Goal: Task Accomplishment & Management: Use online tool/utility

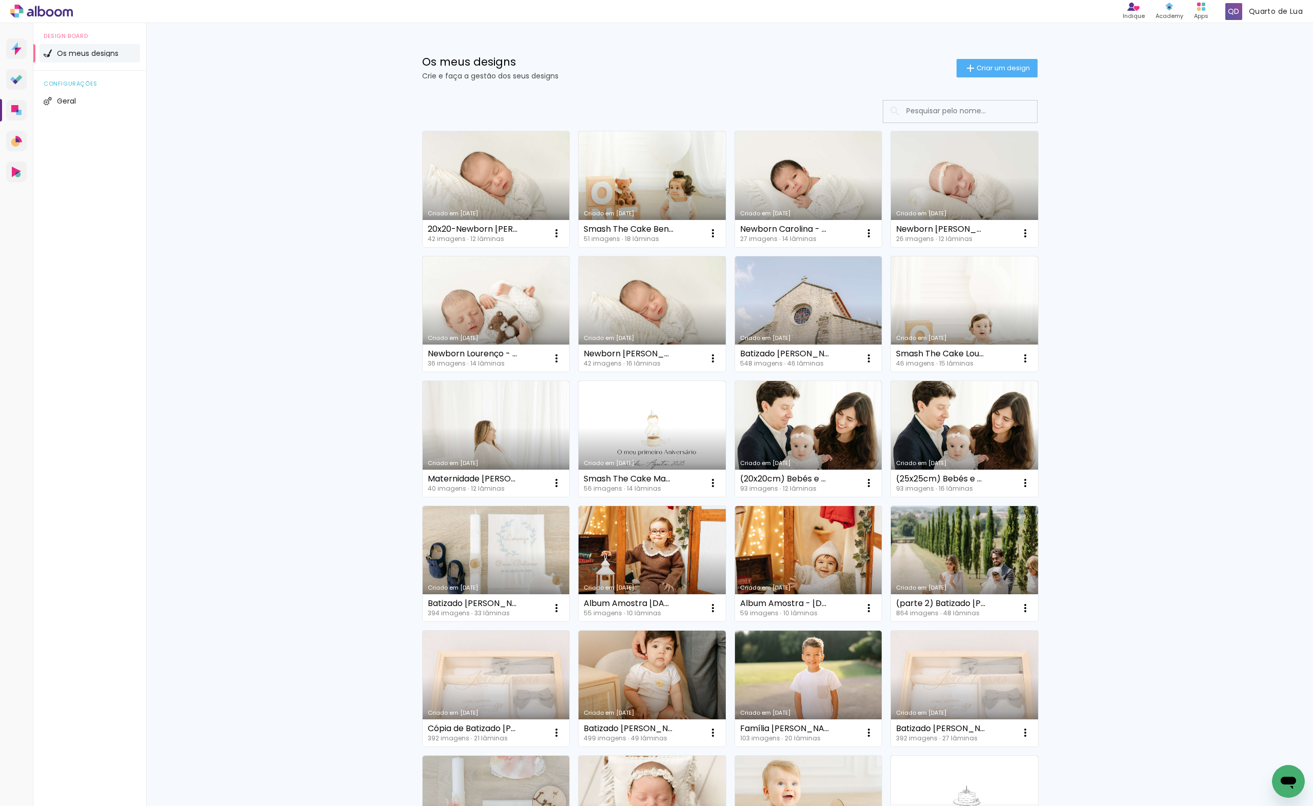
click at [460, 184] on link "Criado em [DATE]" at bounding box center [496, 189] width 147 height 116
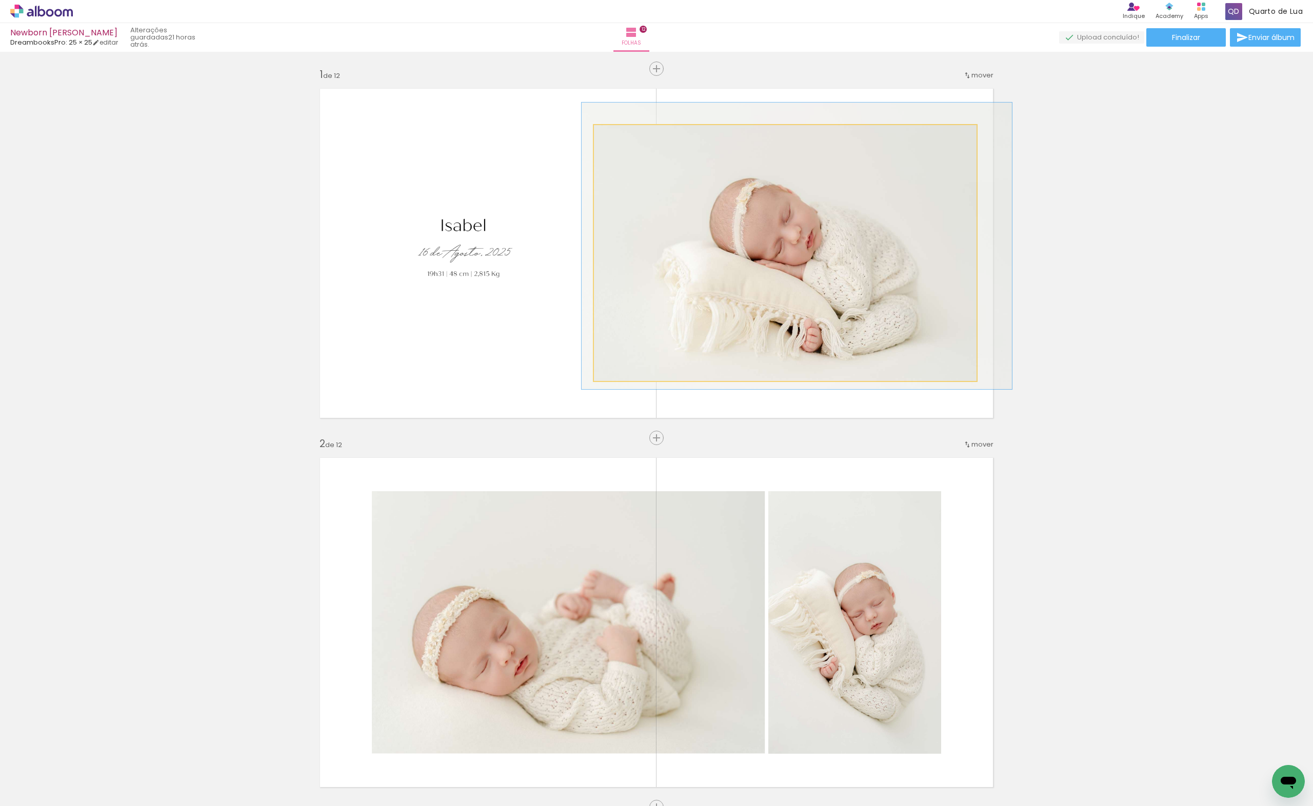
drag, startPoint x: 850, startPoint y: 280, endPoint x: 823, endPoint y: 278, distance: 27.7
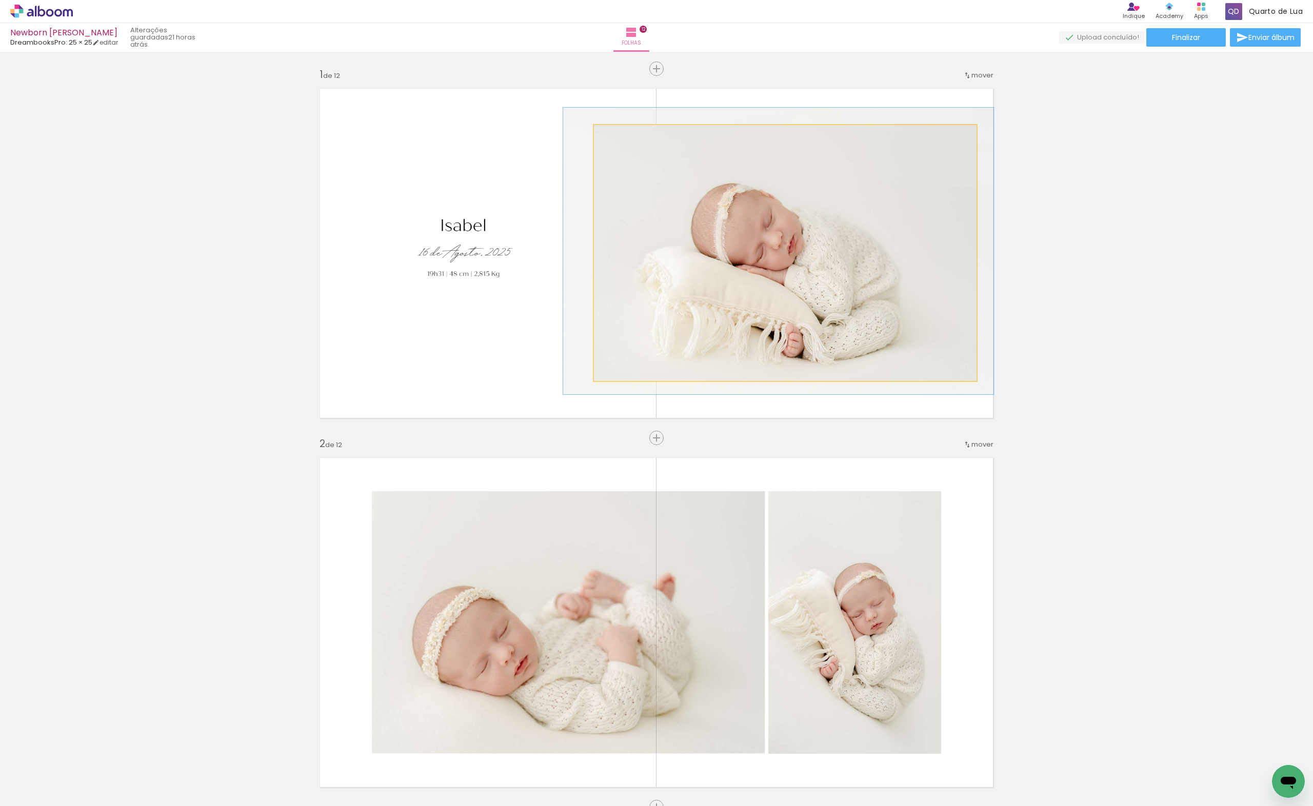
drag, startPoint x: 616, startPoint y: 139, endPoint x: 563, endPoint y: 140, distance: 53.4
click at [0, 0] on slot at bounding box center [0, 0] width 0 height 0
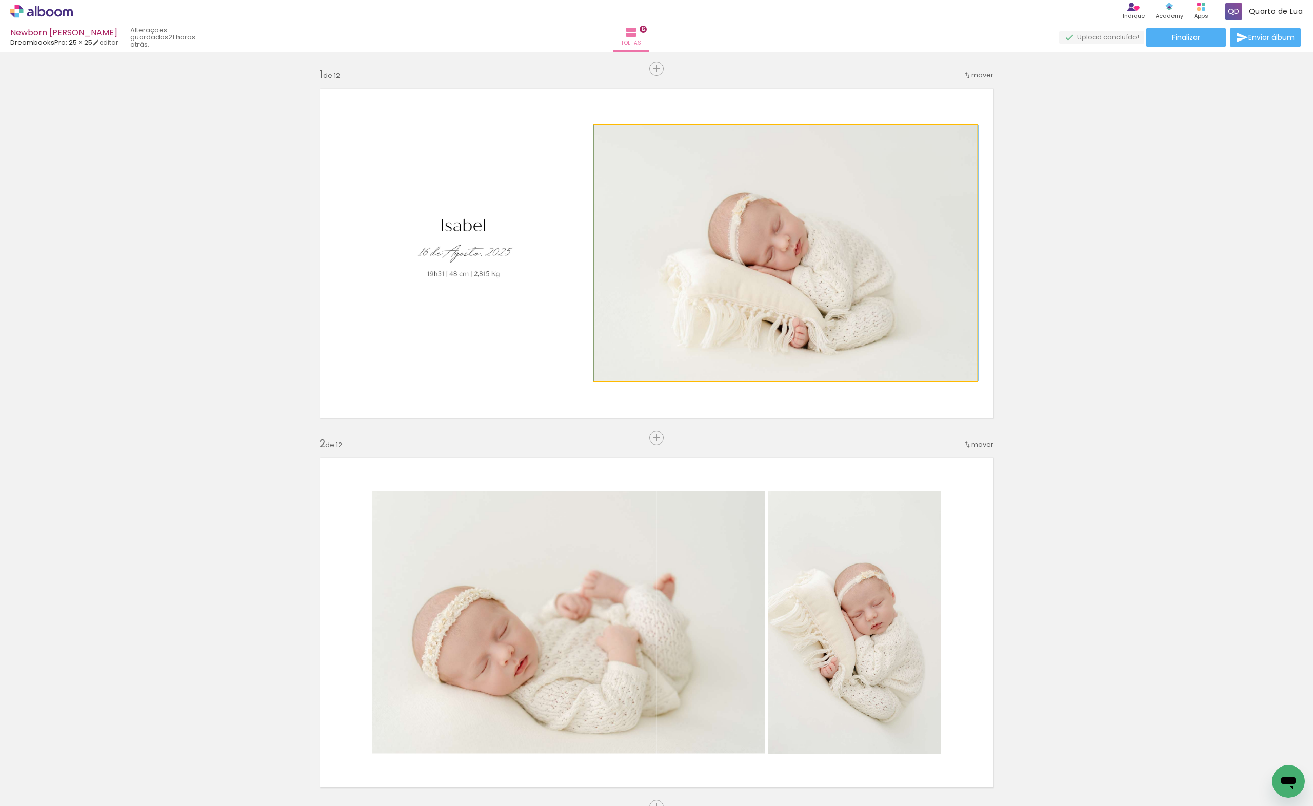
drag, startPoint x: 751, startPoint y: 267, endPoint x: 763, endPoint y: 271, distance: 12.0
drag, startPoint x: 763, startPoint y: 271, endPoint x: 771, endPoint y: 273, distance: 8.9
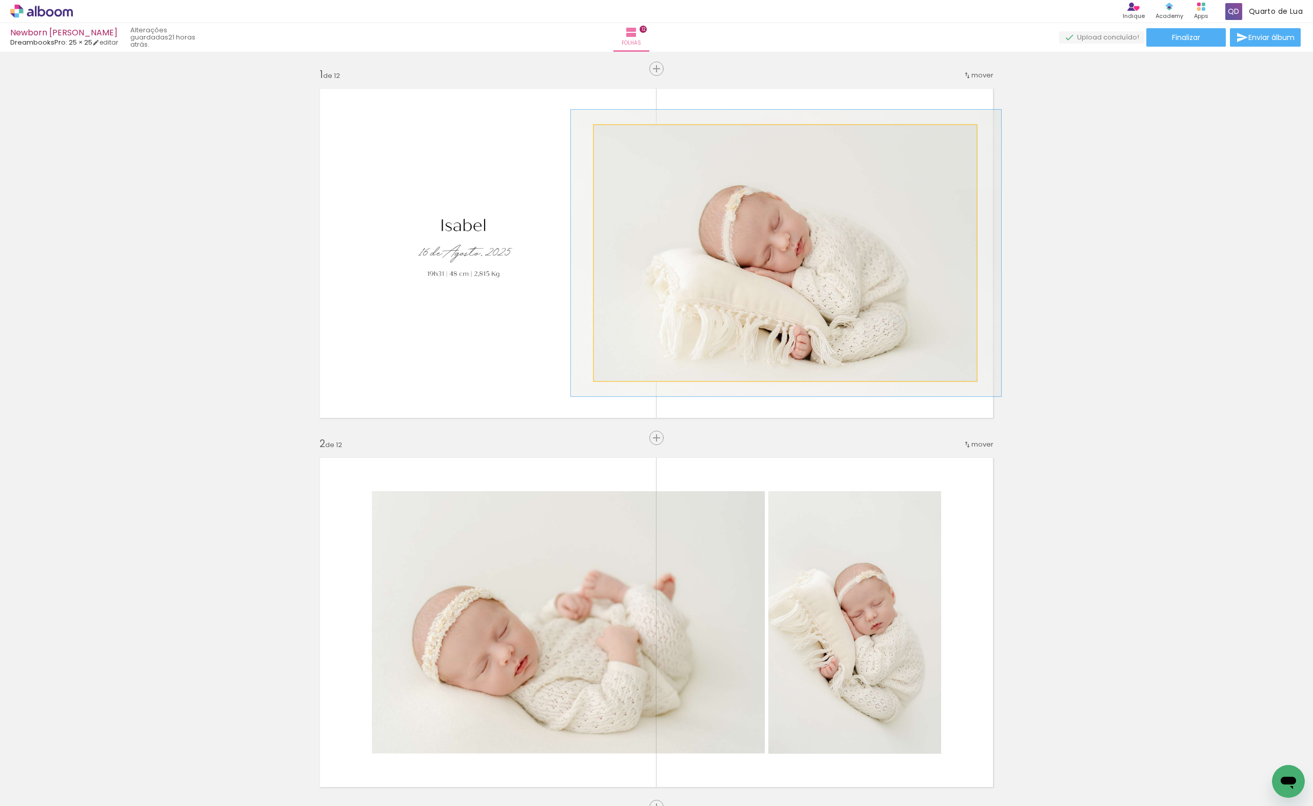
type paper-slider "112"
click at [617, 140] on div at bounding box center [622, 136] width 16 height 16
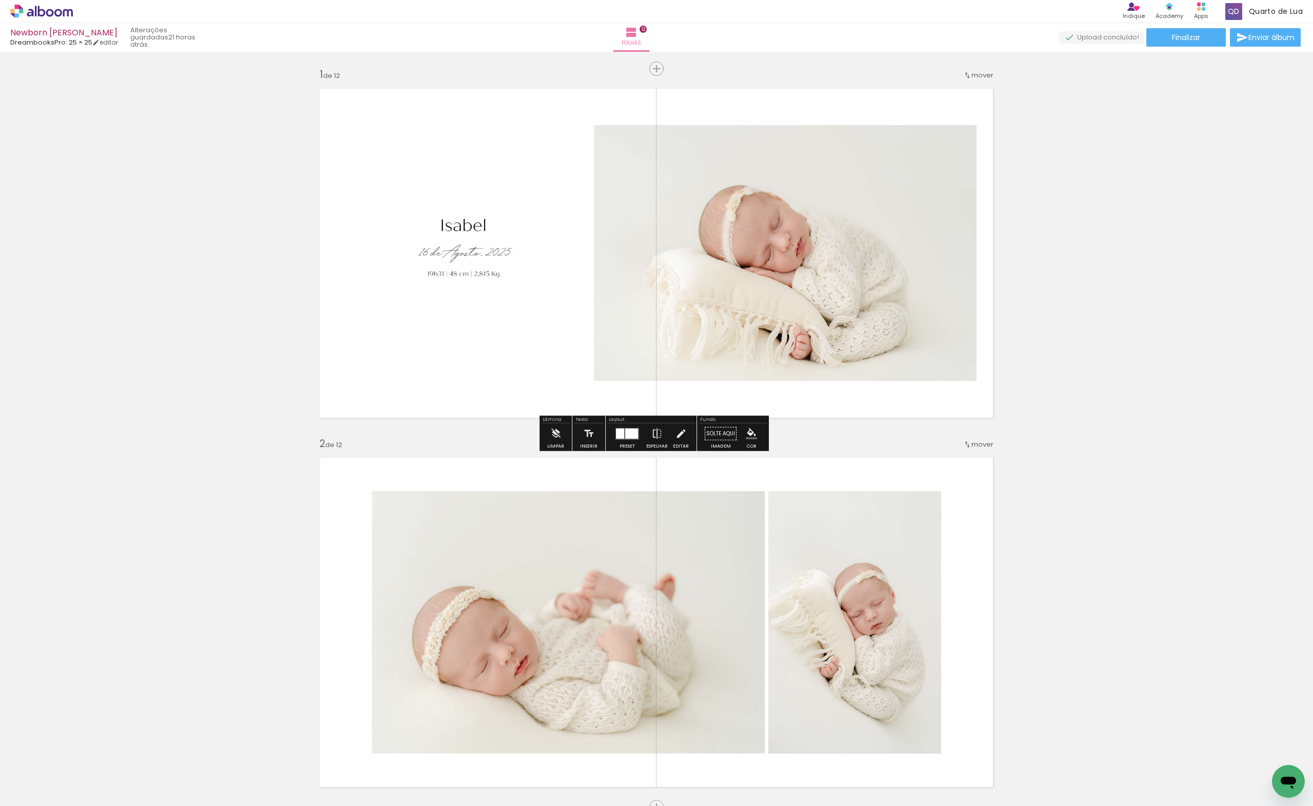
click at [948, 387] on quentale-layouter at bounding box center [656, 254] width 687 height 344
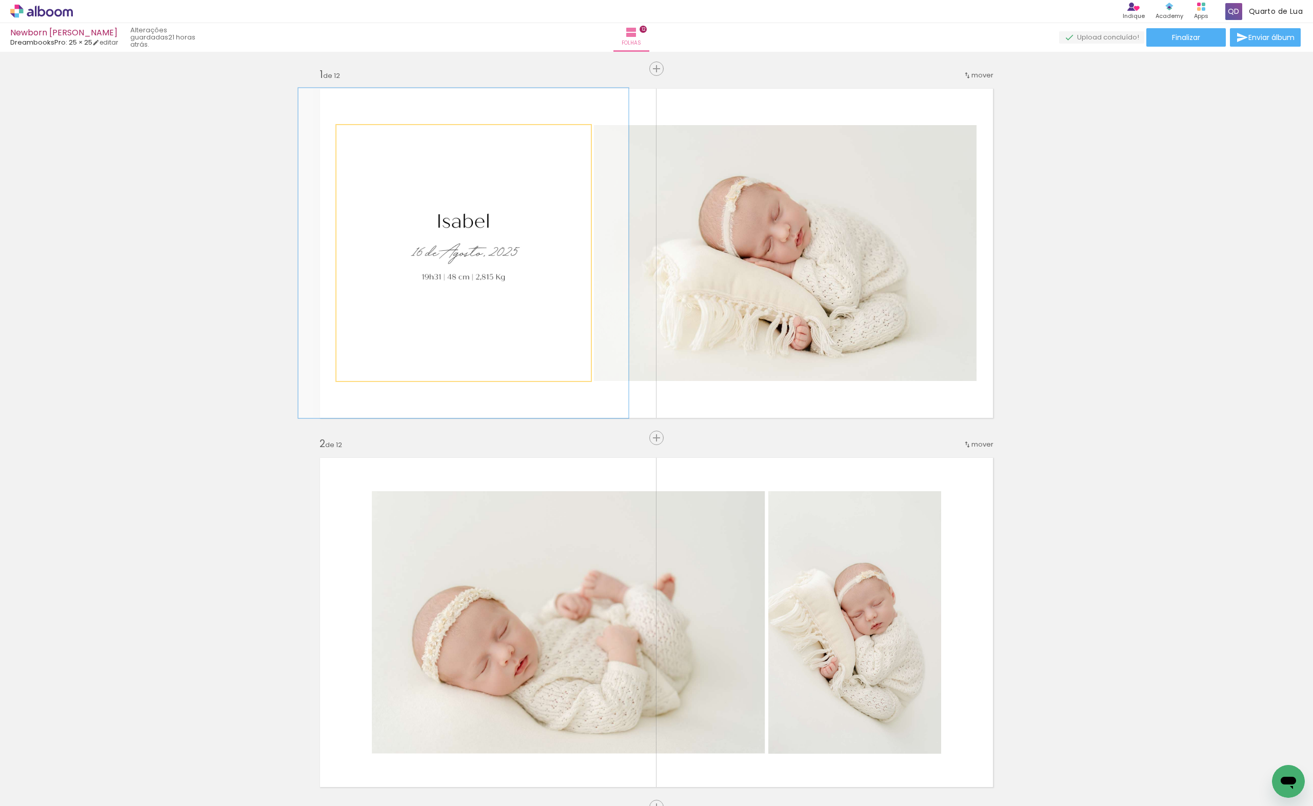
drag, startPoint x: 365, startPoint y: 140, endPoint x: 372, endPoint y: 140, distance: 6.7
type paper-slider "129"
click at [372, 140] on div at bounding box center [372, 136] width 16 height 16
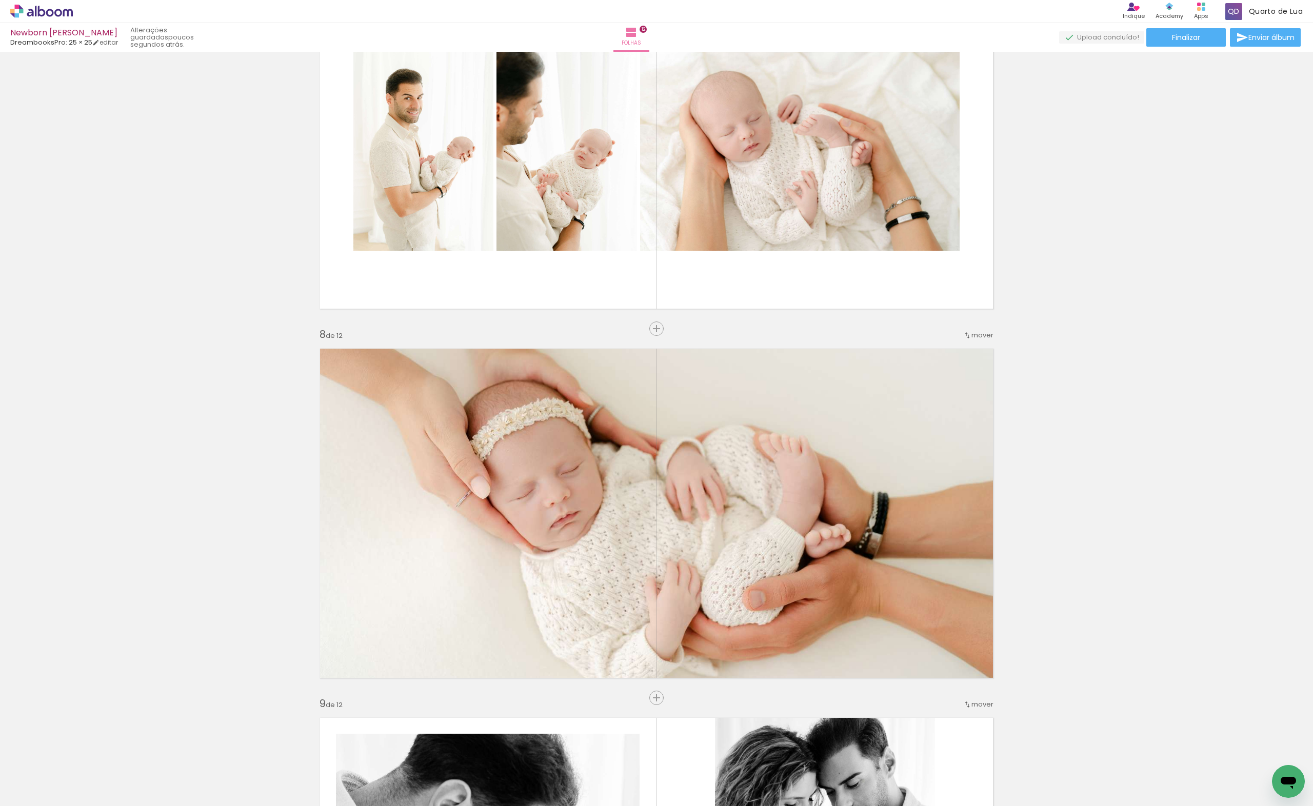
scroll to position [2598, 0]
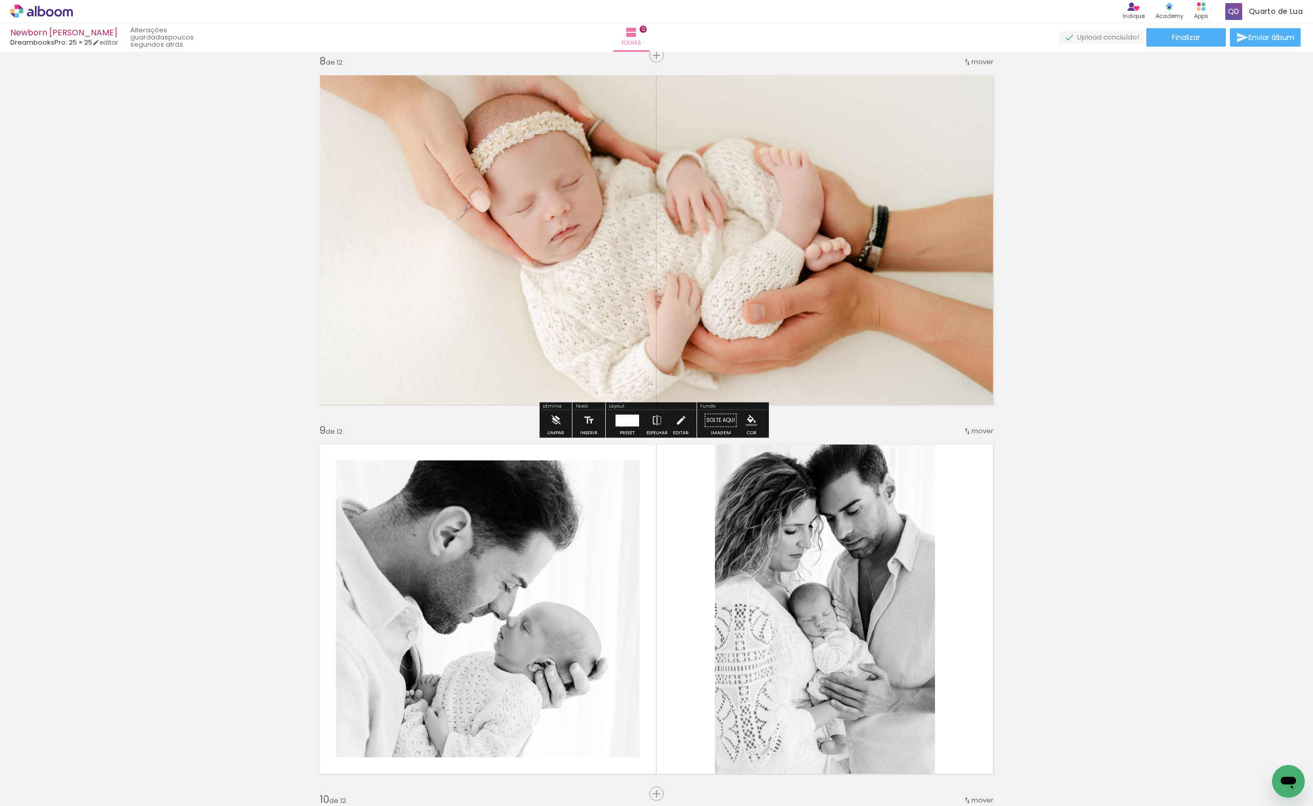
click at [620, 423] on div at bounding box center [627, 420] width 24 height 12
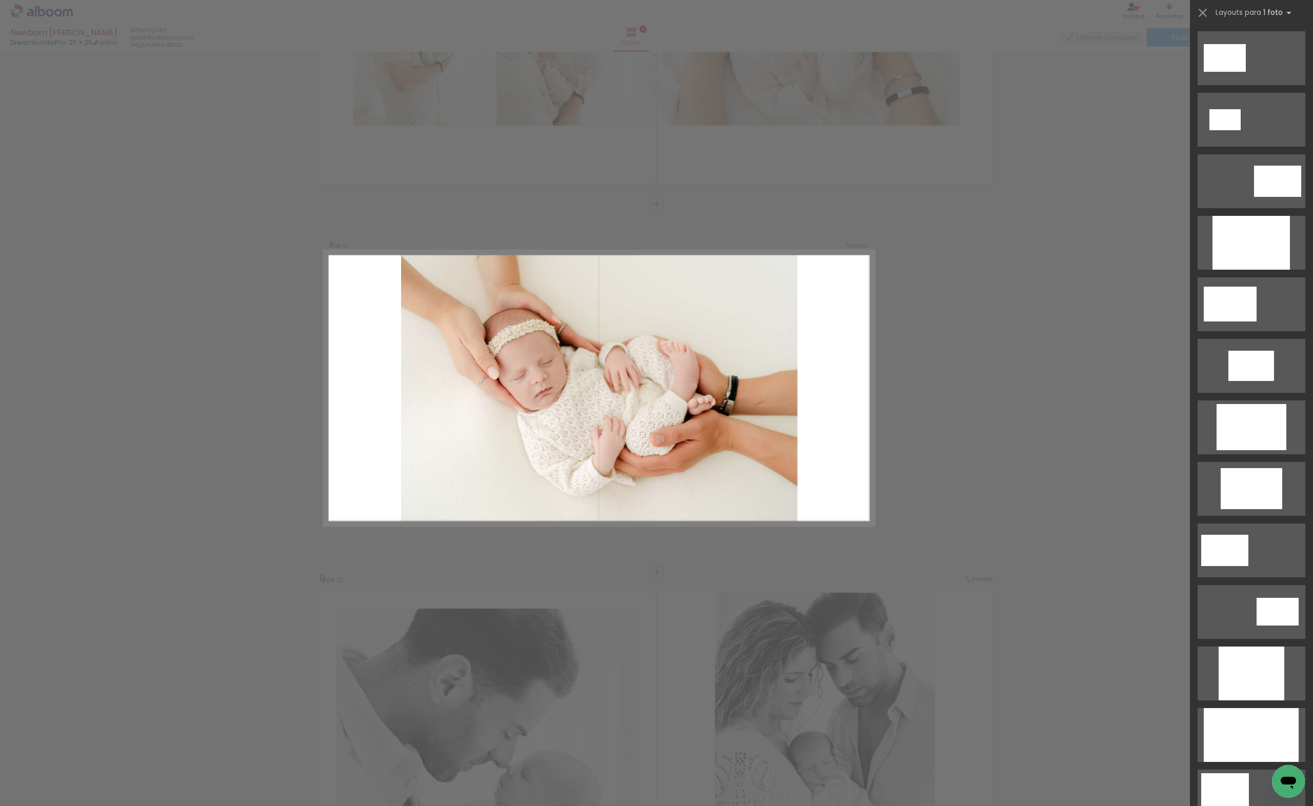
scroll to position [2441, 0]
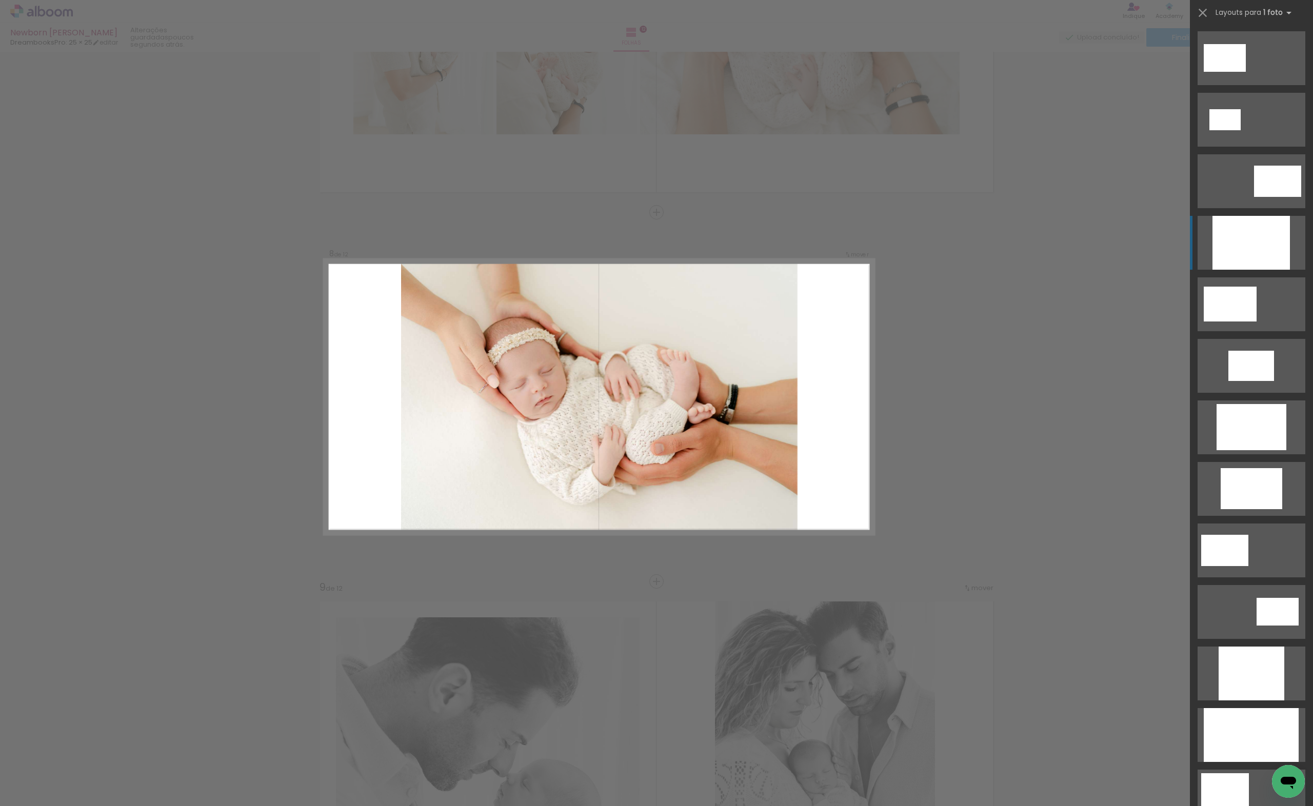
click at [1238, 245] on div at bounding box center [1251, 243] width 77 height 54
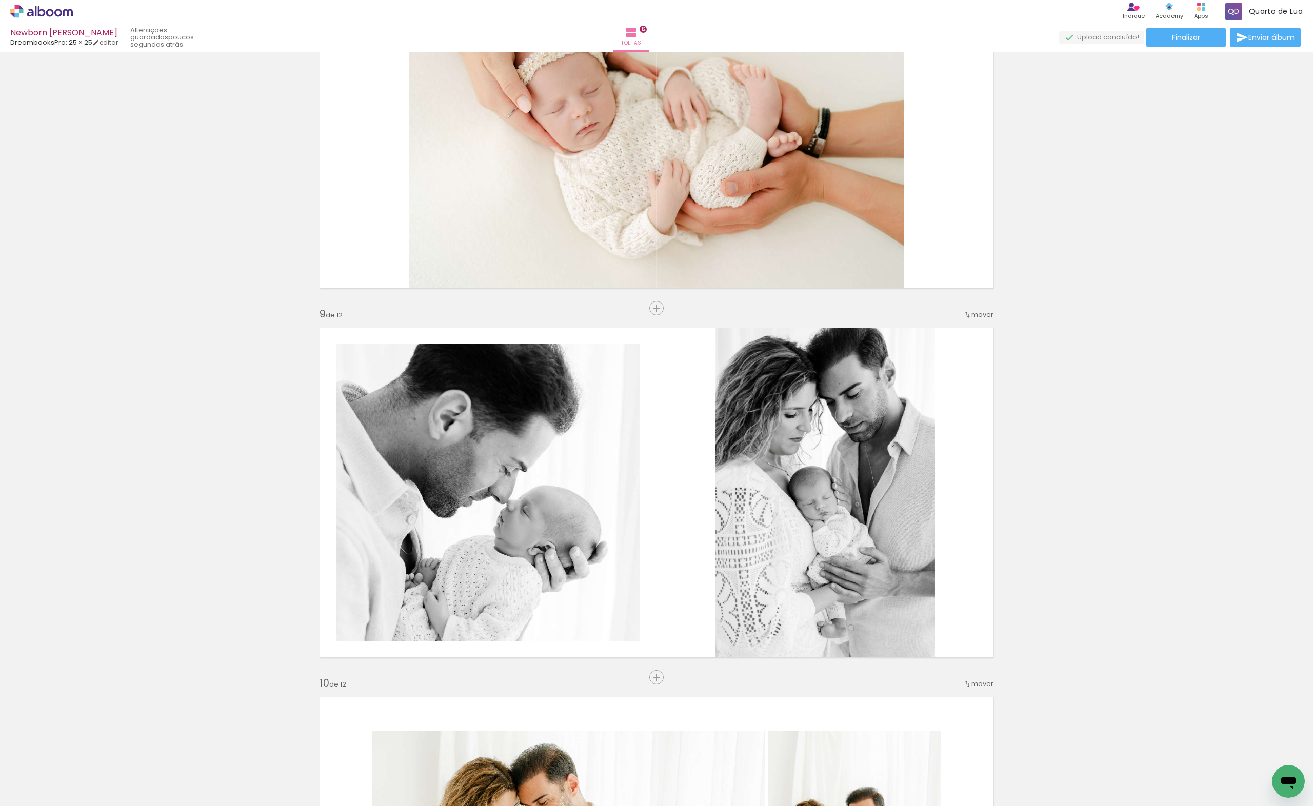
scroll to position [2852, 0]
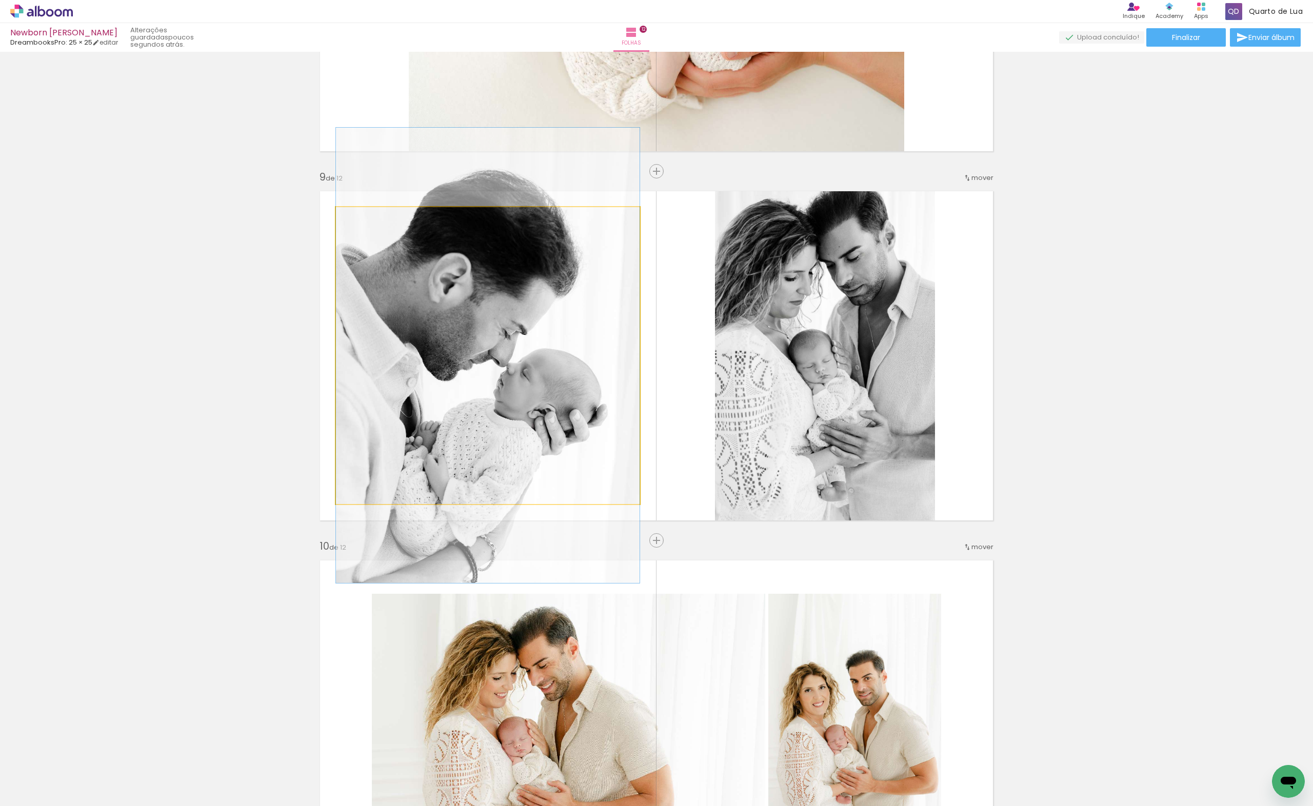
click at [400, 326] on quentale-photo at bounding box center [488, 355] width 304 height 297
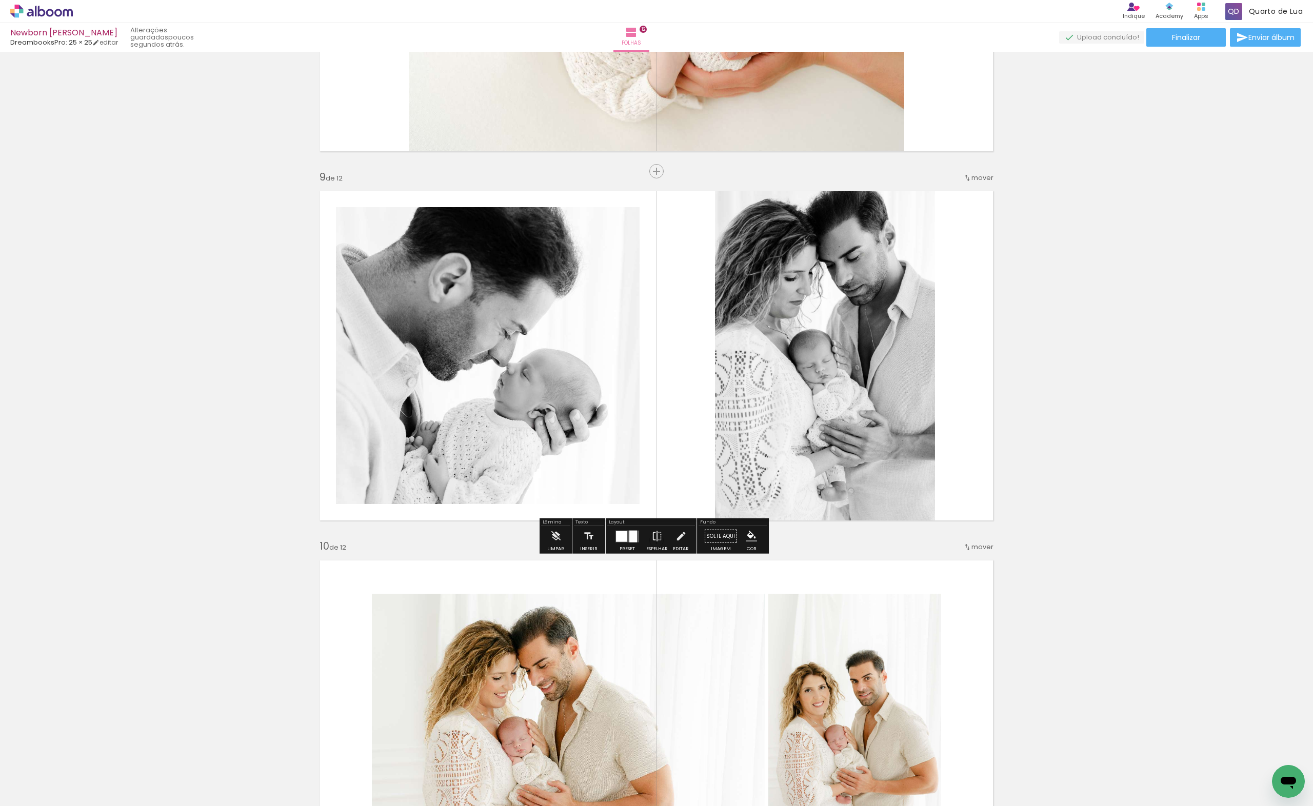
click at [617, 544] on div at bounding box center [627, 536] width 28 height 21
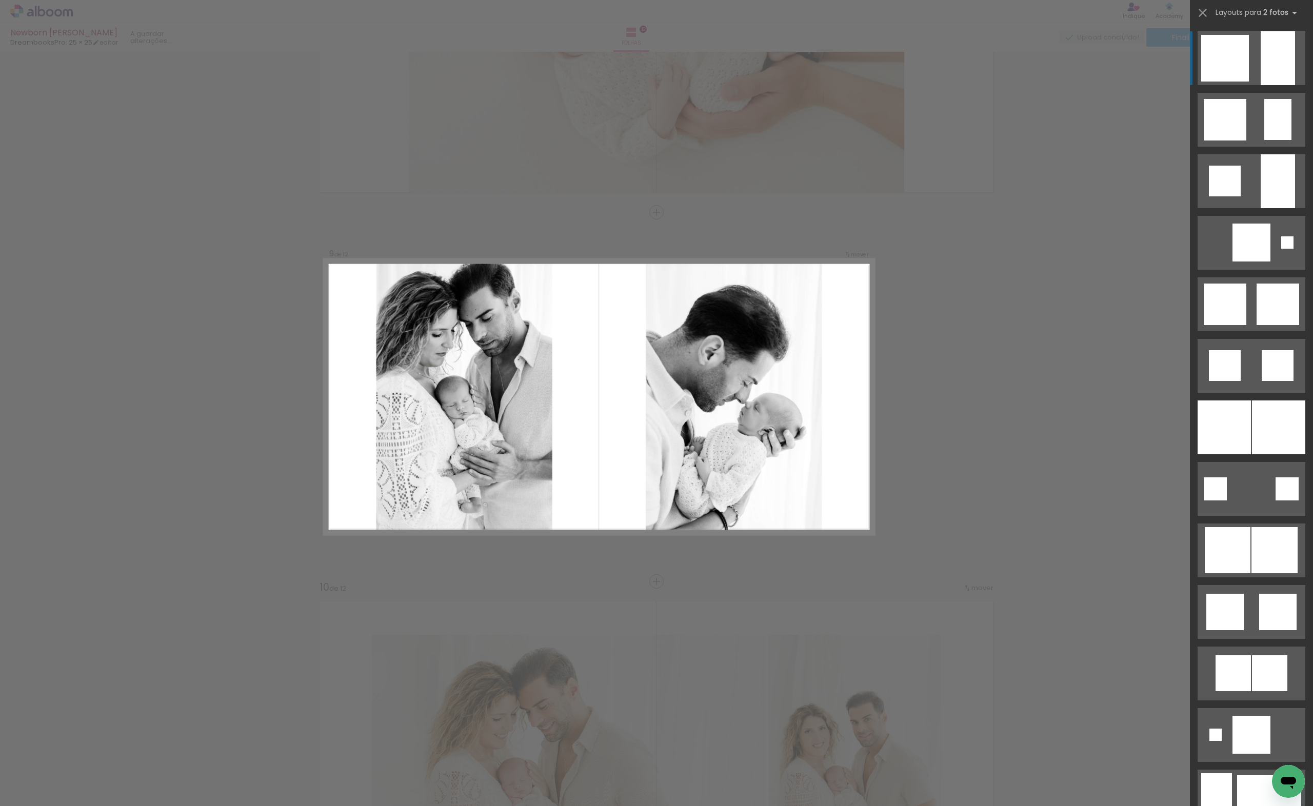
scroll to position [0, 0]
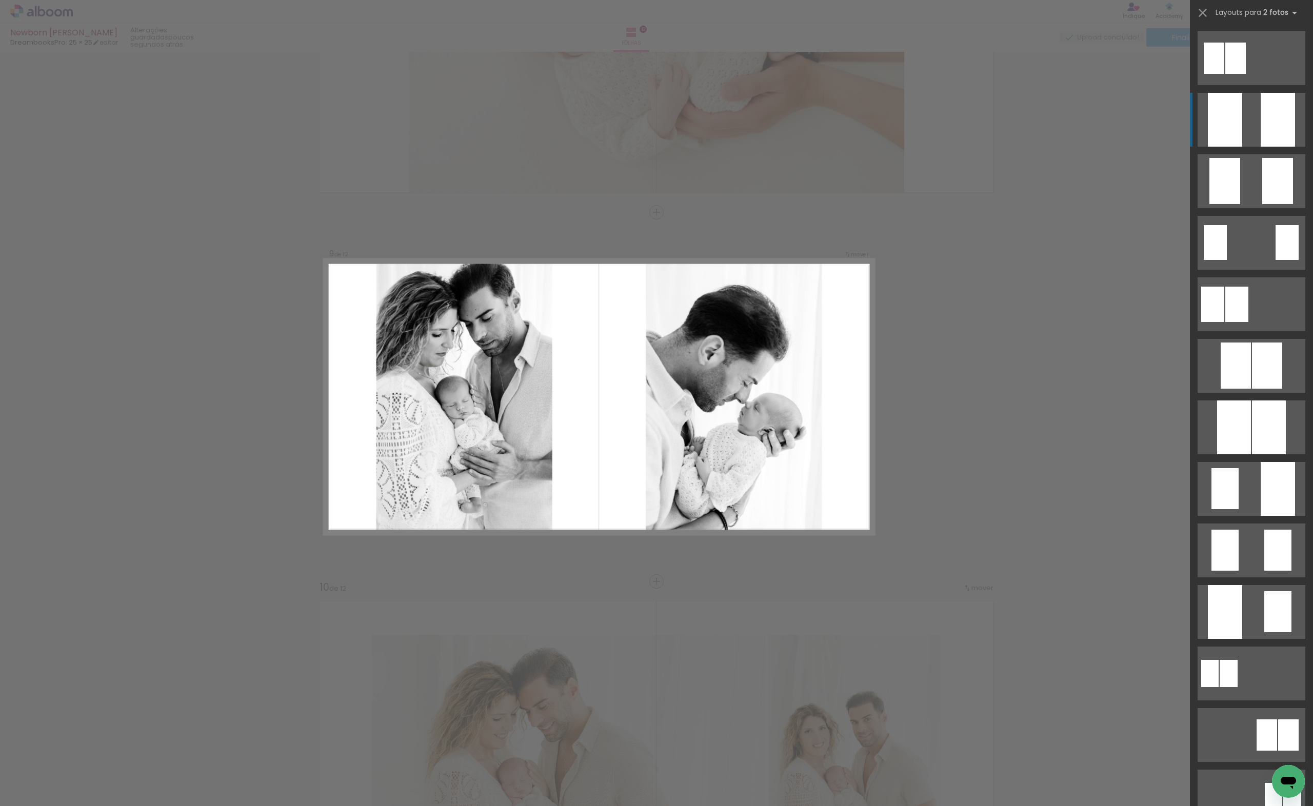
click at [1248, 135] on quentale-layouter at bounding box center [1252, 120] width 108 height 54
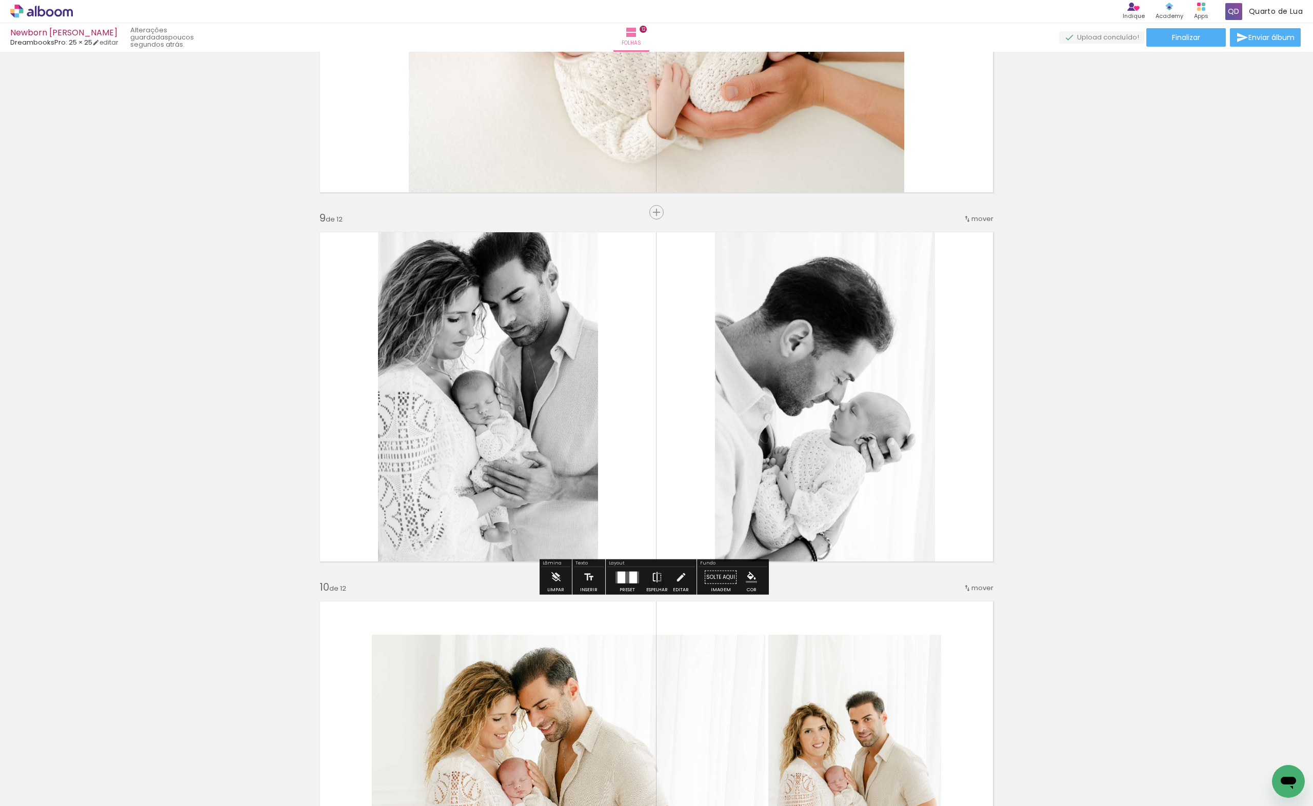
click at [651, 580] on iron-icon at bounding box center [656, 577] width 11 height 21
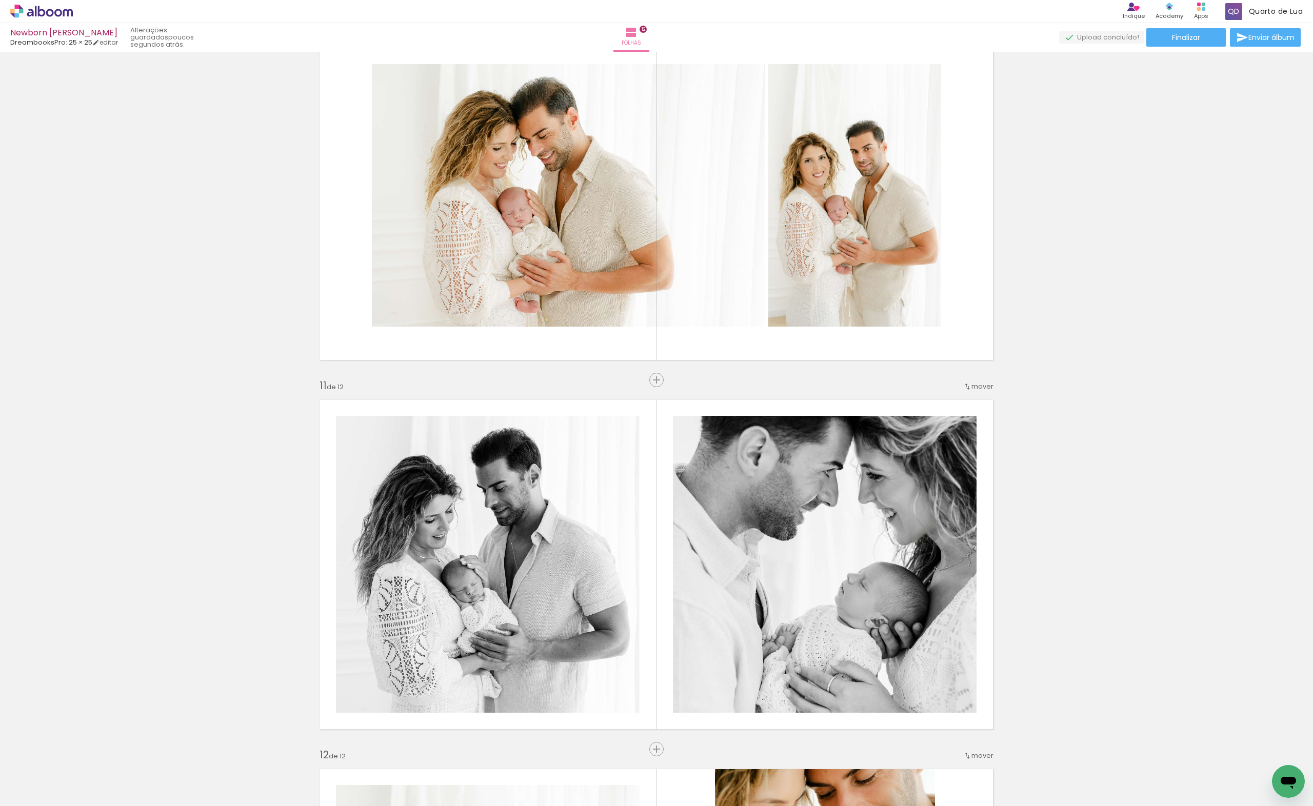
scroll to position [3245, 0]
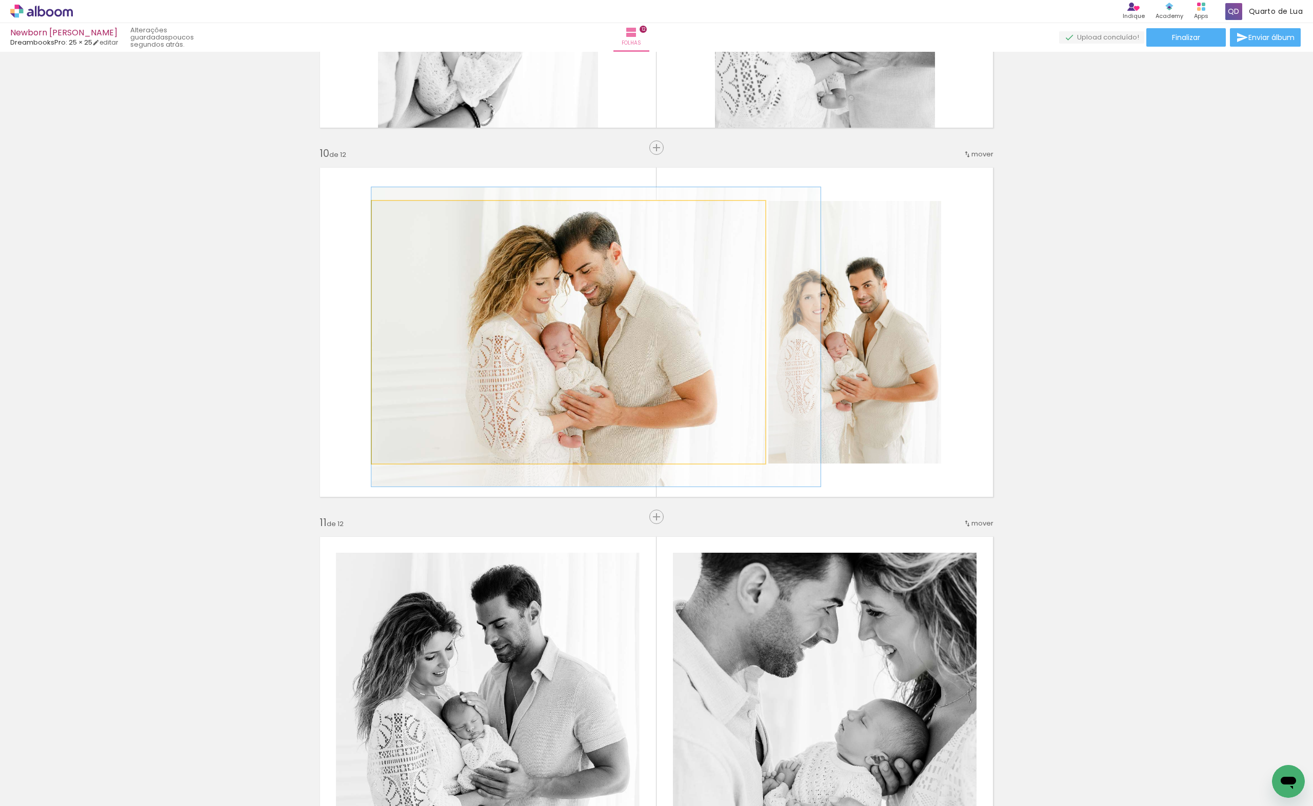
drag, startPoint x: 541, startPoint y: 343, endPoint x: 591, endPoint y: 341, distance: 50.3
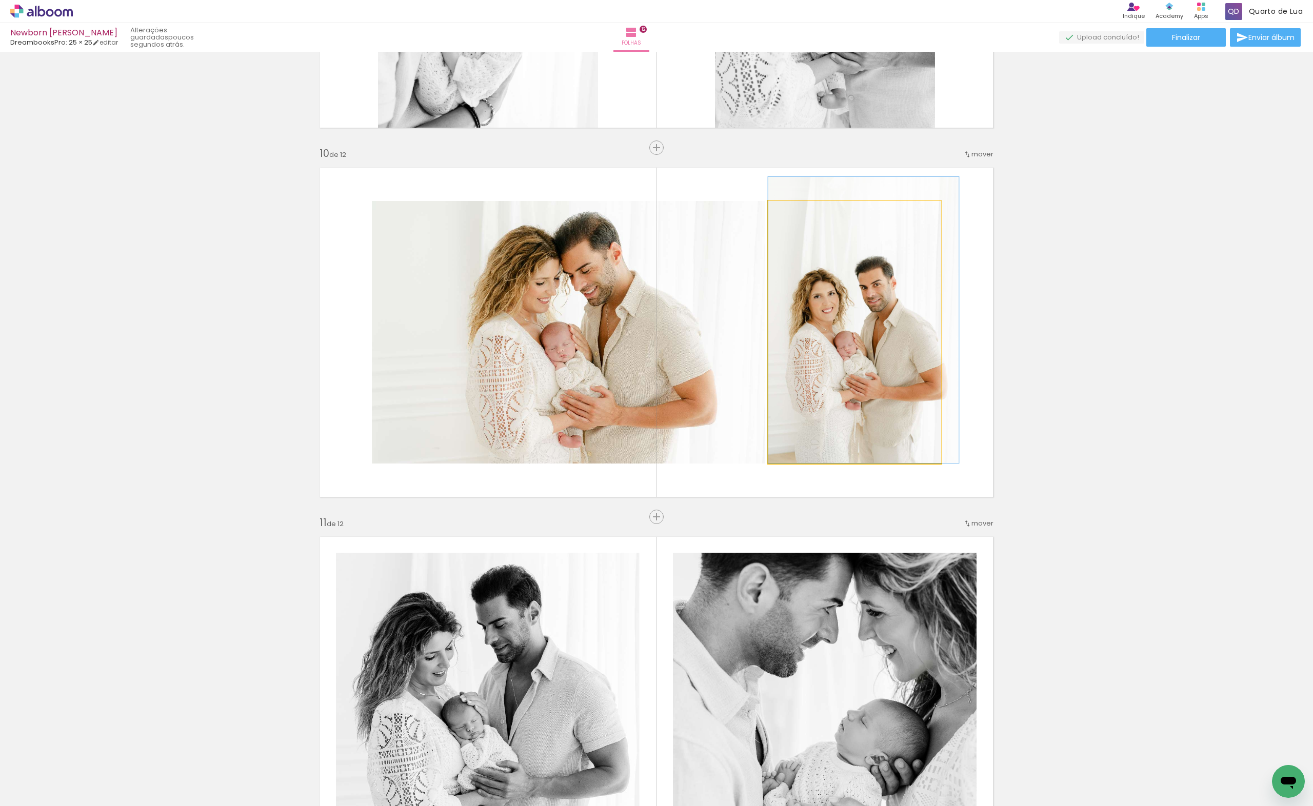
drag, startPoint x: 877, startPoint y: 332, endPoint x: 886, endPoint y: 319, distance: 16.5
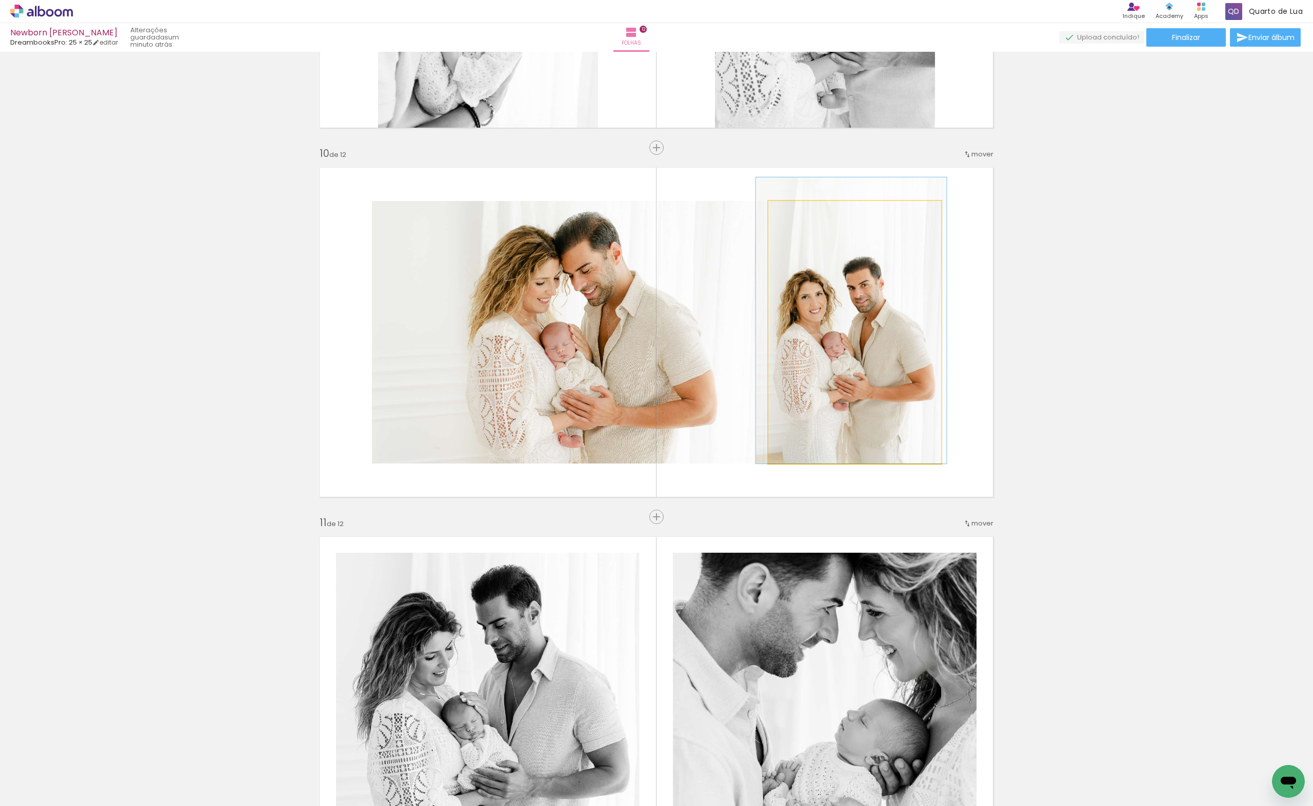
drag, startPoint x: 849, startPoint y: 323, endPoint x: 837, endPoint y: 323, distance: 12.3
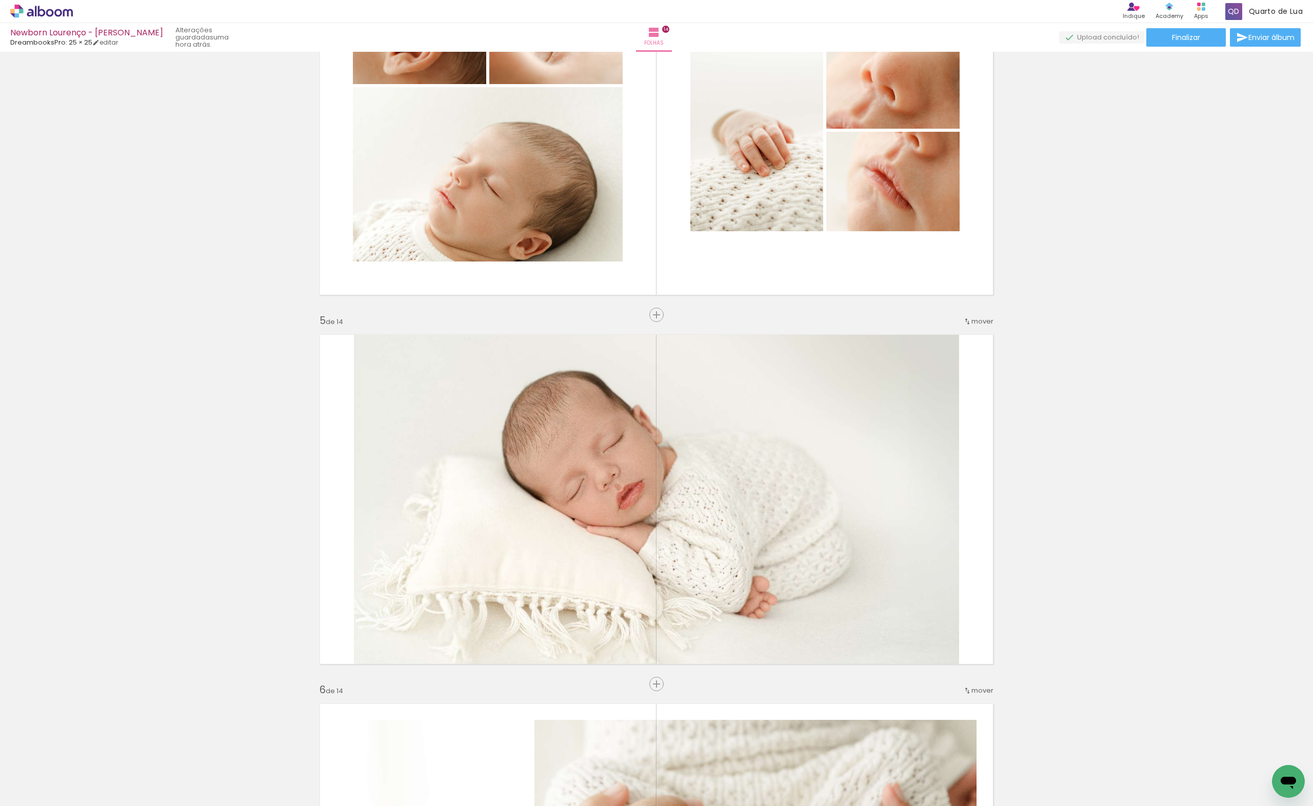
scroll to position [1504, 0]
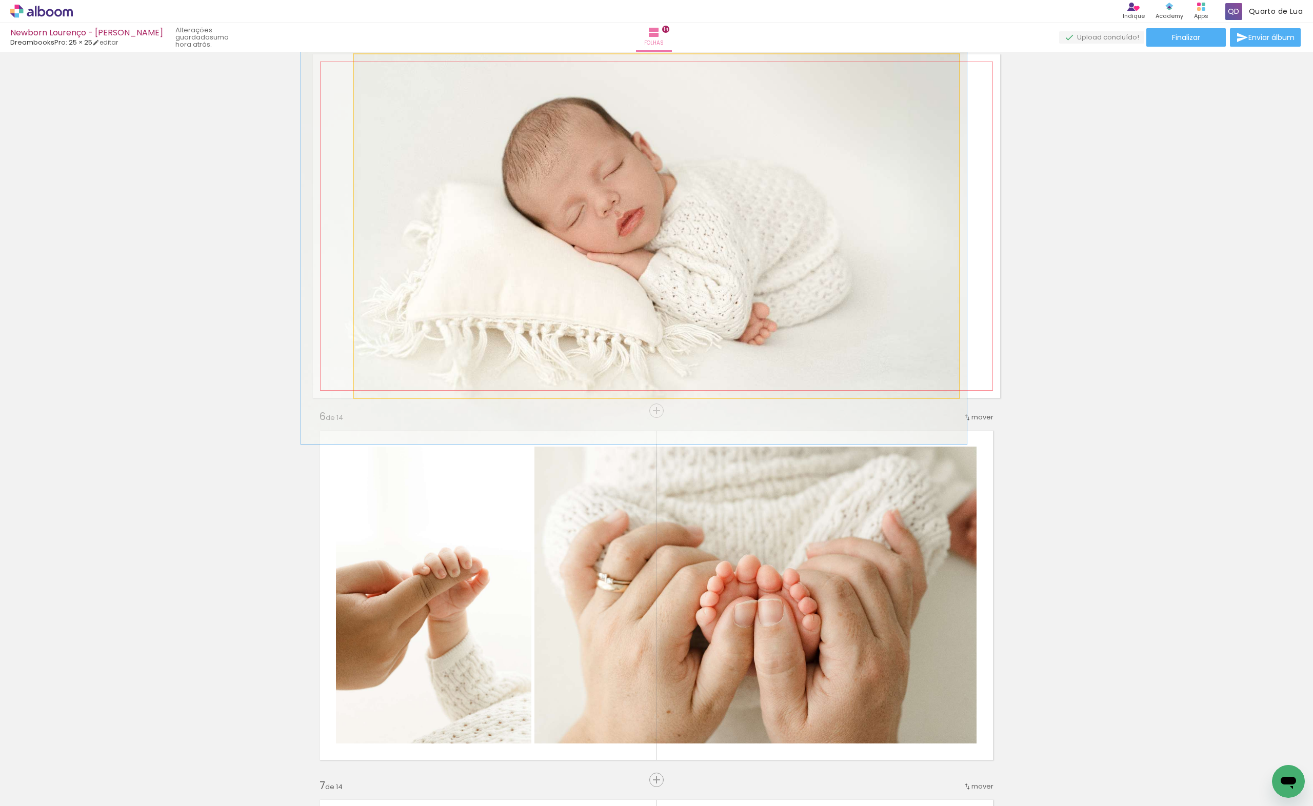
click at [671, 315] on quentale-photo at bounding box center [656, 226] width 605 height 344
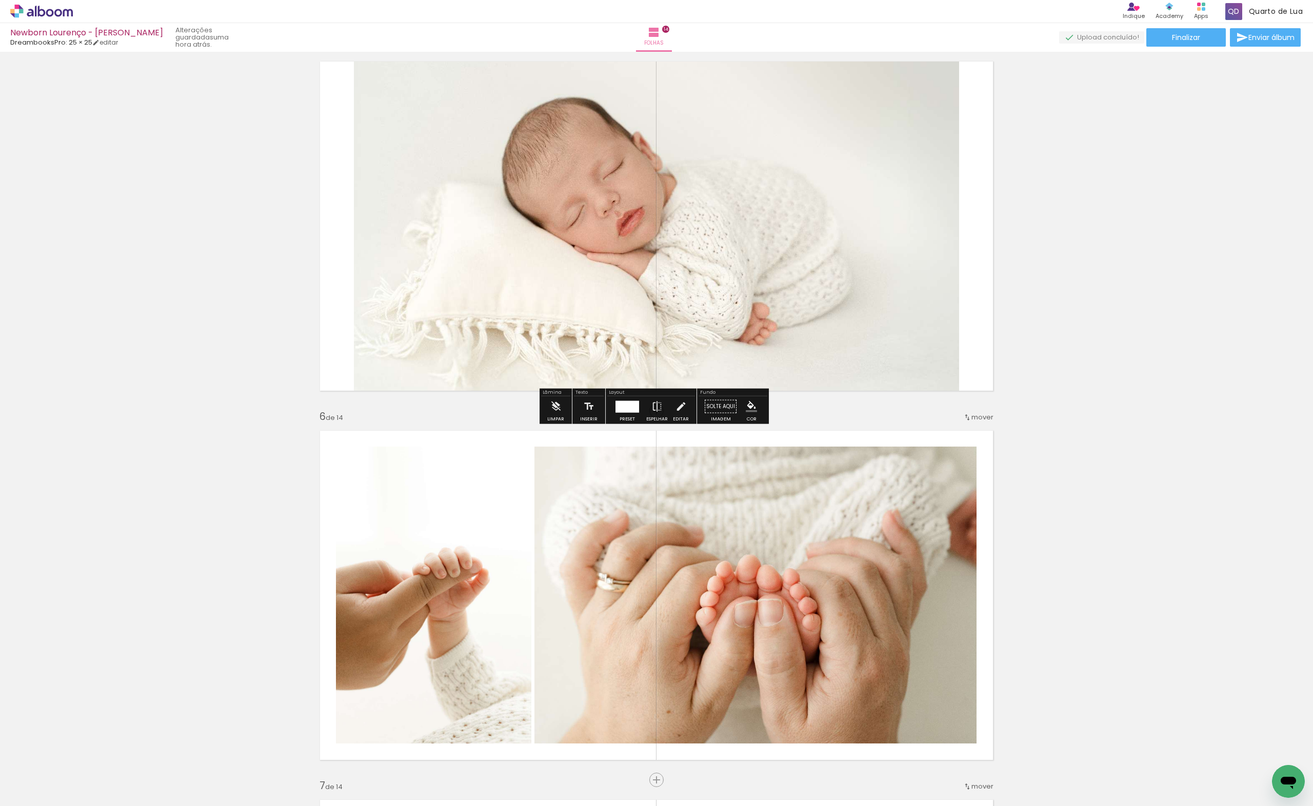
click at [630, 410] on div at bounding box center [627, 407] width 24 height 12
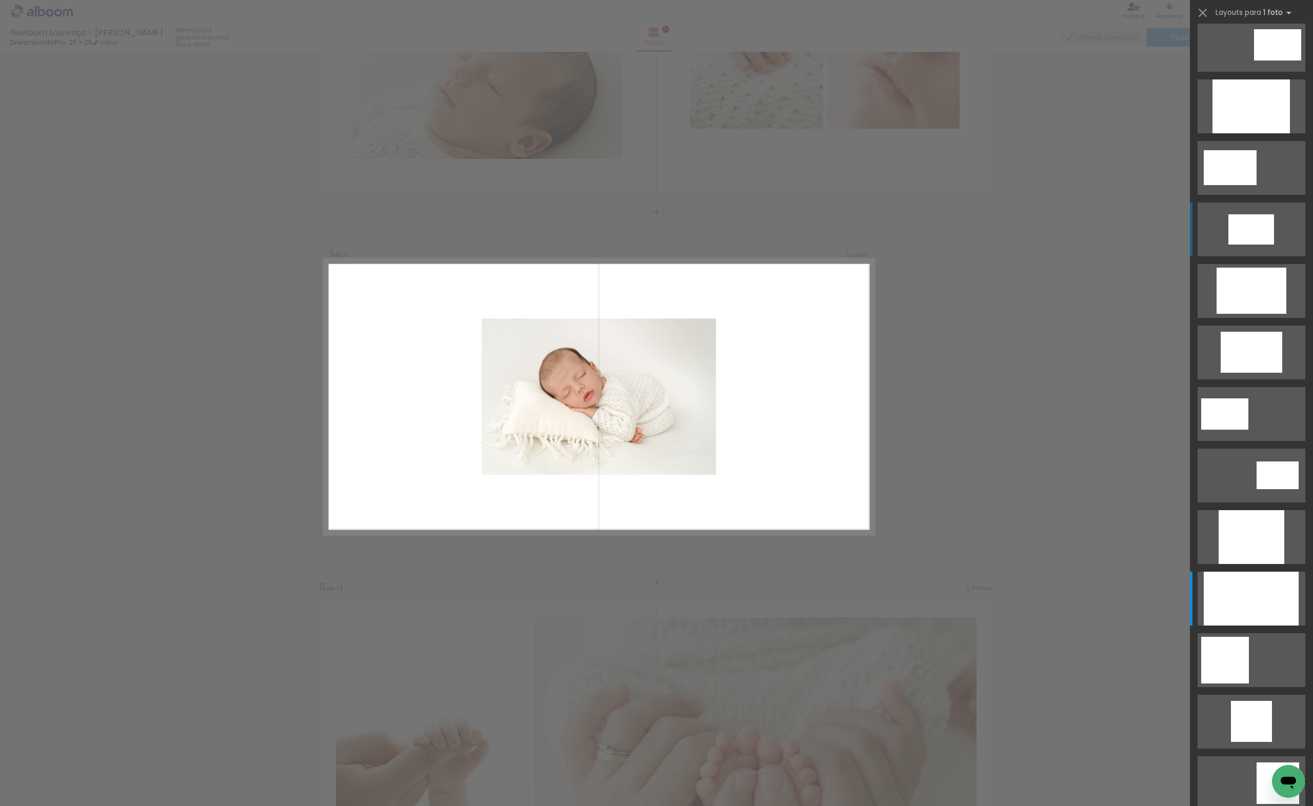
scroll to position [0, 0]
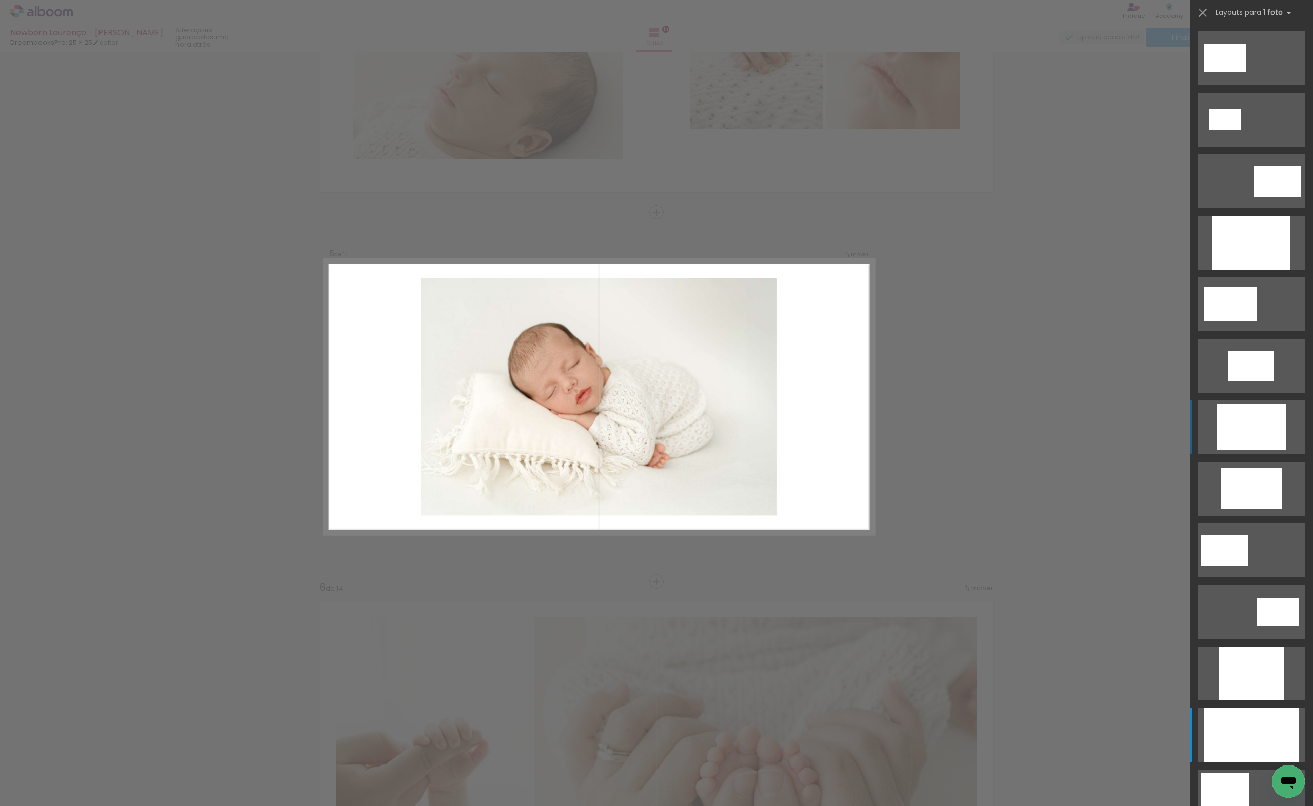
click at [1223, 443] on div at bounding box center [1252, 427] width 70 height 46
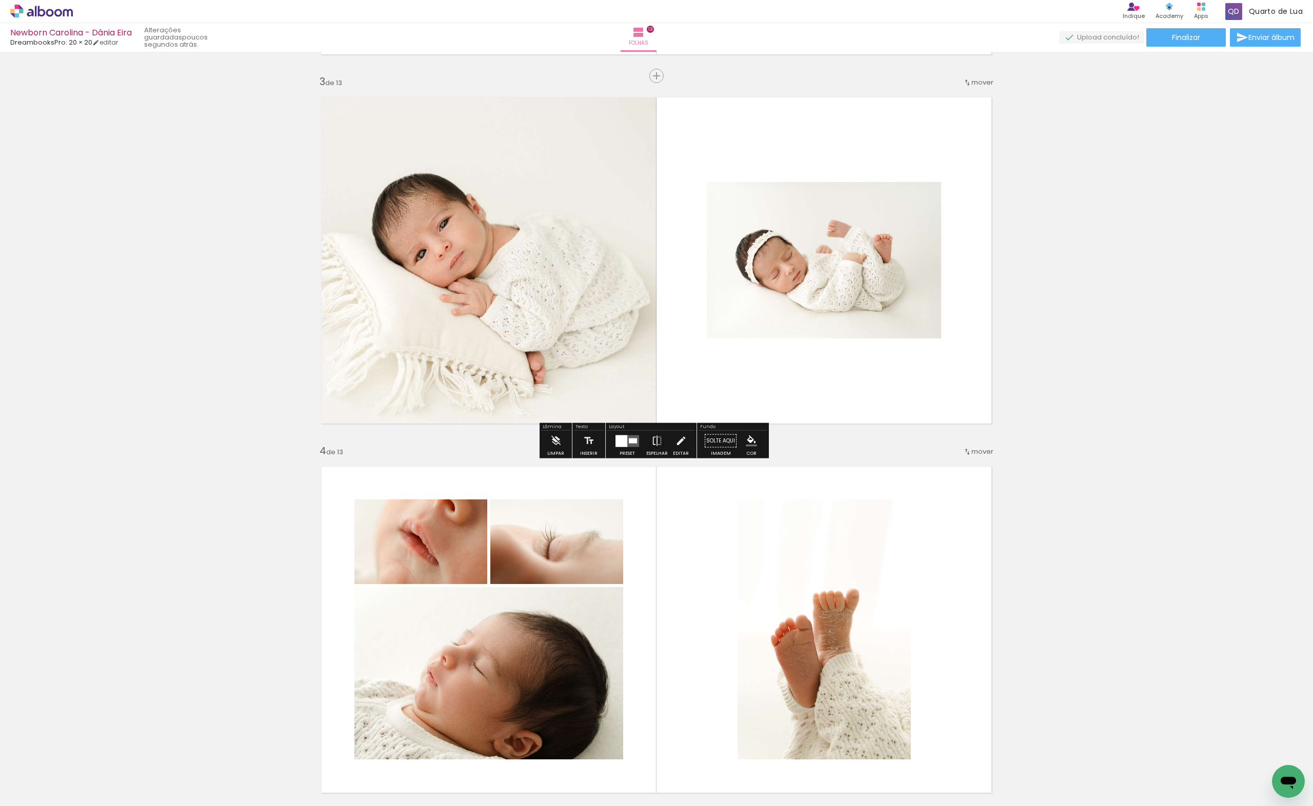
scroll to position [1005, 0]
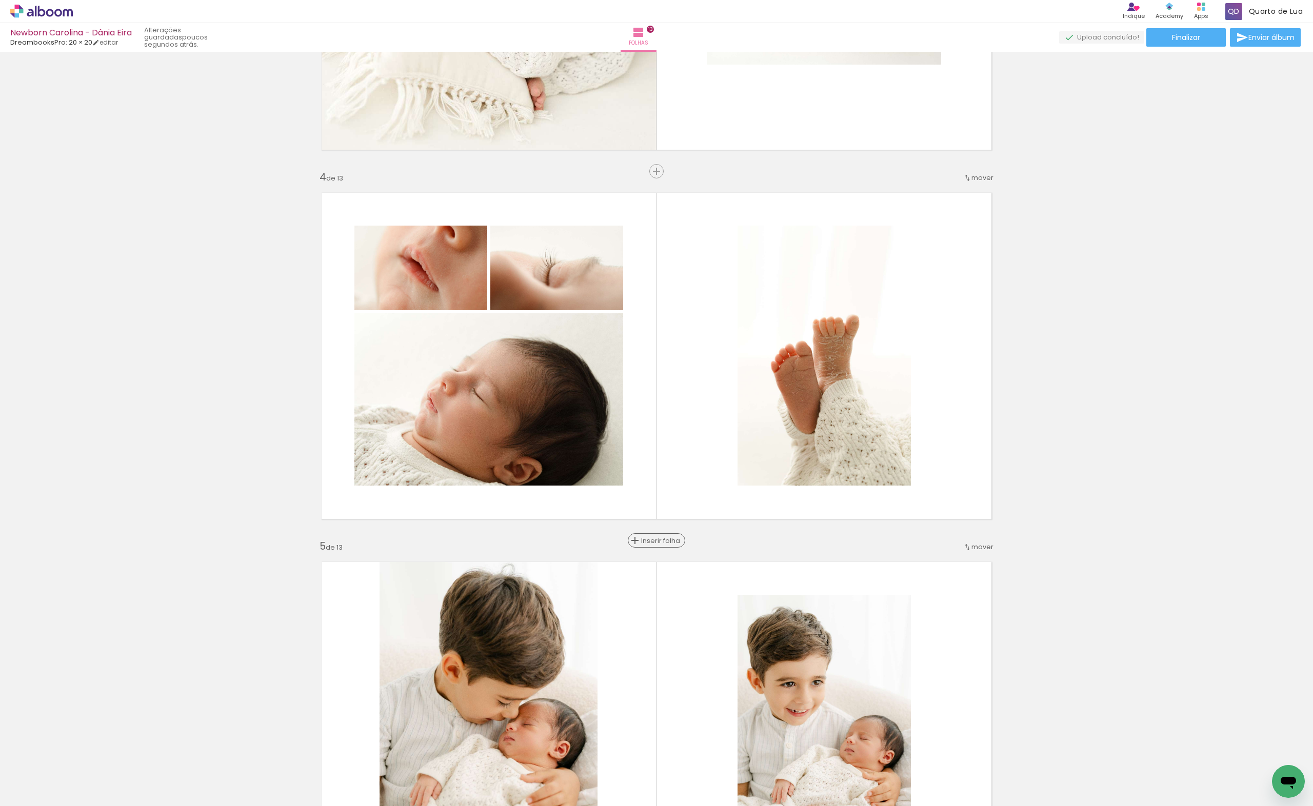
click at [655, 546] on div "Inserir folha" at bounding box center [656, 540] width 55 height 12
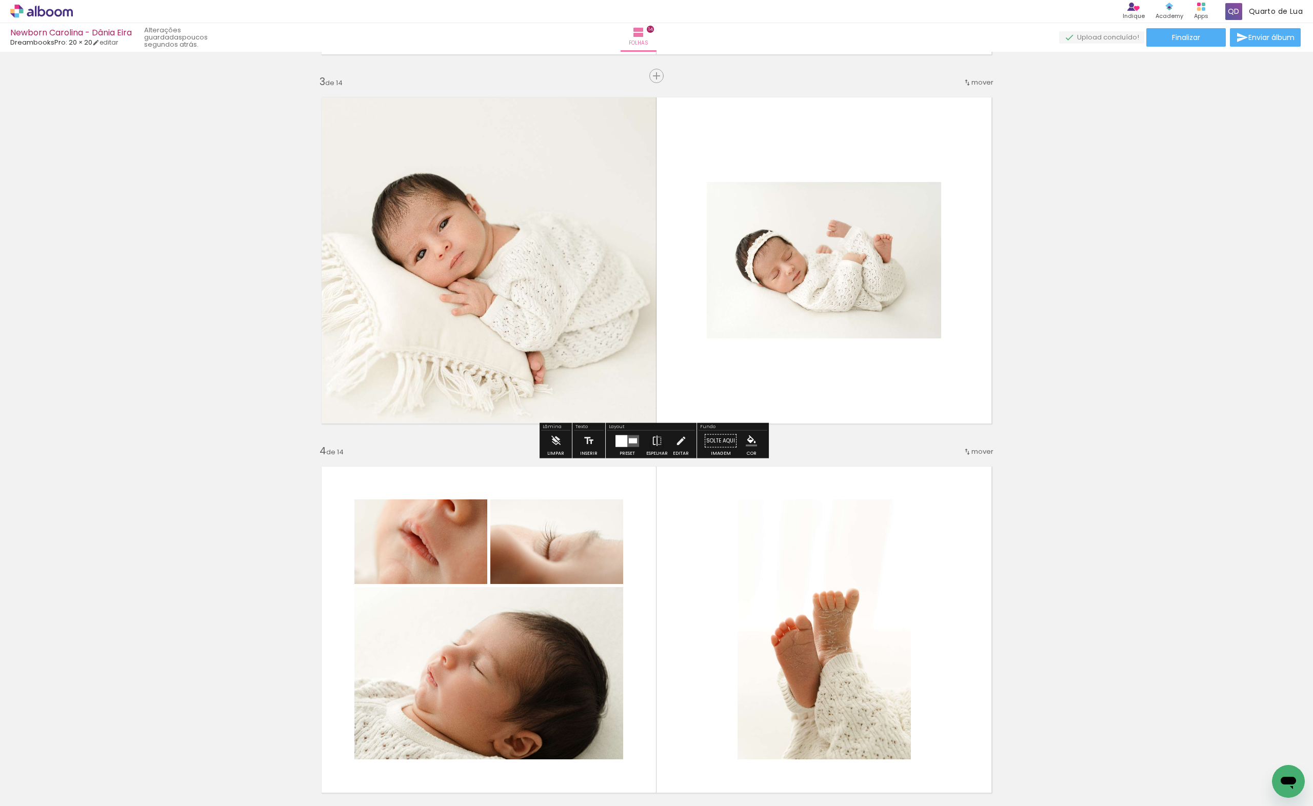
scroll to position [868, 0]
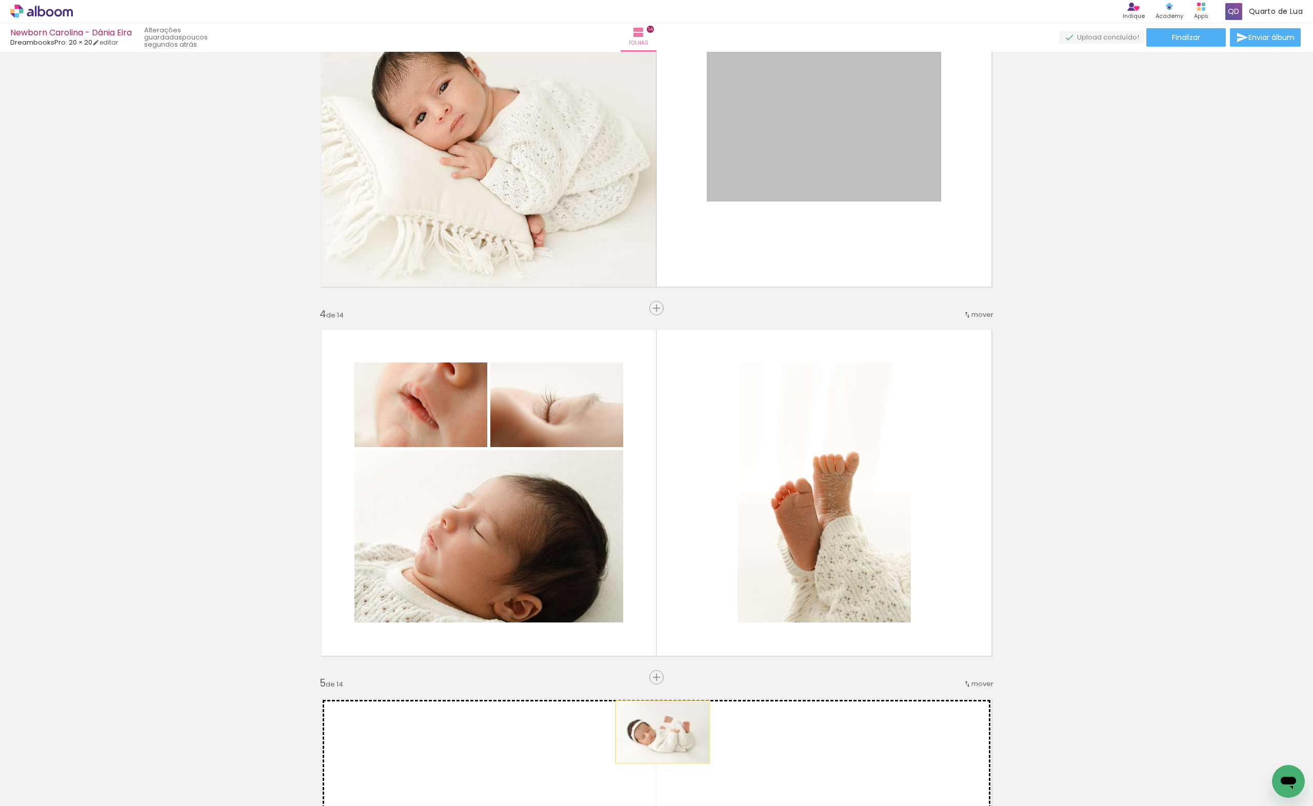
drag, startPoint x: 830, startPoint y: 122, endPoint x: 659, endPoint y: 732, distance: 634.1
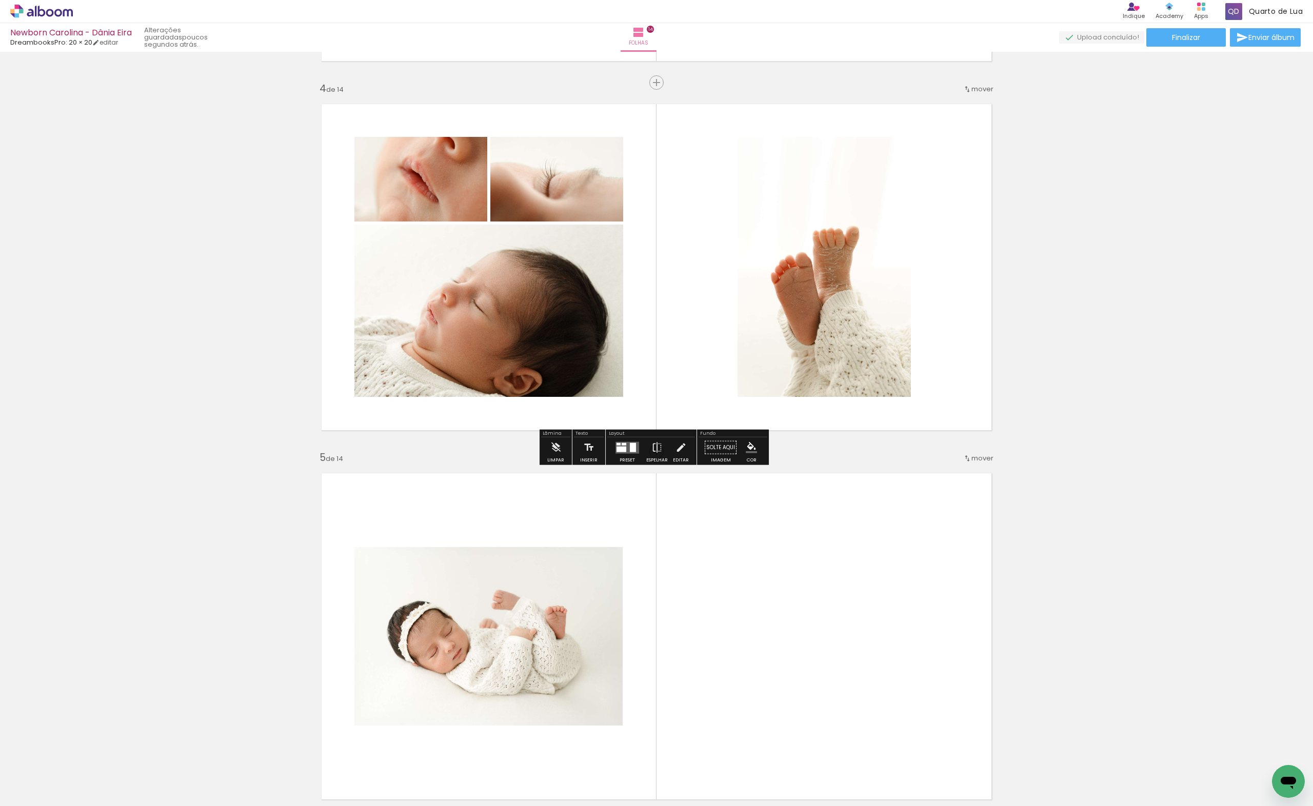
scroll to position [1367, 0]
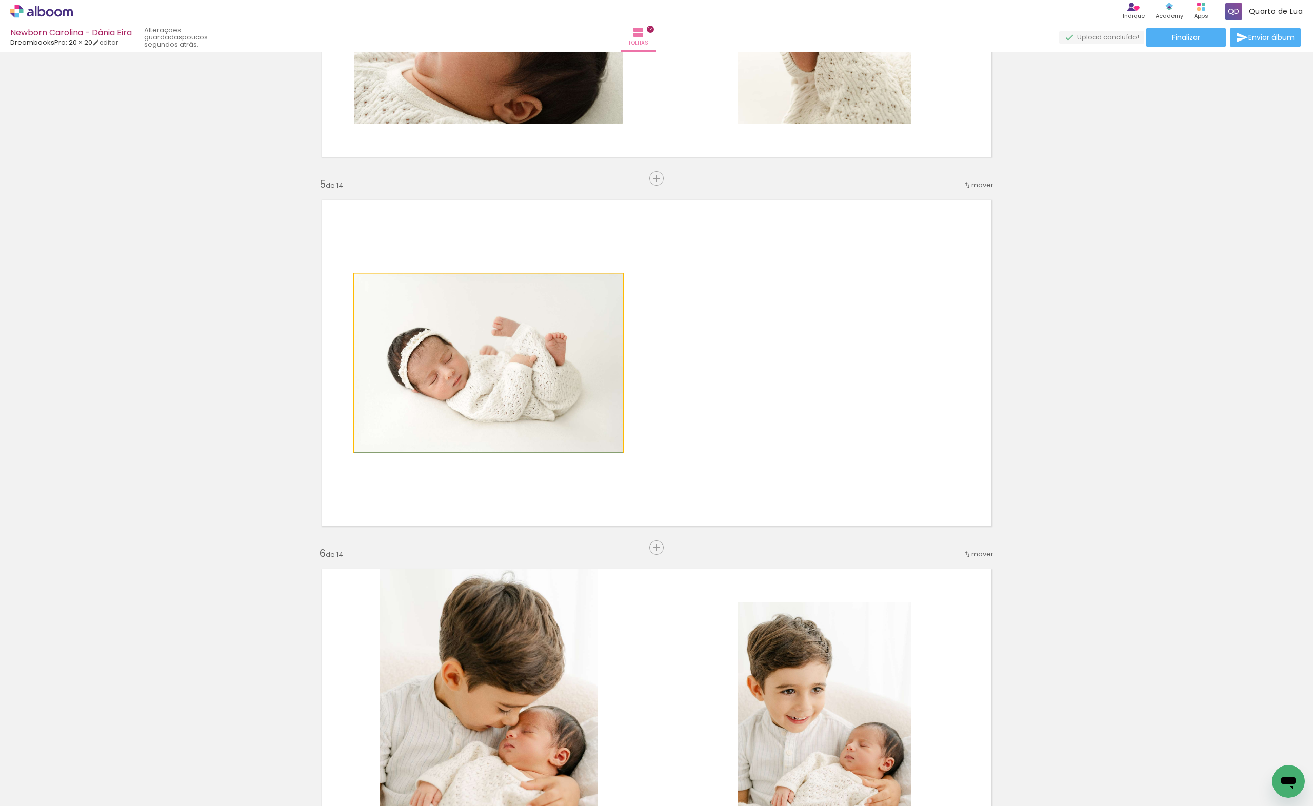
drag, startPoint x: 494, startPoint y: 367, endPoint x: 173, endPoint y: 366, distance: 321.6
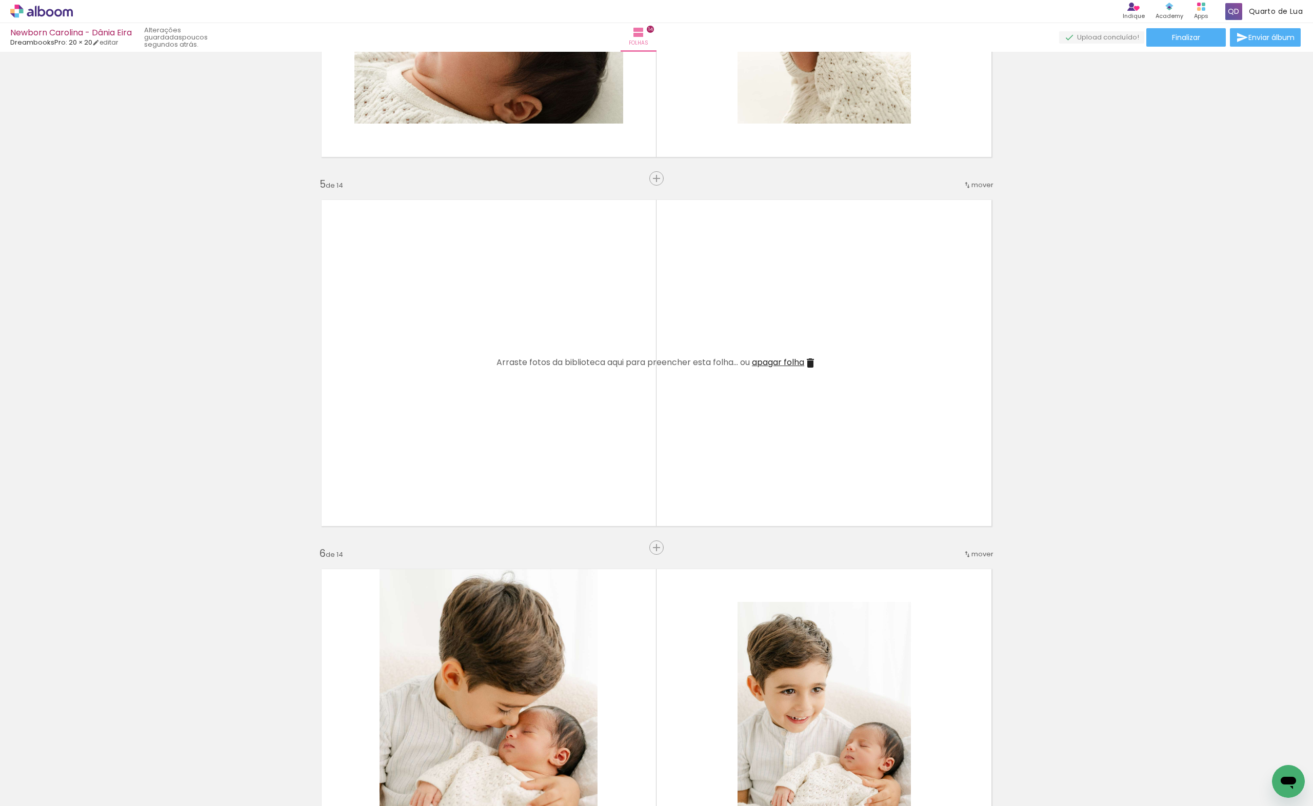
click at [788, 364] on span "apagar folha" at bounding box center [778, 362] width 52 height 12
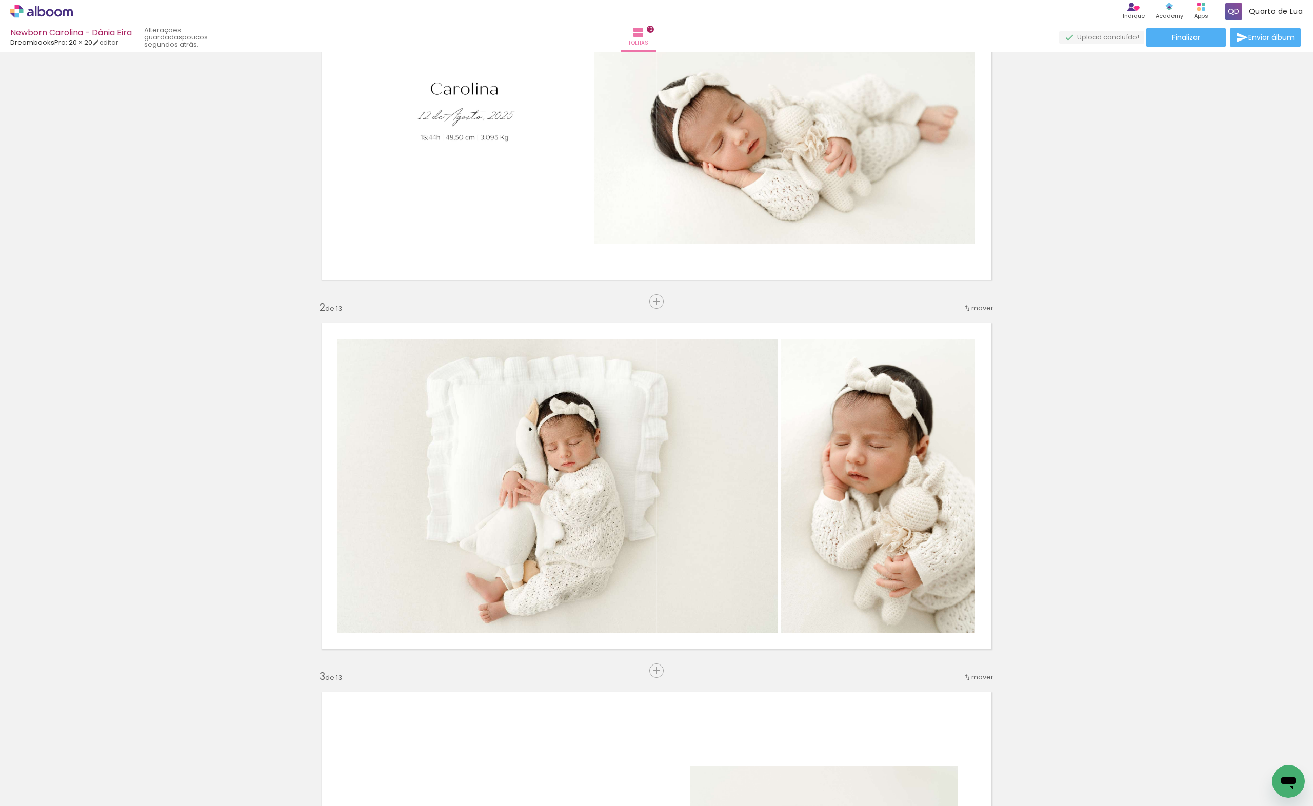
scroll to position [547, 0]
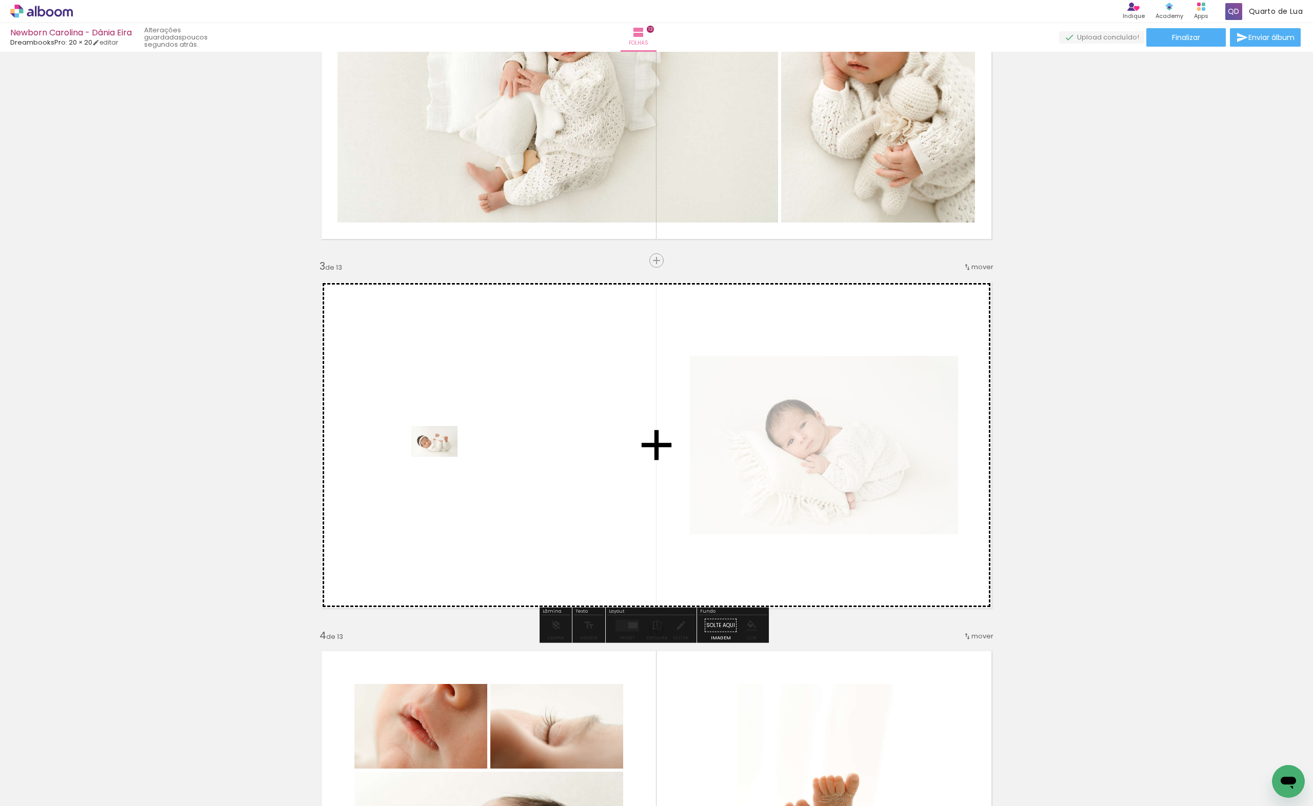
drag, startPoint x: 165, startPoint y: 768, endPoint x: 442, endPoint y: 457, distance: 416.7
click at [442, 457] on quentale-workspace at bounding box center [656, 403] width 1313 height 806
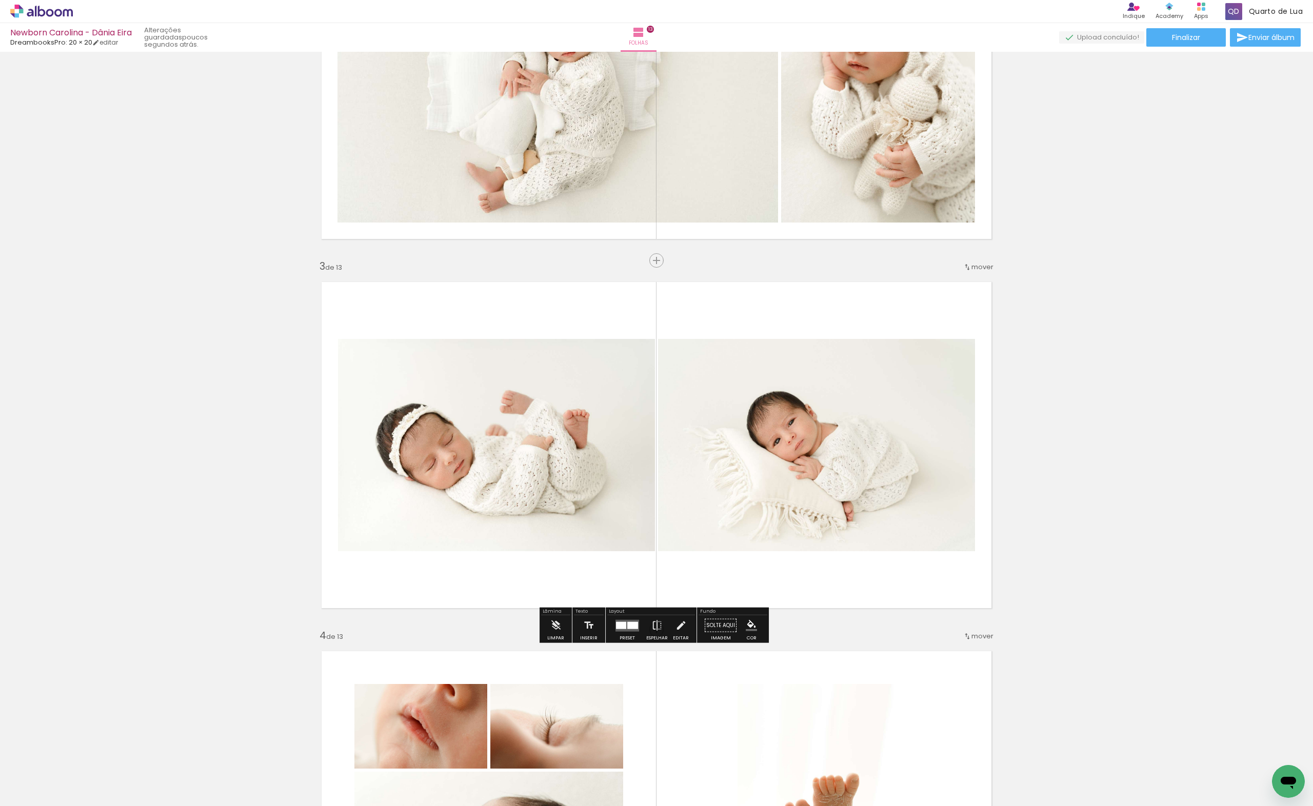
click at [634, 629] on quentale-layouter at bounding box center [627, 626] width 24 height 12
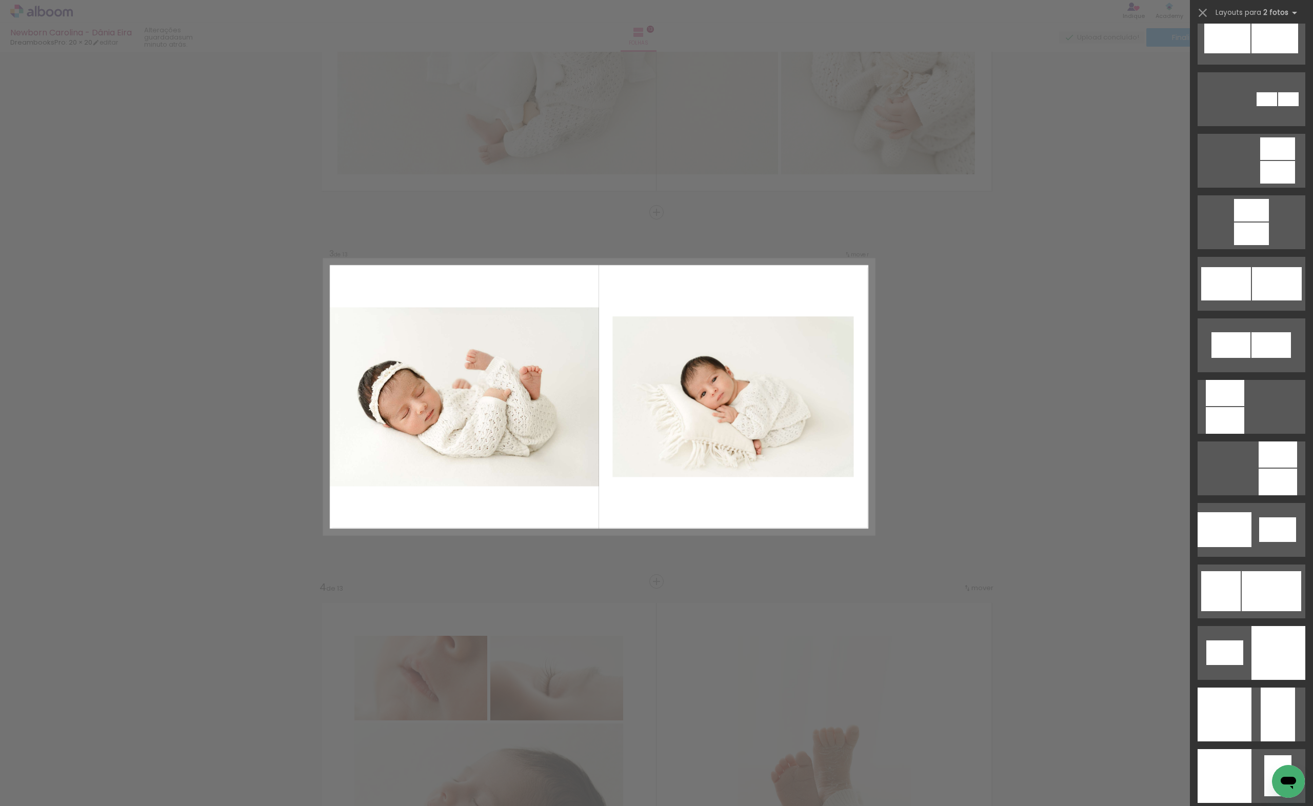
scroll to position [957, 0]
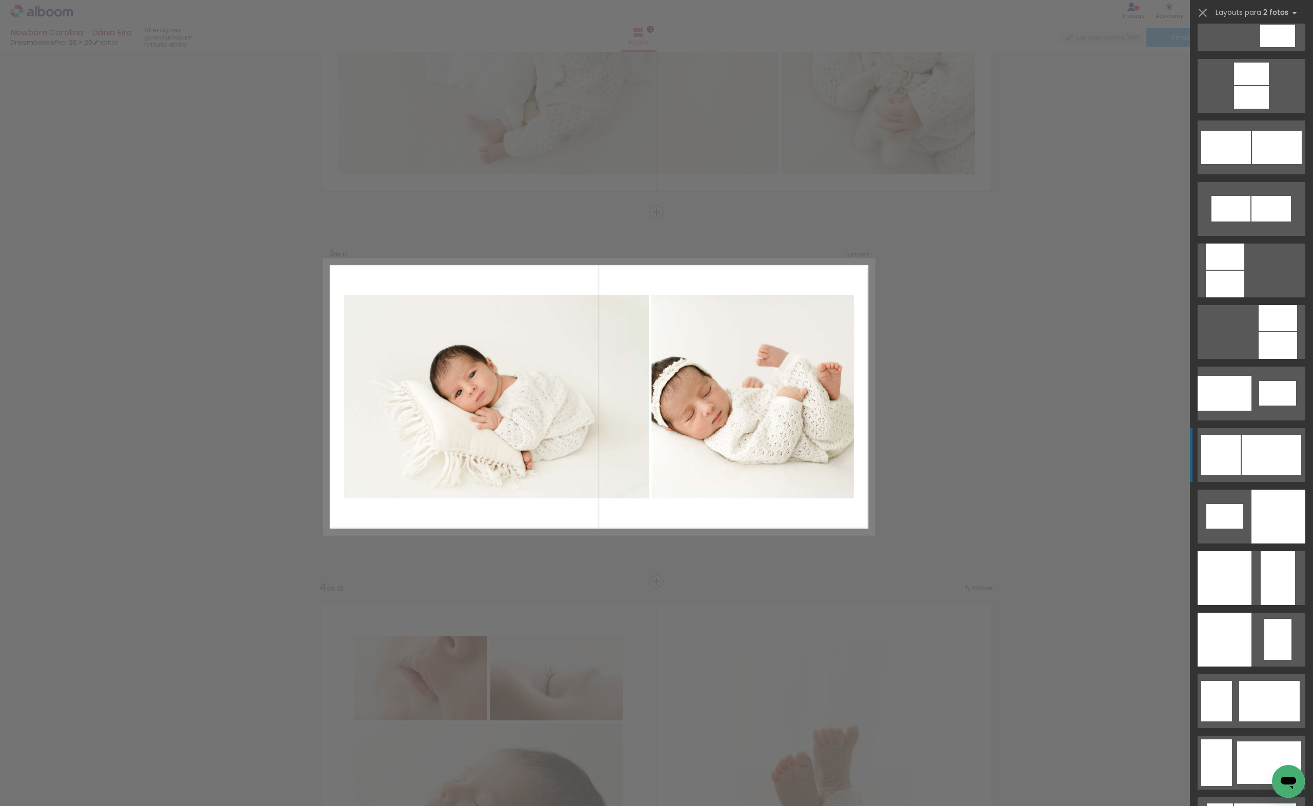
click at [1262, 464] on div at bounding box center [1271, 455] width 59 height 40
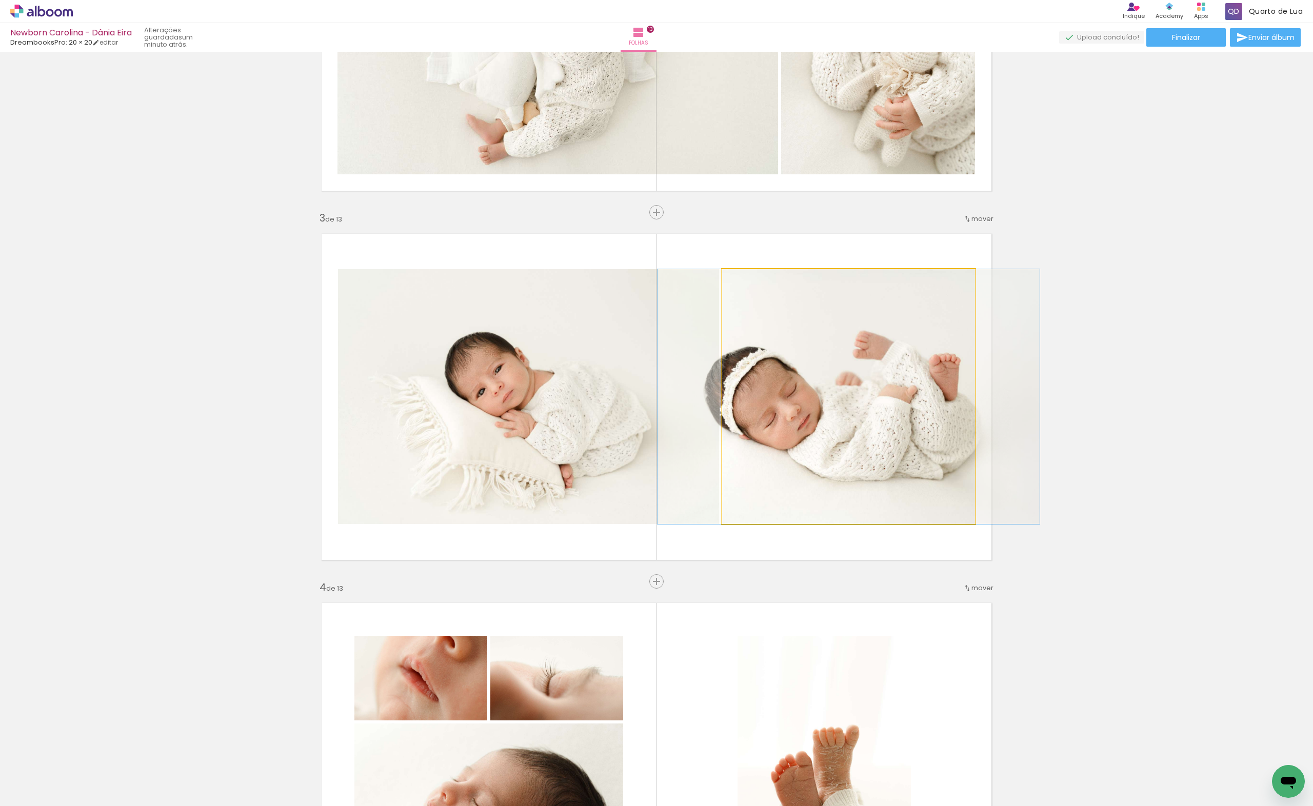
drag, startPoint x: 803, startPoint y: 457, endPoint x: 562, endPoint y: 433, distance: 242.8
click at [0, 0] on slot at bounding box center [0, 0] width 0 height 0
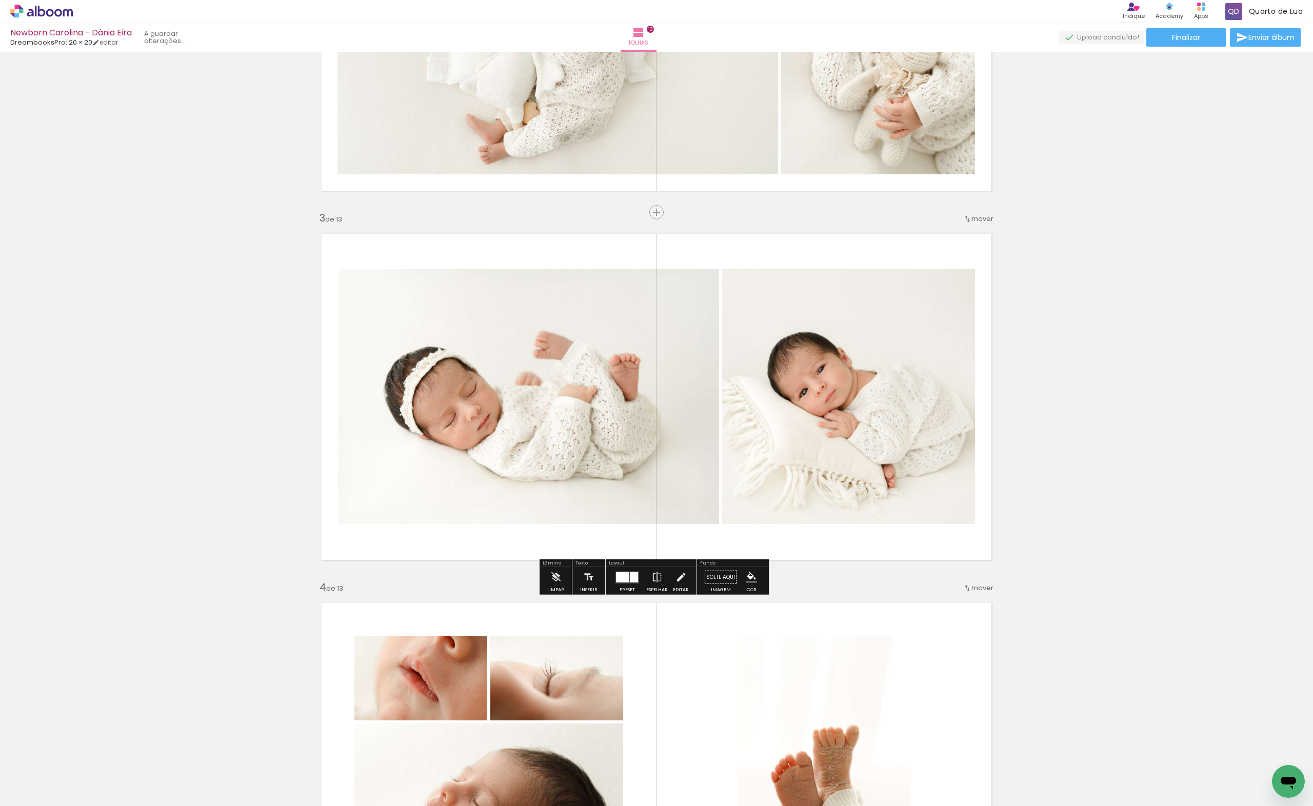
click at [620, 580] on div at bounding box center [622, 577] width 13 height 10
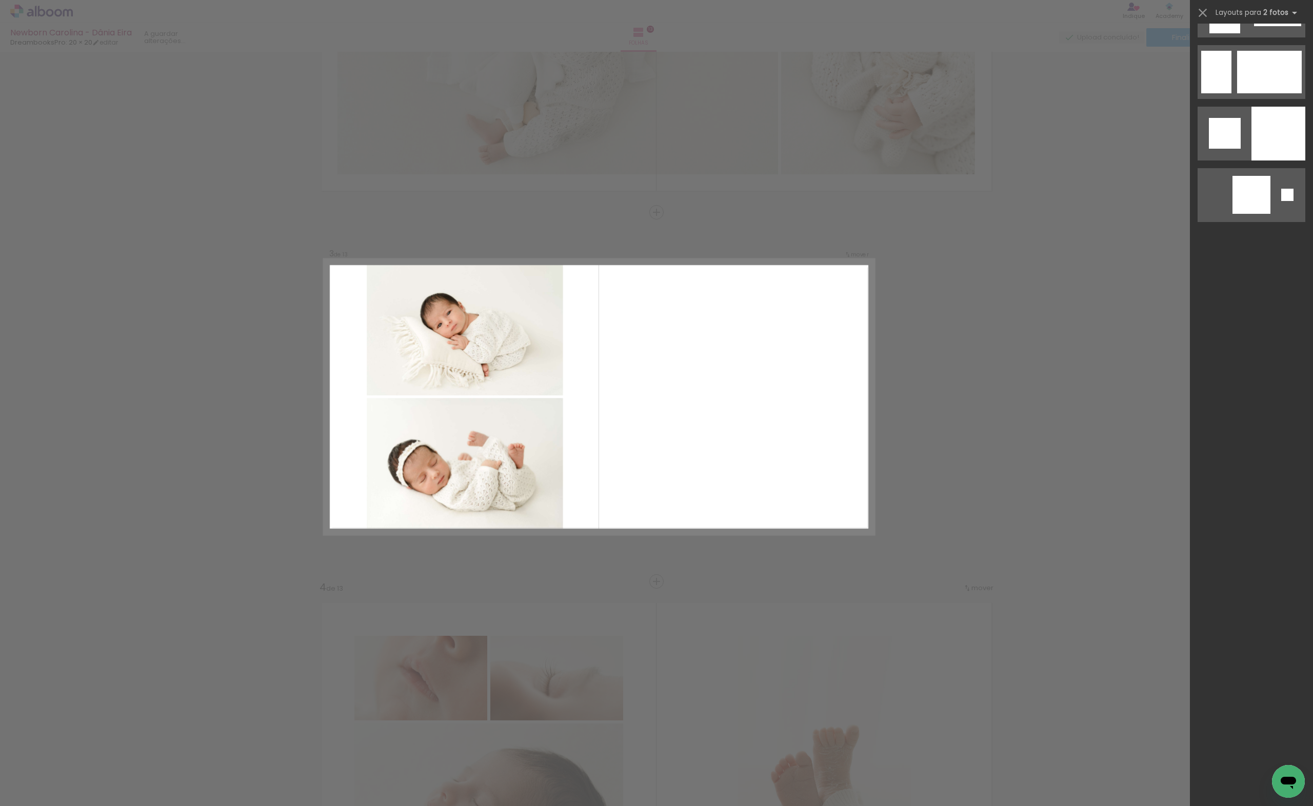
scroll to position [0, 0]
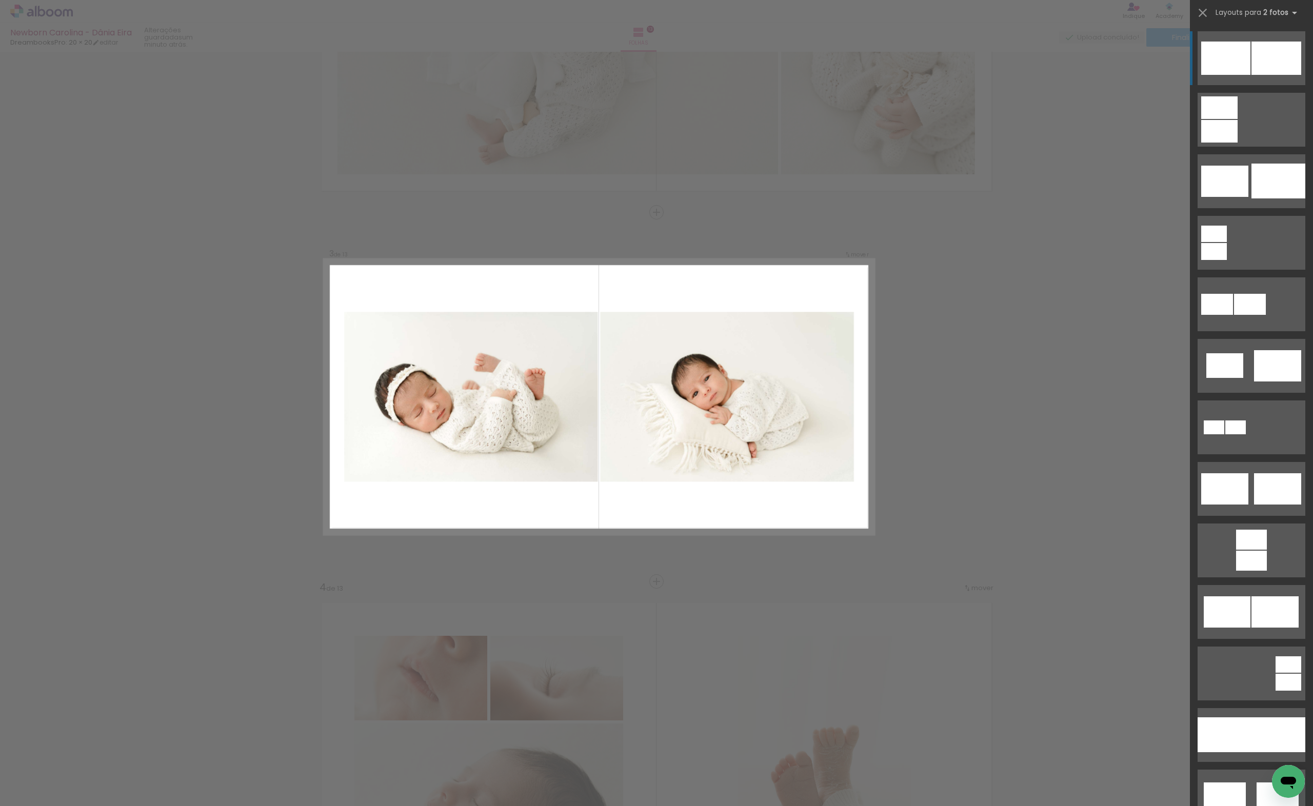
click at [1255, 85] on quentale-layouter at bounding box center [1252, 58] width 108 height 54
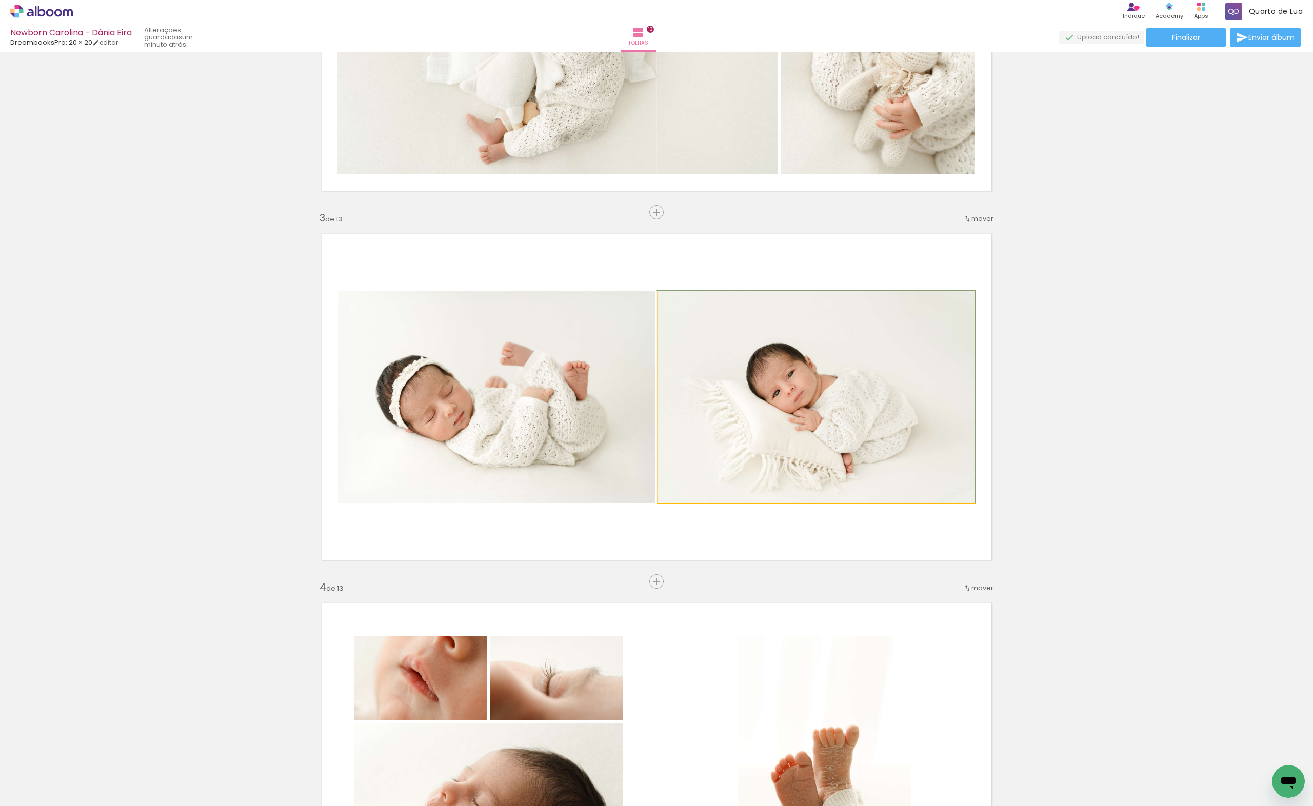
drag, startPoint x: 739, startPoint y: 410, endPoint x: 736, endPoint y: 386, distance: 23.8
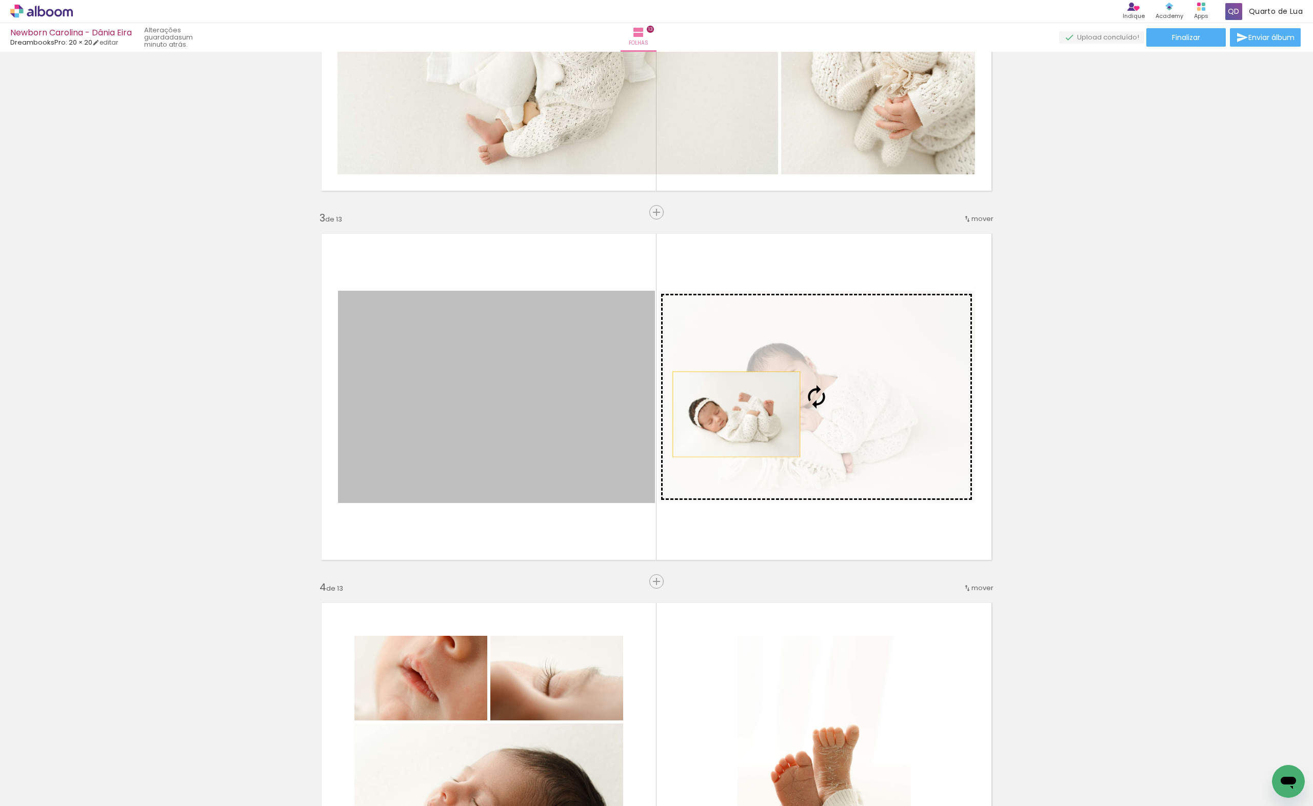
drag, startPoint x: 482, startPoint y: 402, endPoint x: 758, endPoint y: 413, distance: 276.2
click at [0, 0] on slot at bounding box center [0, 0] width 0 height 0
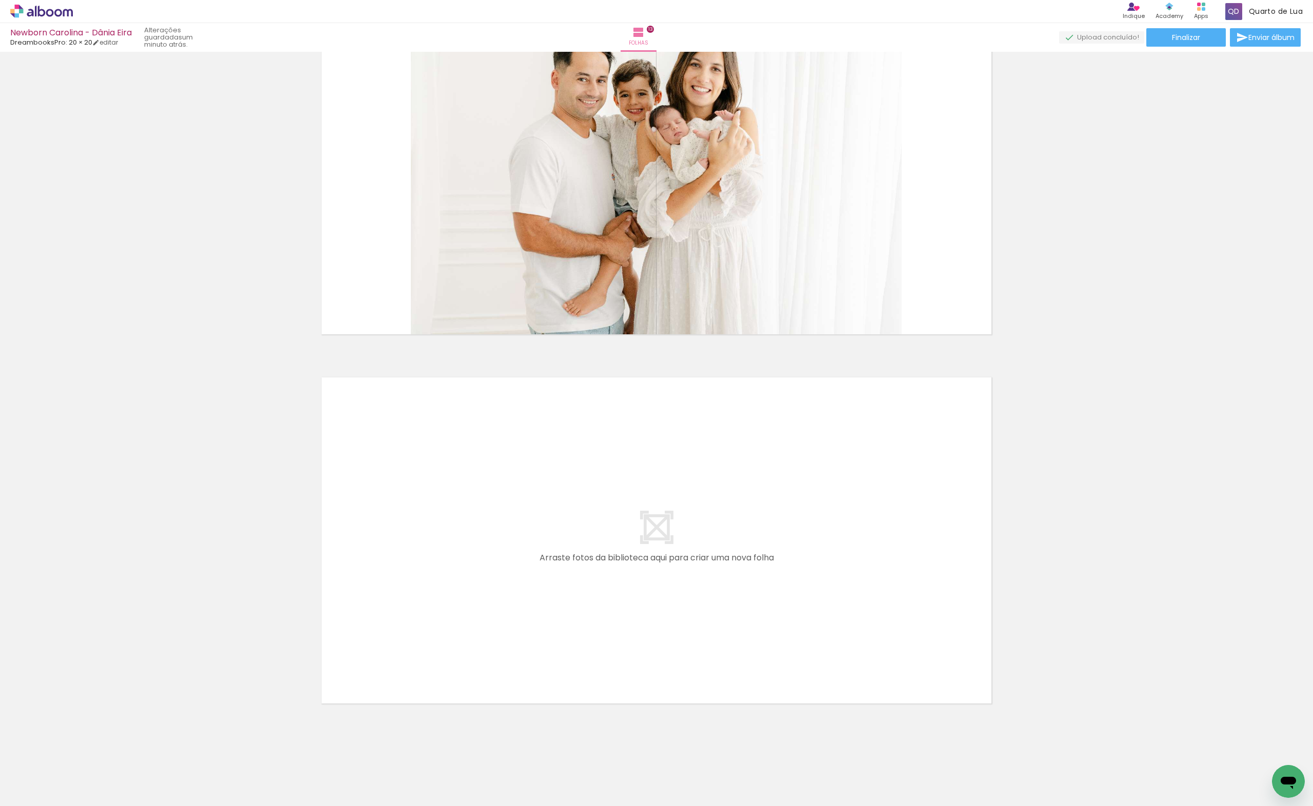
scroll to position [4240, 0]
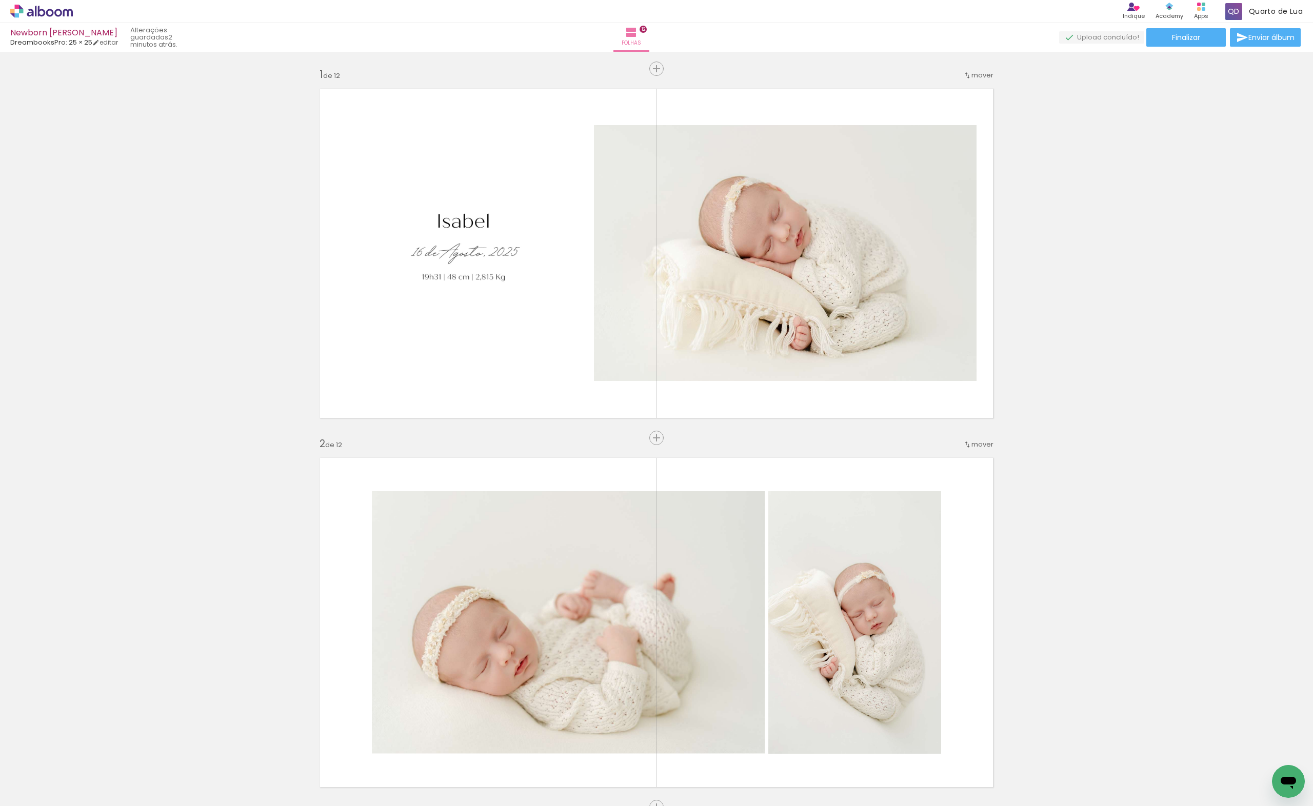
scroll to position [3245, 0]
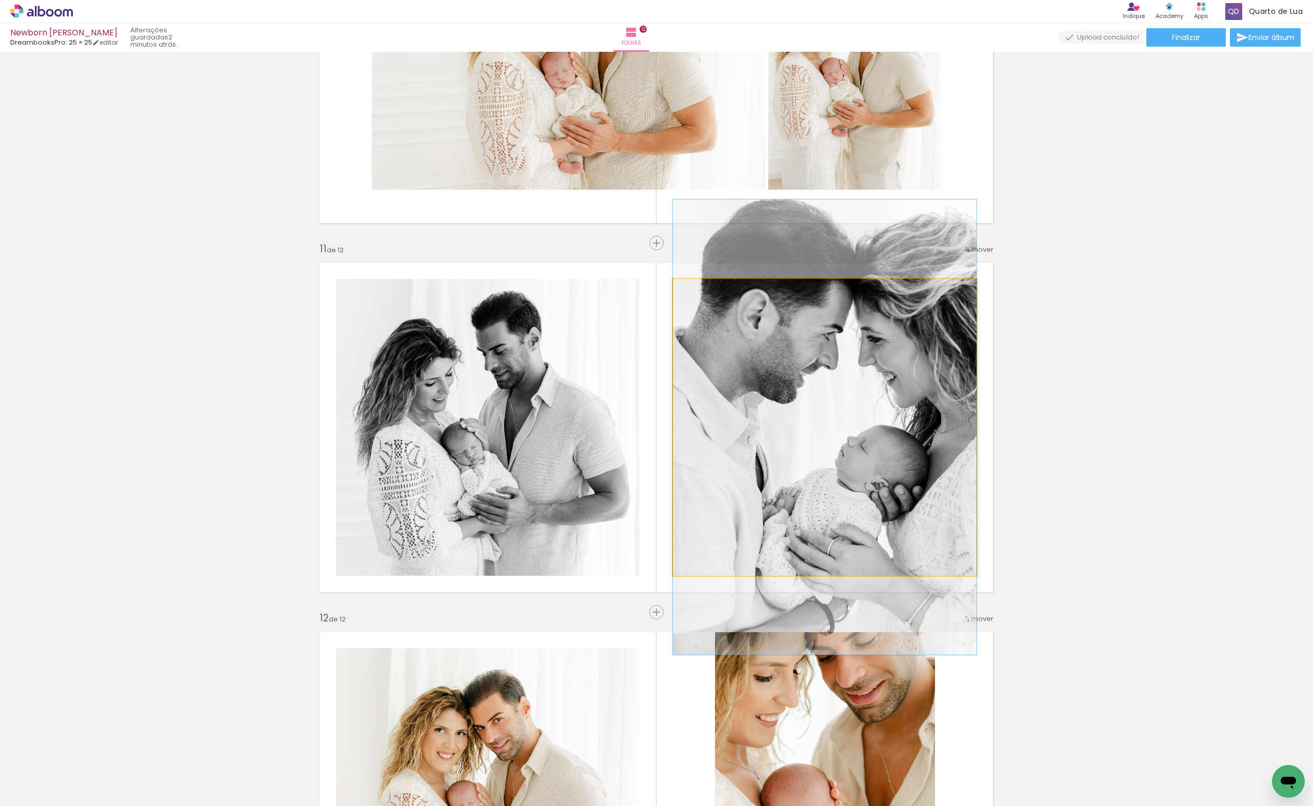
click at [807, 346] on quentale-photo at bounding box center [825, 427] width 304 height 297
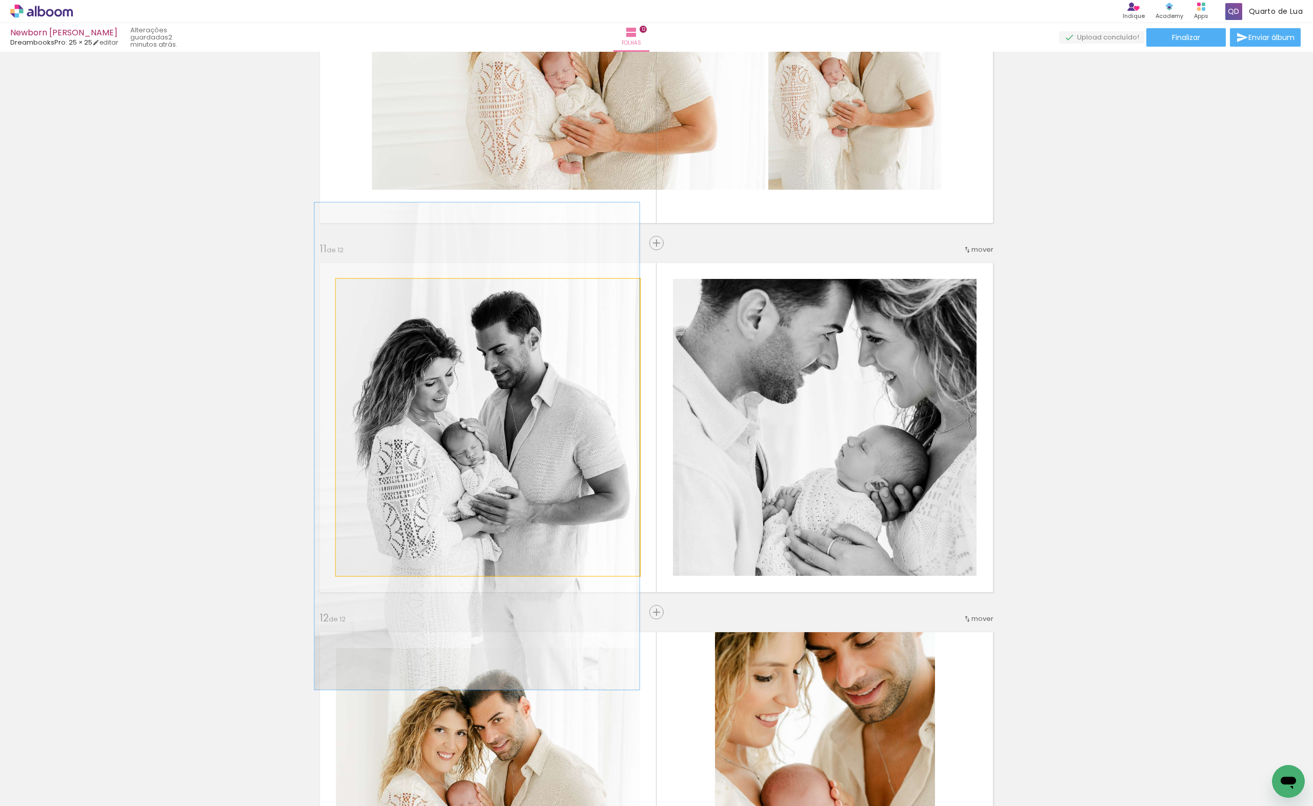
click at [511, 485] on quentale-photo at bounding box center [488, 427] width 304 height 297
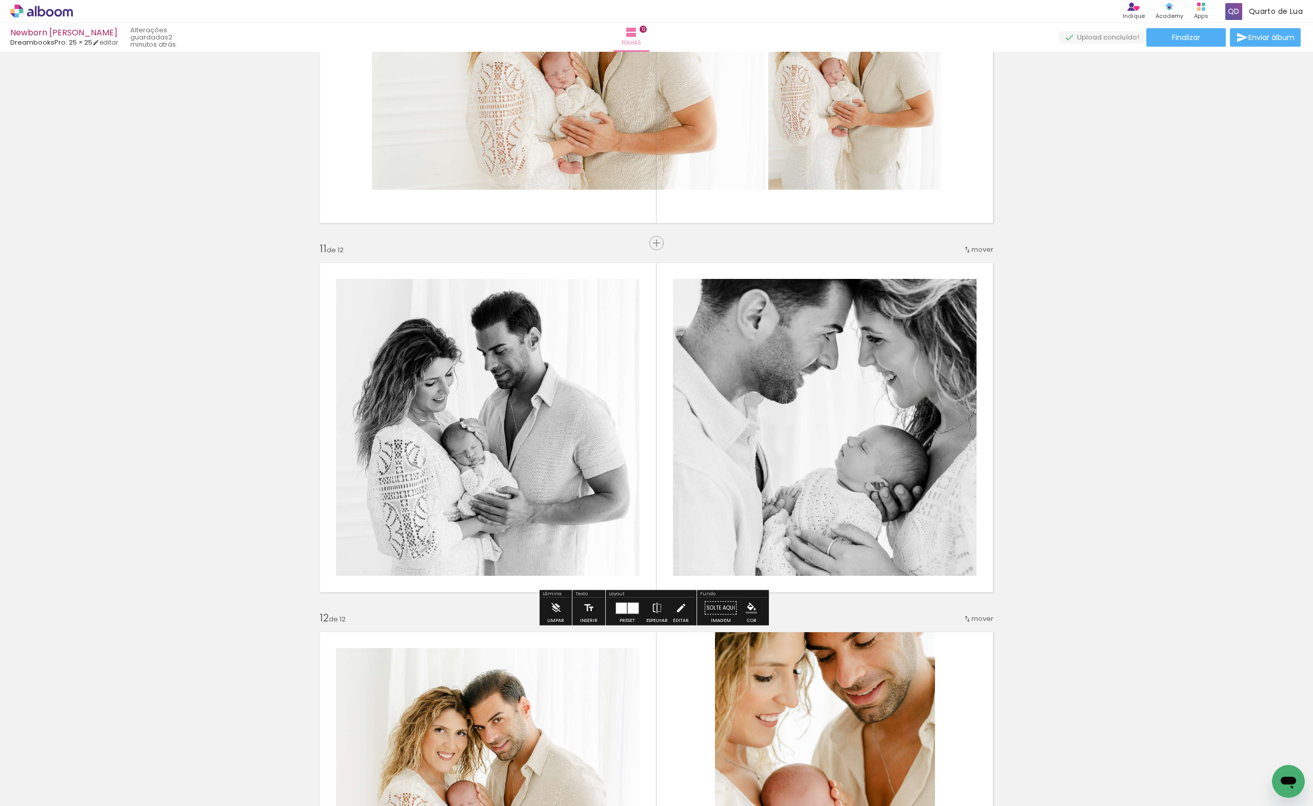
click at [622, 610] on div at bounding box center [621, 608] width 11 height 11
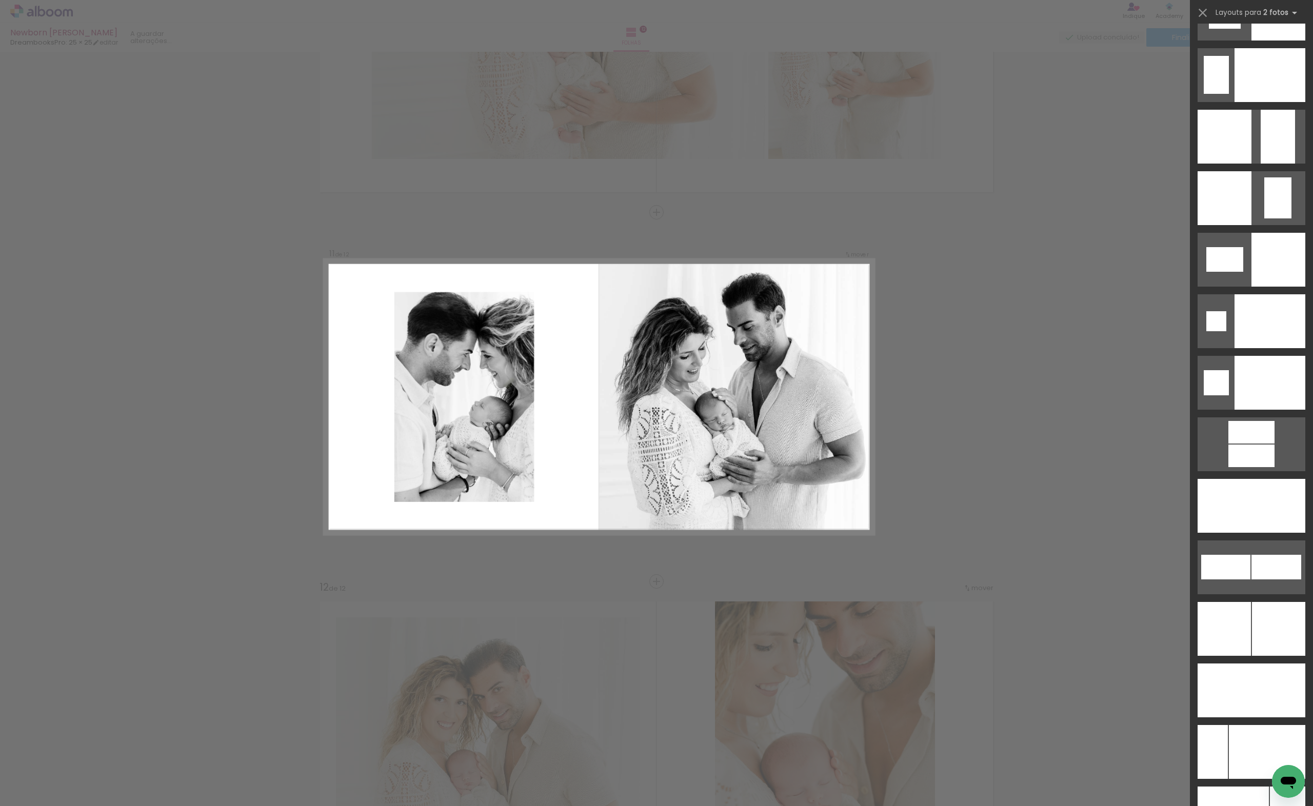
scroll to position [3970, 0]
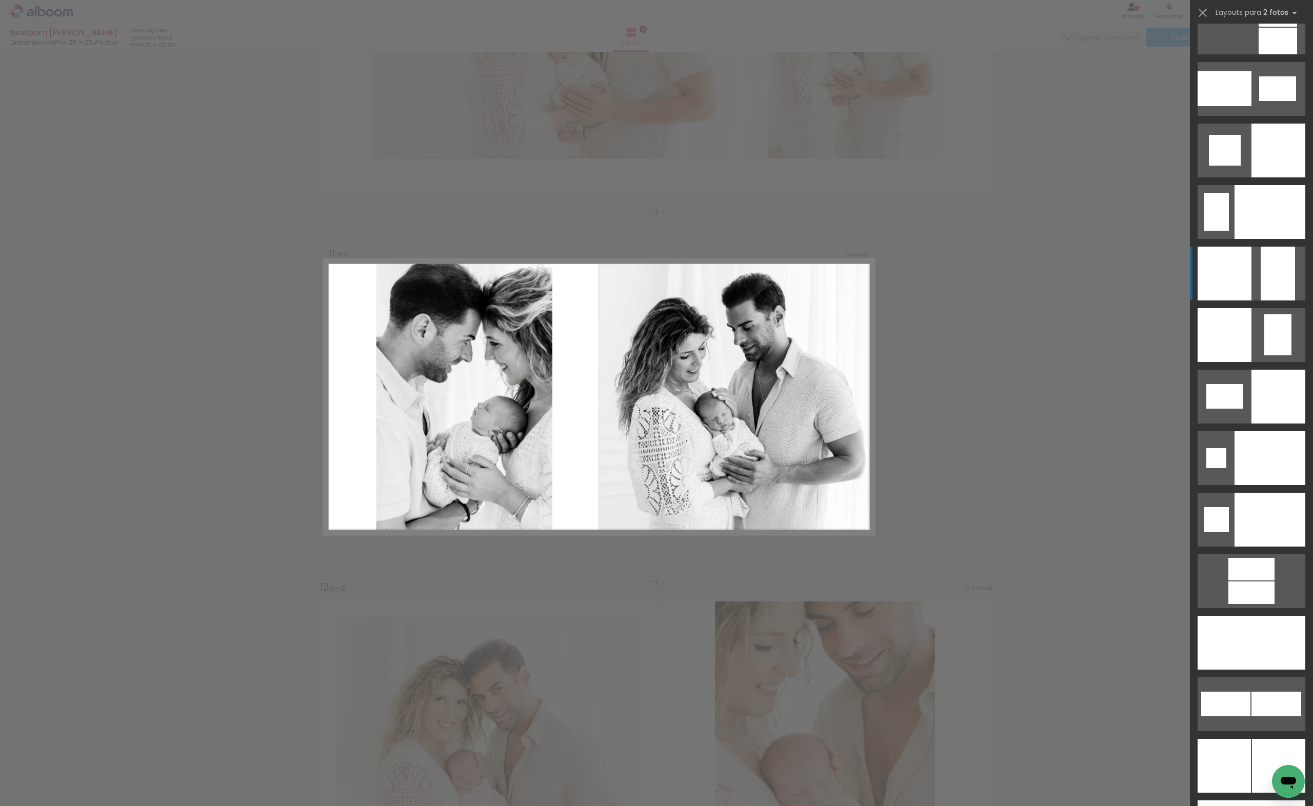
click at [1261, 291] on div at bounding box center [1278, 274] width 34 height 54
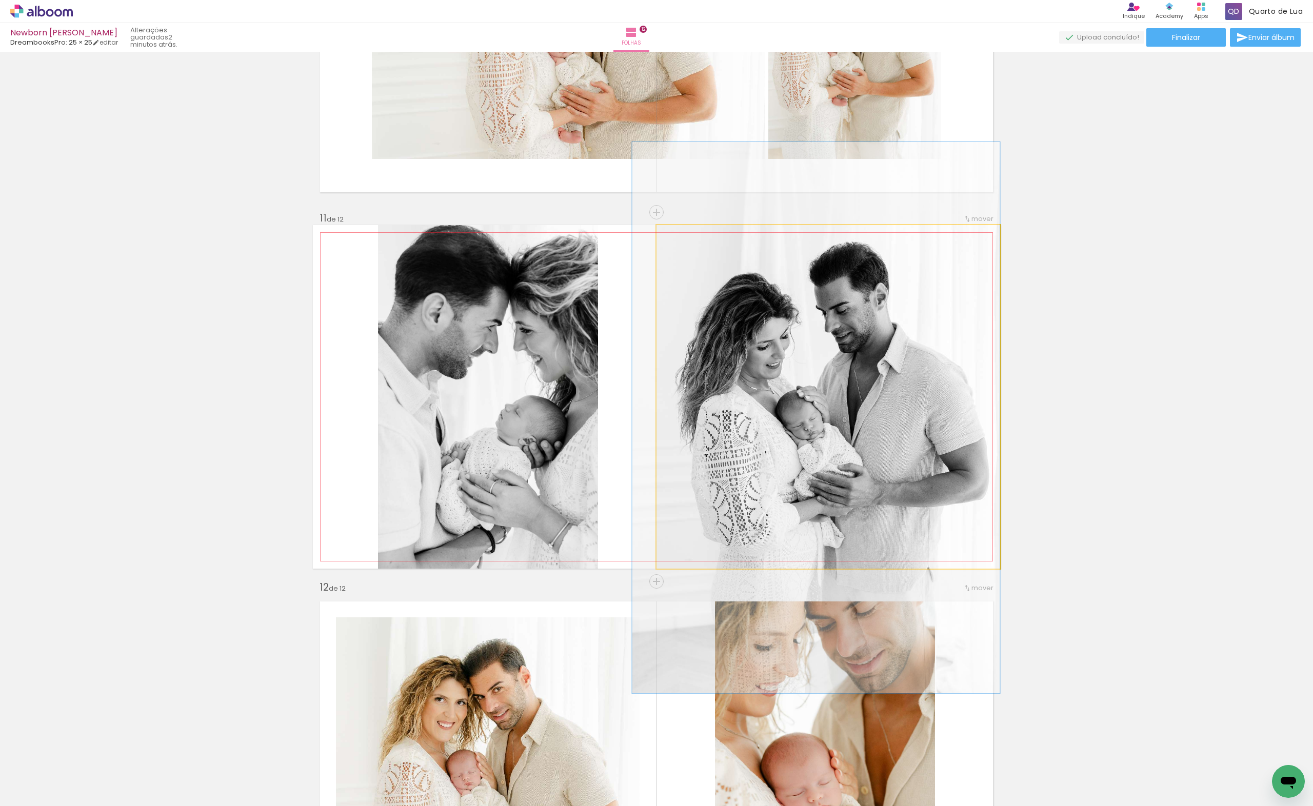
drag, startPoint x: 811, startPoint y: 445, endPoint x: 796, endPoint y: 446, distance: 15.4
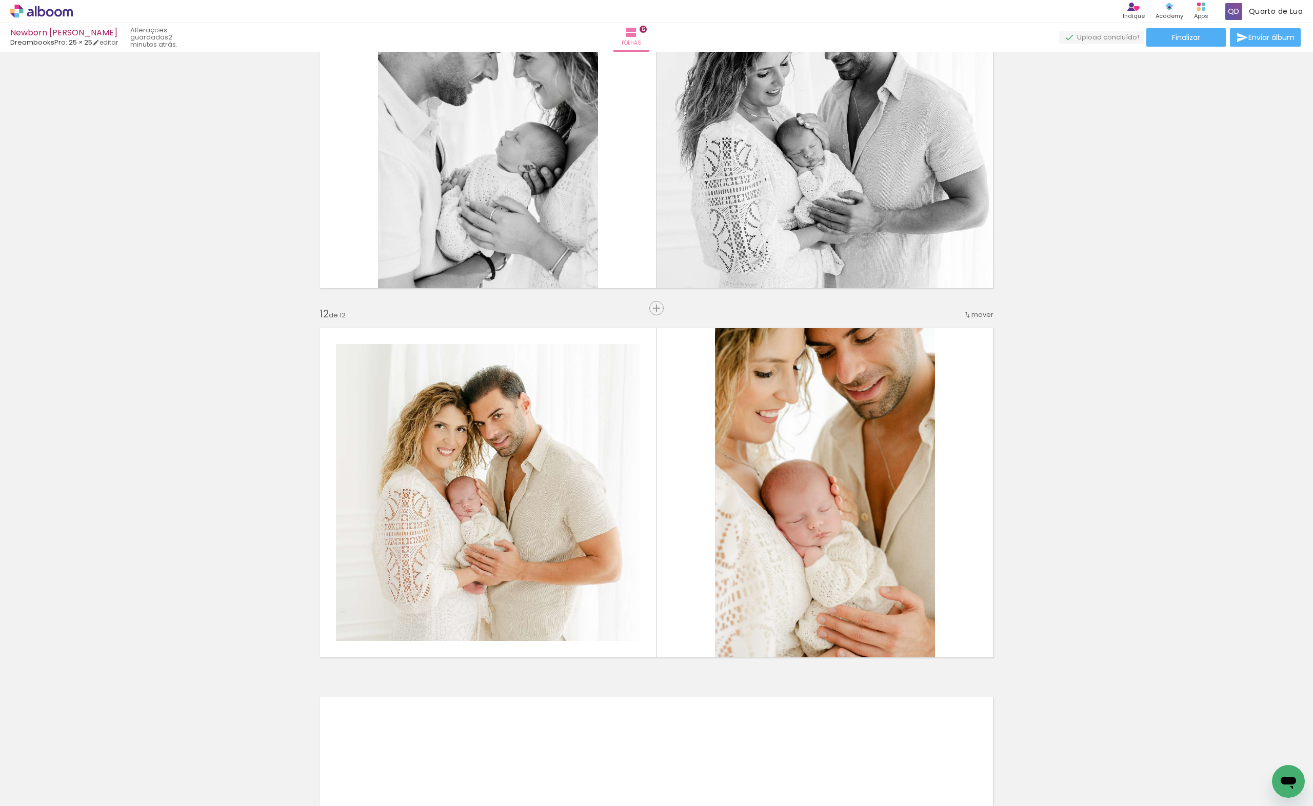
scroll to position [3960, 0]
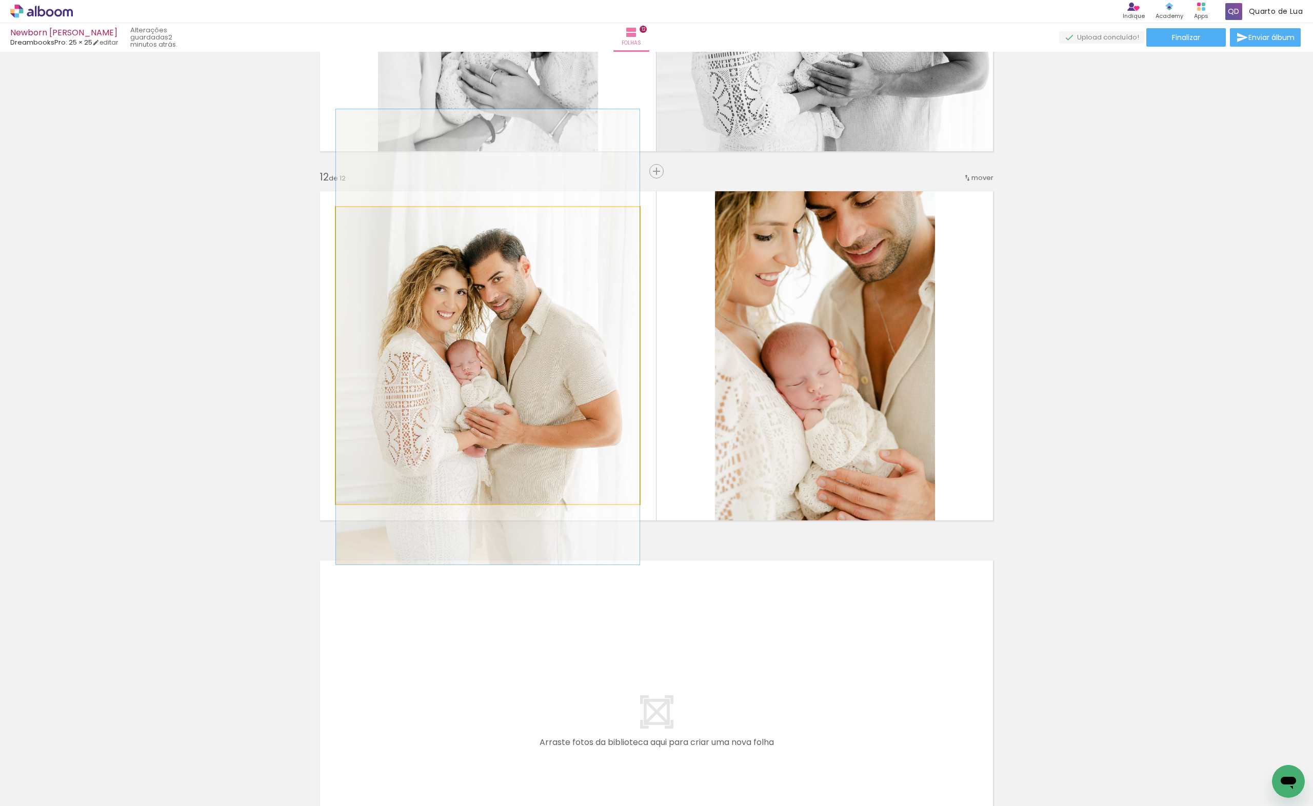
click at [425, 420] on quentale-photo at bounding box center [488, 355] width 304 height 297
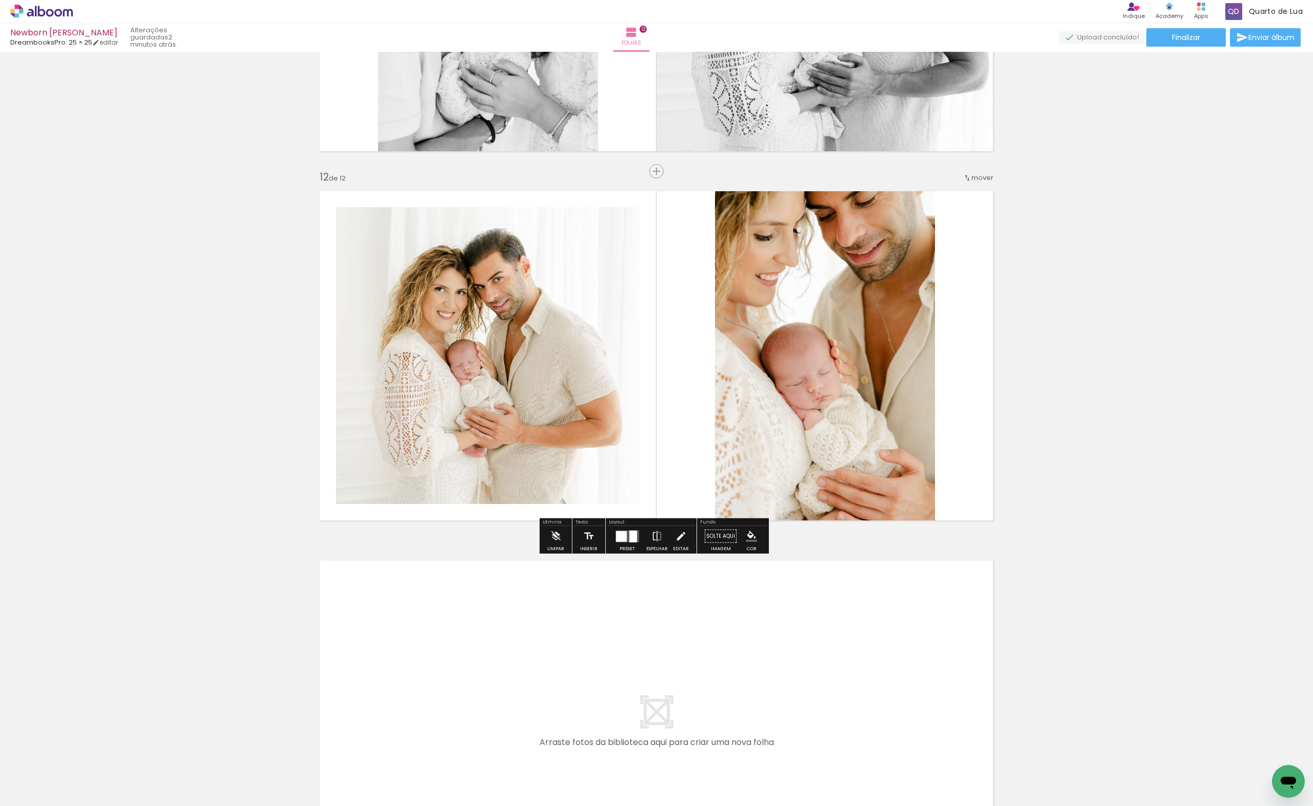
click at [633, 549] on paper-button "Preset" at bounding box center [627, 539] width 33 height 26
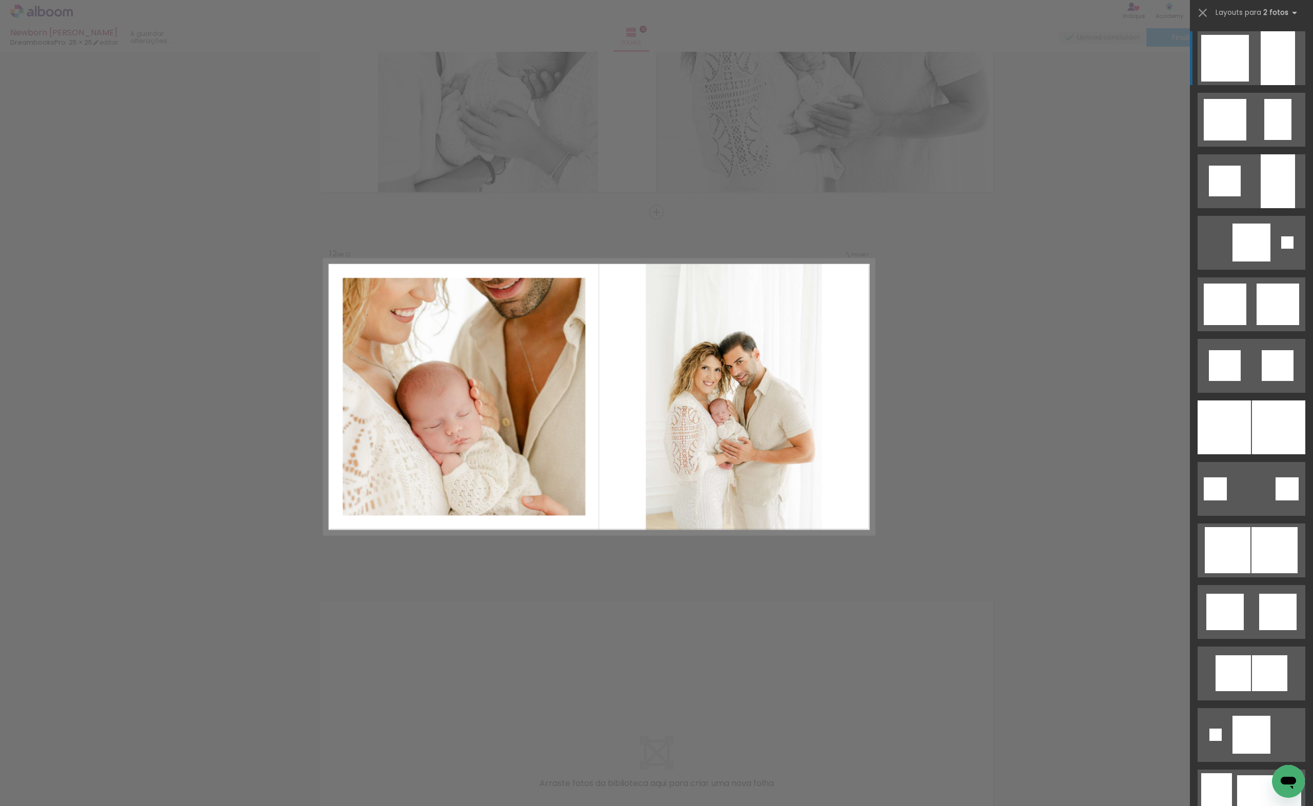
scroll to position [0, 0]
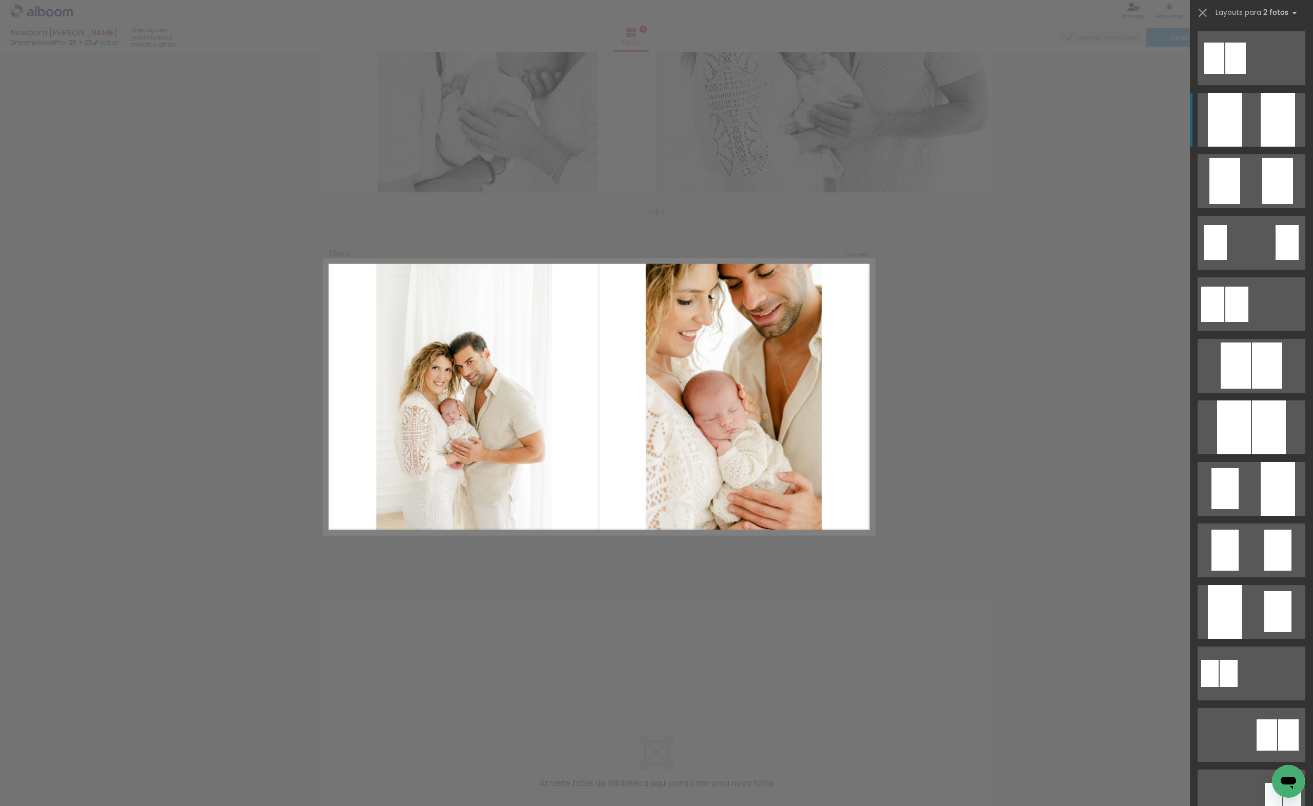
click at [1262, 127] on div at bounding box center [1278, 120] width 34 height 54
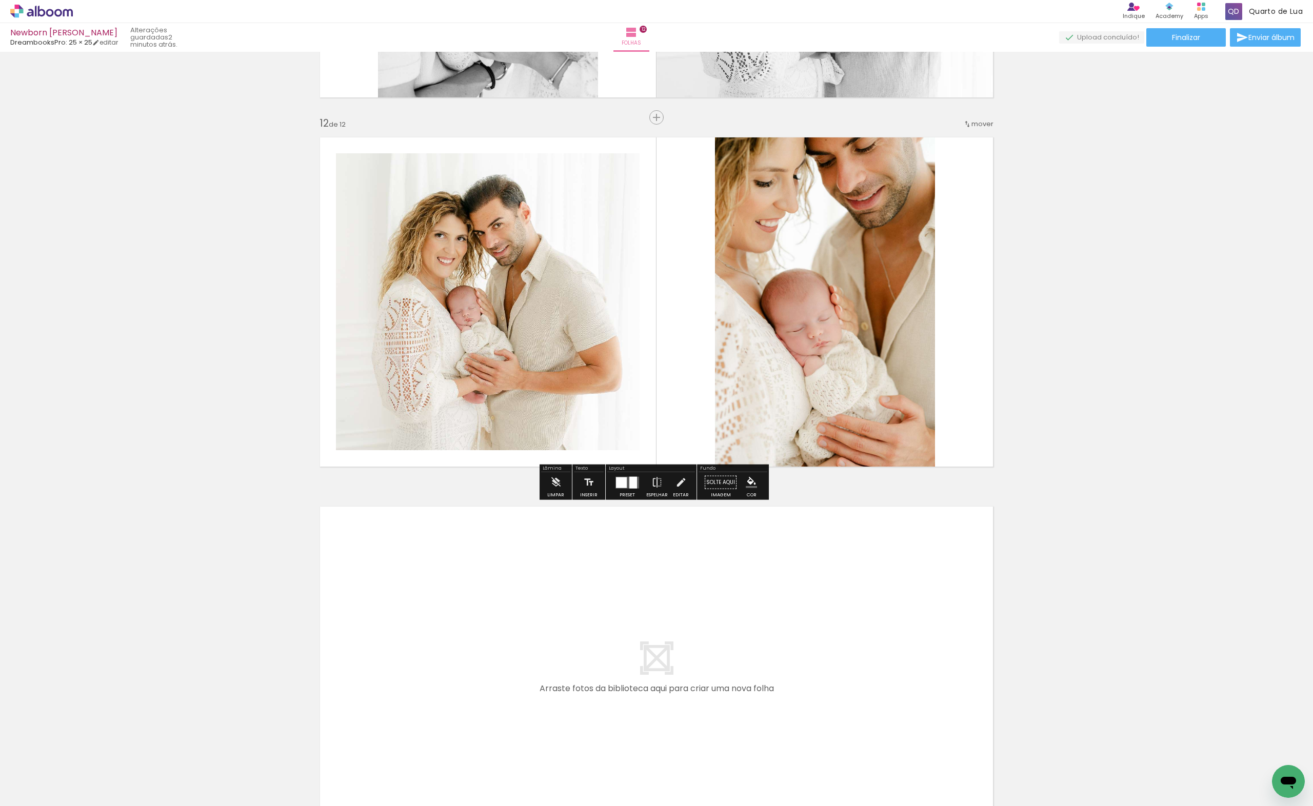
scroll to position [3877, 0]
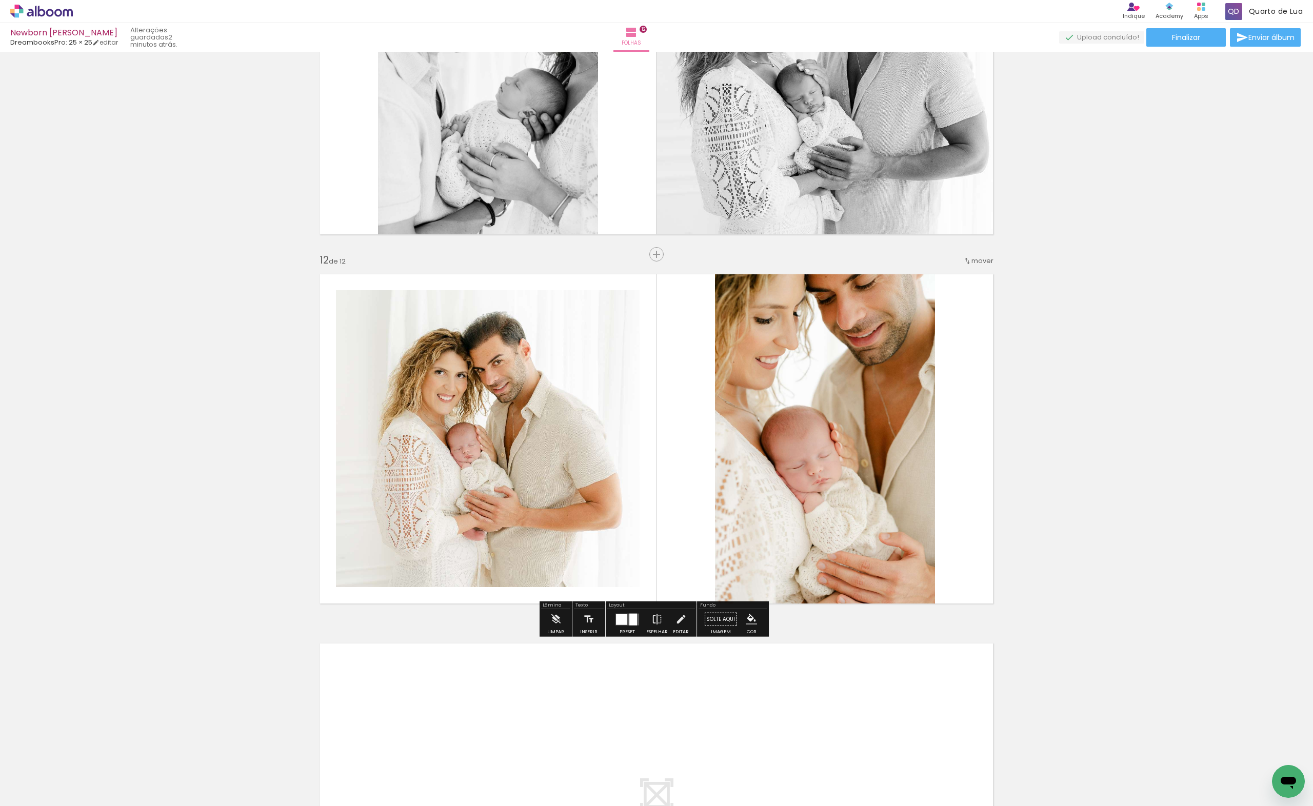
click at [619, 617] on div at bounding box center [621, 619] width 11 height 11
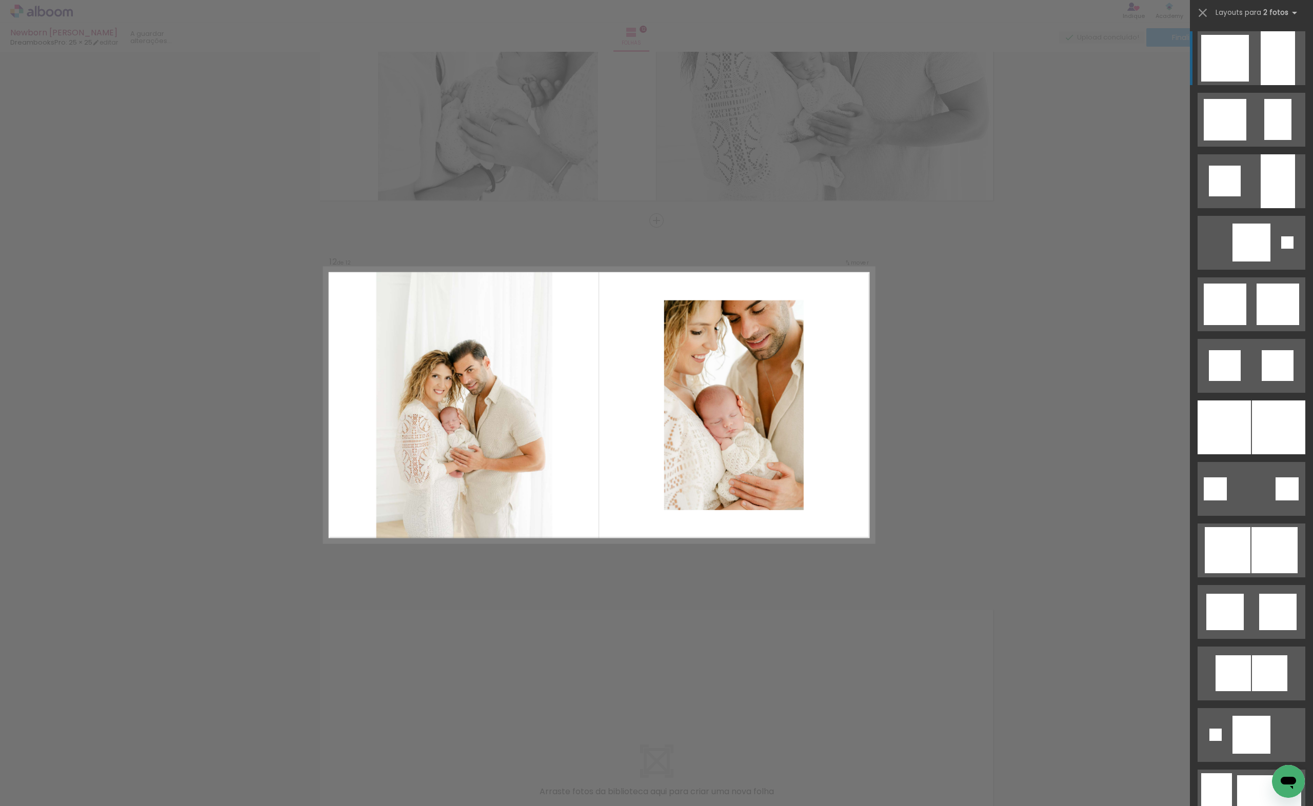
scroll to position [0, 0]
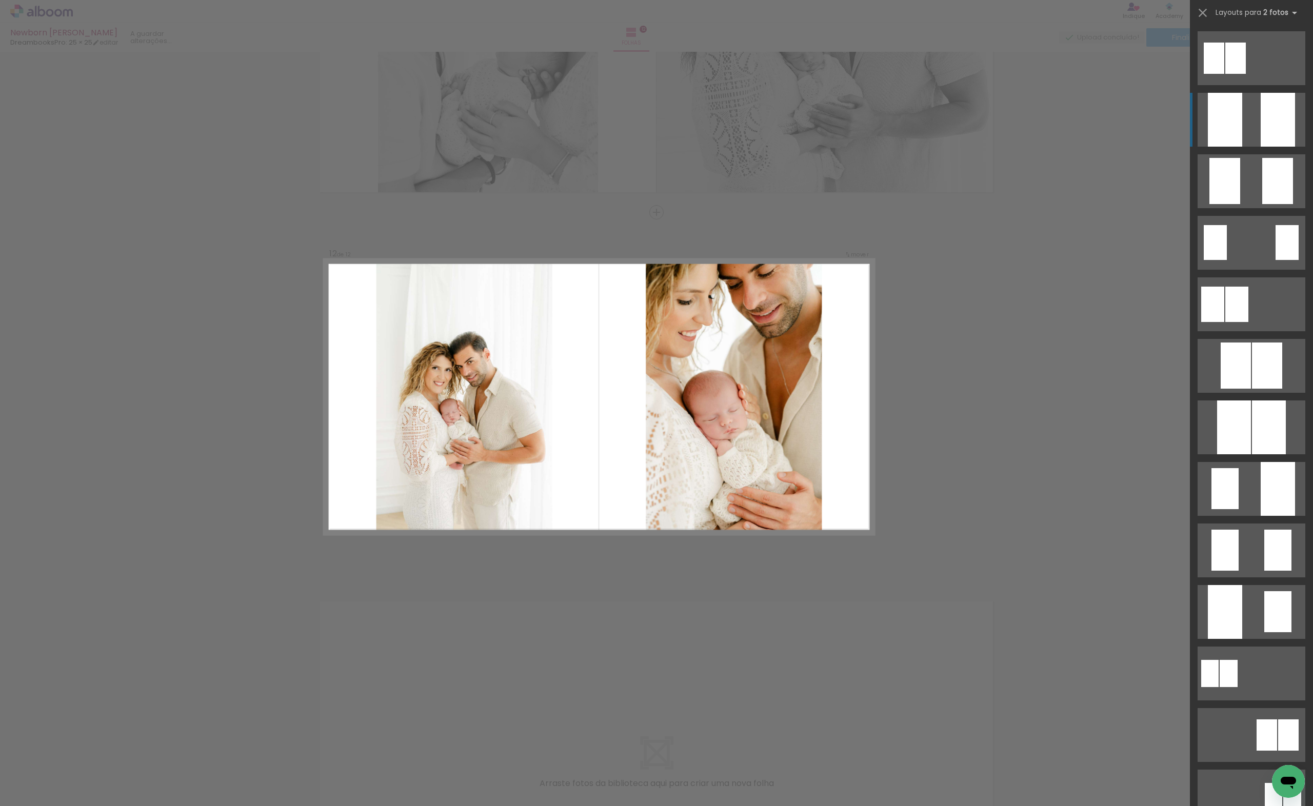
click at [1246, 125] on quentale-layouter at bounding box center [1252, 120] width 108 height 54
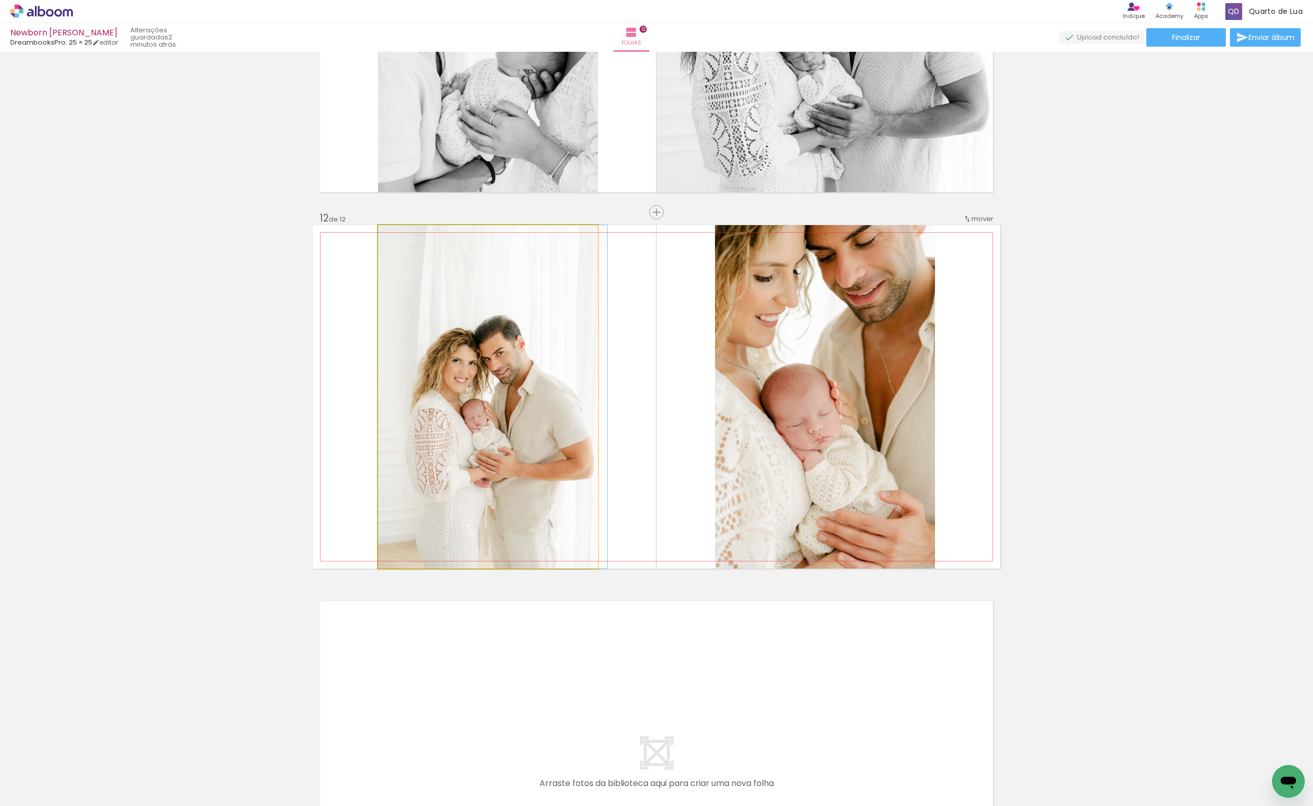
drag, startPoint x: 493, startPoint y: 451, endPoint x: 504, endPoint y: 446, distance: 11.2
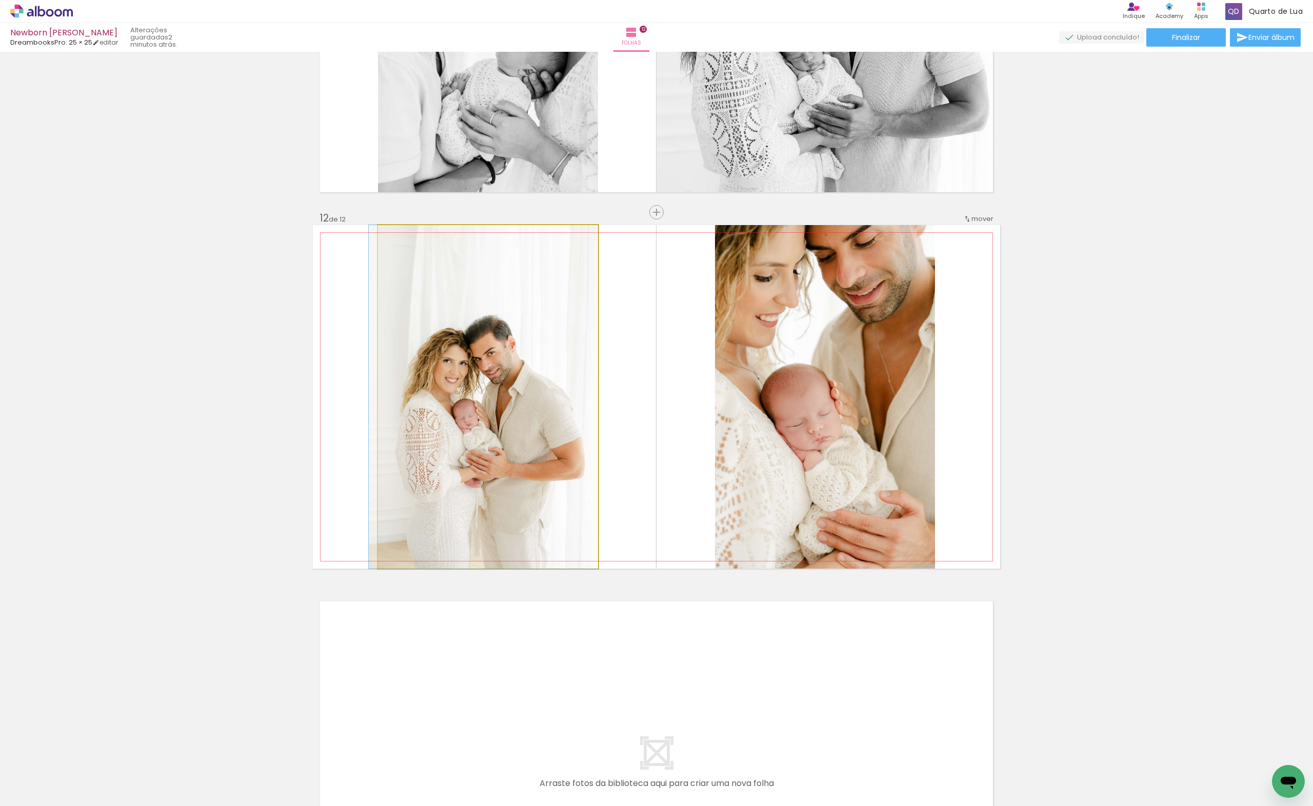
drag, startPoint x: 466, startPoint y: 335, endPoint x: 454, endPoint y: 333, distance: 11.5
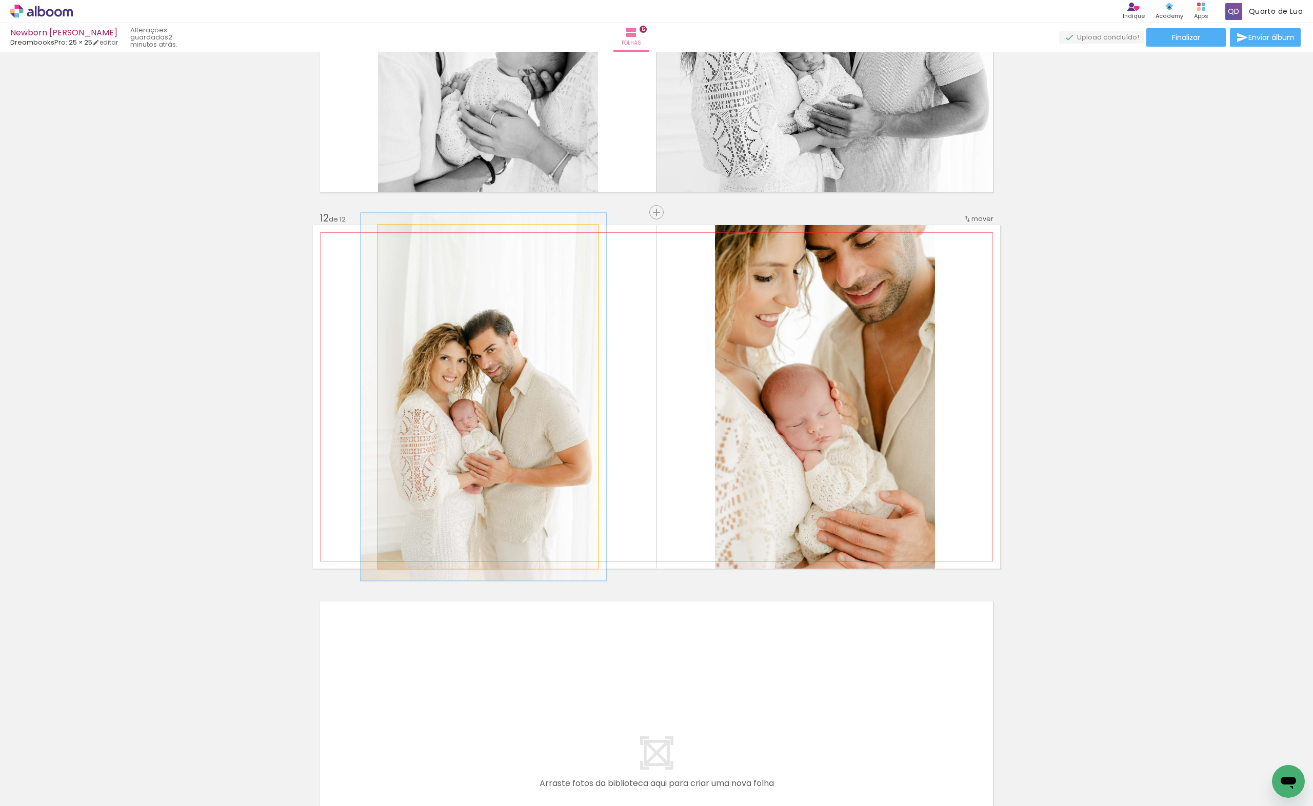
type paper-slider "107"
click at [401, 237] on div at bounding box center [404, 235] width 9 height 9
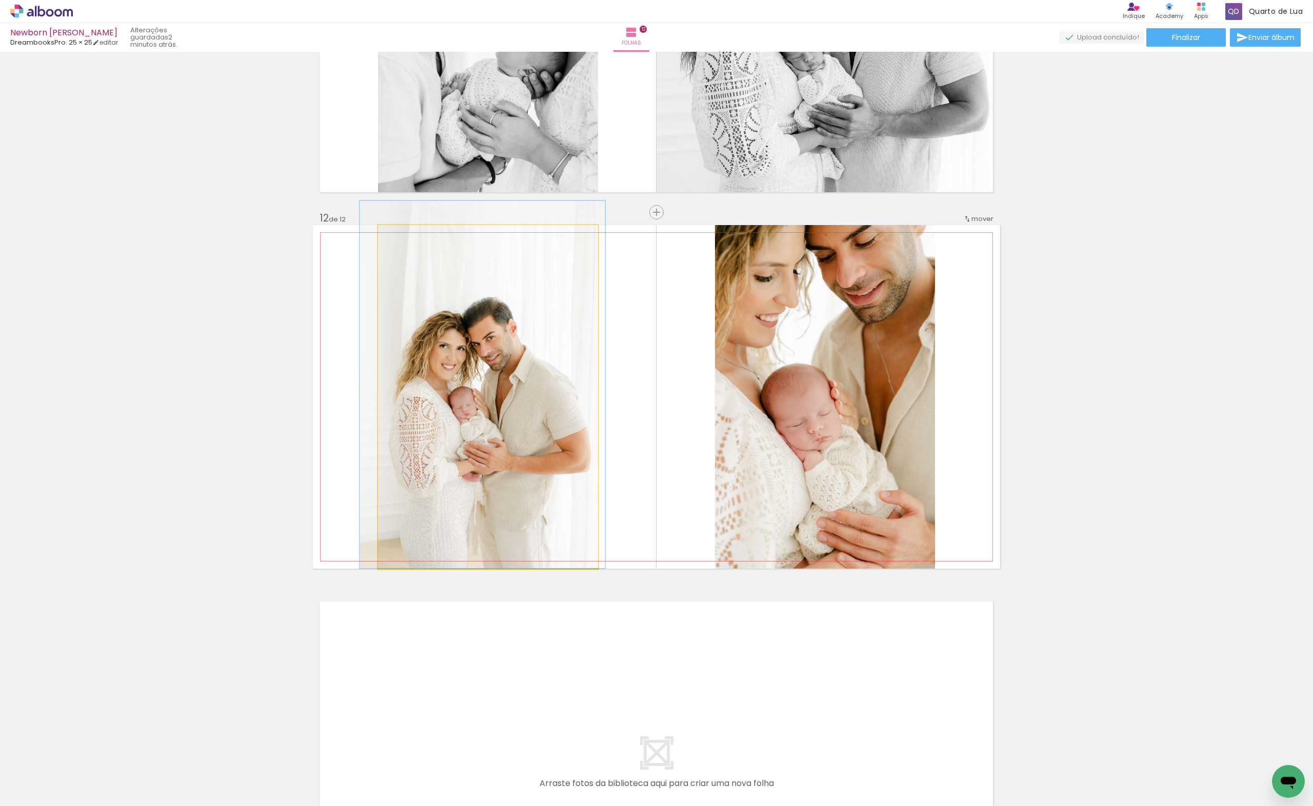
drag, startPoint x: 523, startPoint y: 498, endPoint x: 522, endPoint y: 468, distance: 29.3
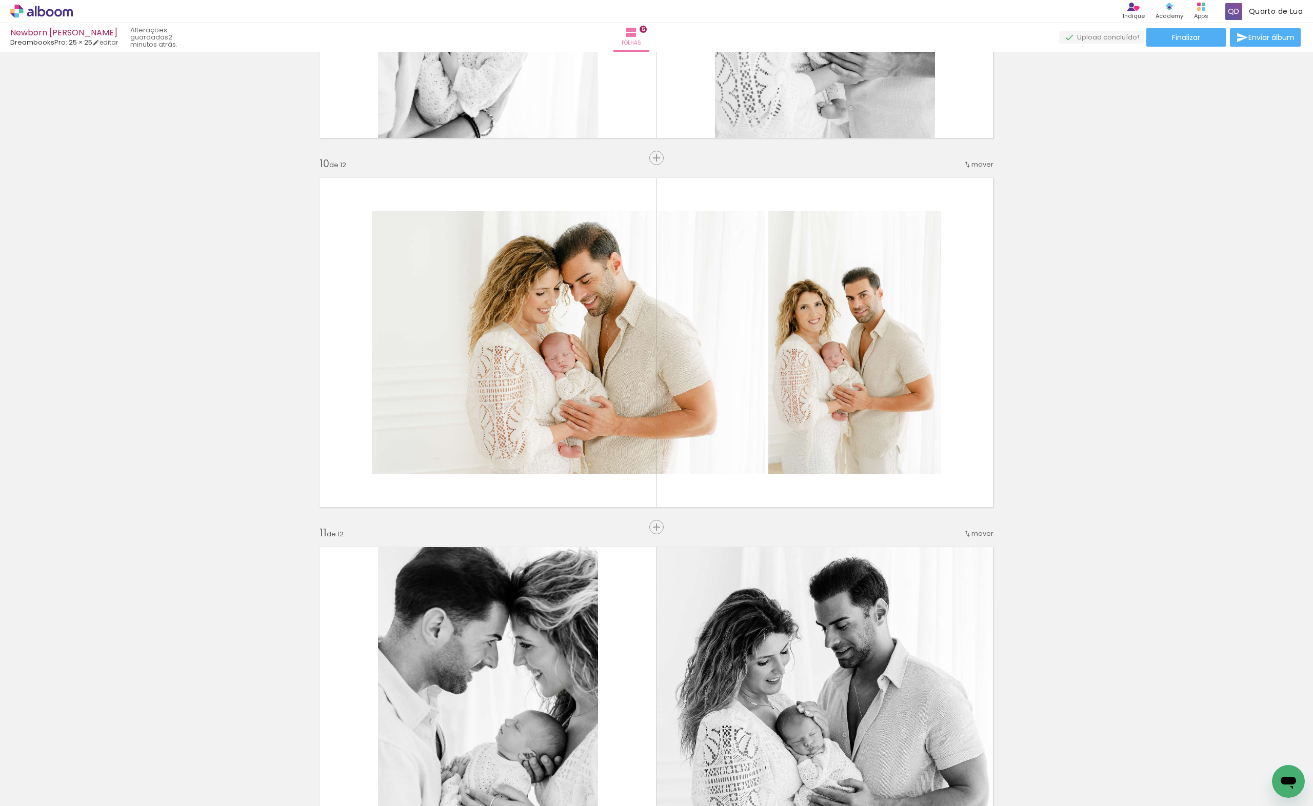
scroll to position [3098, 0]
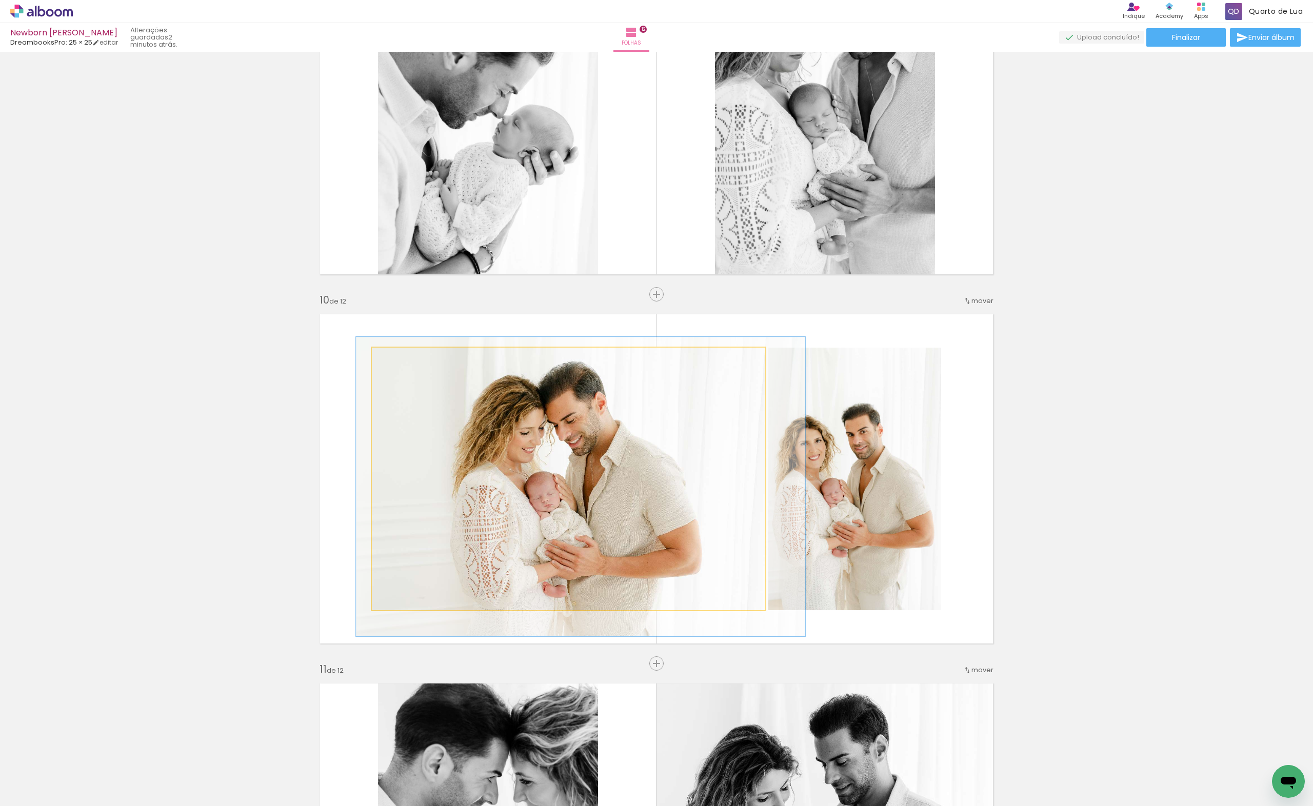
drag, startPoint x: 610, startPoint y: 501, endPoint x: 603, endPoint y: 502, distance: 6.7
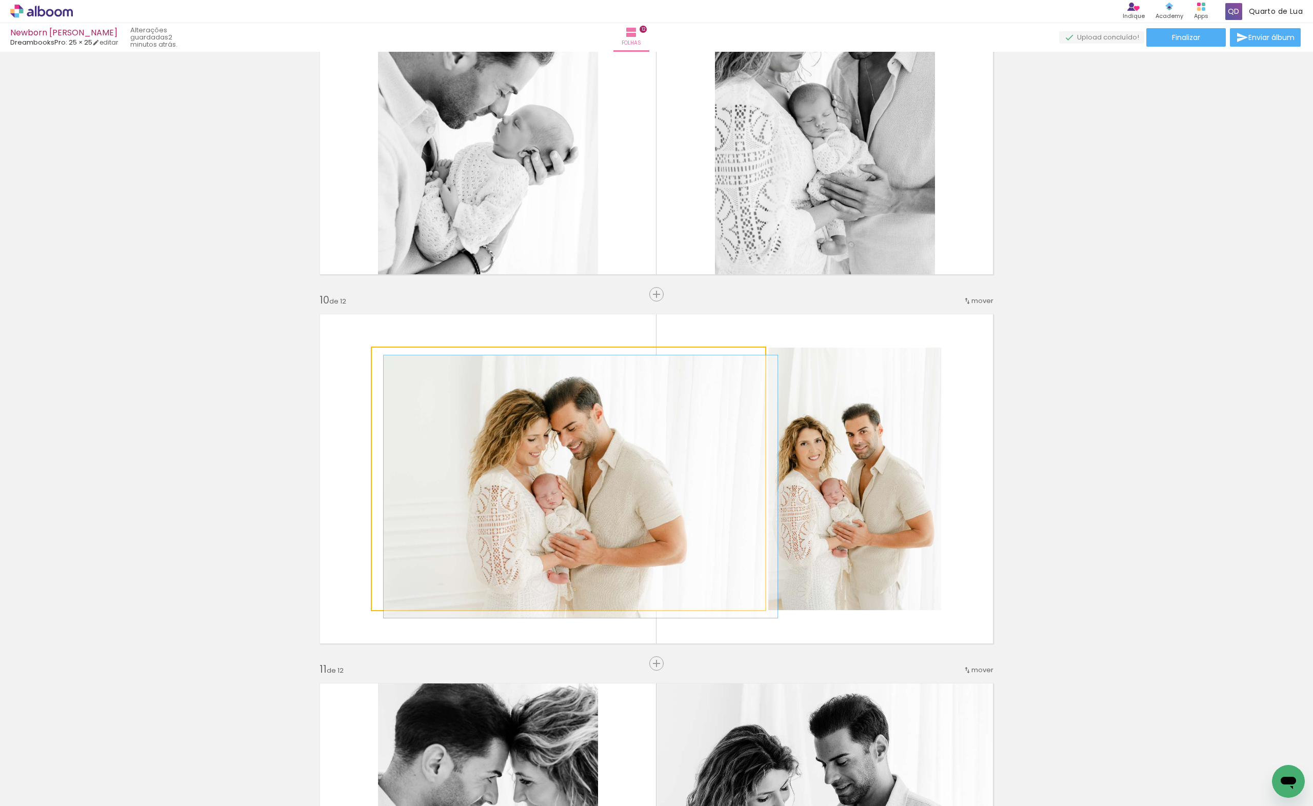
drag, startPoint x: 395, startPoint y: 362, endPoint x: 354, endPoint y: 365, distance: 41.7
click at [354, 364] on quentale-layouter at bounding box center [656, 479] width 687 height 344
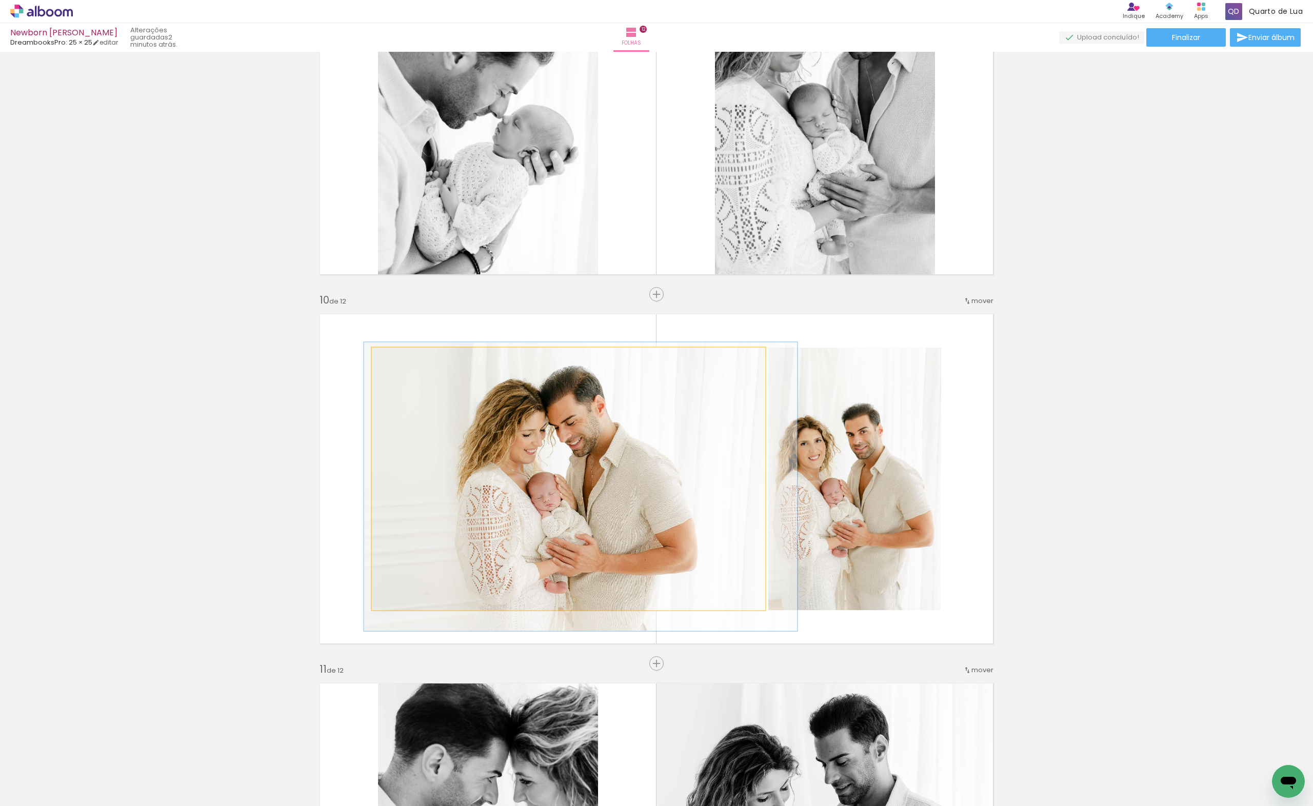
type paper-slider "110"
click at [396, 356] on div at bounding box center [399, 358] width 9 height 9
click at [591, 474] on quentale-photo at bounding box center [568, 479] width 393 height 263
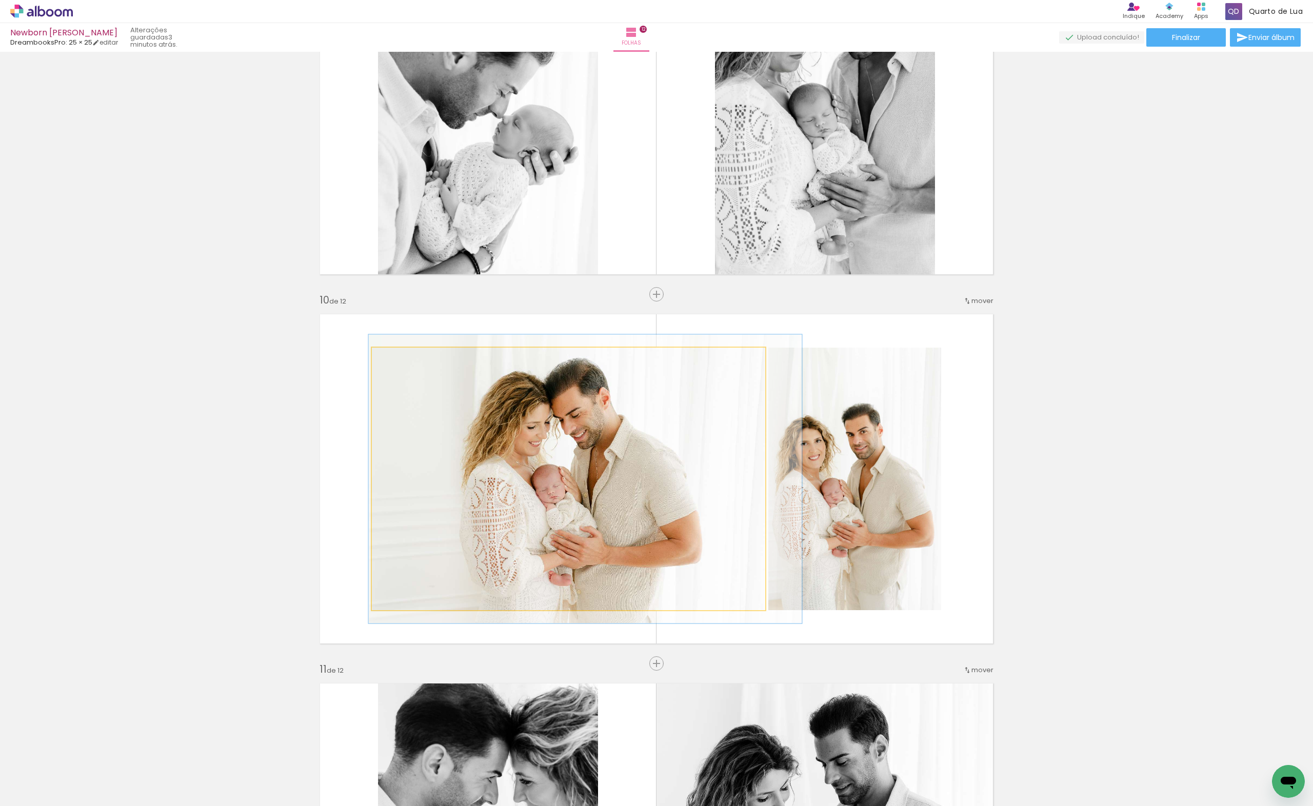
drag, startPoint x: 591, startPoint y: 474, endPoint x: 595, endPoint y: 467, distance: 9.0
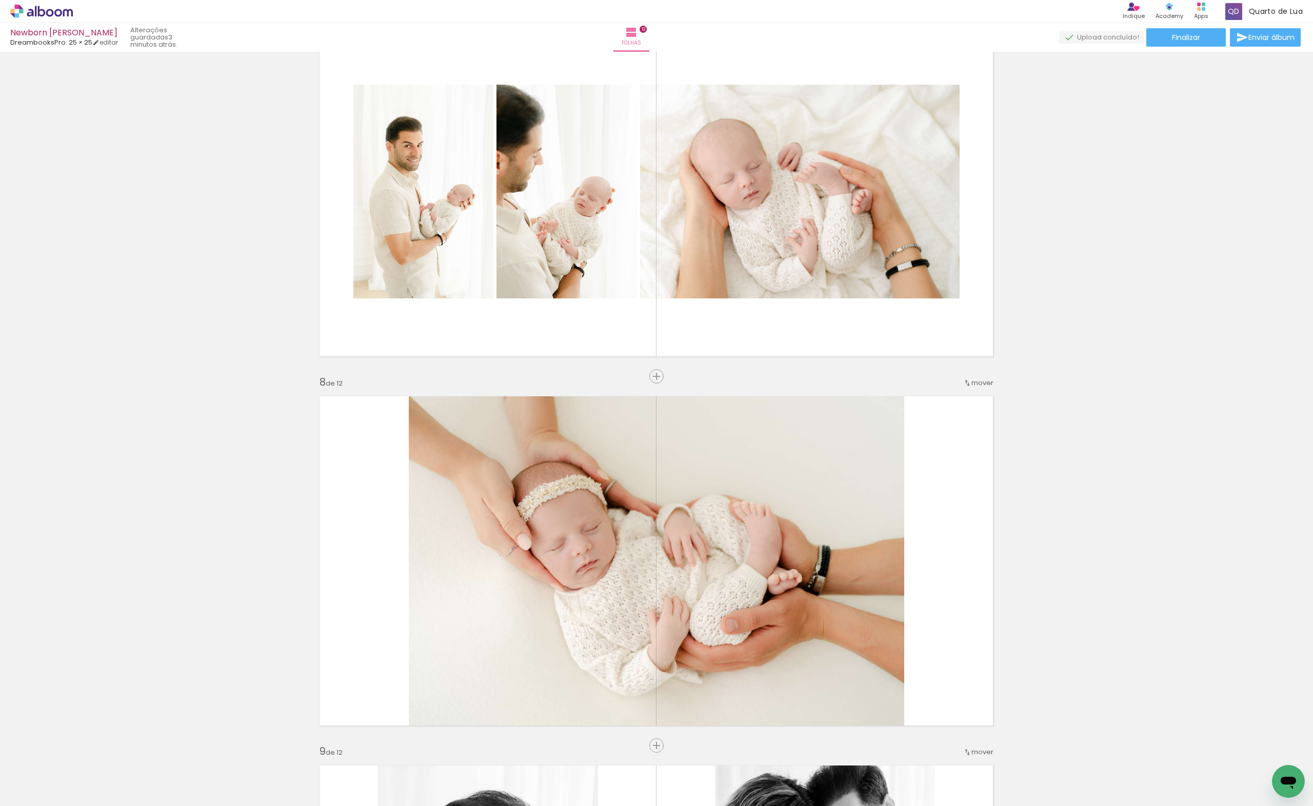
scroll to position [2003, 0]
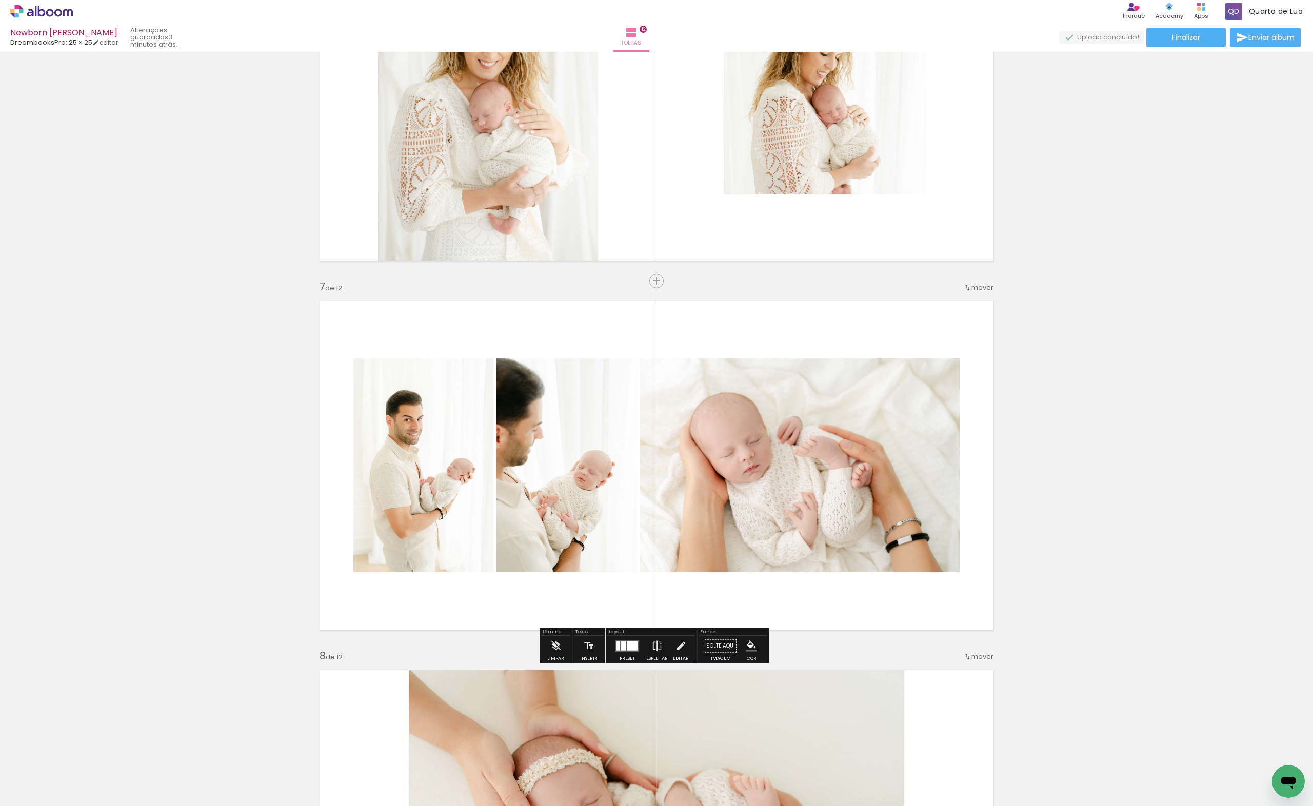
click at [623, 637] on div at bounding box center [627, 646] width 28 height 21
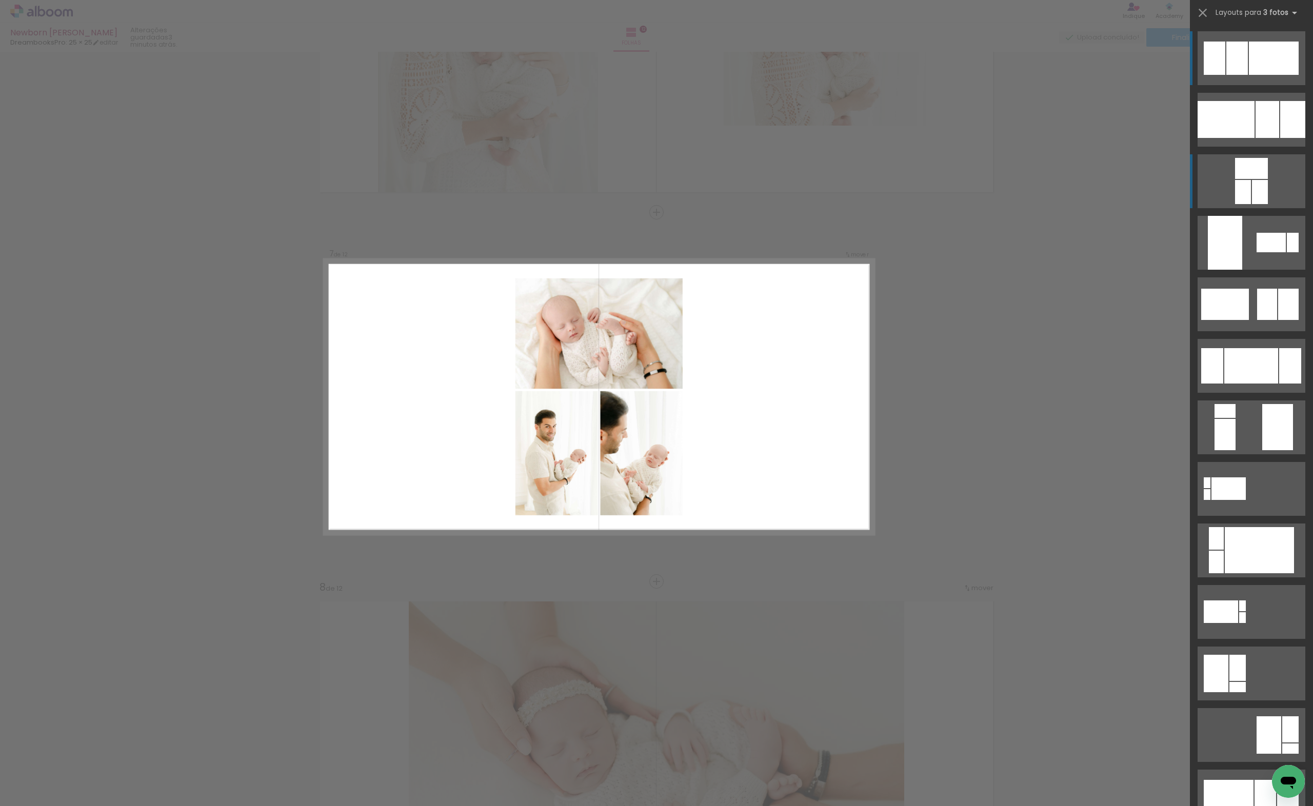
scroll to position [136, 0]
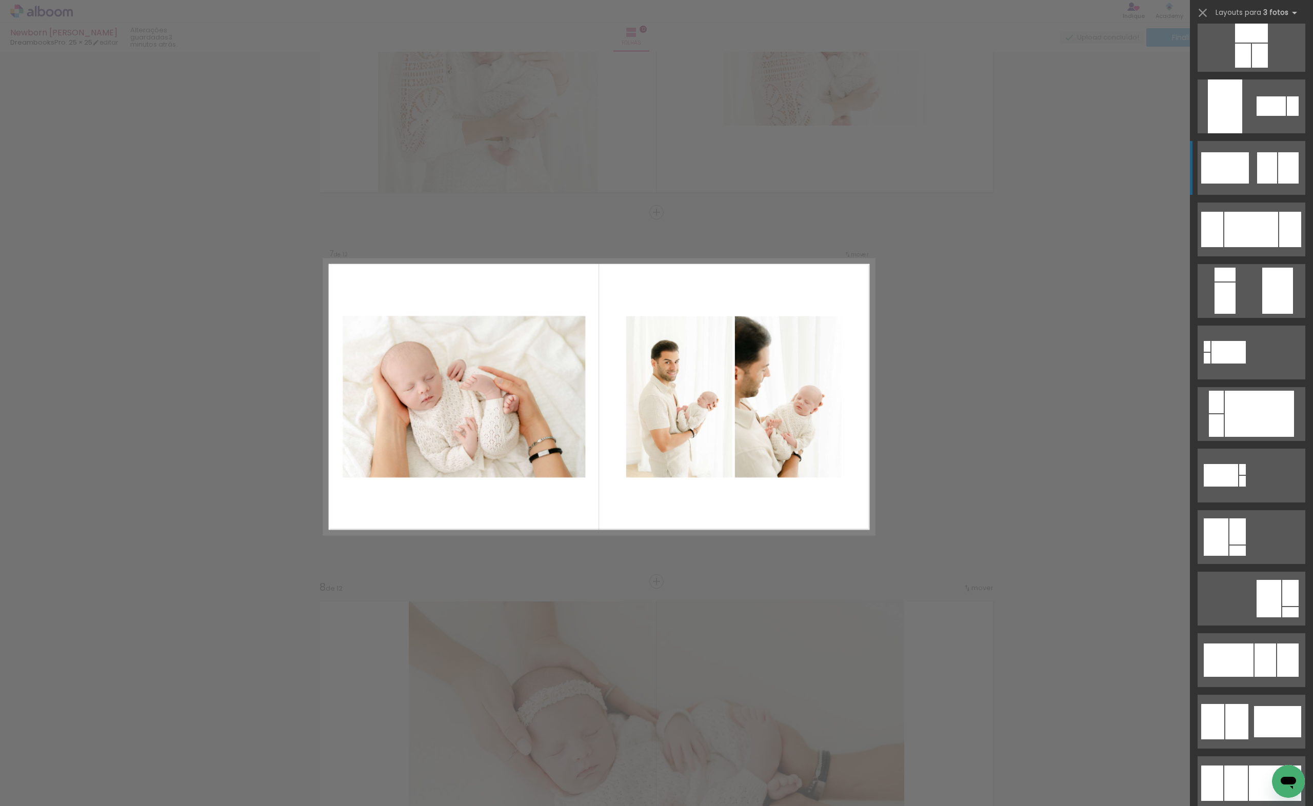
click at [1271, 161] on div at bounding box center [1267, 167] width 20 height 31
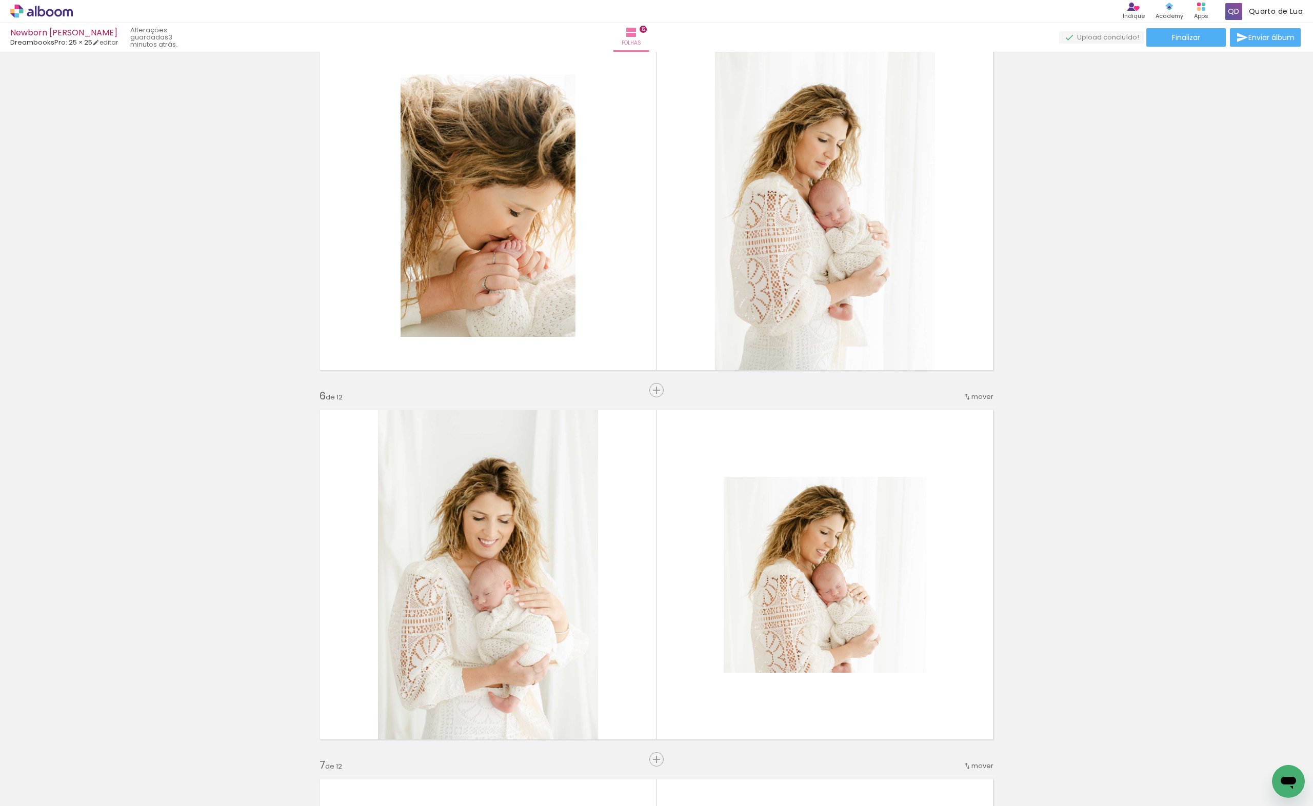
scroll to position [1662, 0]
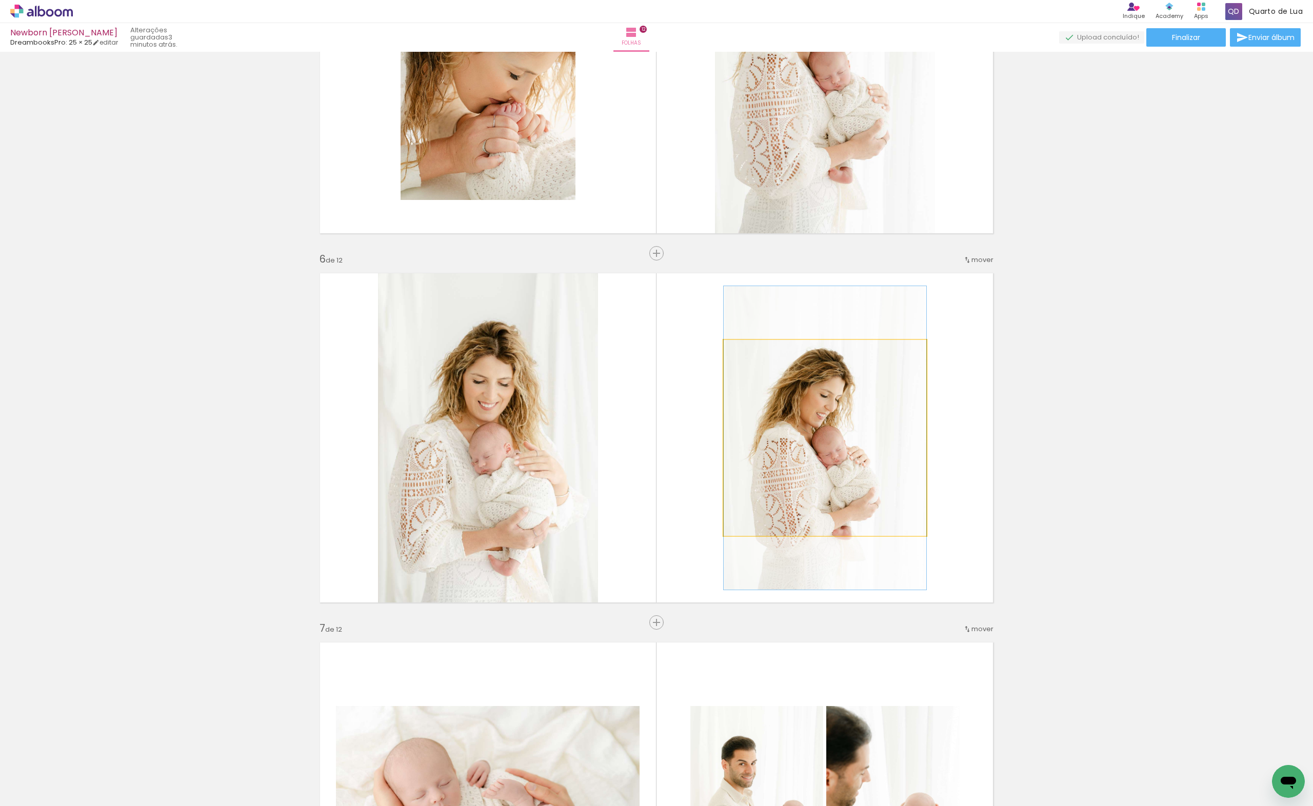
click at [821, 458] on quentale-photo at bounding box center [825, 438] width 203 height 196
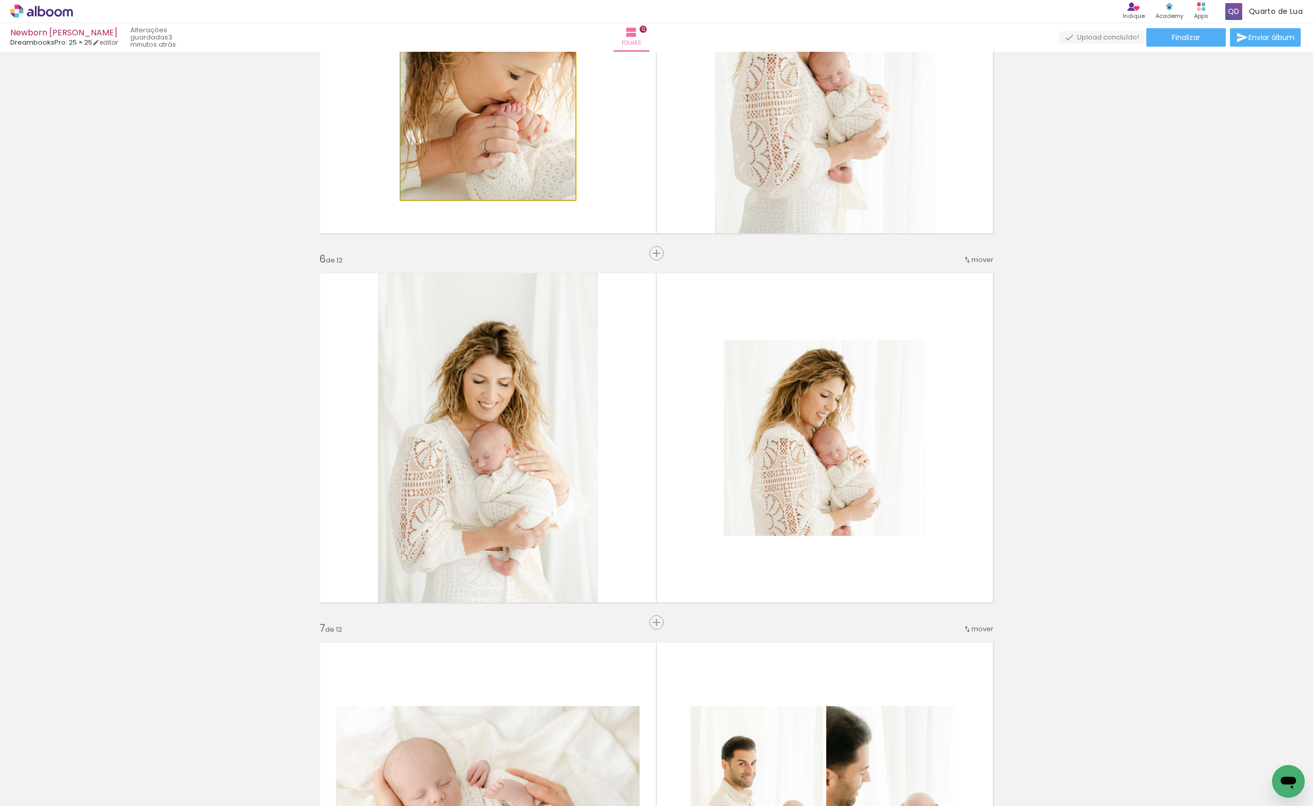
click at [477, 127] on quentale-photo at bounding box center [488, 68] width 175 height 263
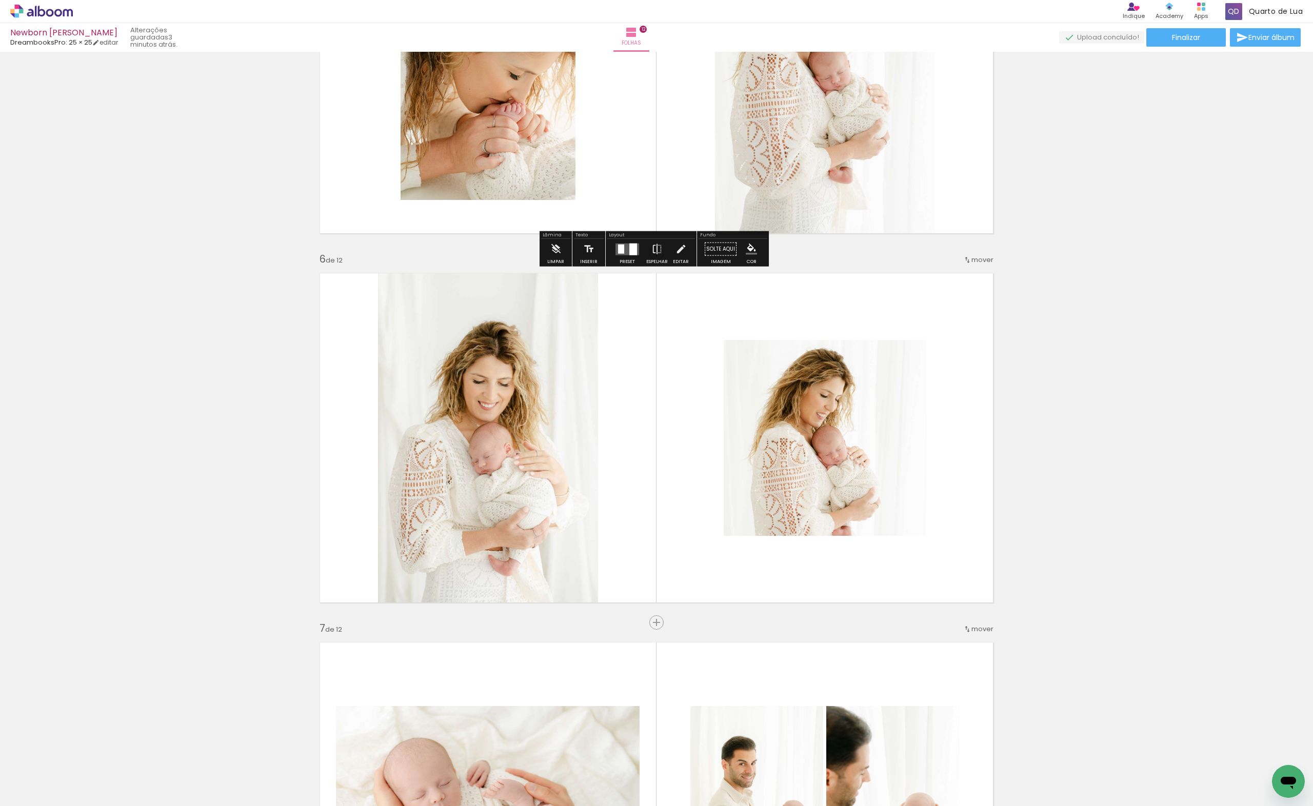
click at [963, 141] on quentale-layouter at bounding box center [656, 69] width 687 height 344
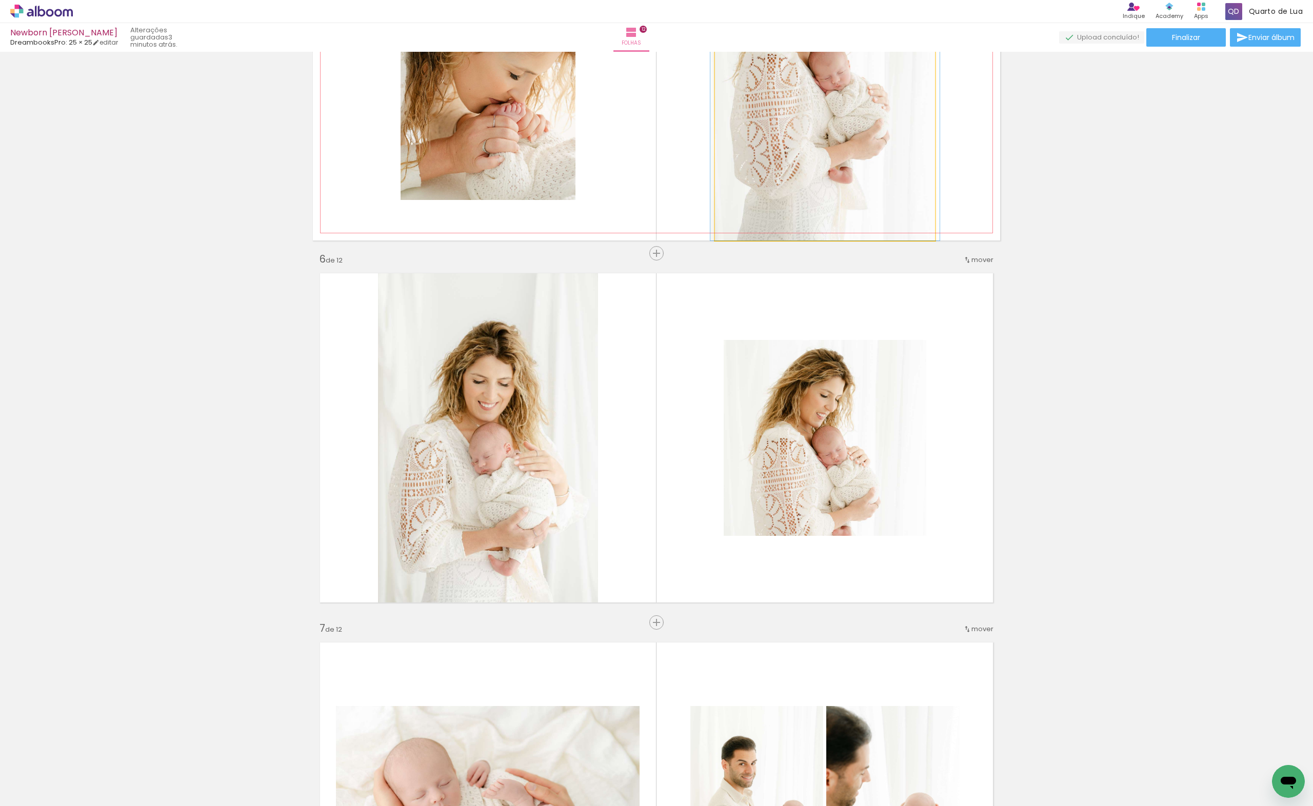
click at [799, 147] on quentale-photo at bounding box center [825, 69] width 220 height 344
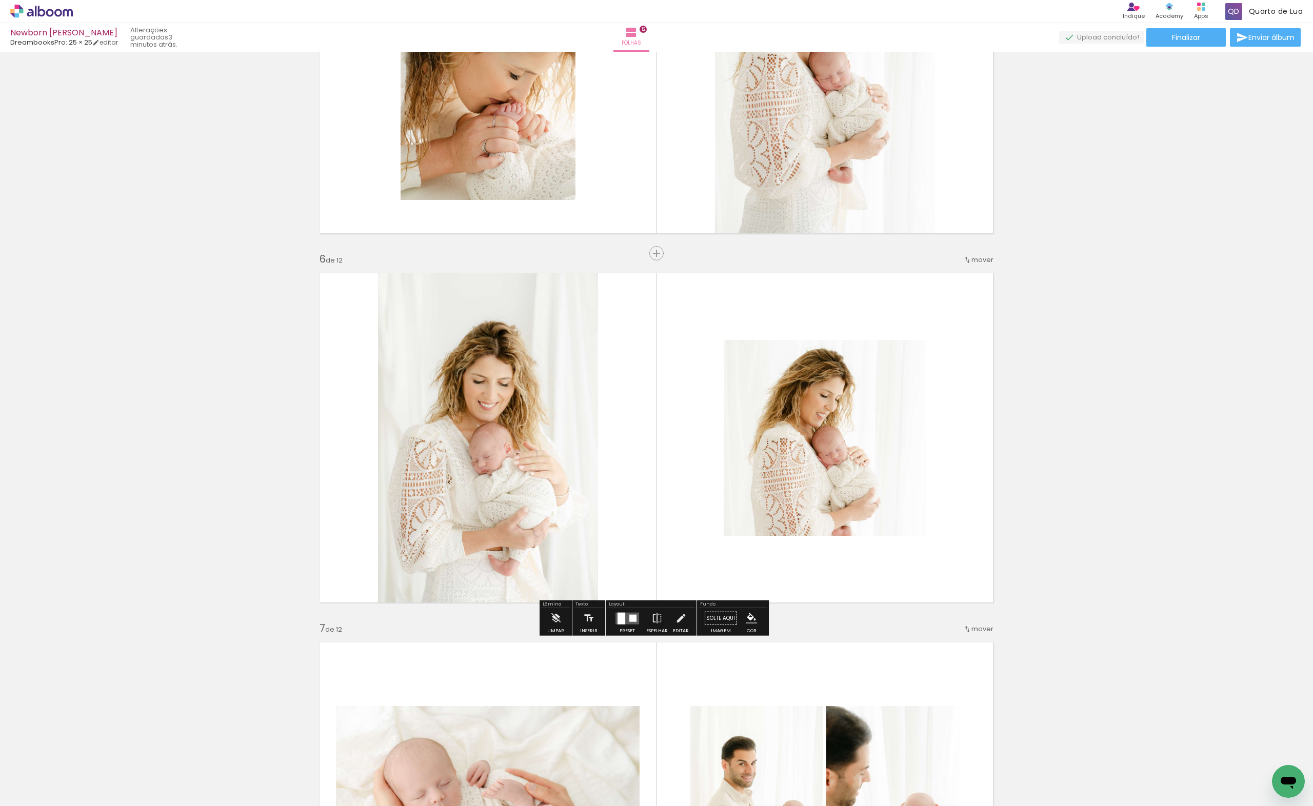
click at [633, 623] on quentale-layouter at bounding box center [627, 618] width 24 height 12
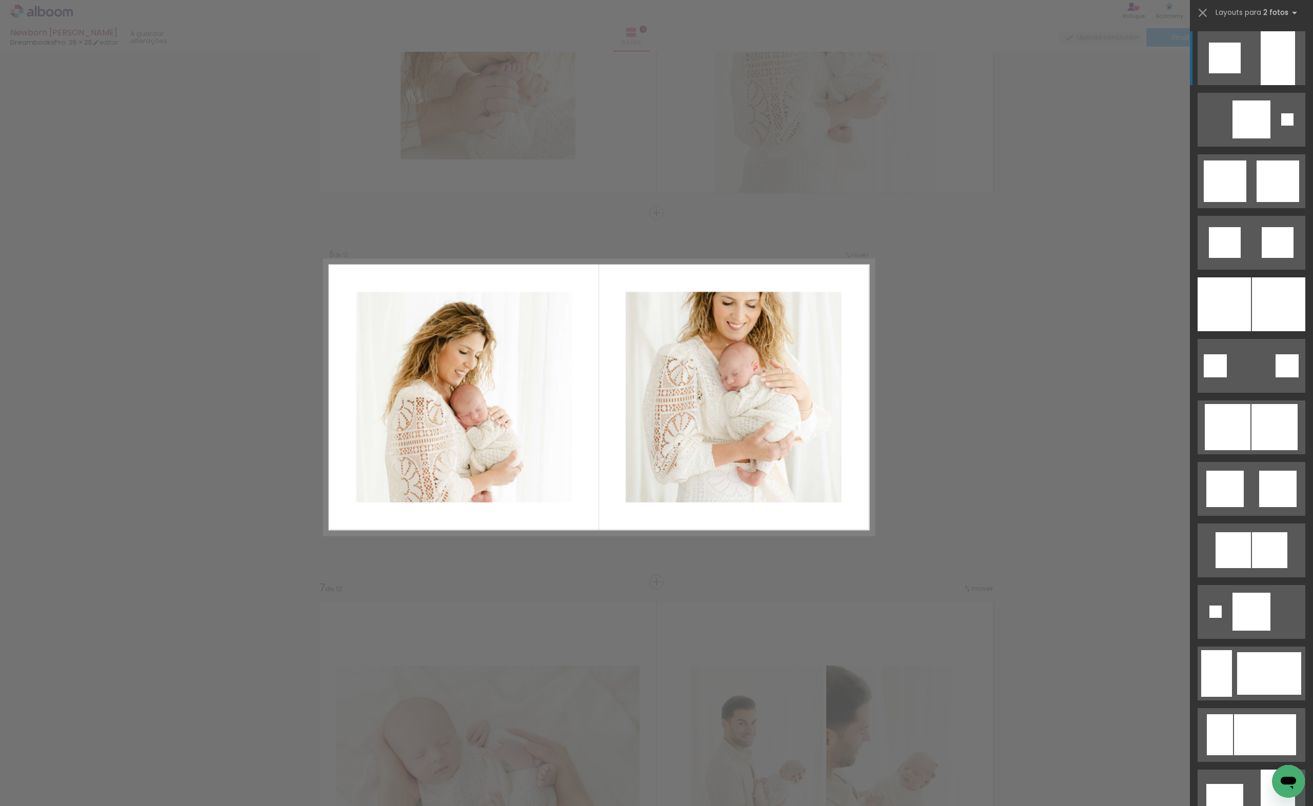
scroll to position [0, 0]
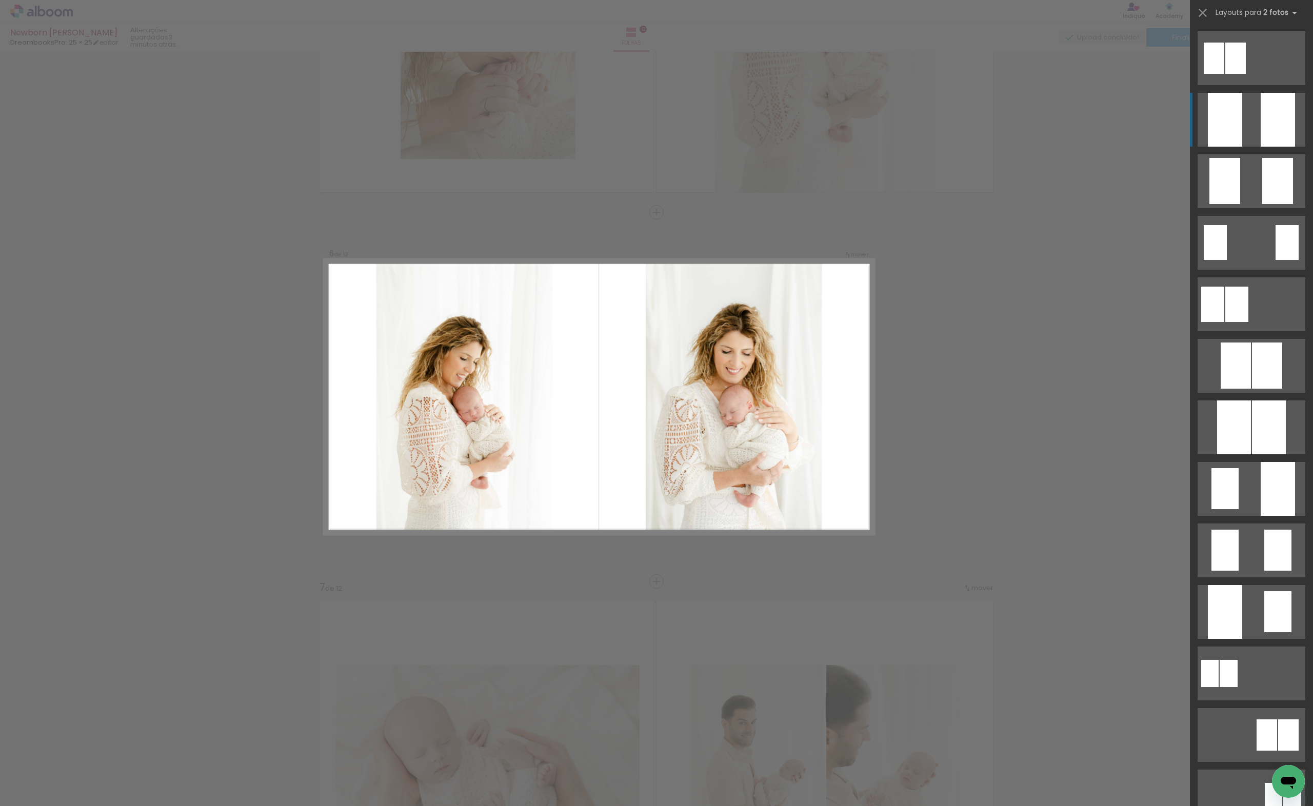
click at [1270, 127] on div at bounding box center [1278, 120] width 34 height 54
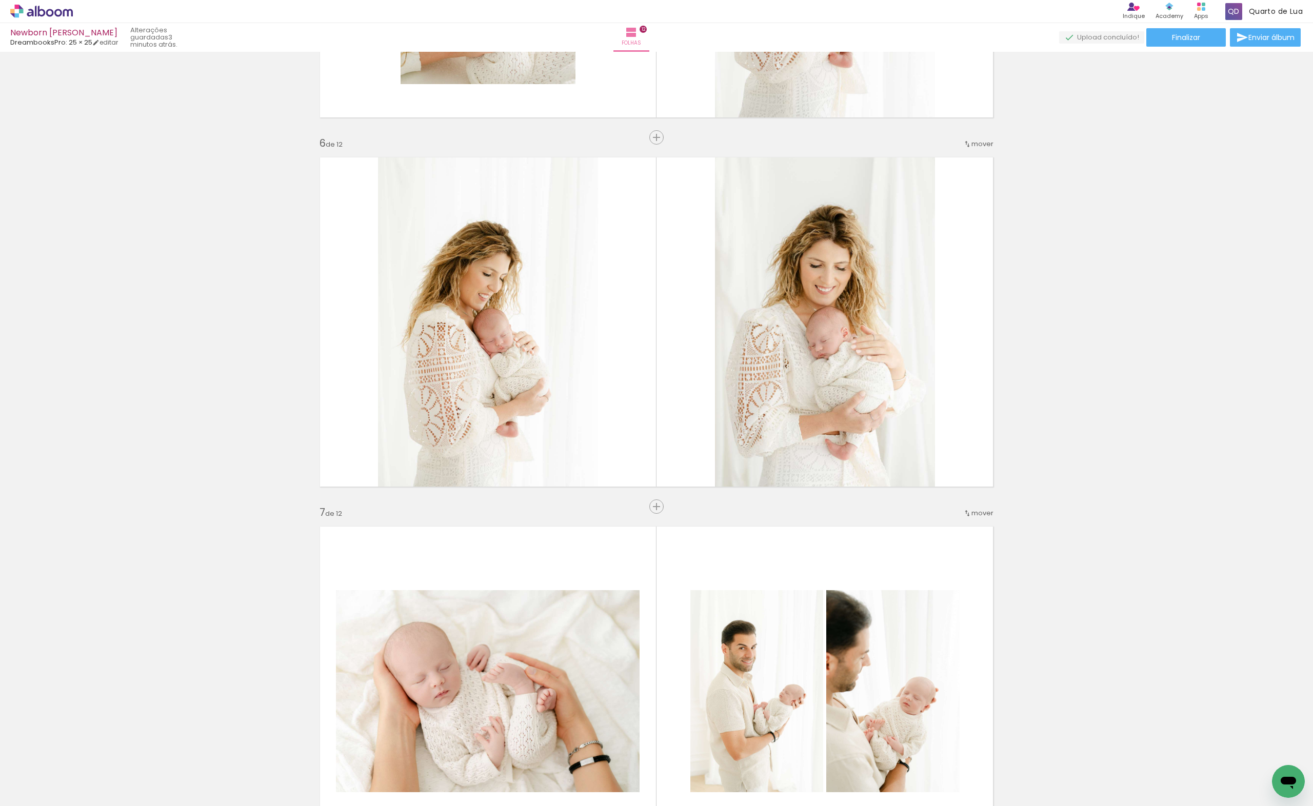
scroll to position [1915, 0]
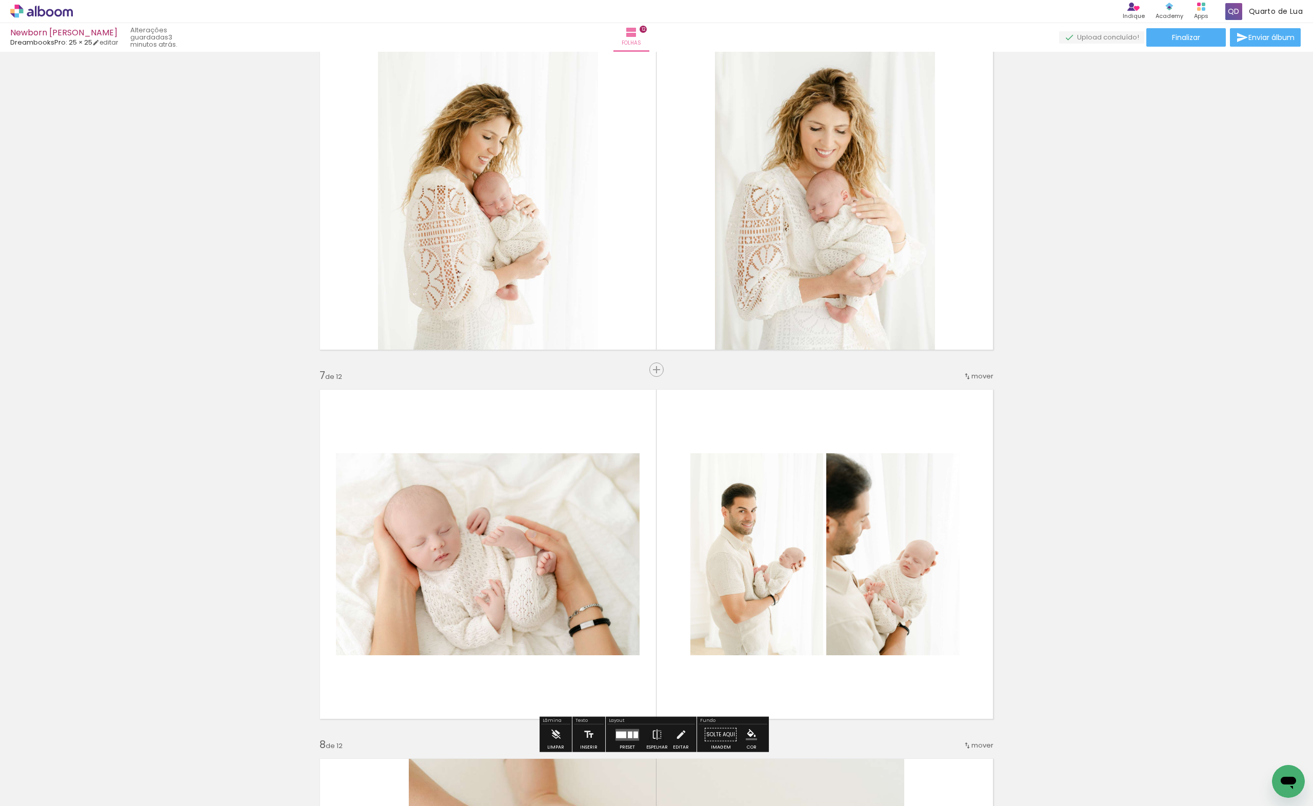
click at [974, 379] on span "mover" at bounding box center [982, 376] width 22 height 10
click at [961, 461] on paper-item "antes da 6" at bounding box center [952, 459] width 78 height 17
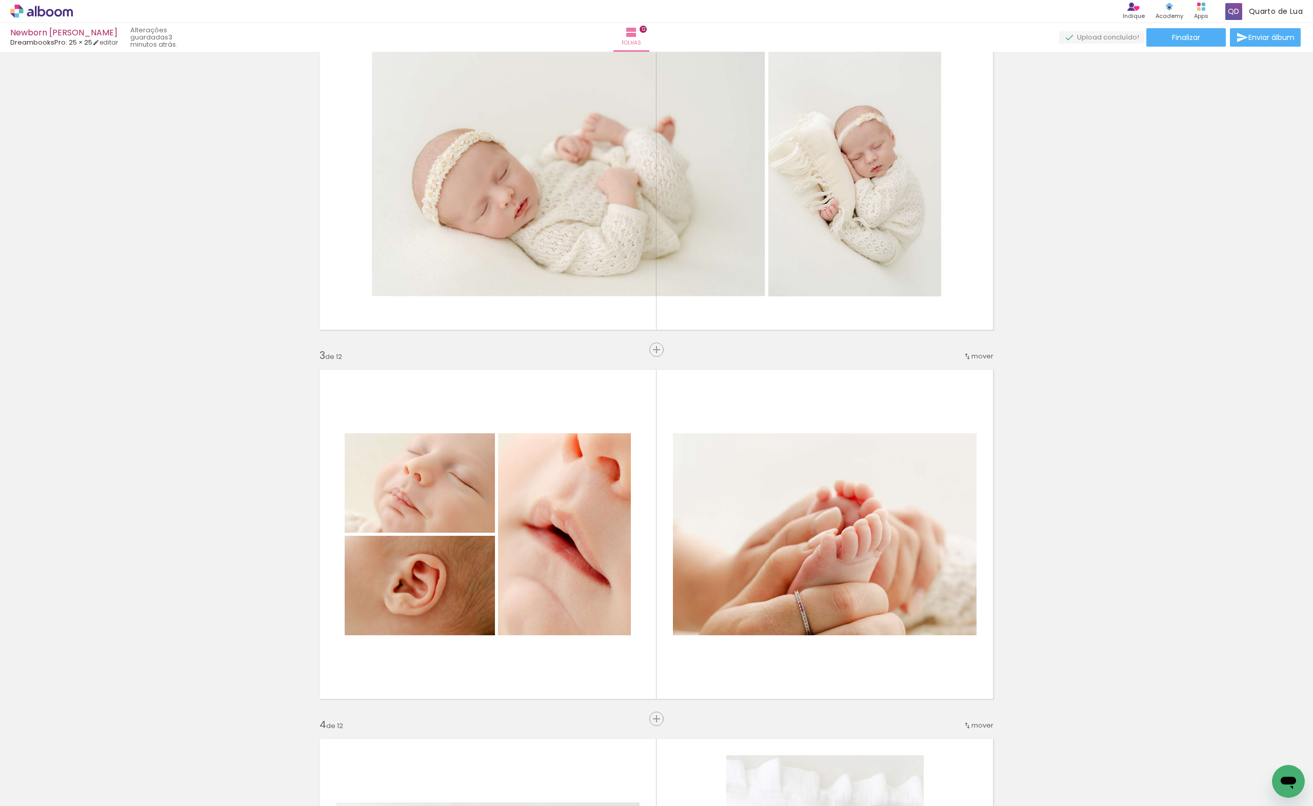
scroll to position [0, 0]
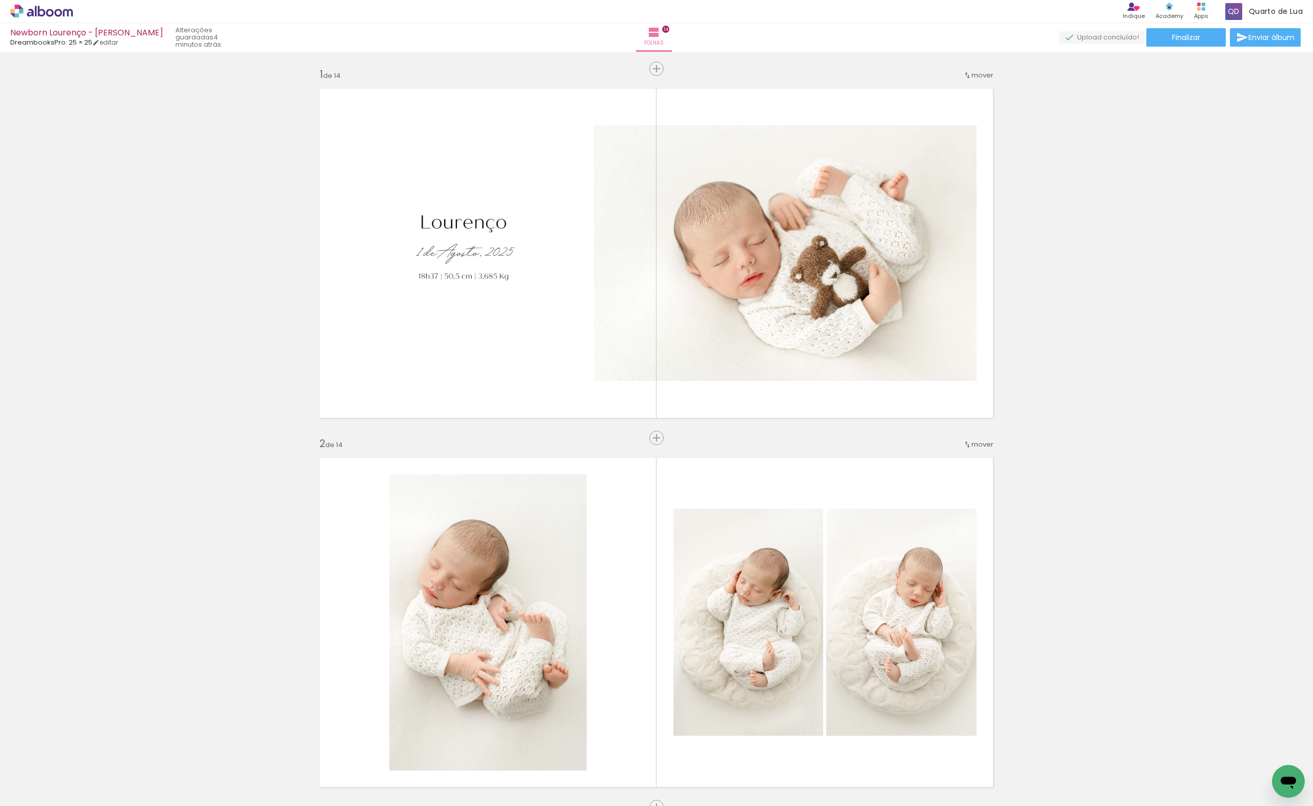
scroll to position [1334, 0]
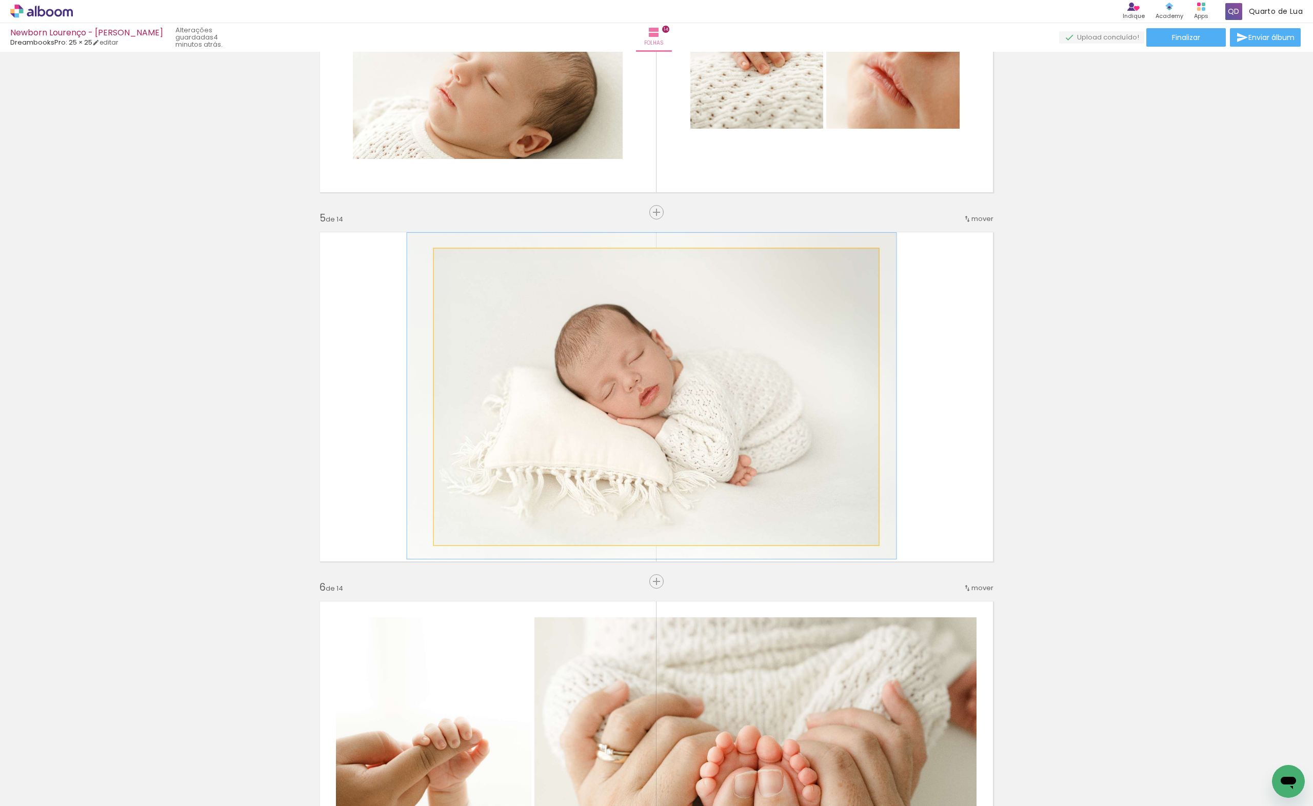
drag, startPoint x: 828, startPoint y: 471, endPoint x: 840, endPoint y: 471, distance: 11.8
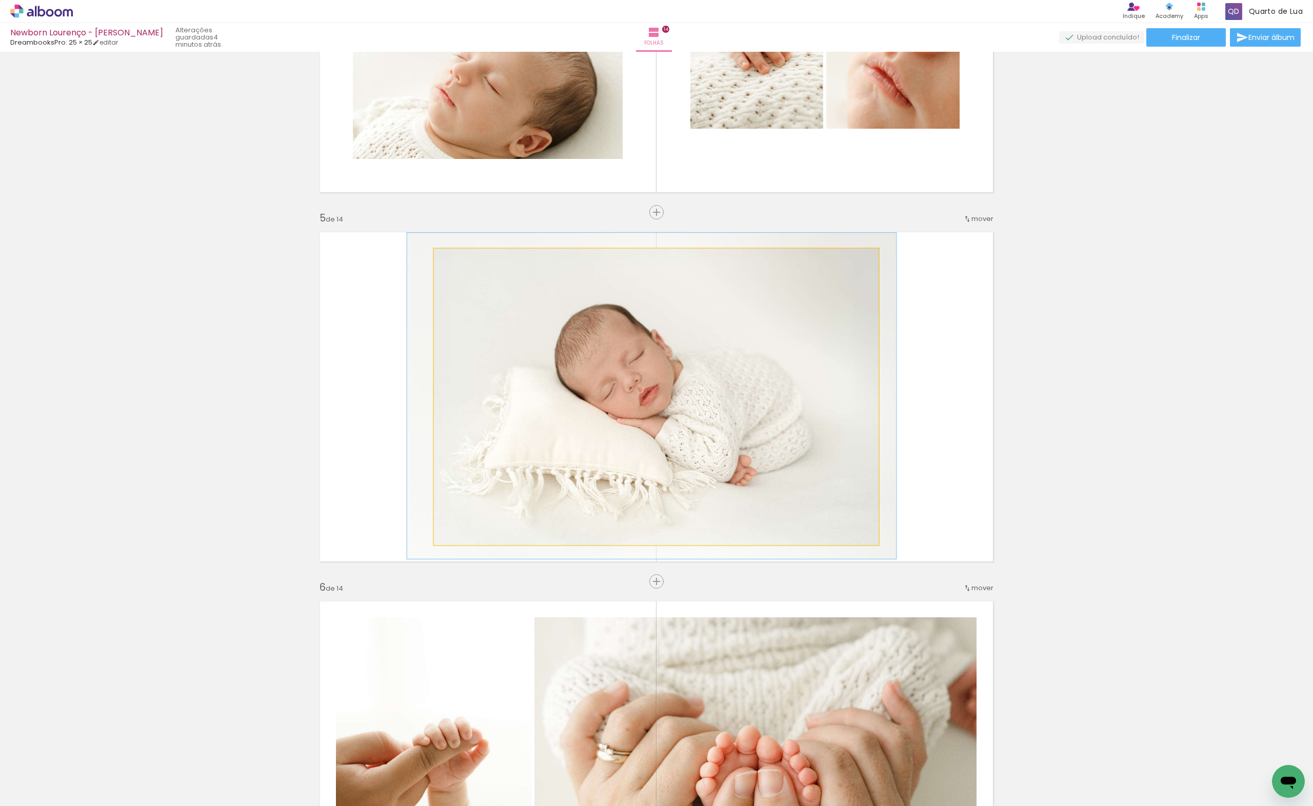
click at [752, 400] on quentale-photo at bounding box center [656, 397] width 445 height 296
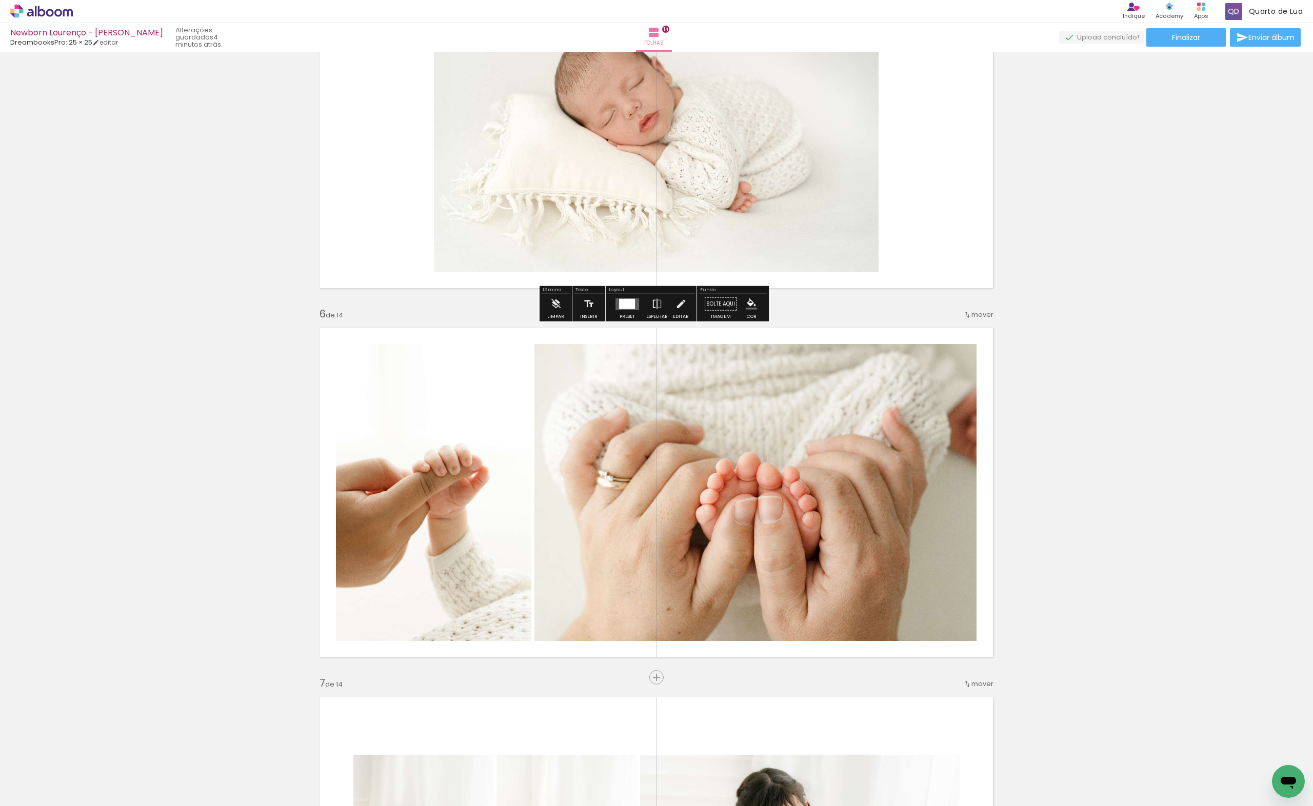
scroll to position [1880, 0]
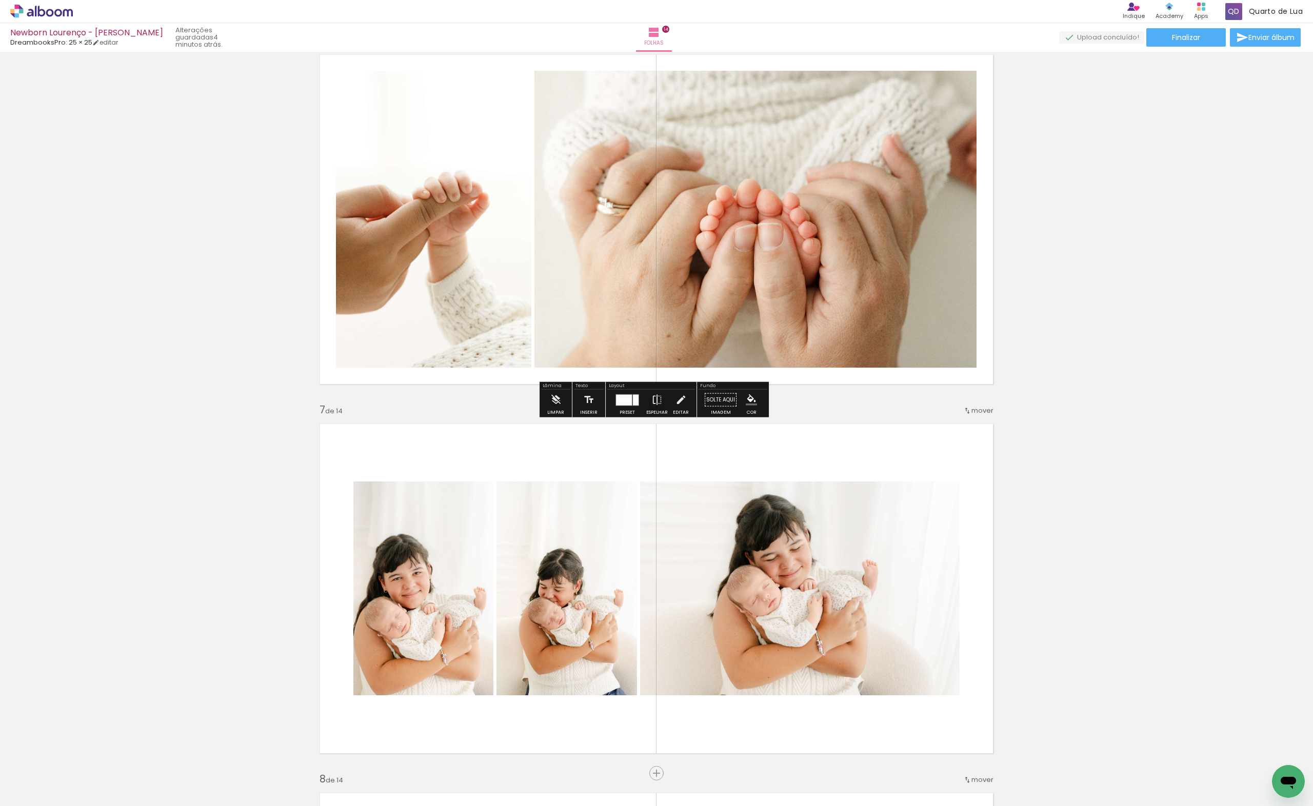
click at [622, 398] on div at bounding box center [624, 399] width 16 height 11
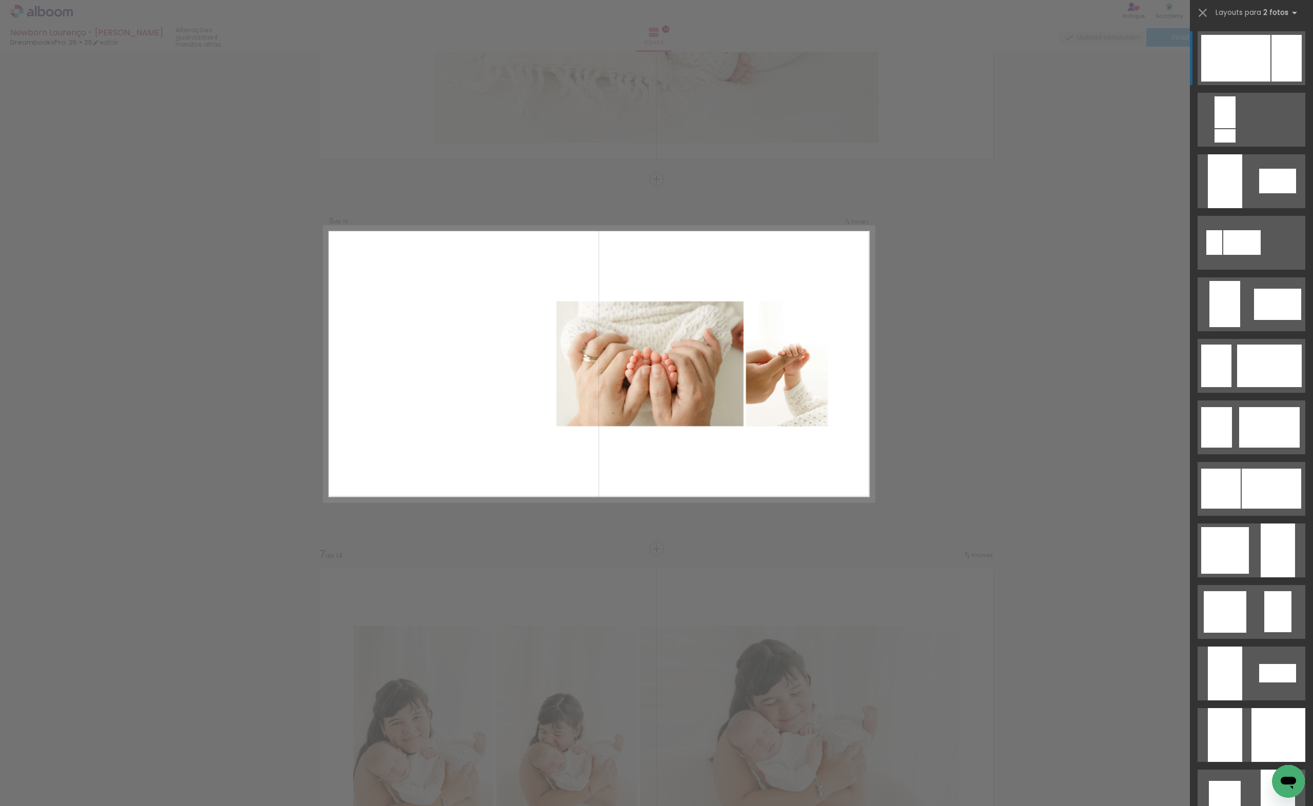
scroll to position [1703, 0]
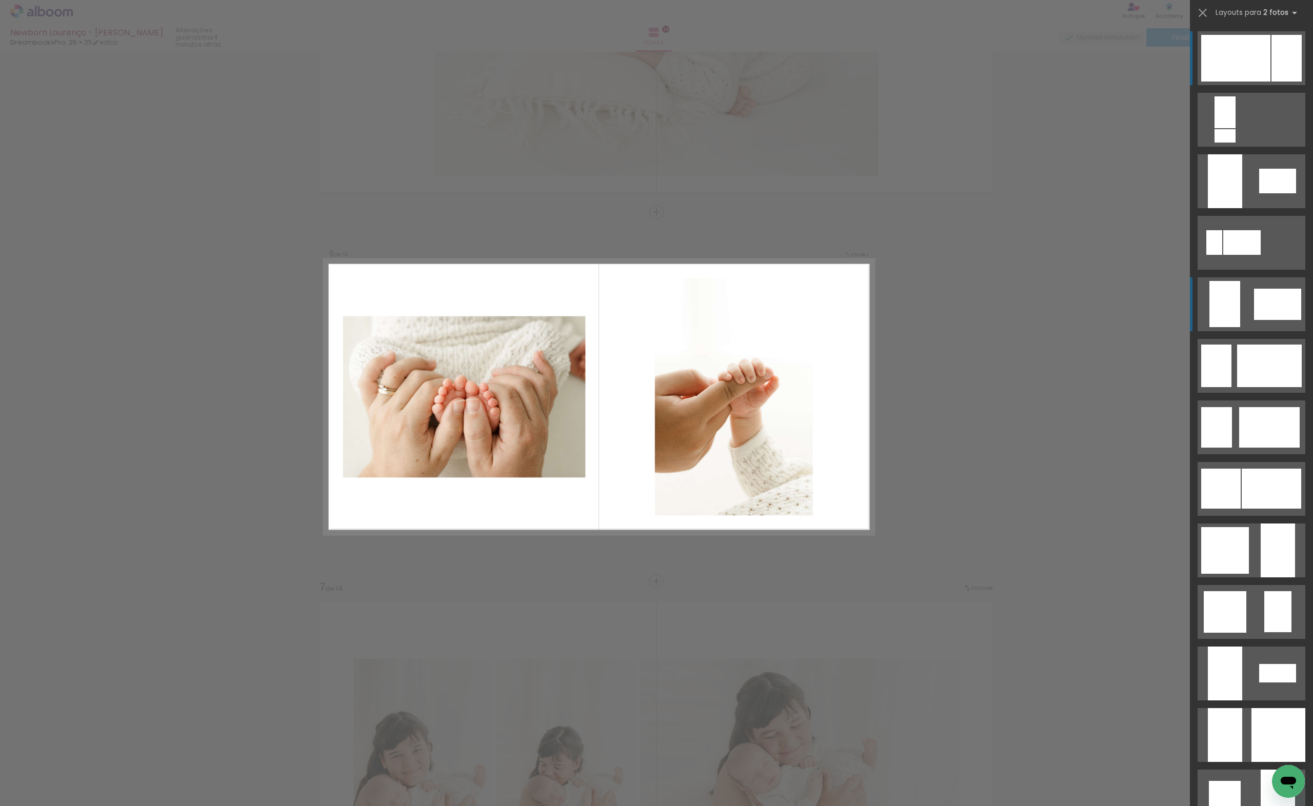
click at [1279, 314] on div at bounding box center [1277, 304] width 47 height 31
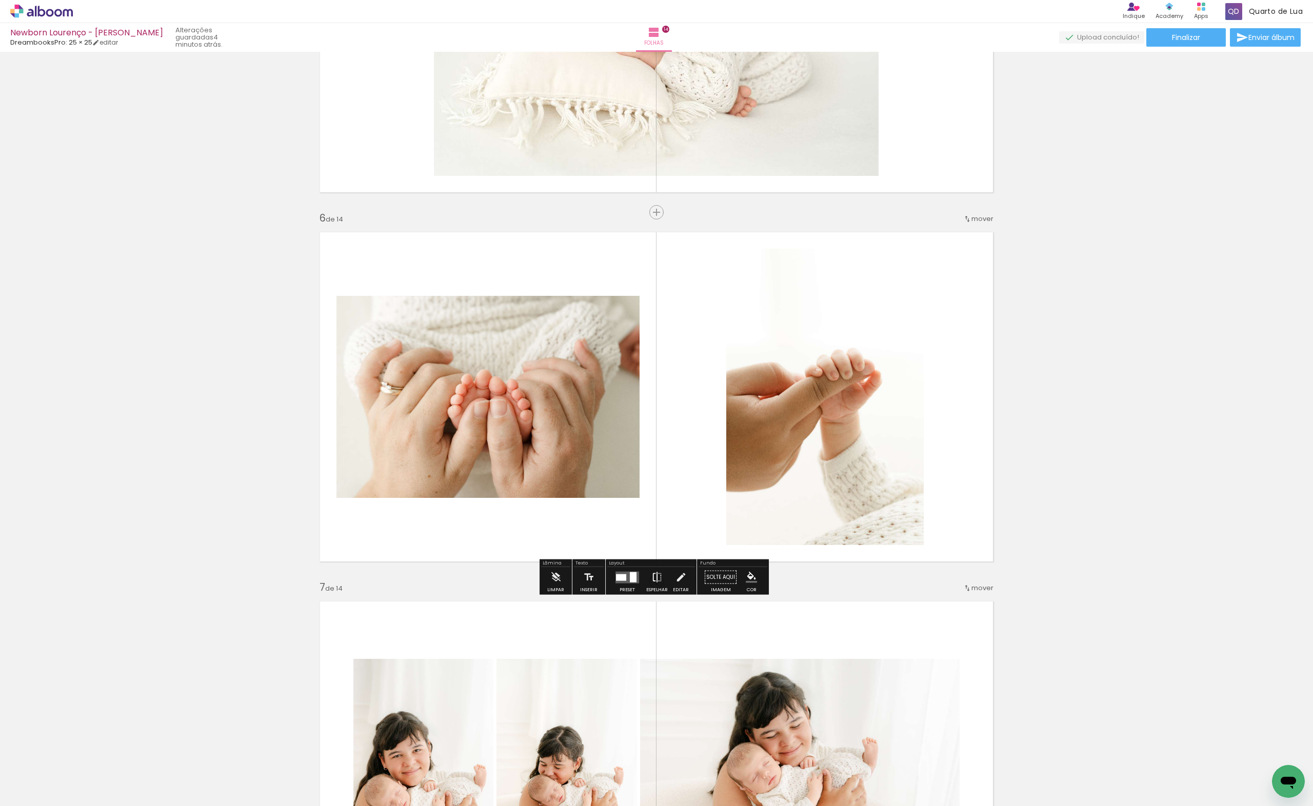
click at [651, 581] on iron-icon at bounding box center [656, 577] width 11 height 21
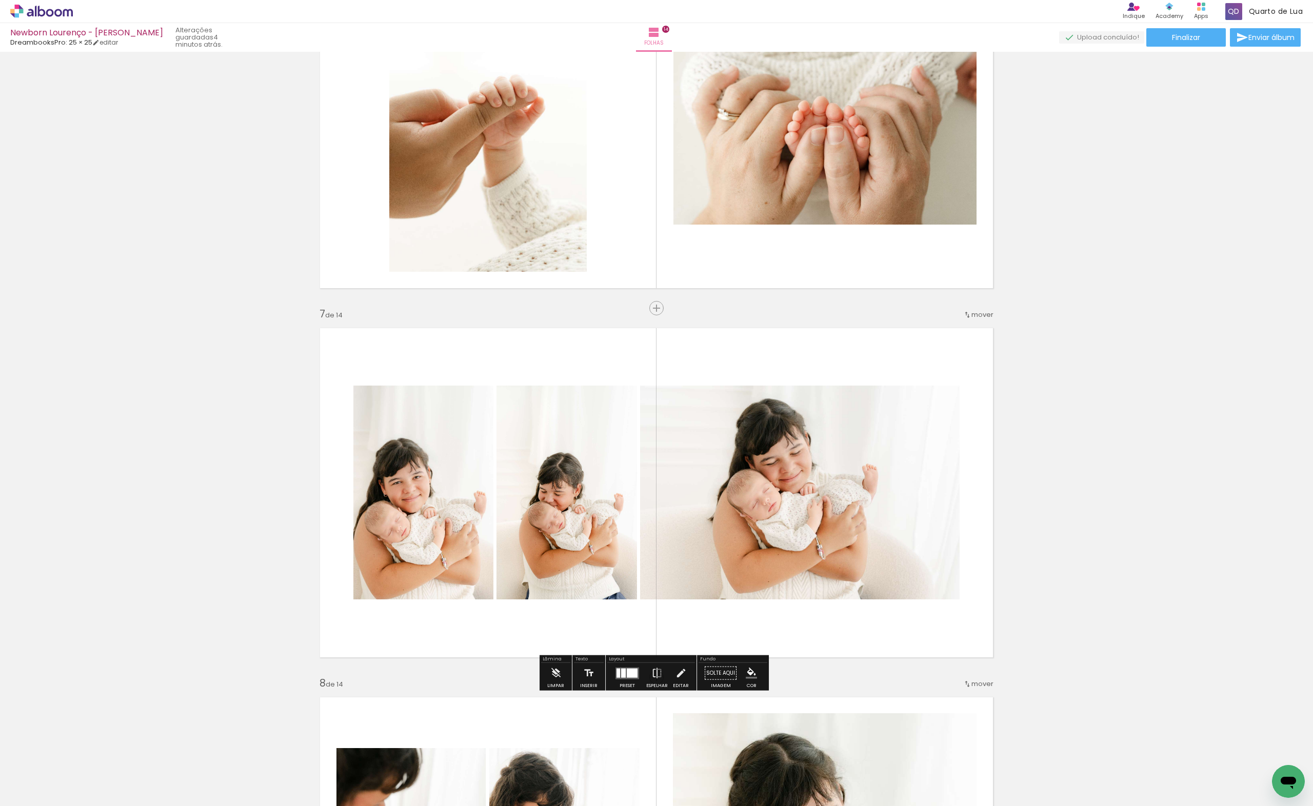
scroll to position [2387, 0]
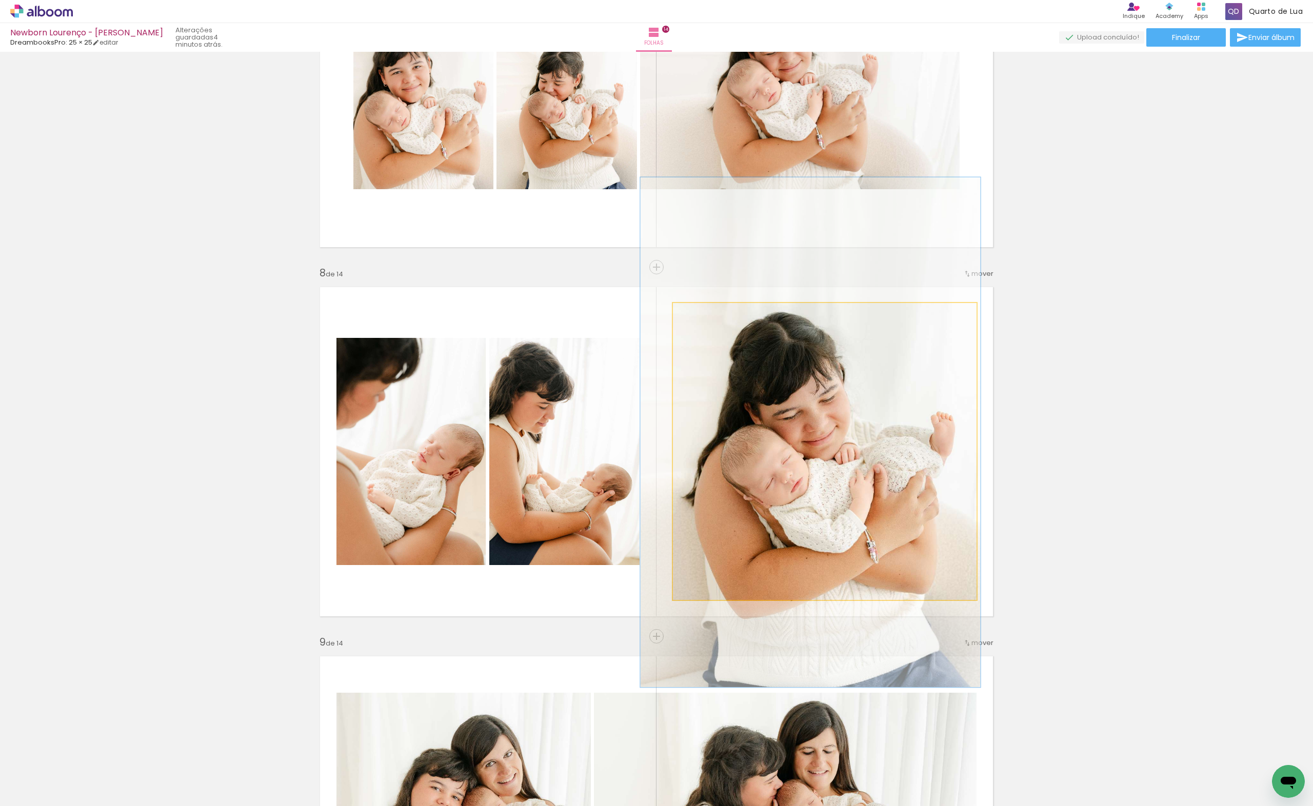
drag, startPoint x: 767, startPoint y: 453, endPoint x: 767, endPoint y: 443, distance: 10.8
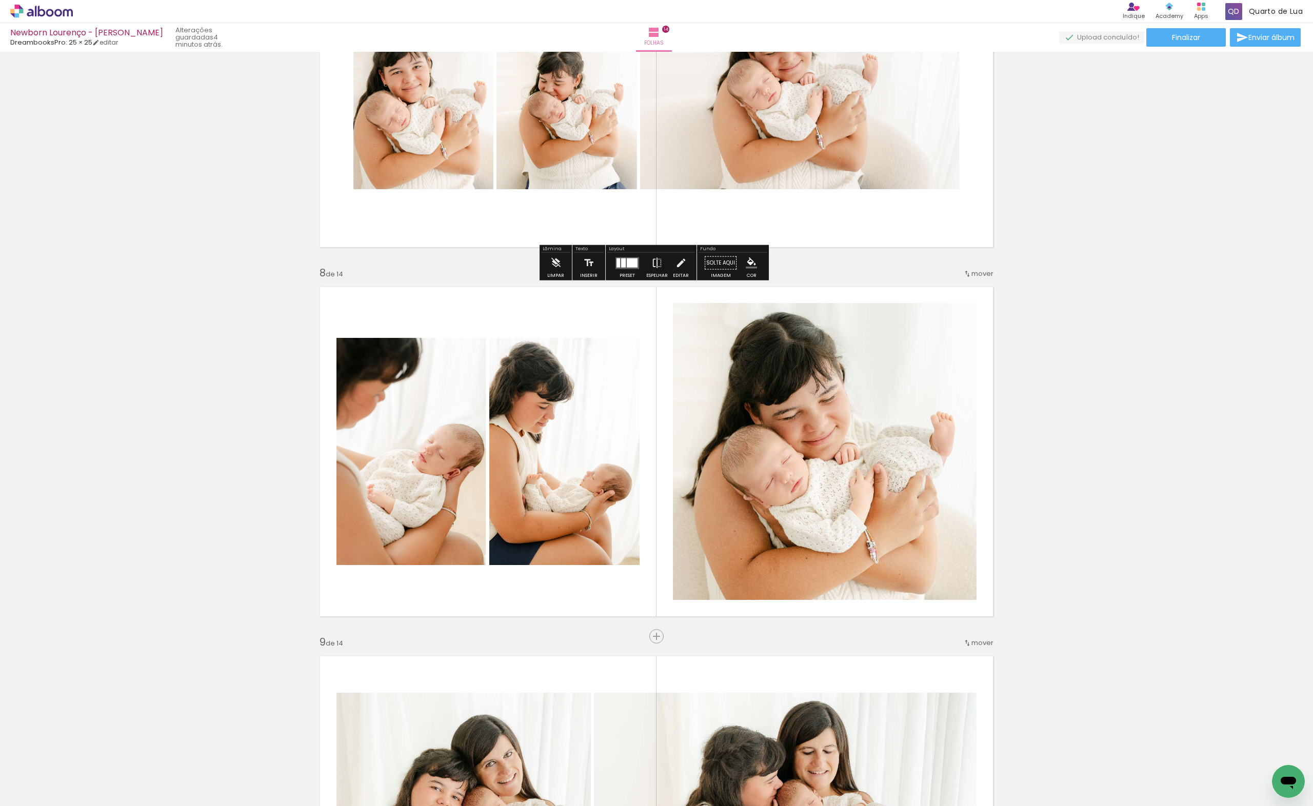
scroll to position [2113, 0]
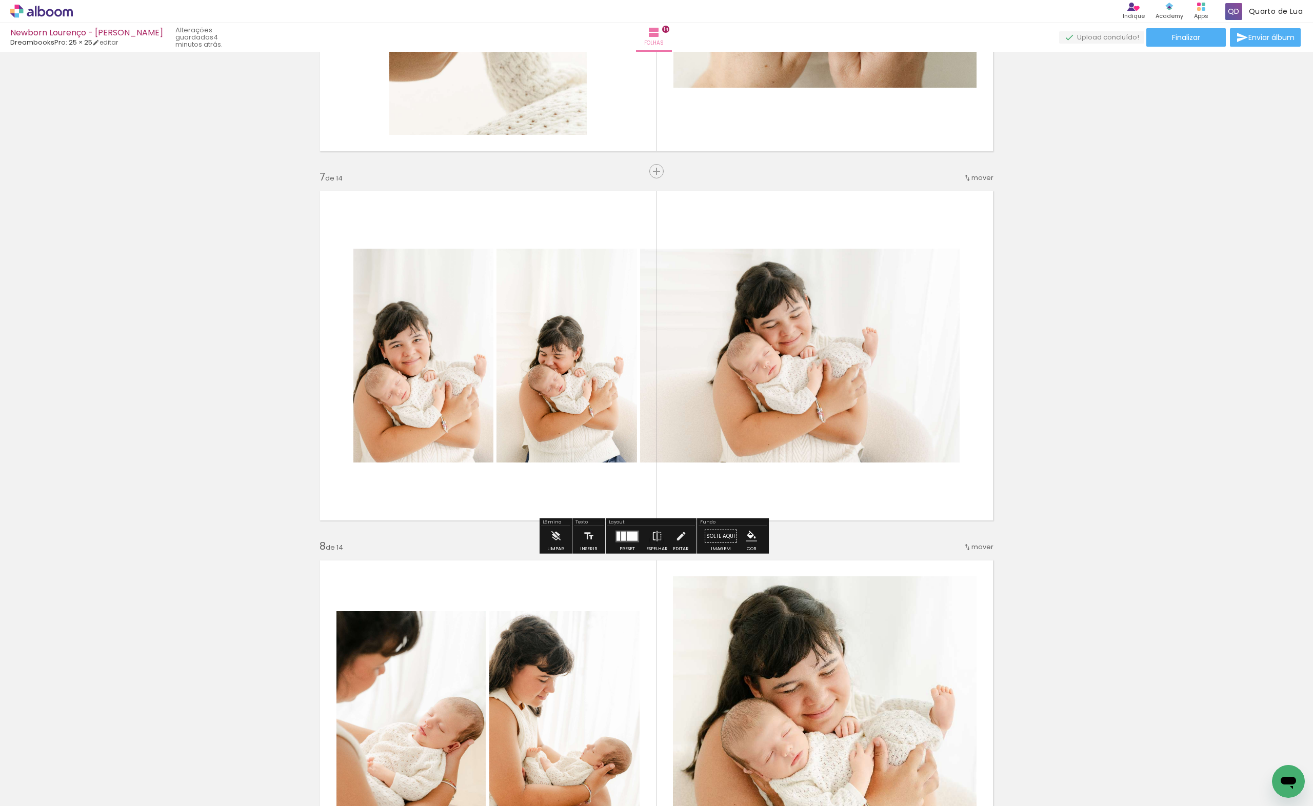
click at [637, 533] on div at bounding box center [627, 536] width 28 height 21
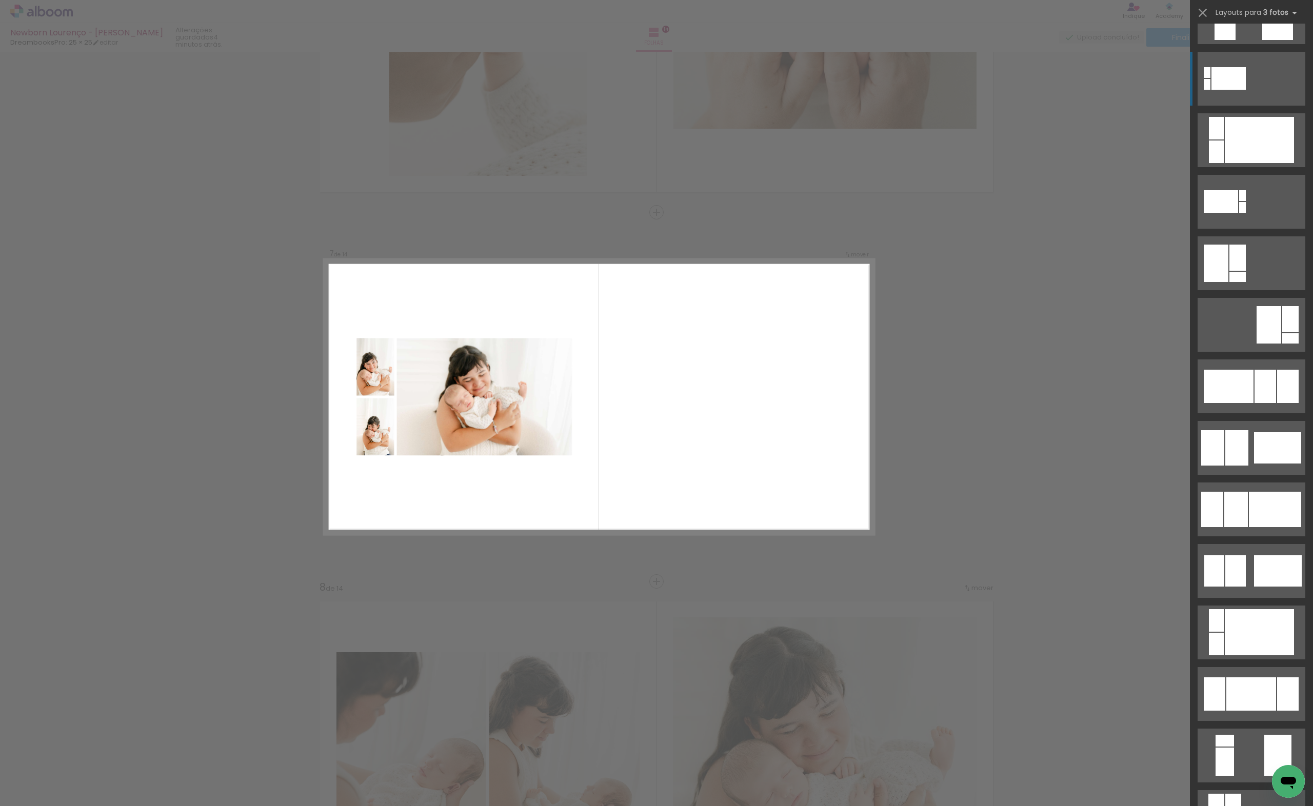
scroll to position [547, 0]
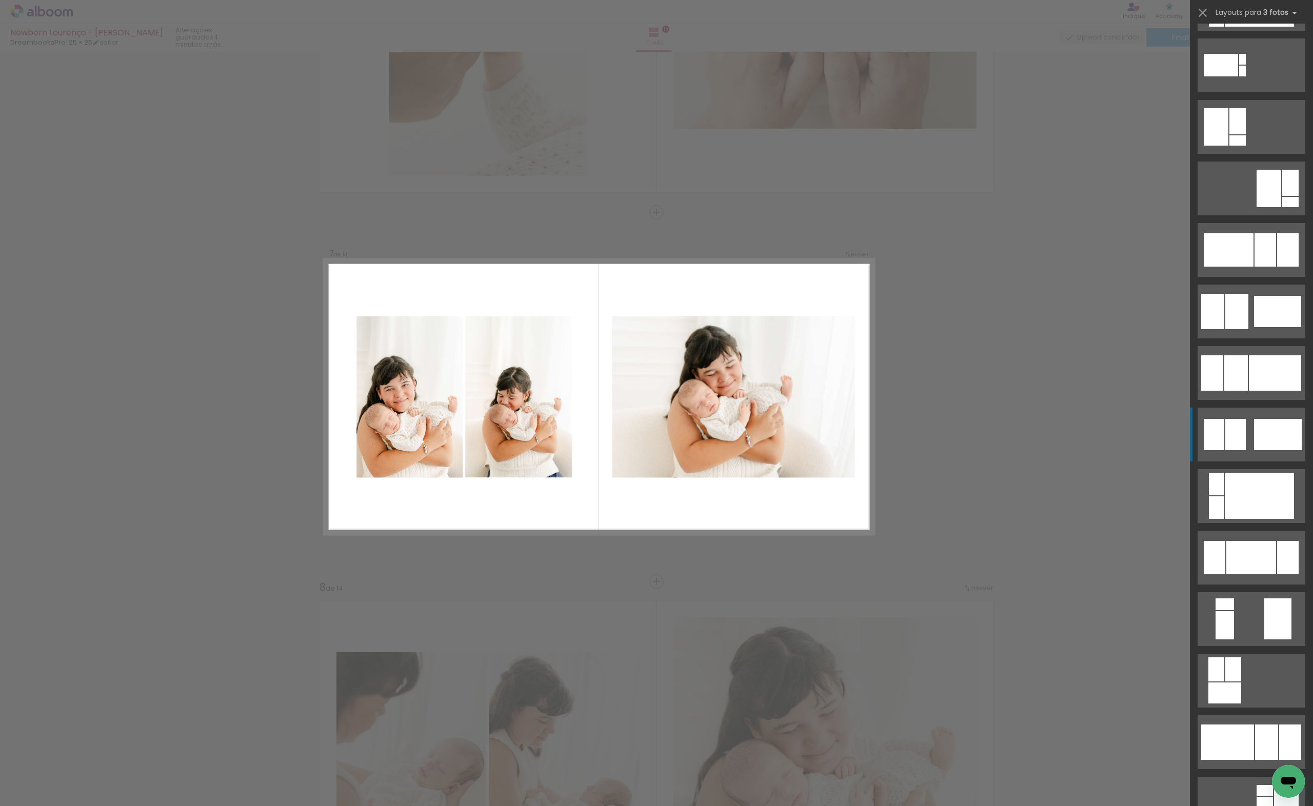
click at [1262, 440] on div at bounding box center [1278, 434] width 48 height 31
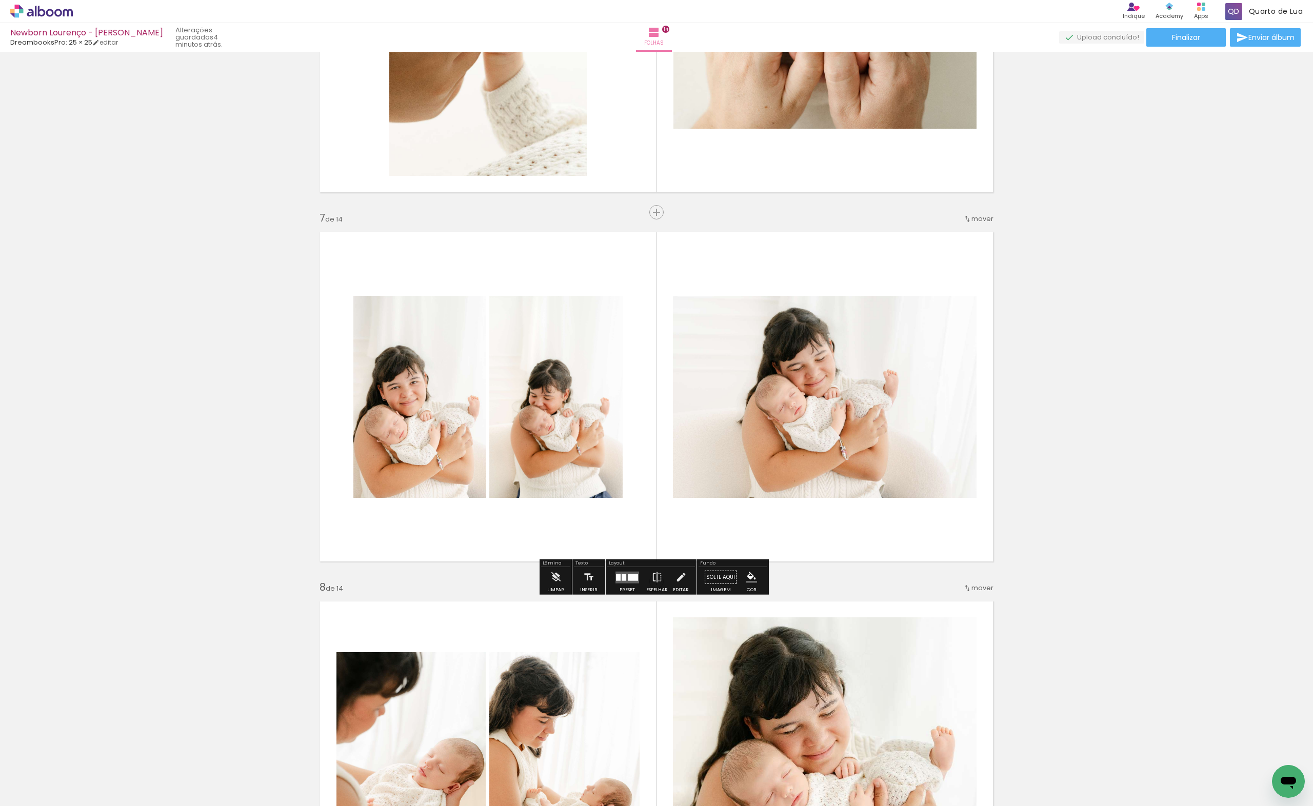
drag, startPoint x: 450, startPoint y: 423, endPoint x: 544, endPoint y: 433, distance: 94.4
click at [0, 0] on slot at bounding box center [0, 0] width 0 height 0
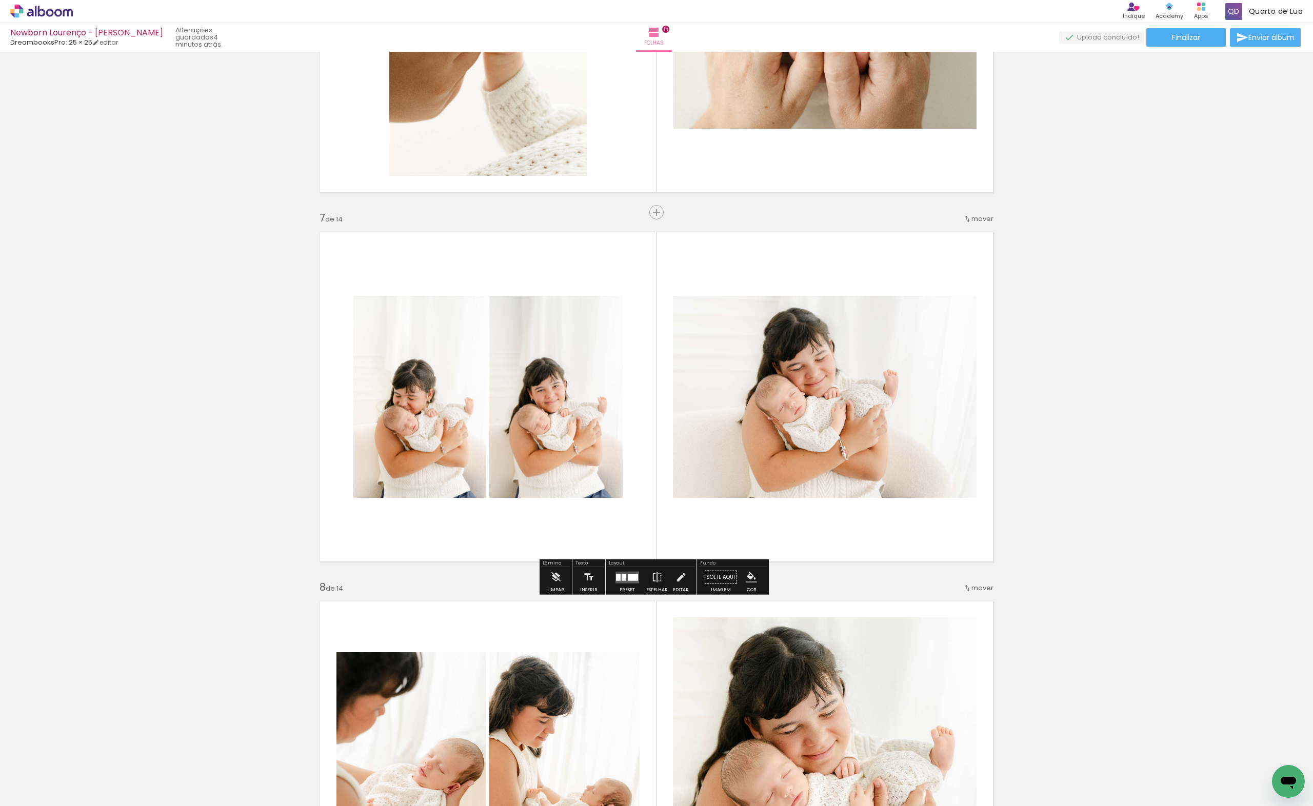
click at [660, 450] on quentale-layouter at bounding box center [656, 397] width 687 height 344
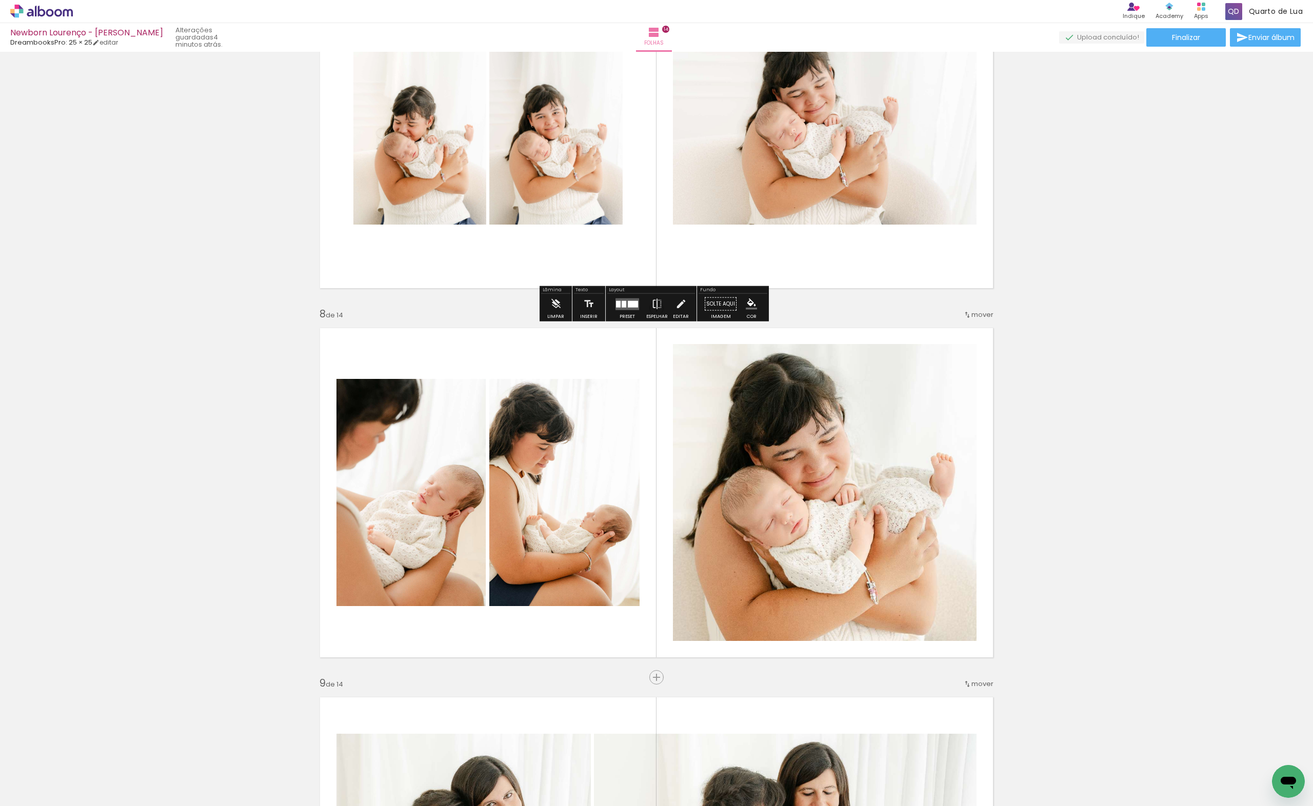
scroll to position [2482, 0]
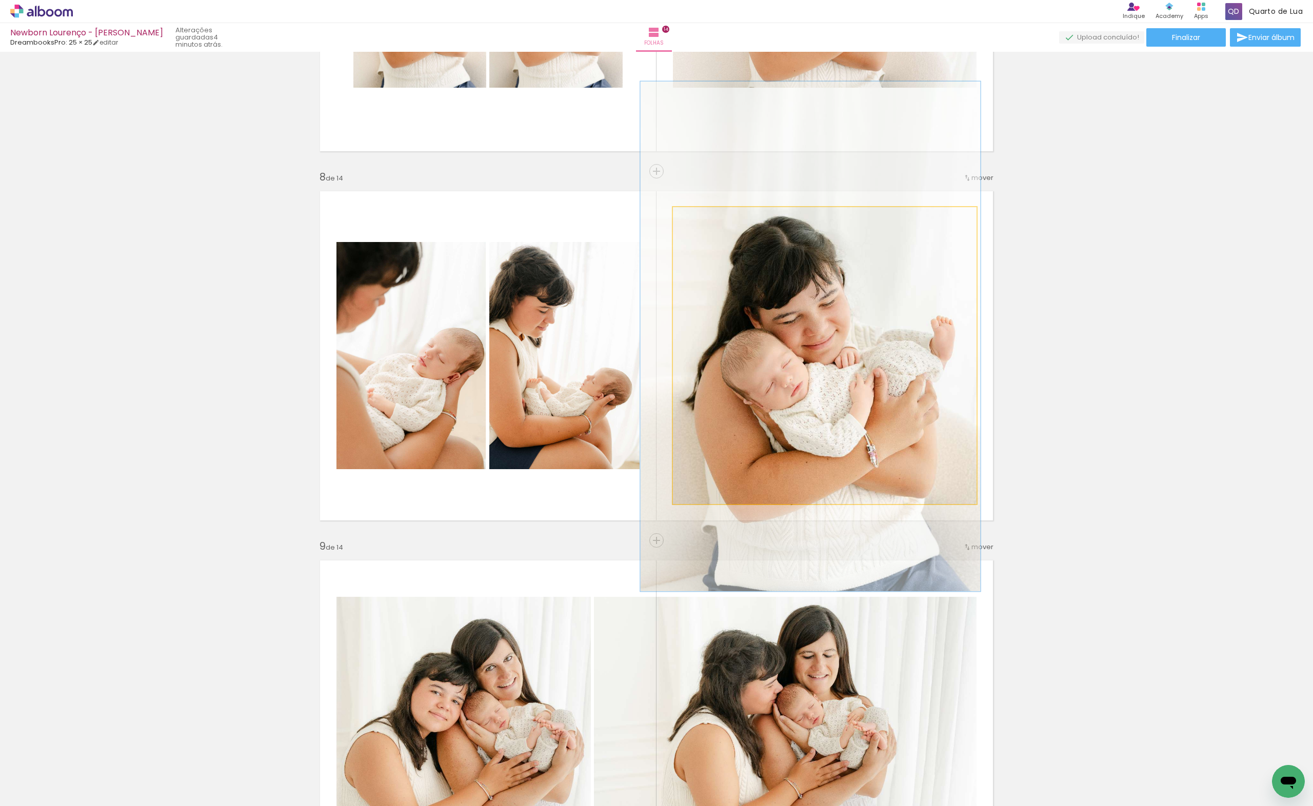
click at [820, 434] on quentale-photo at bounding box center [825, 355] width 304 height 297
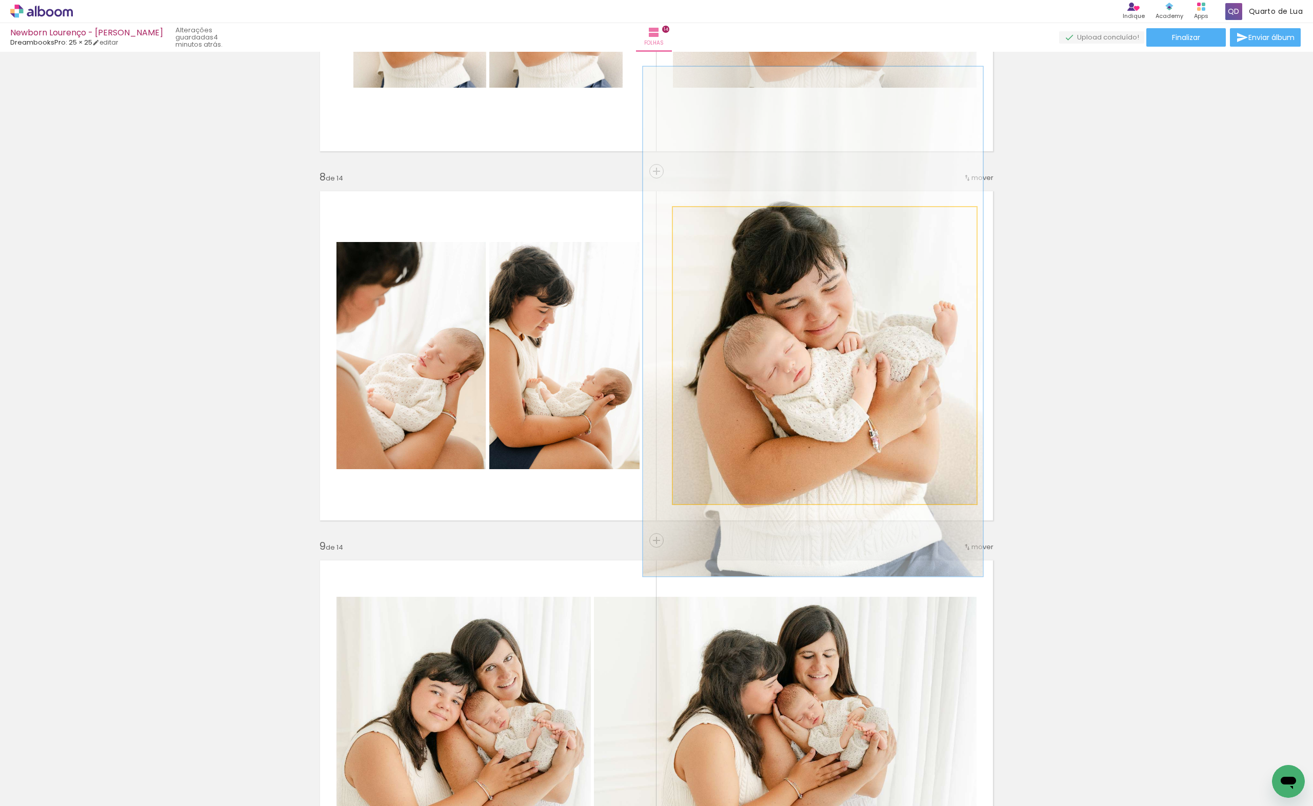
drag, startPoint x: 820, startPoint y: 371, endPoint x: 823, endPoint y: 356, distance: 15.1
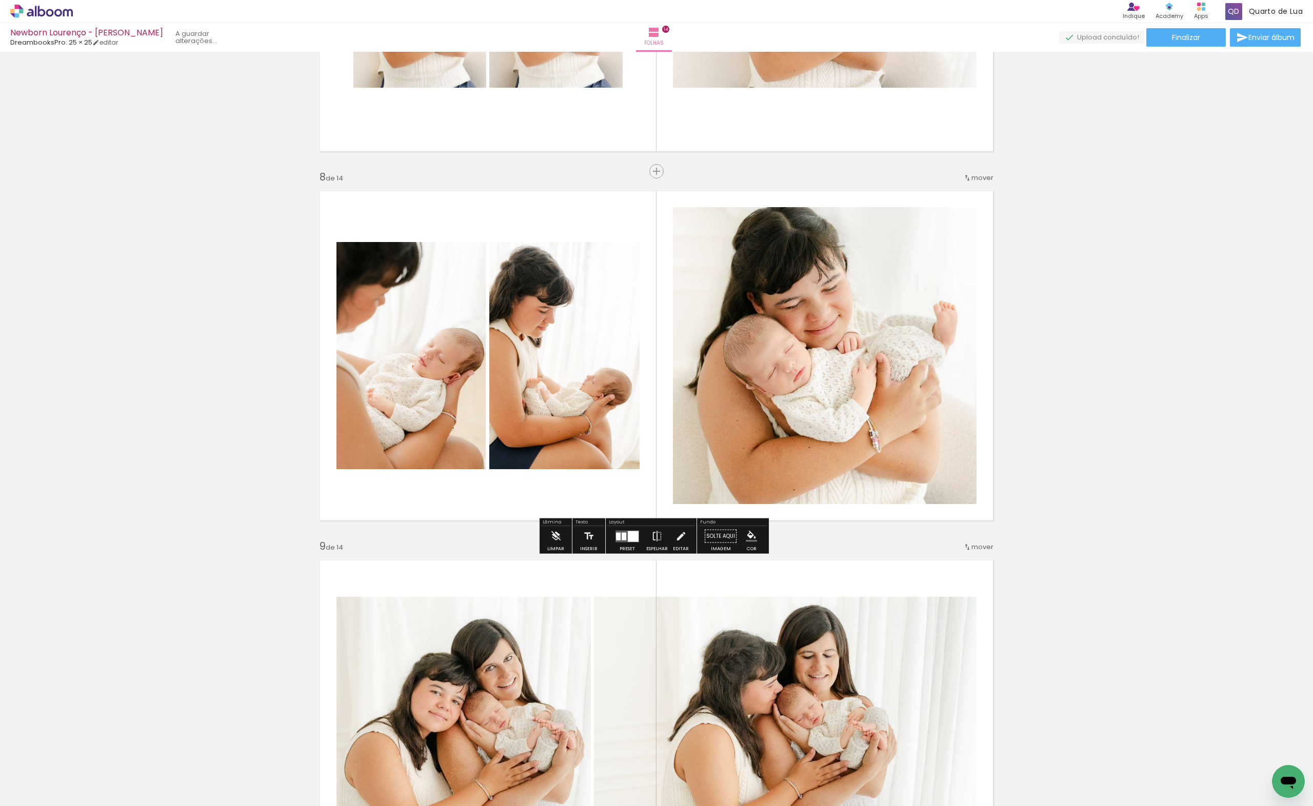
click at [624, 540] on div at bounding box center [624, 536] width 5 height 8
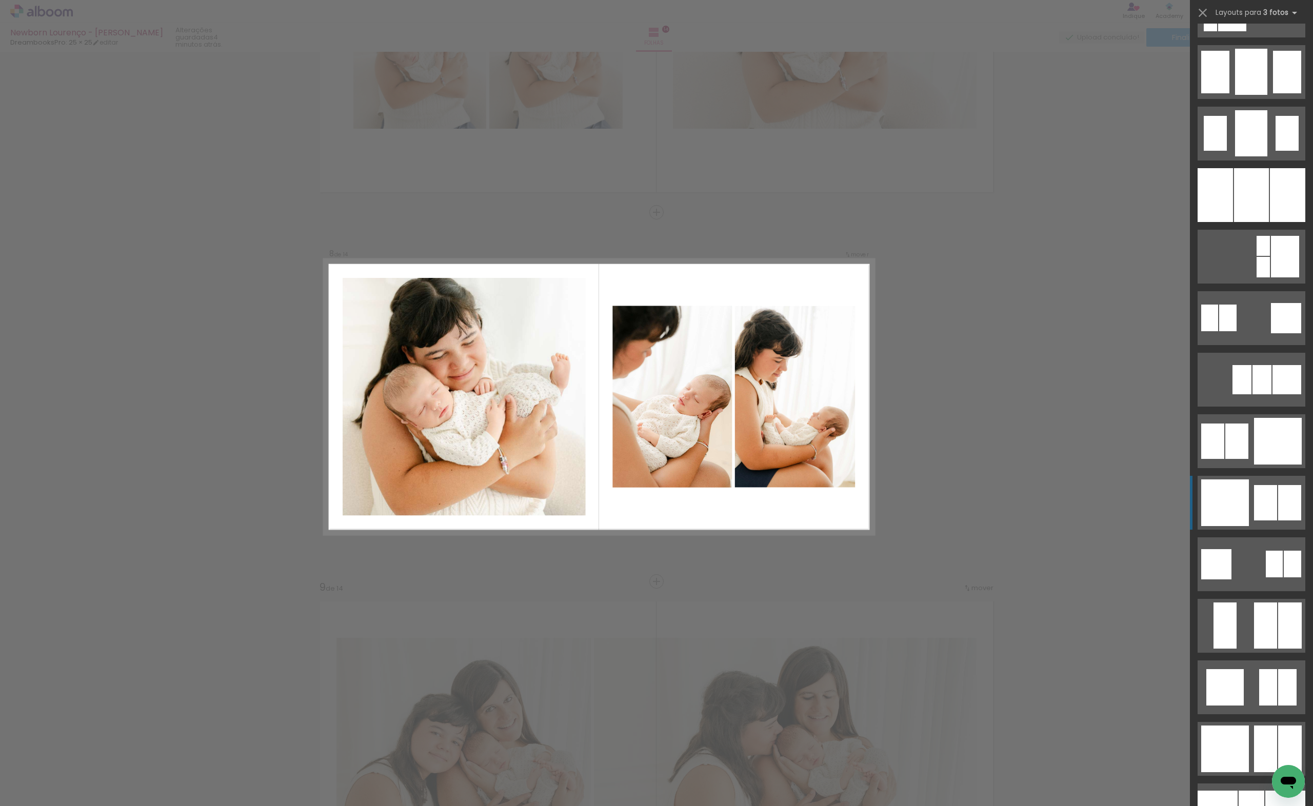
scroll to position [0, 0]
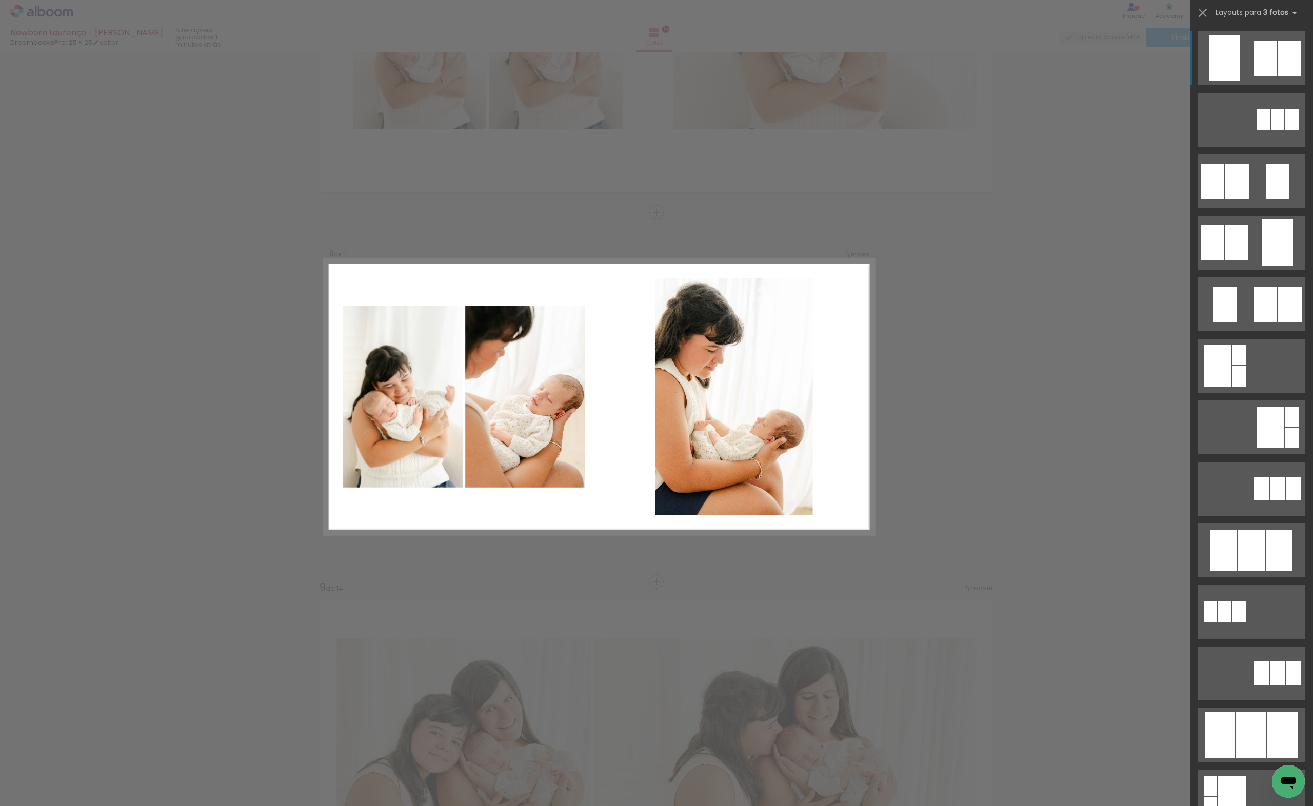
click at [1243, 42] on quentale-layouter at bounding box center [1252, 58] width 108 height 54
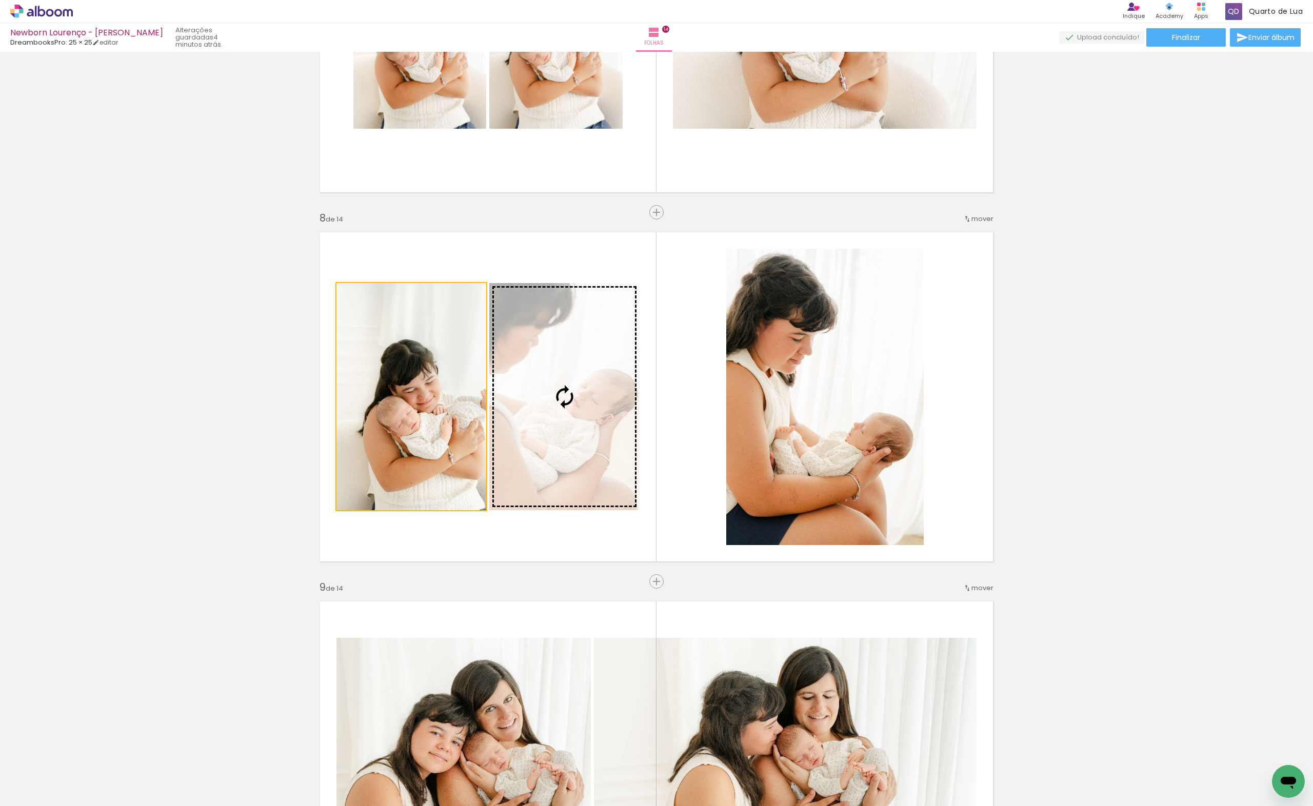
drag, startPoint x: 364, startPoint y: 394, endPoint x: 926, endPoint y: 396, distance: 562.7
click at [926, 396] on quentale-layouter at bounding box center [656, 397] width 687 height 344
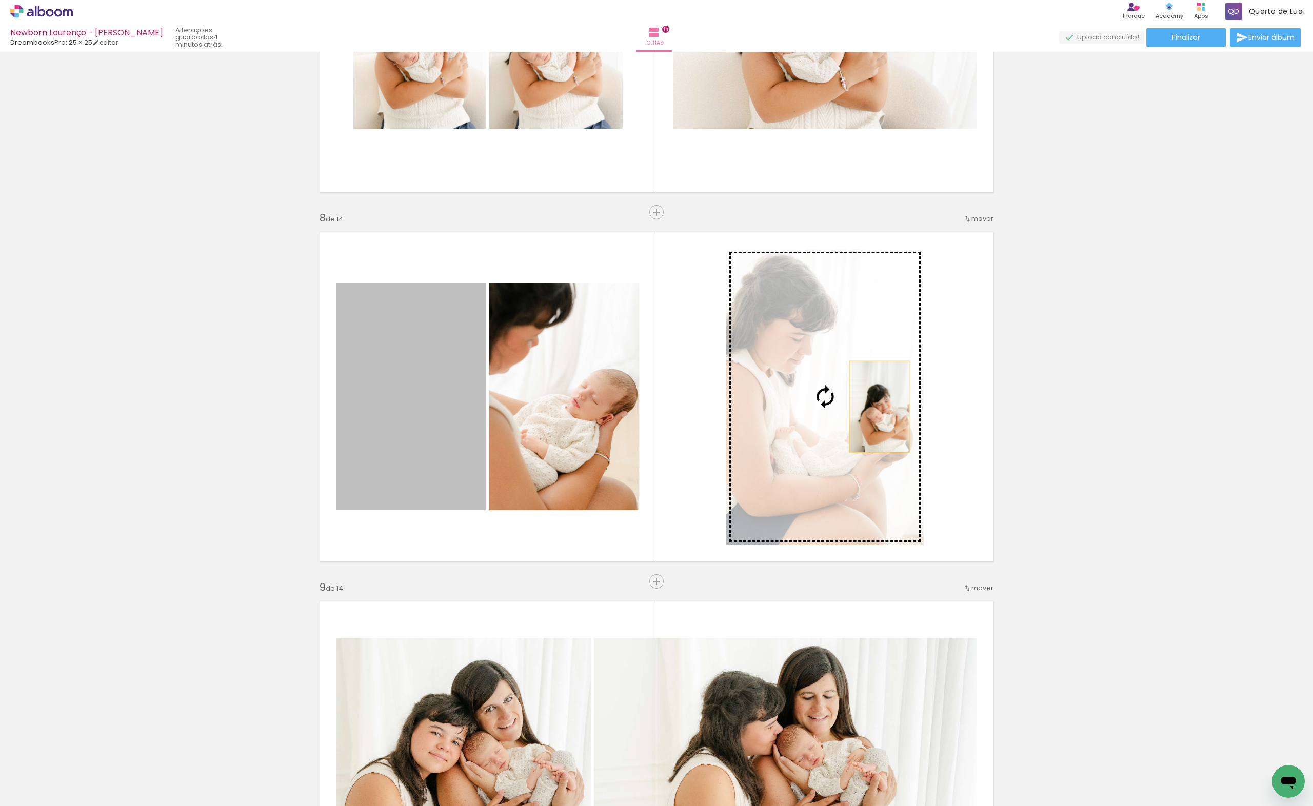
drag, startPoint x: 399, startPoint y: 431, endPoint x: 882, endPoint y: 406, distance: 483.8
click at [0, 0] on slot at bounding box center [0, 0] width 0 height 0
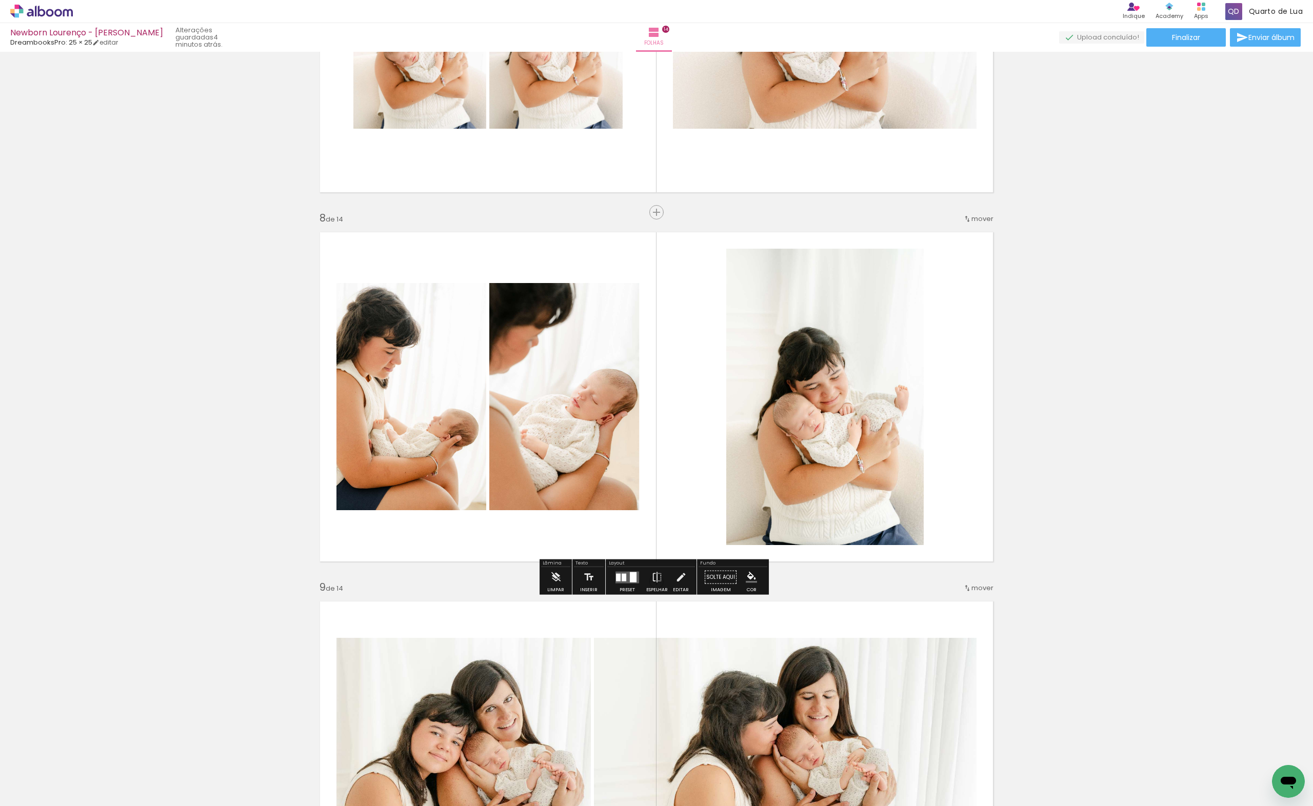
click at [1114, 425] on div "Inserir folha 1 de 14 Inserir folha 2 de 14 Inserir folha 3 de 14 Inserir folha…" at bounding box center [656, 384] width 1313 height 5540
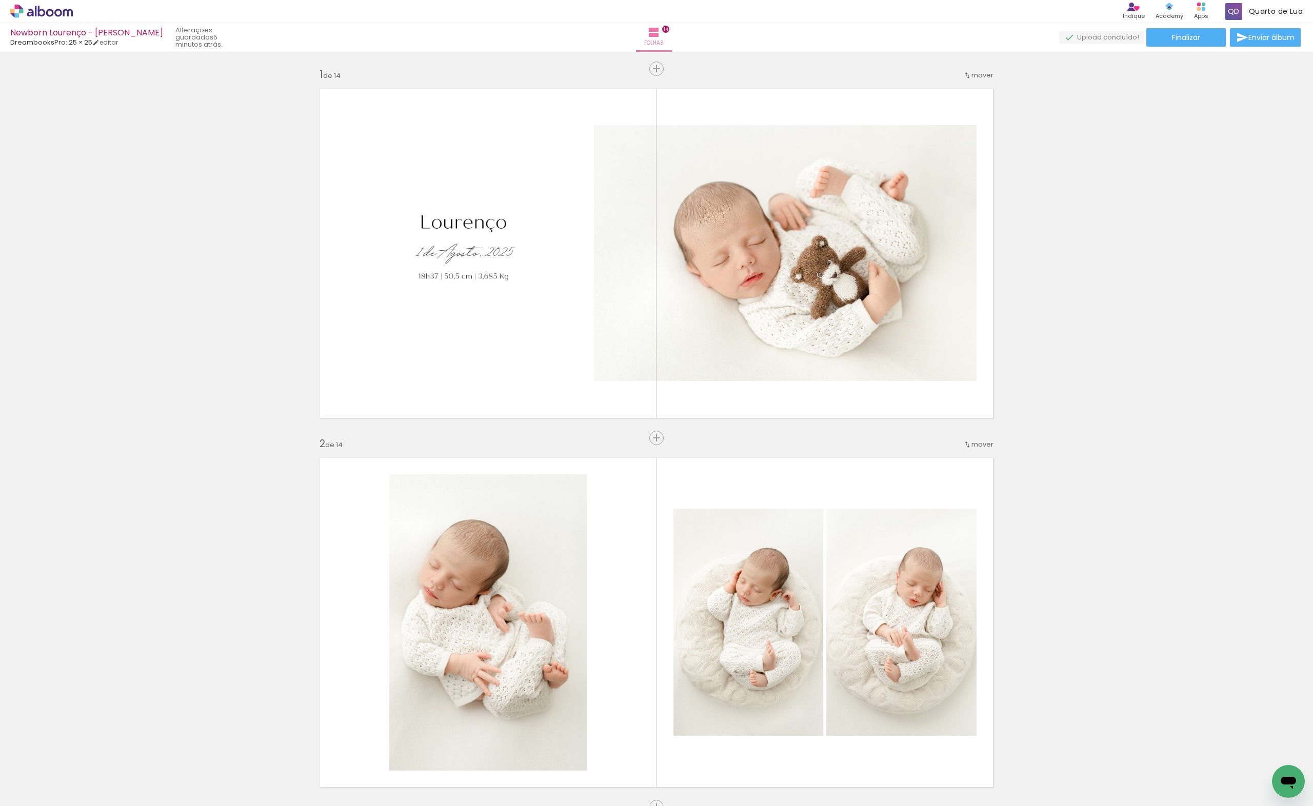
scroll to position [2441, 0]
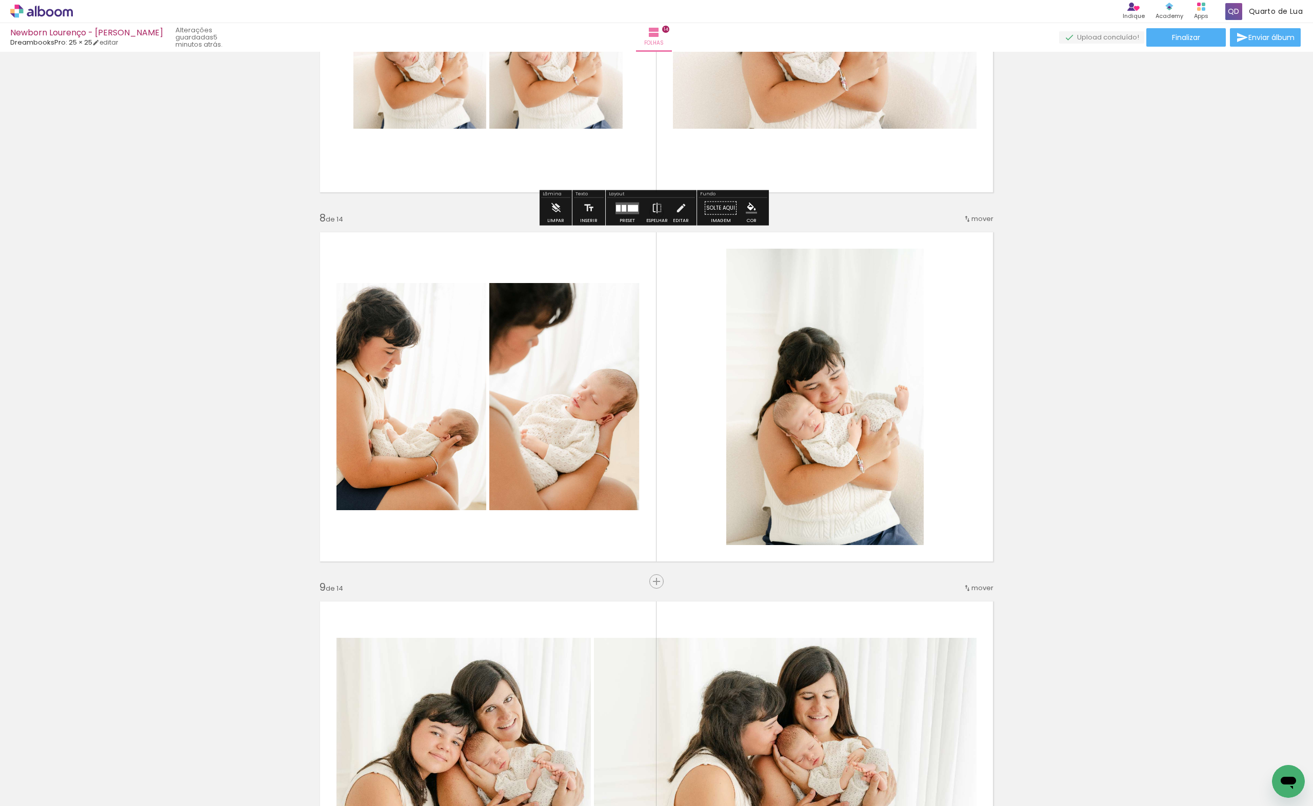
click at [1144, 524] on div "Inserir folha 1 de 14 Inserir folha 2 de 14 Inserir folha 3 de 14 Inserir folha…" at bounding box center [656, 384] width 1313 height 5540
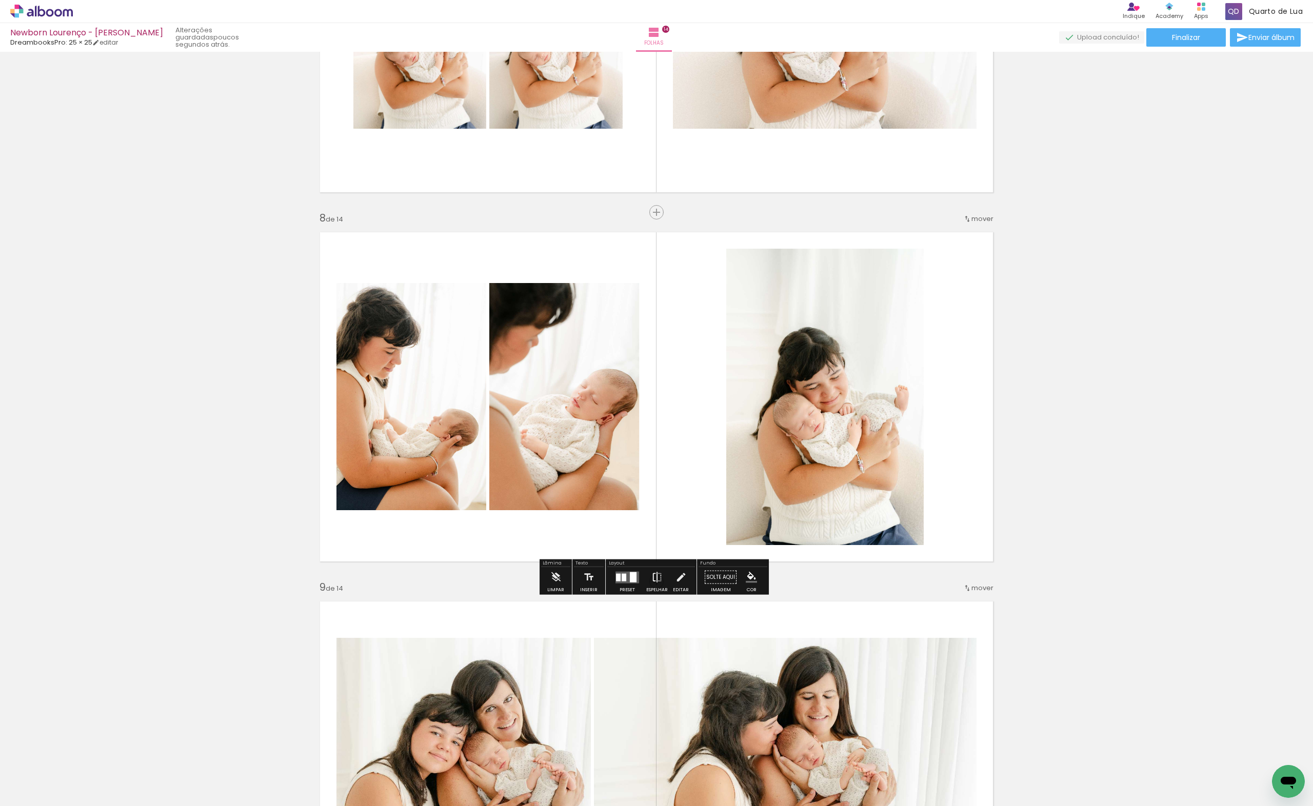
click at [659, 575] on iron-icon at bounding box center [656, 577] width 11 height 21
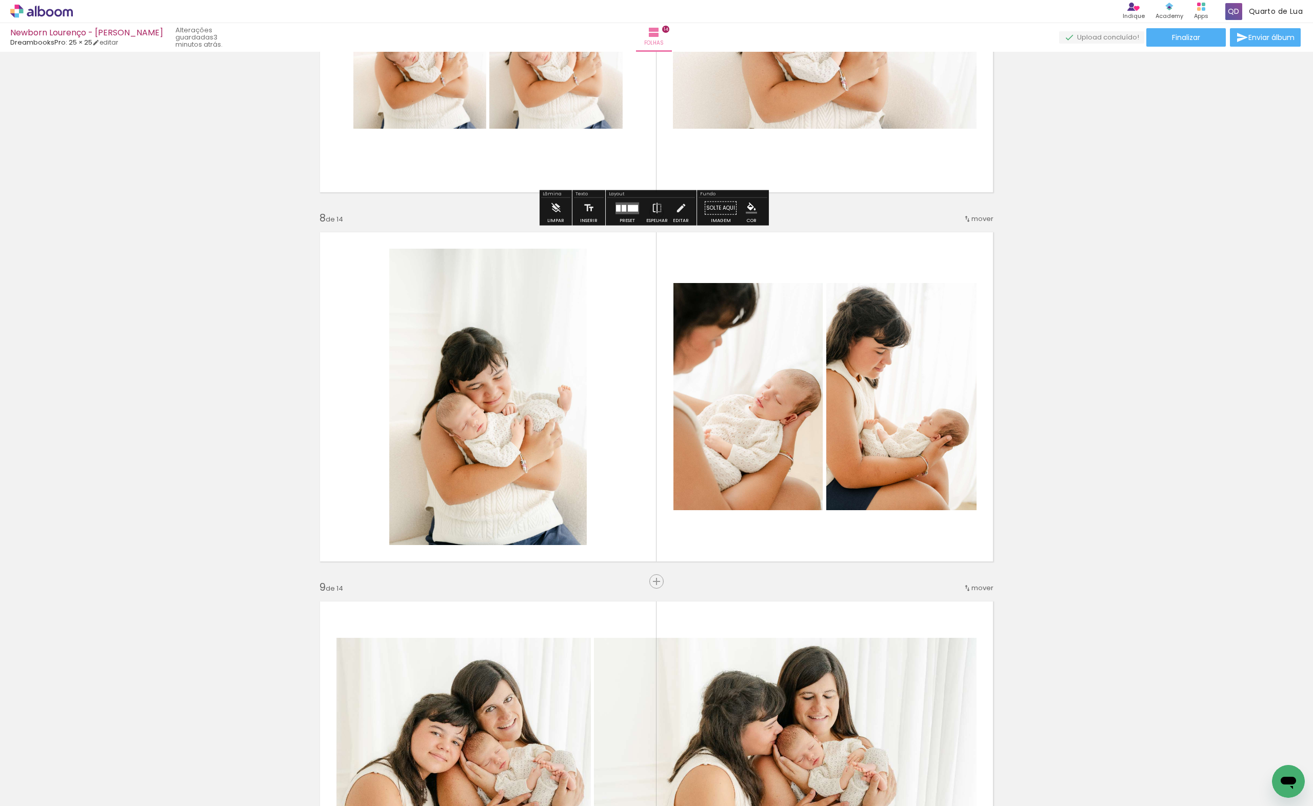
click at [1137, 420] on div "Inserir folha 1 de 14 Inserir folha 2 de 14 Inserir folha 3 de 14 Inserir folha…" at bounding box center [656, 384] width 1313 height 5540
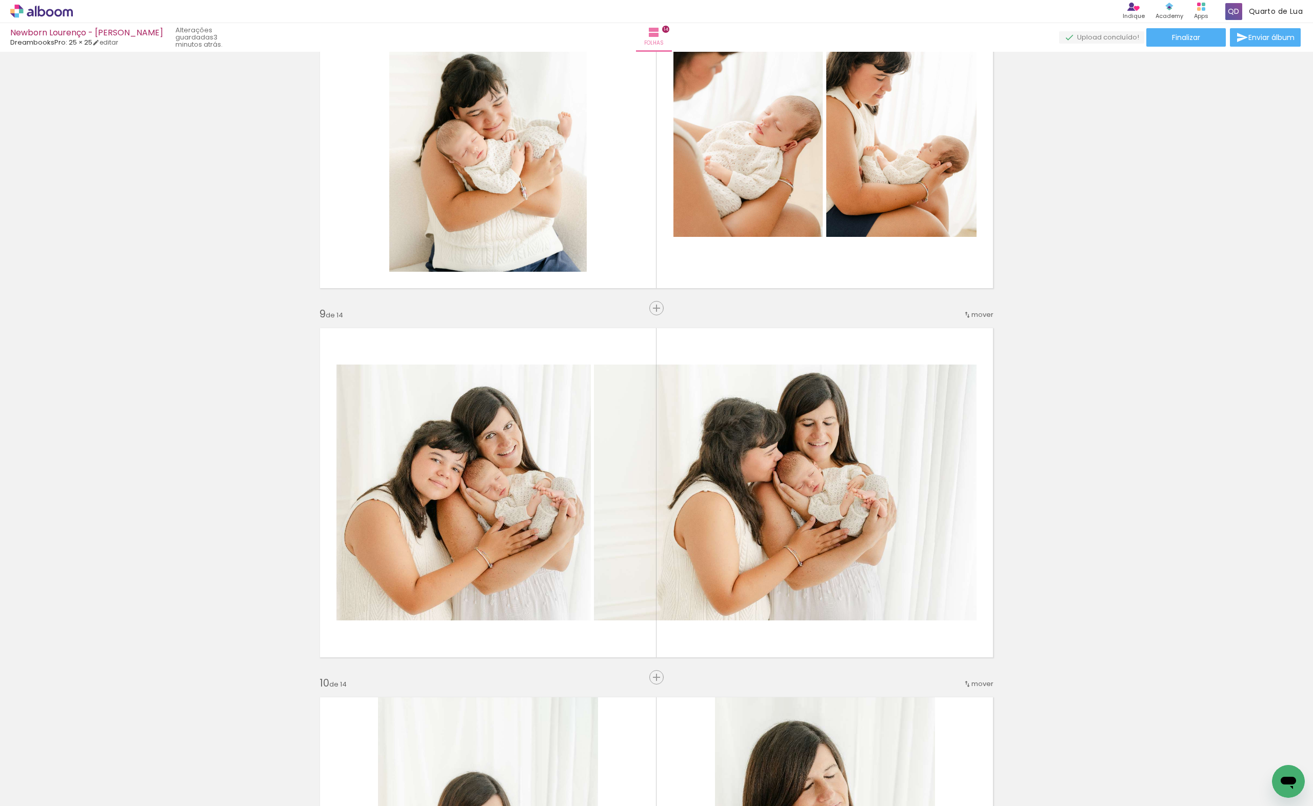
scroll to position [2852, 0]
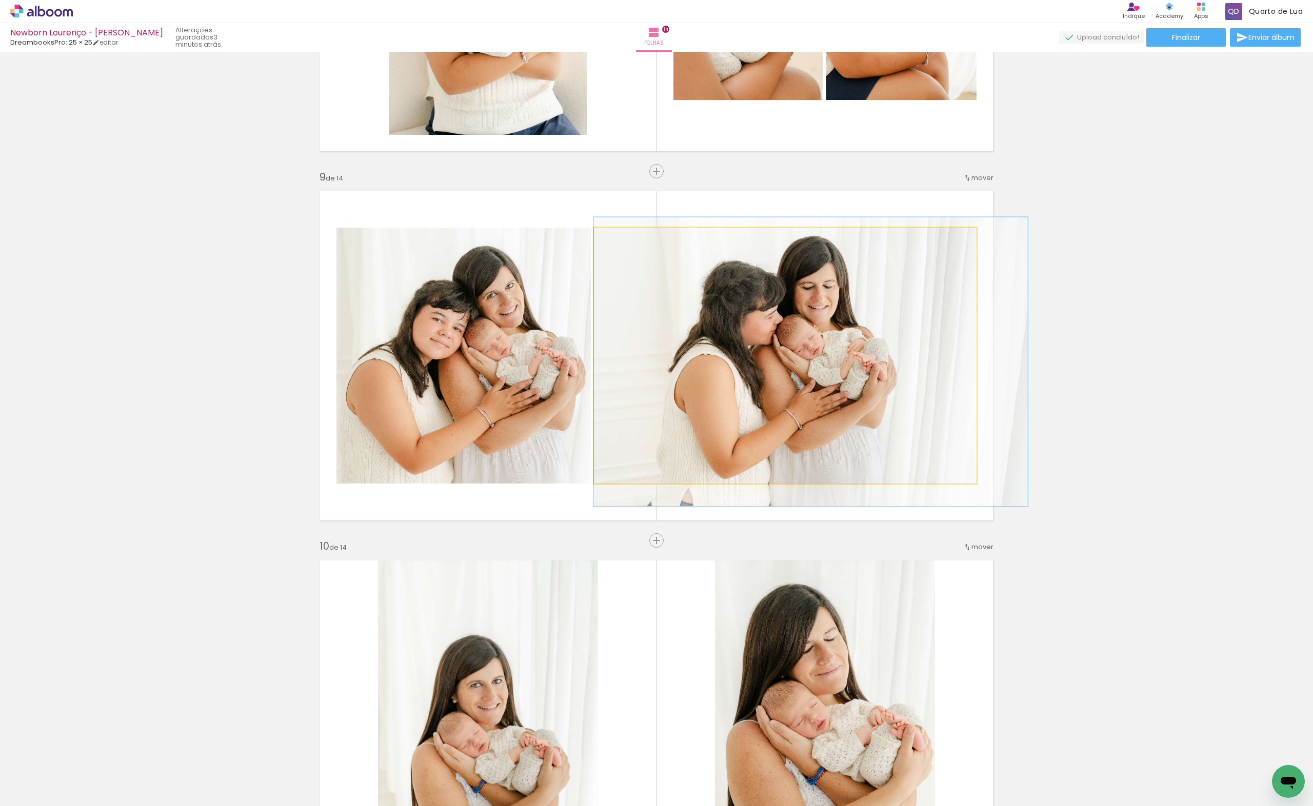
click at [859, 389] on quentale-photo at bounding box center [785, 356] width 383 height 256
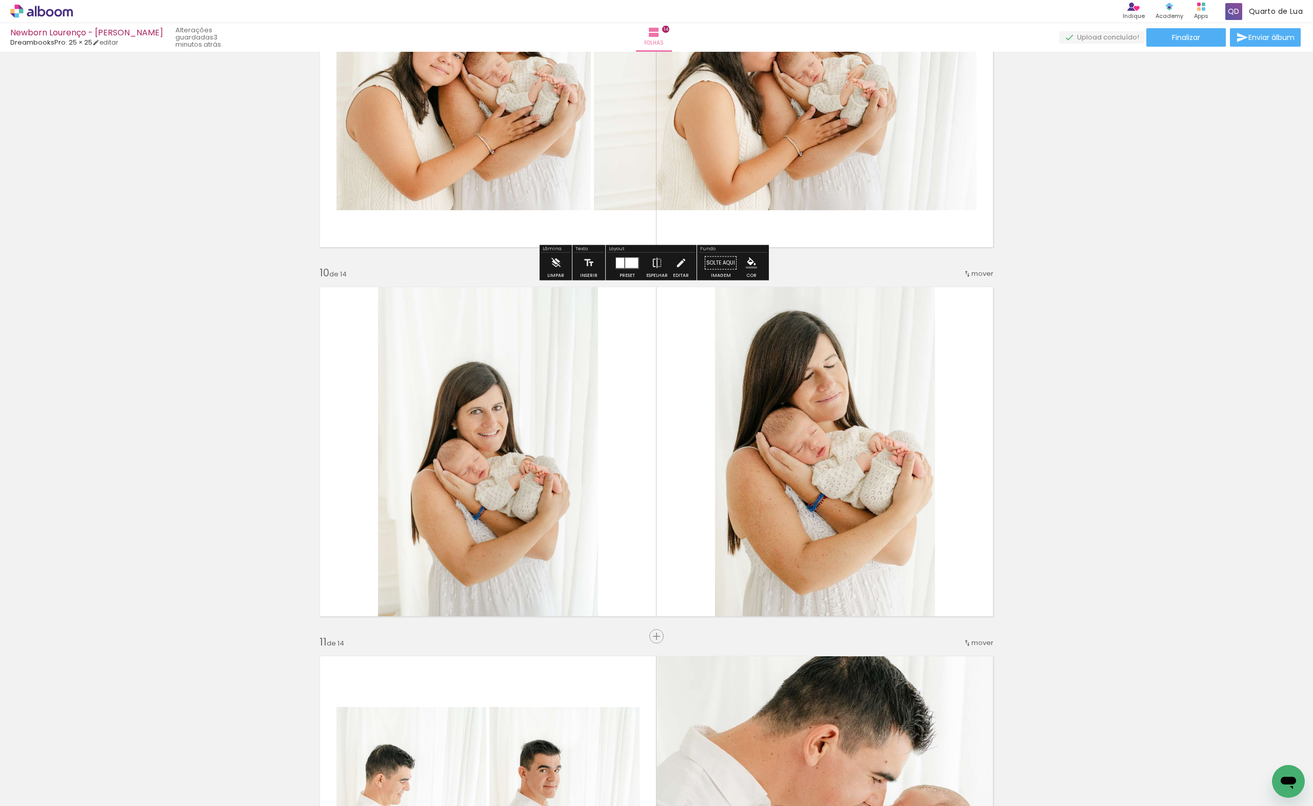
scroll to position [3535, 0]
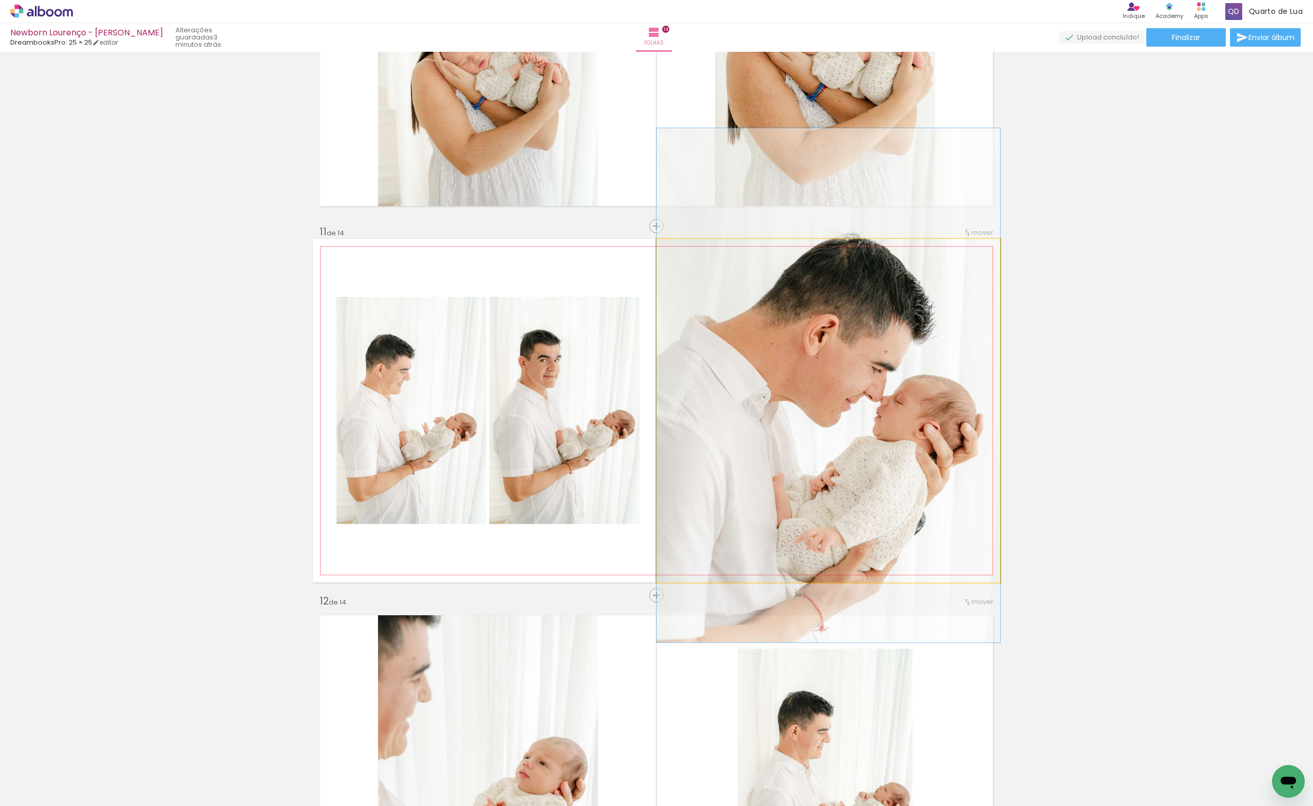
click at [927, 398] on quentale-photo at bounding box center [829, 411] width 344 height 344
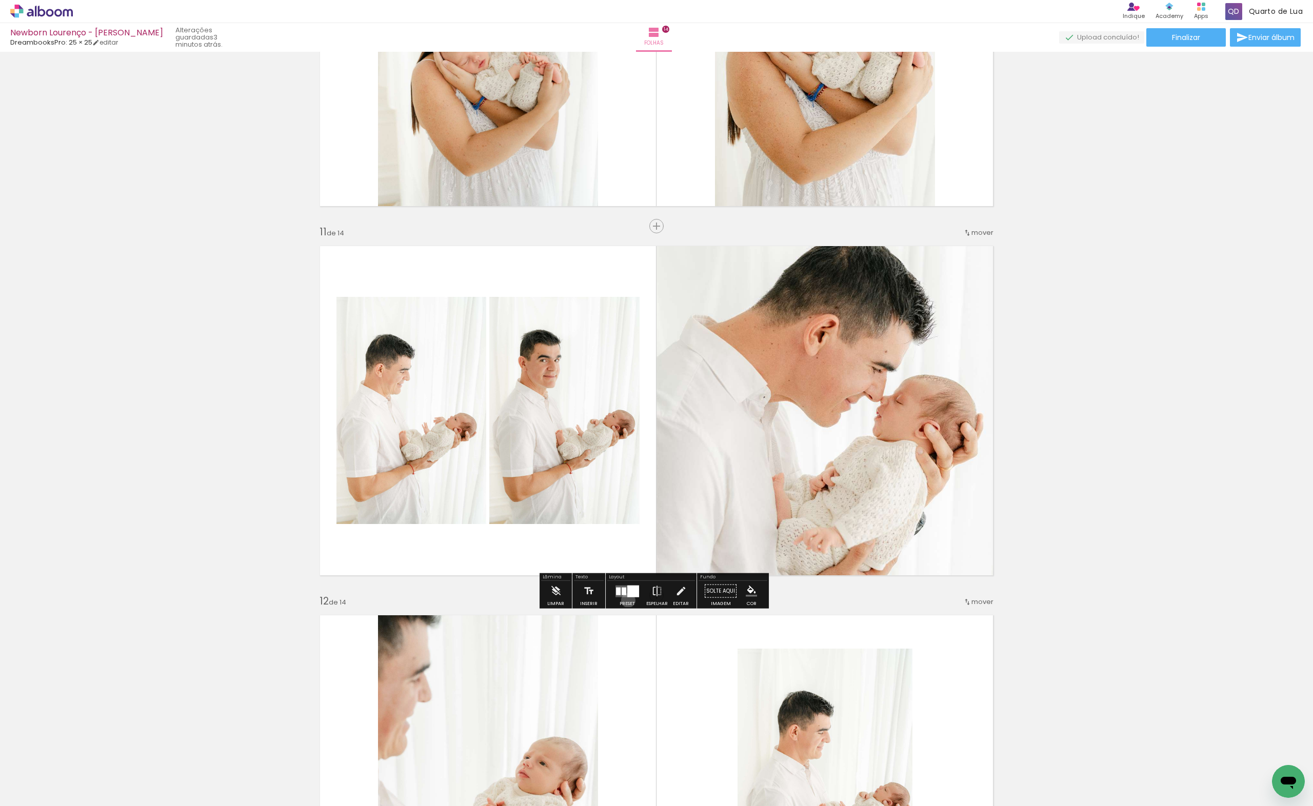
click at [626, 600] on div at bounding box center [627, 591] width 28 height 21
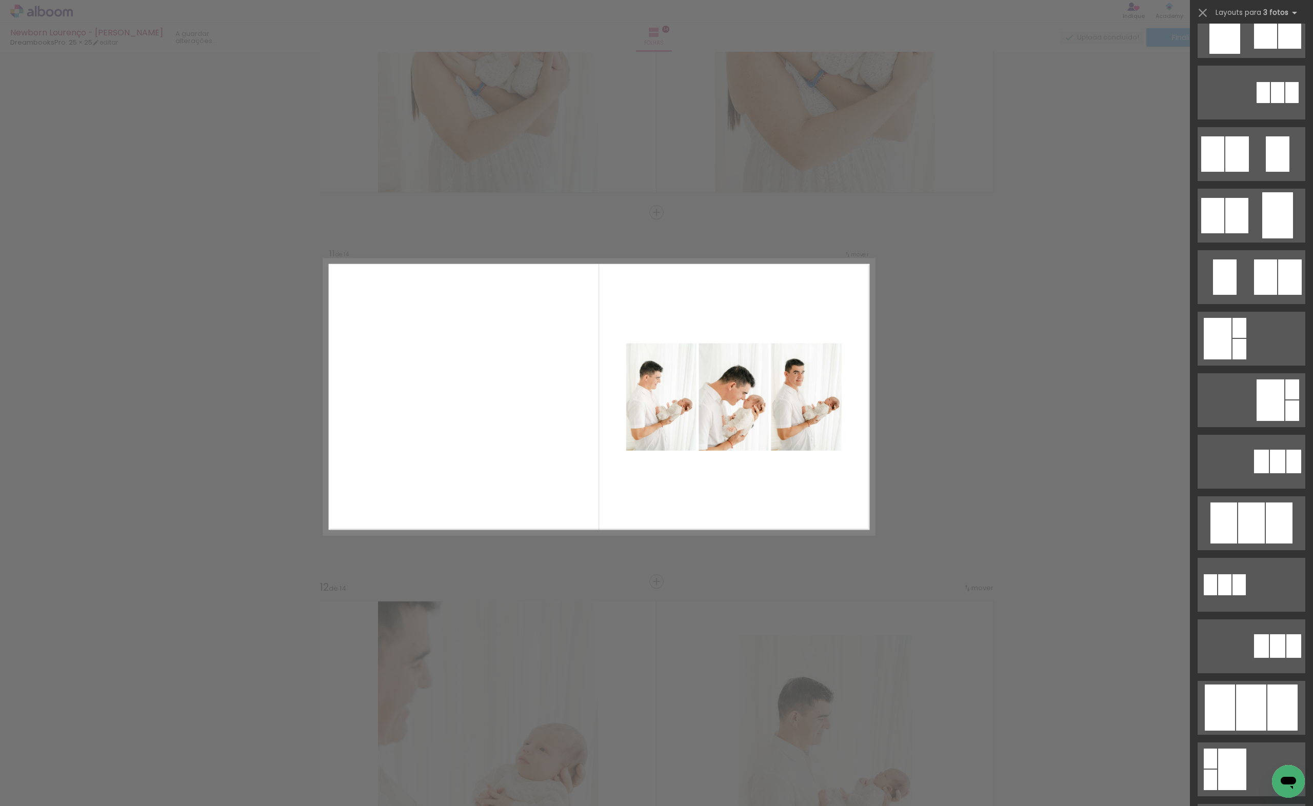
scroll to position [0, 0]
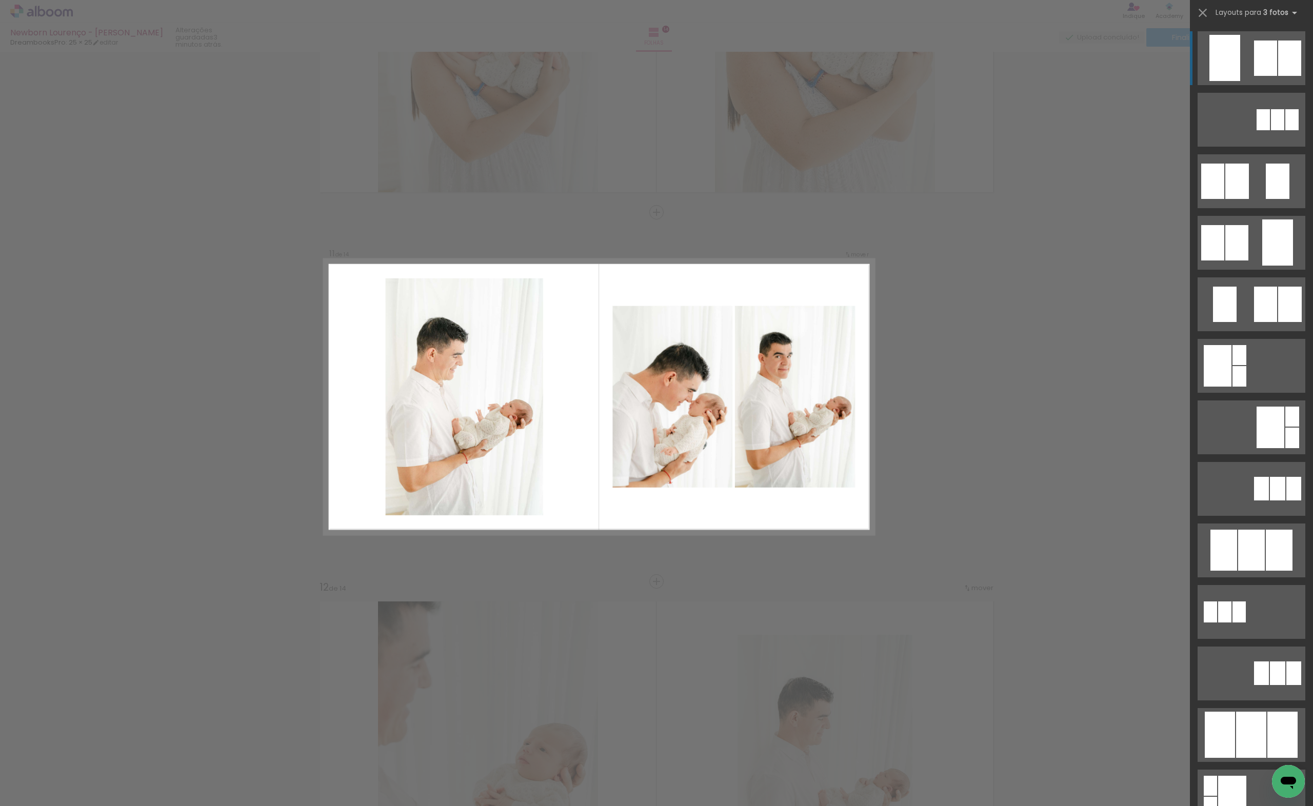
click at [1249, 73] on quentale-layouter at bounding box center [1252, 58] width 108 height 54
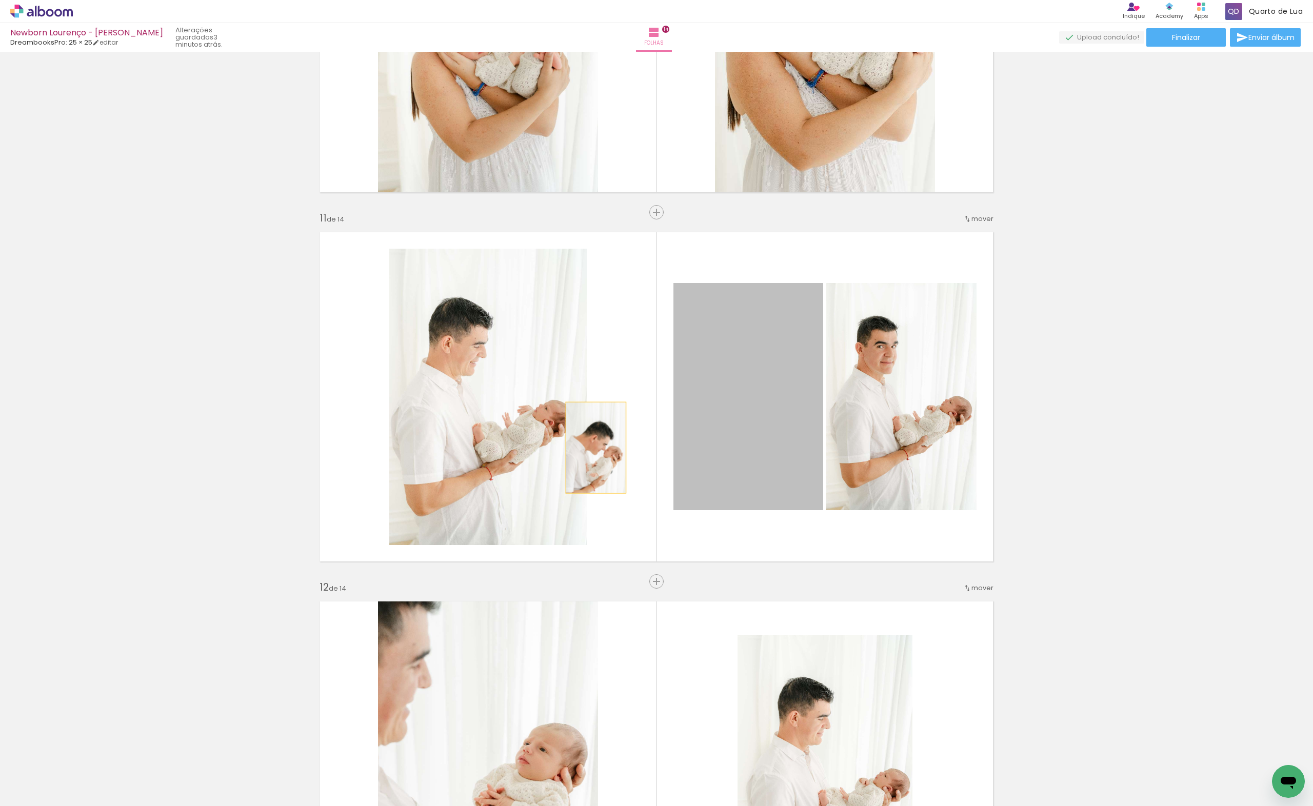
drag, startPoint x: 657, startPoint y: 451, endPoint x: 504, endPoint y: 439, distance: 152.8
click at [0, 0] on slot at bounding box center [0, 0] width 0 height 0
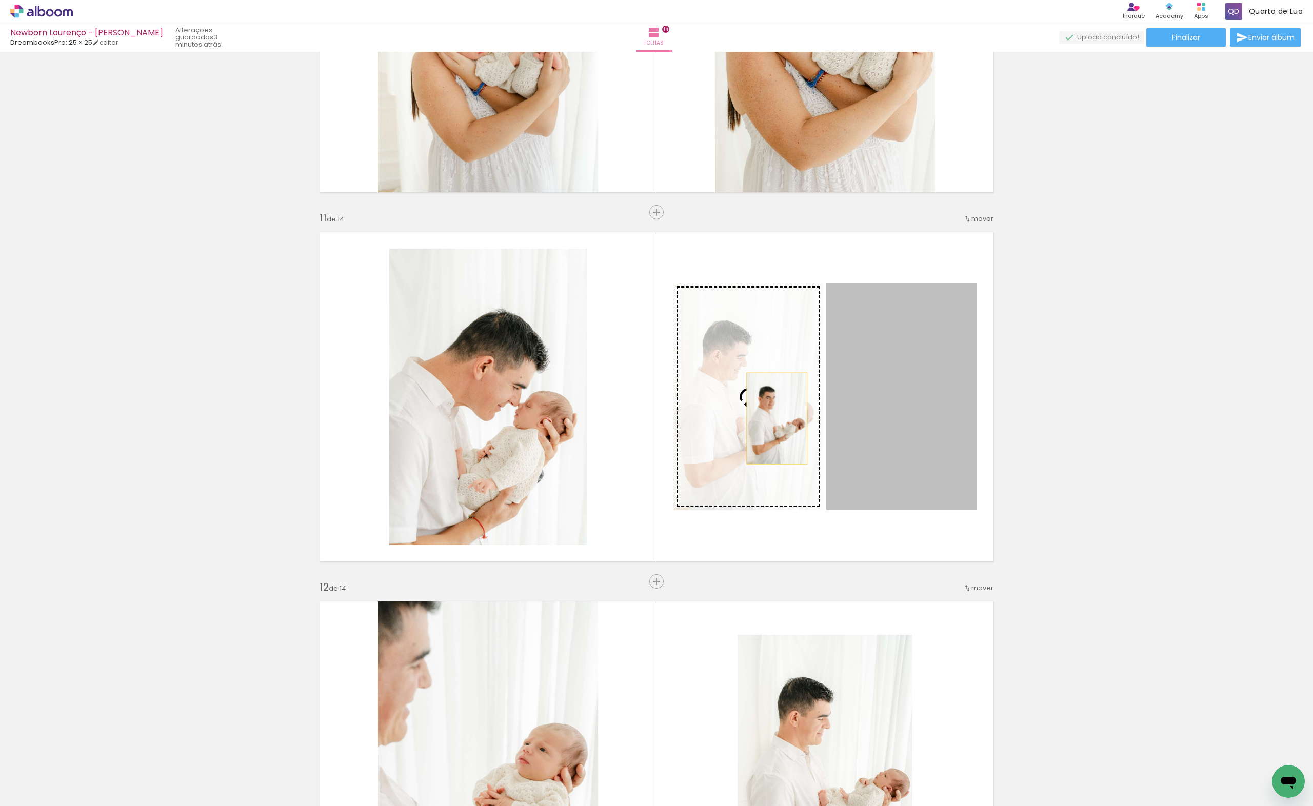
drag, startPoint x: 903, startPoint y: 422, endPoint x: 767, endPoint y: 419, distance: 136.5
click at [0, 0] on slot at bounding box center [0, 0] width 0 height 0
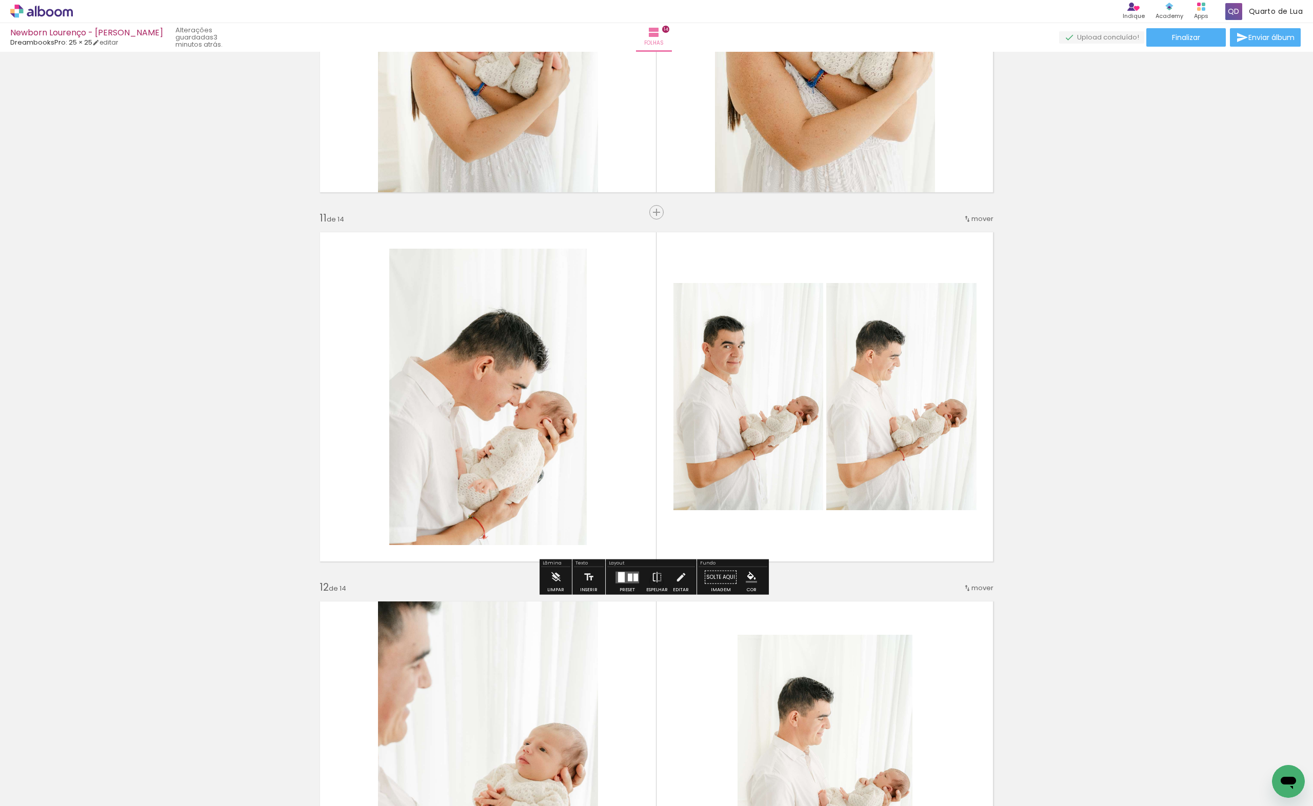
click at [661, 588] on div "Espelhar" at bounding box center [657, 590] width 22 height 5
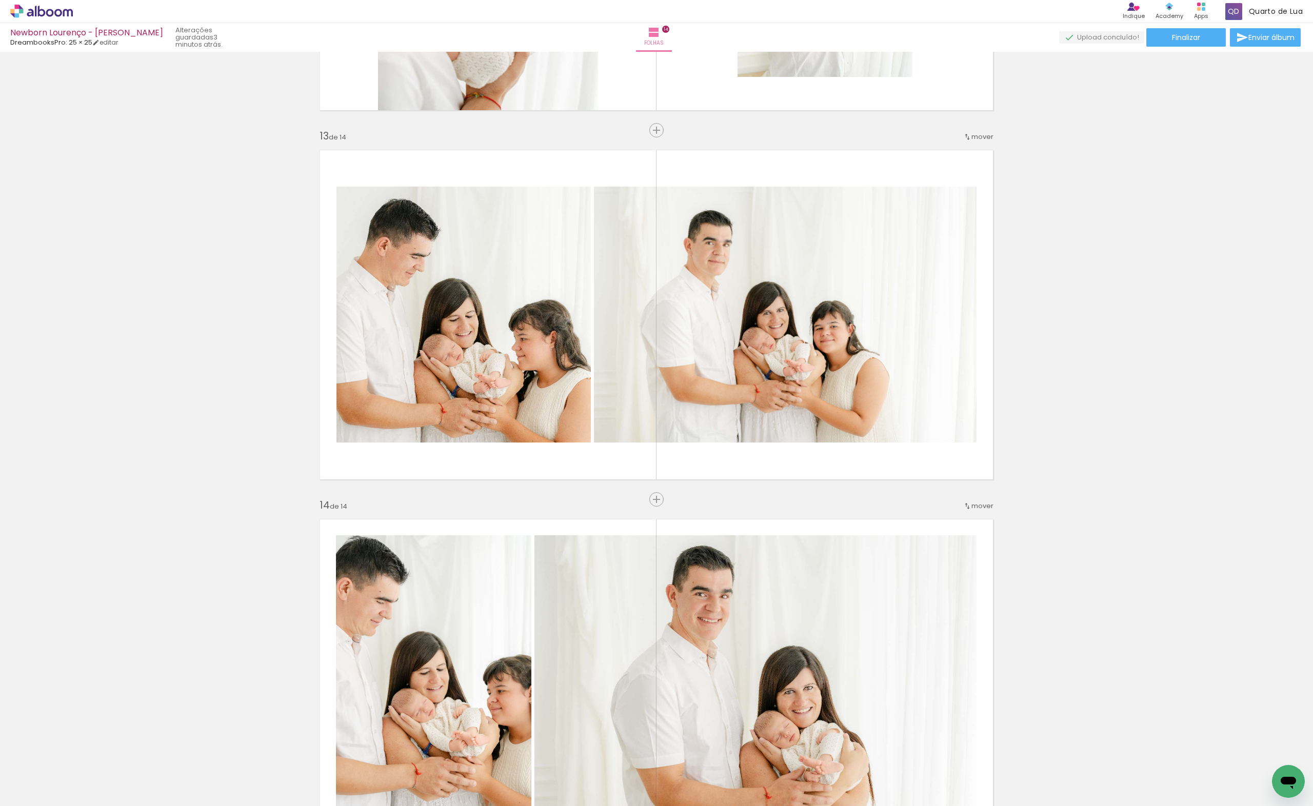
scroll to position [4506, 0]
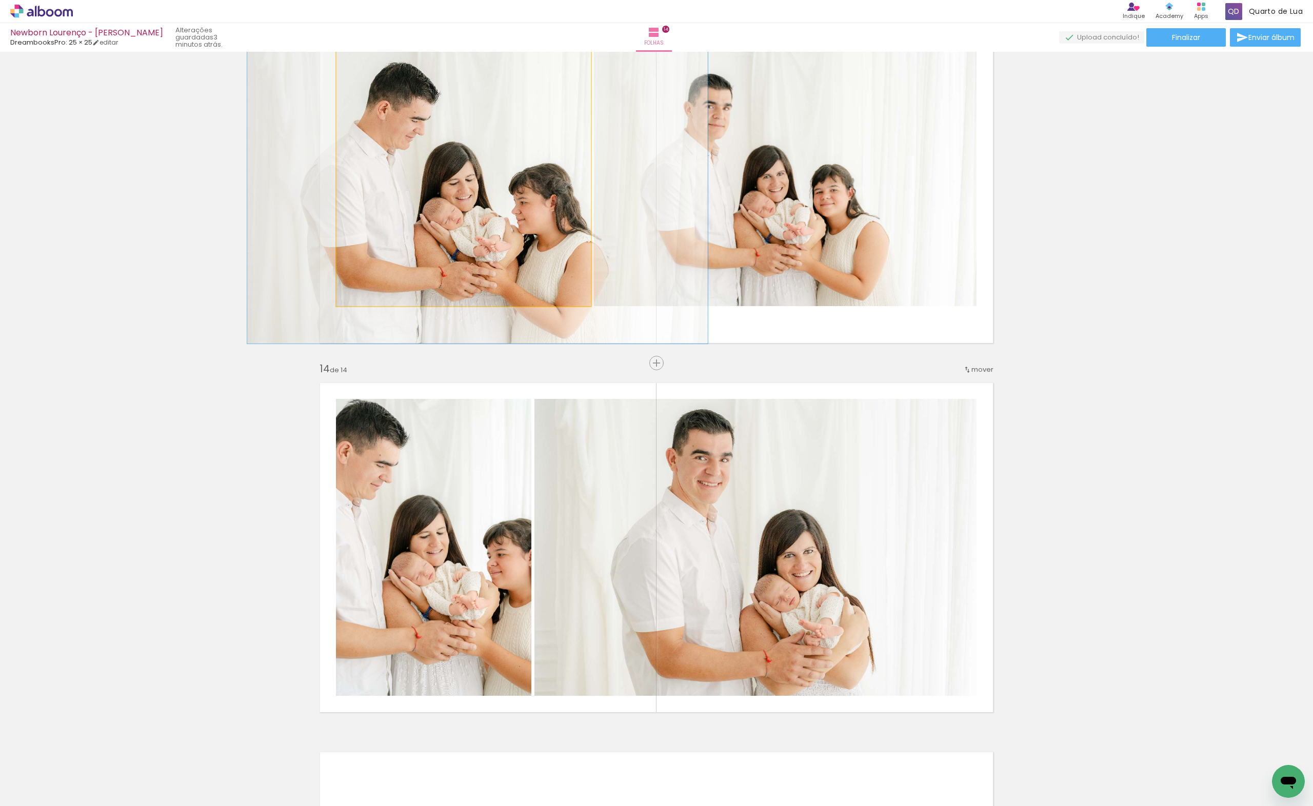
click at [414, 154] on quentale-photo at bounding box center [463, 178] width 254 height 256
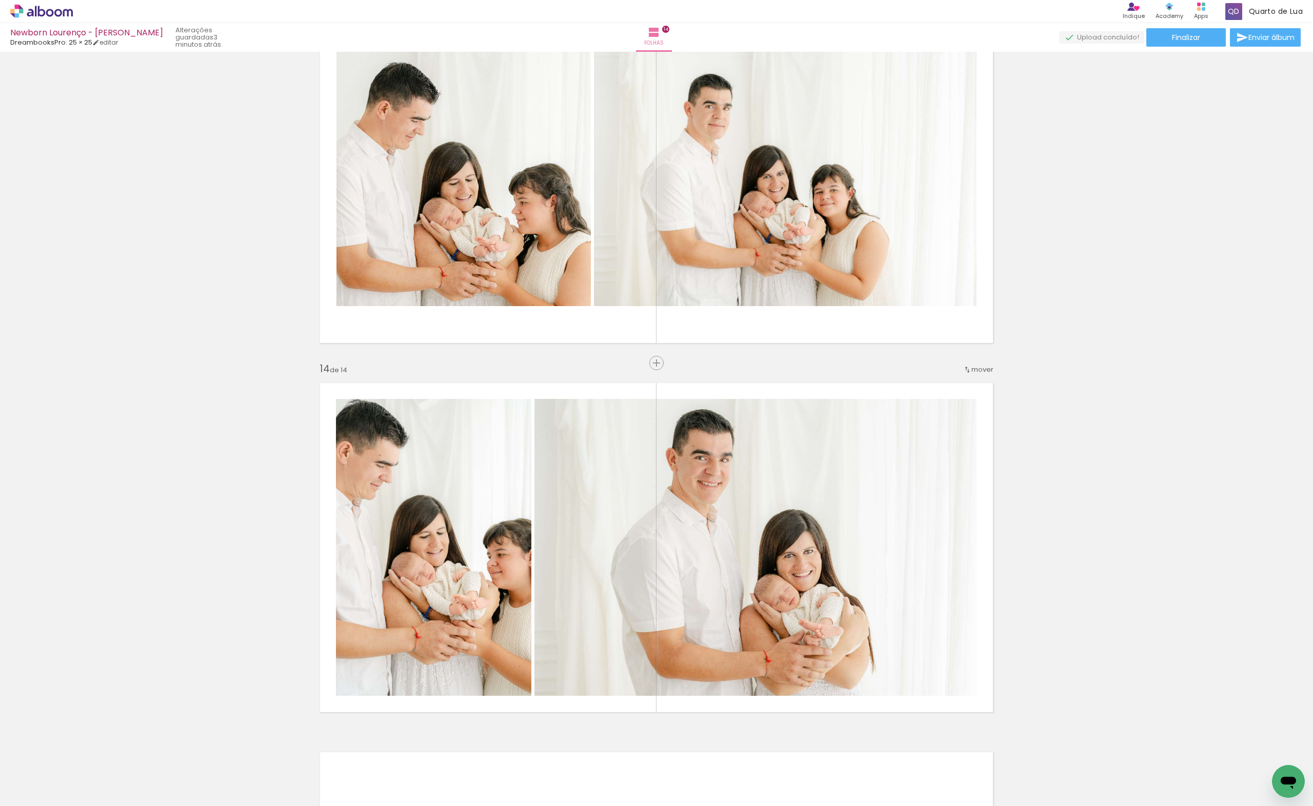
scroll to position [0, 0]
click at [426, 539] on quentale-photo at bounding box center [433, 547] width 195 height 297
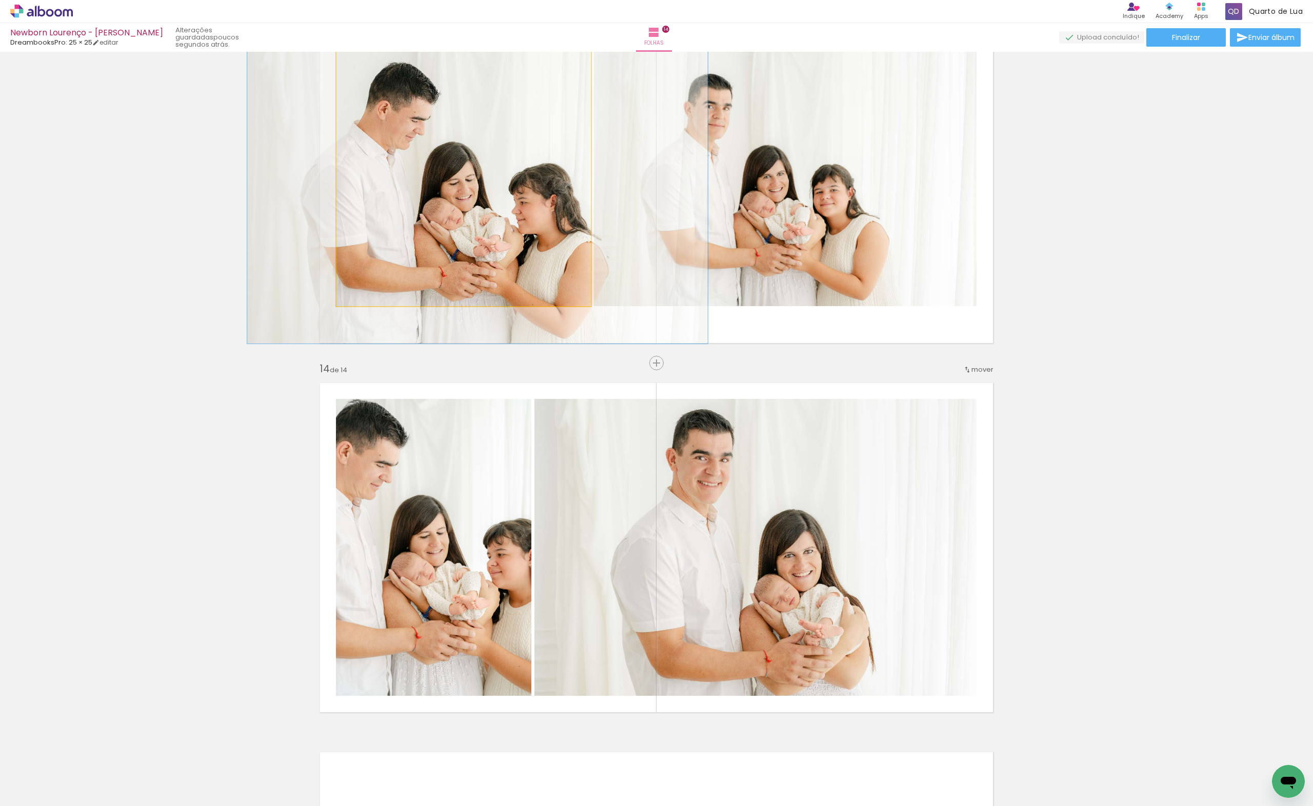
click at [469, 229] on quentale-photo at bounding box center [463, 178] width 254 height 256
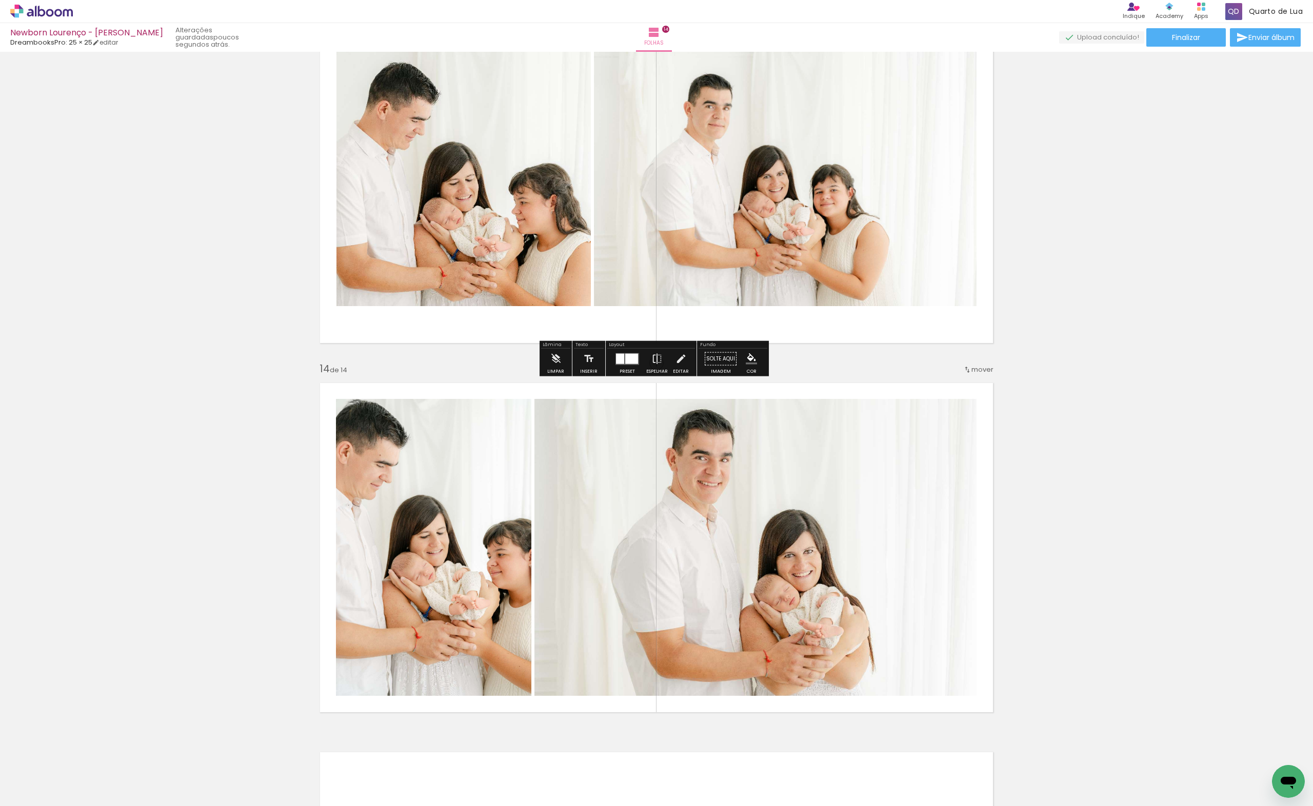
scroll to position [4233, 0]
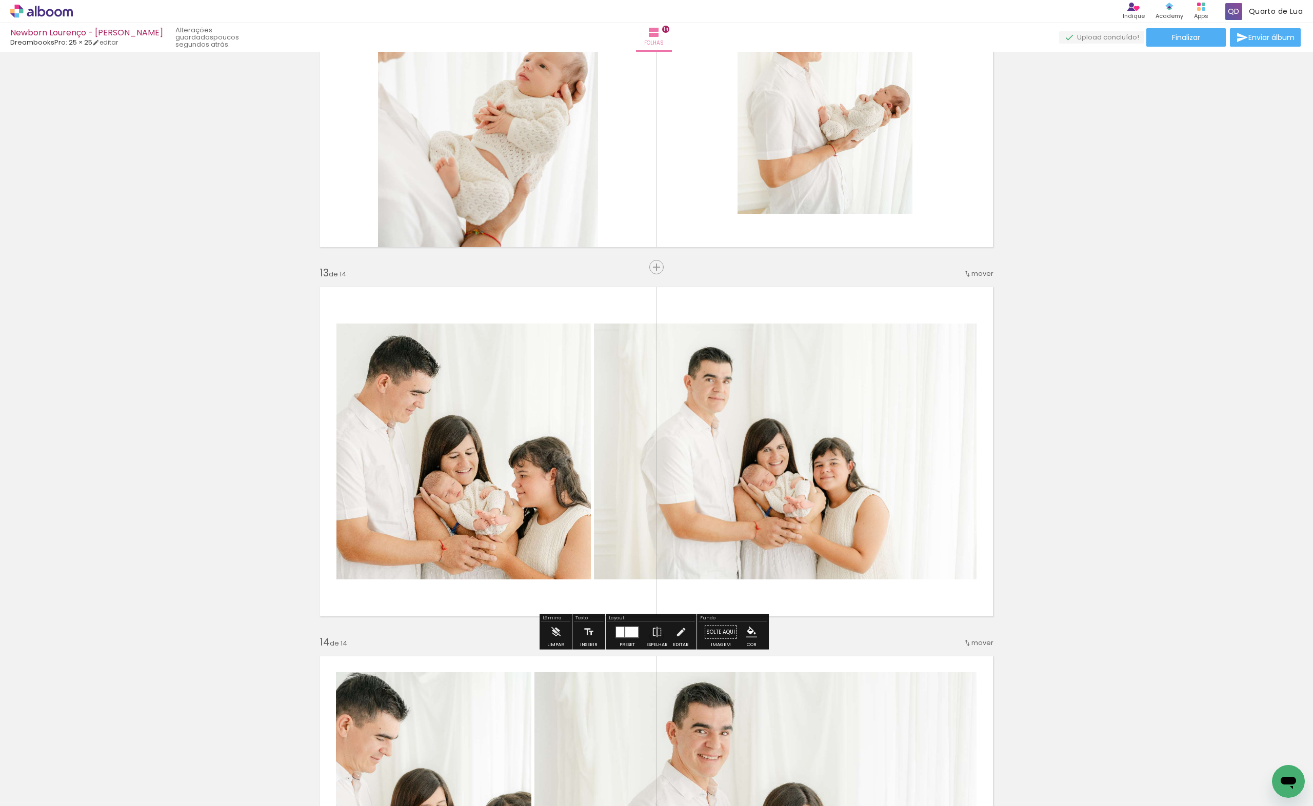
click at [613, 633] on div at bounding box center [627, 632] width 28 height 21
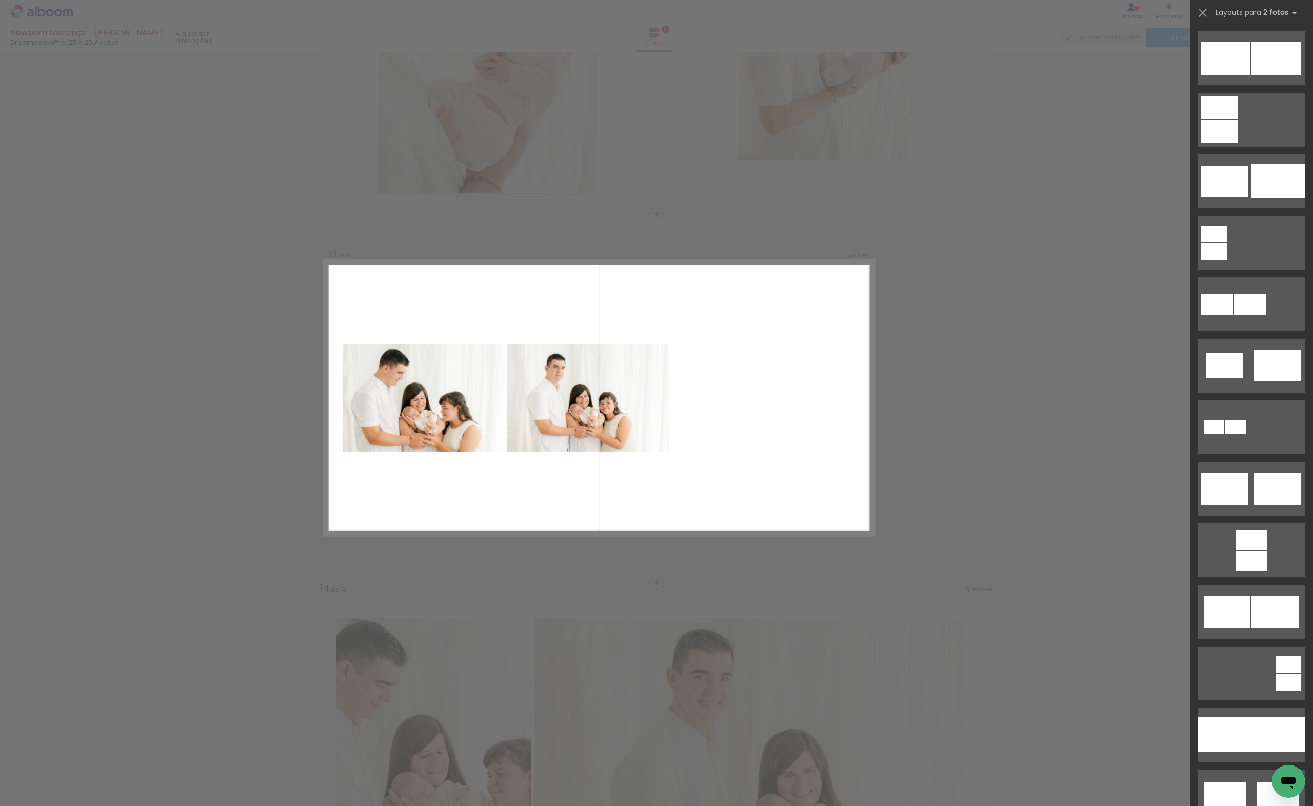
scroll to position [4288, 0]
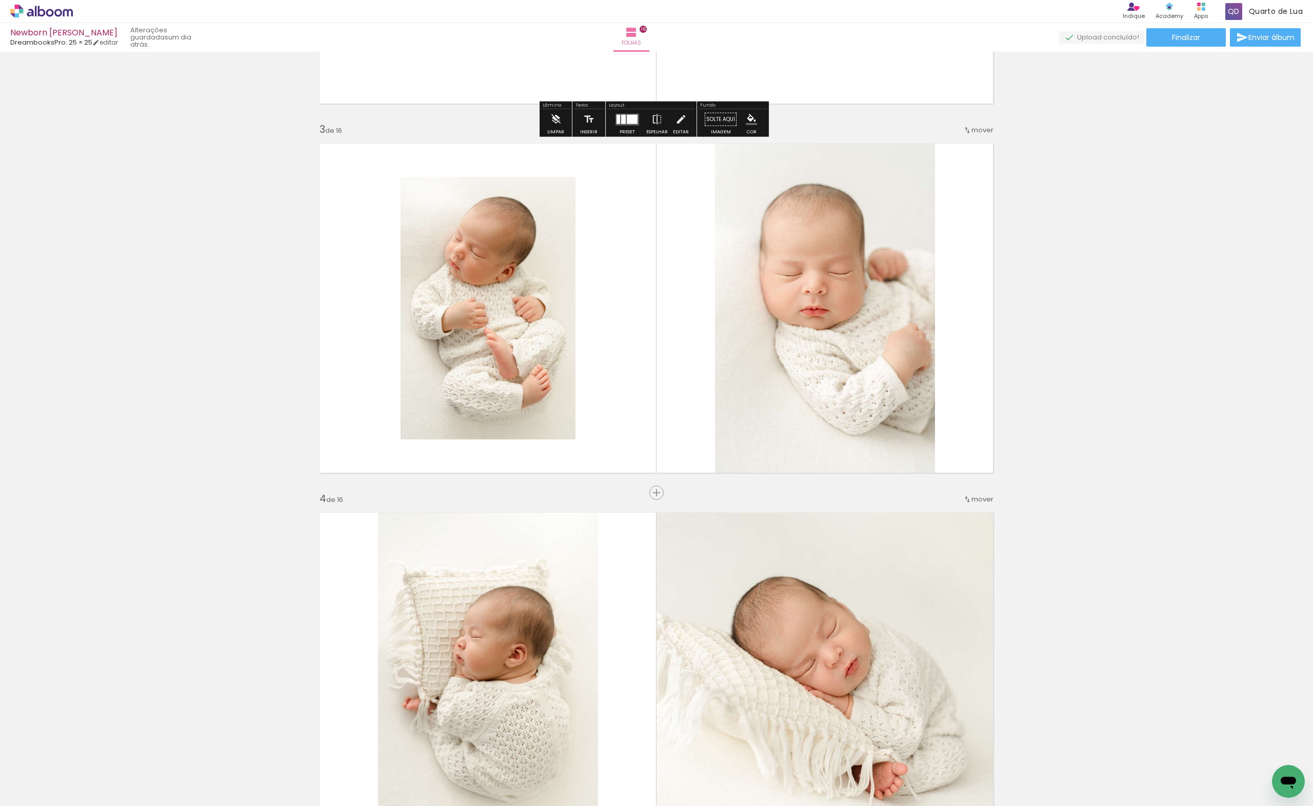
scroll to position [957, 0]
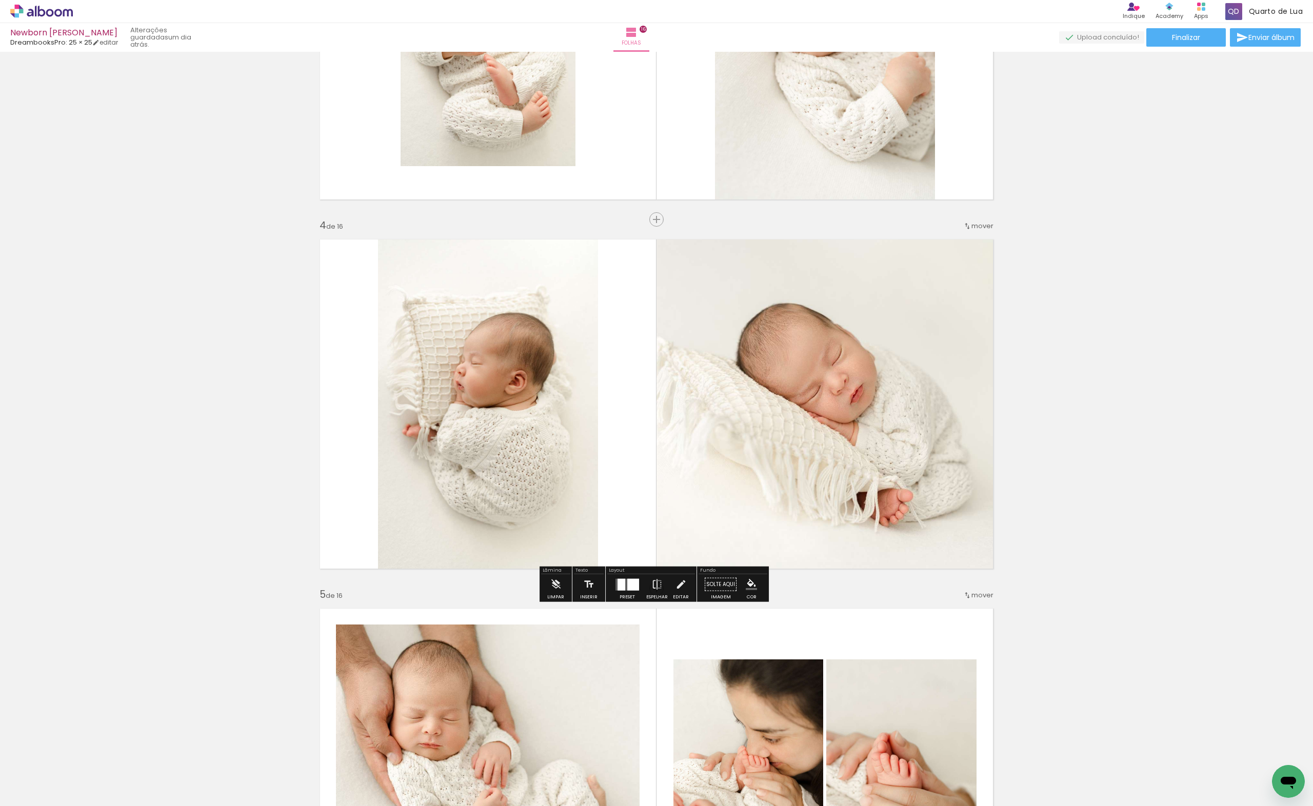
click at [628, 589] on div at bounding box center [633, 585] width 12 height 12
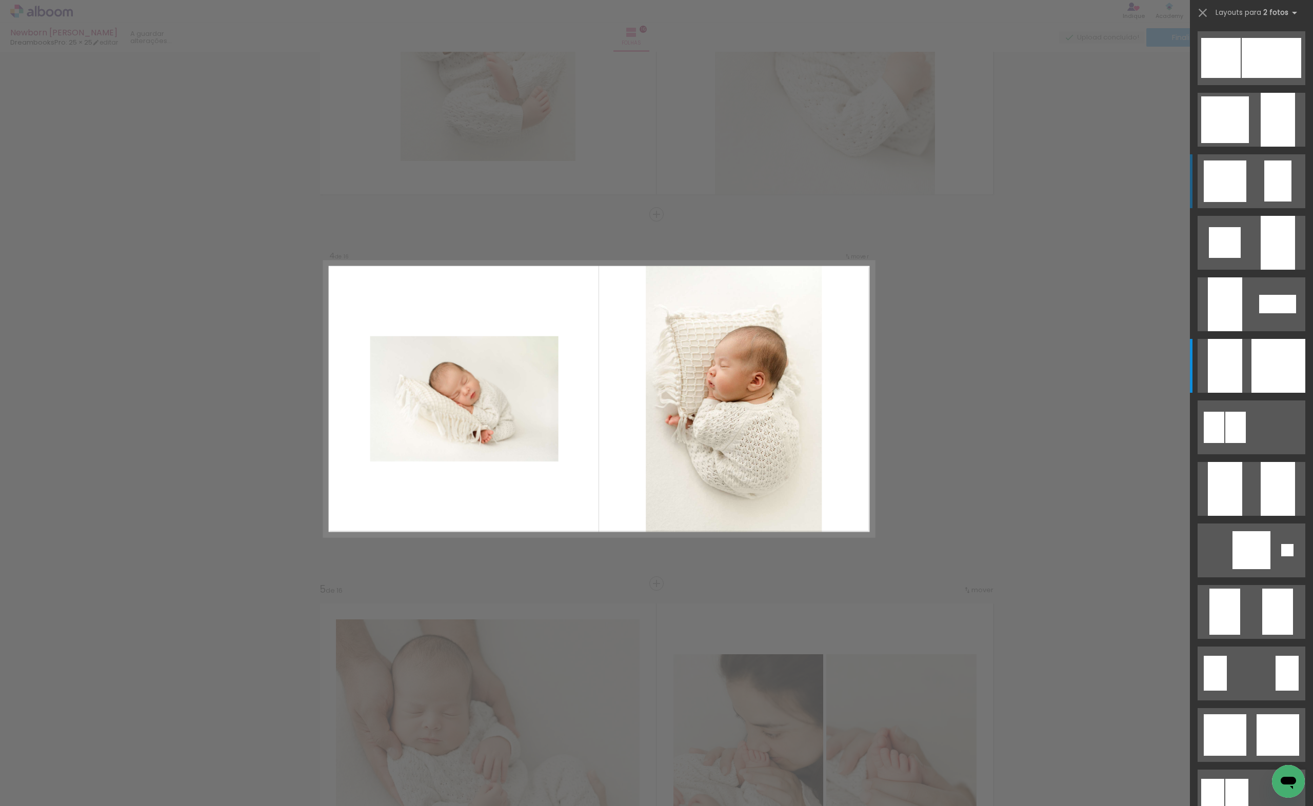
scroll to position [964, 0]
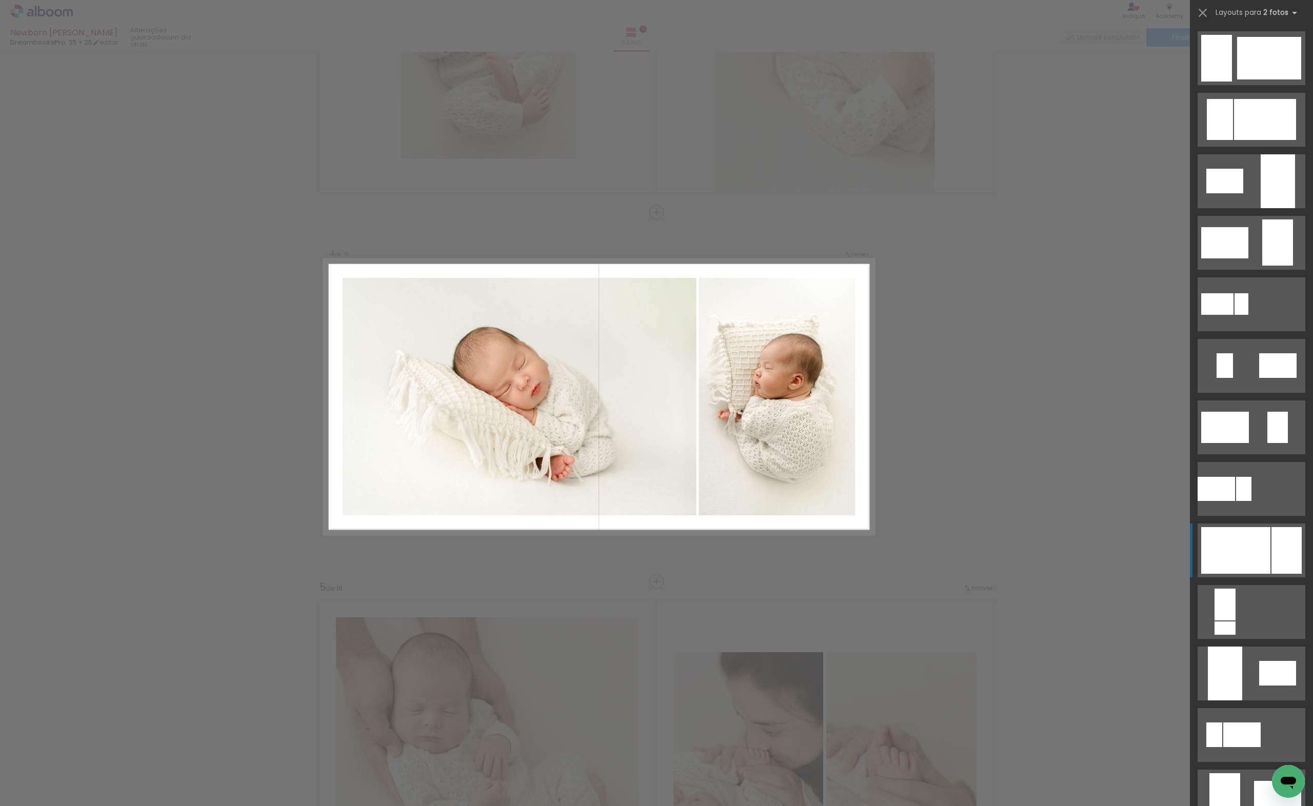
click at [1251, 543] on div at bounding box center [1235, 550] width 69 height 47
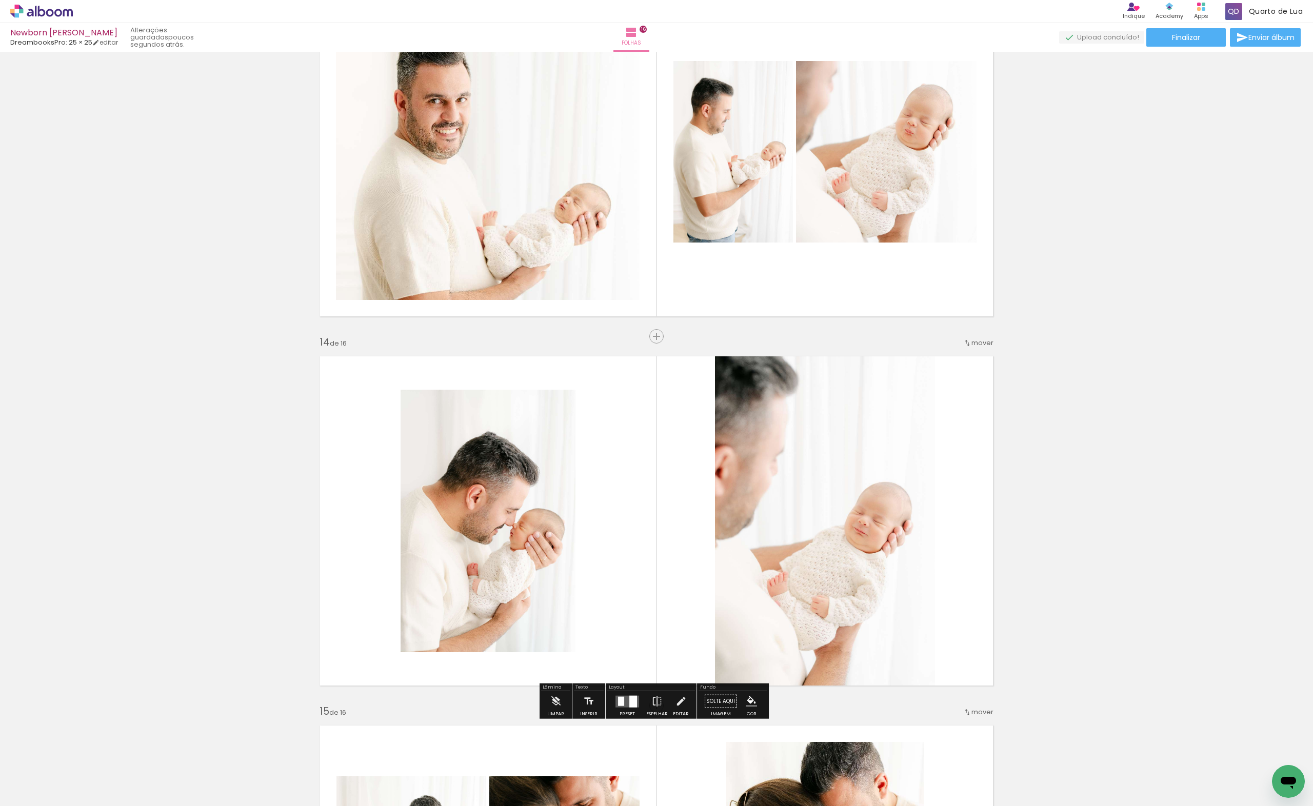
scroll to position [4260, 0]
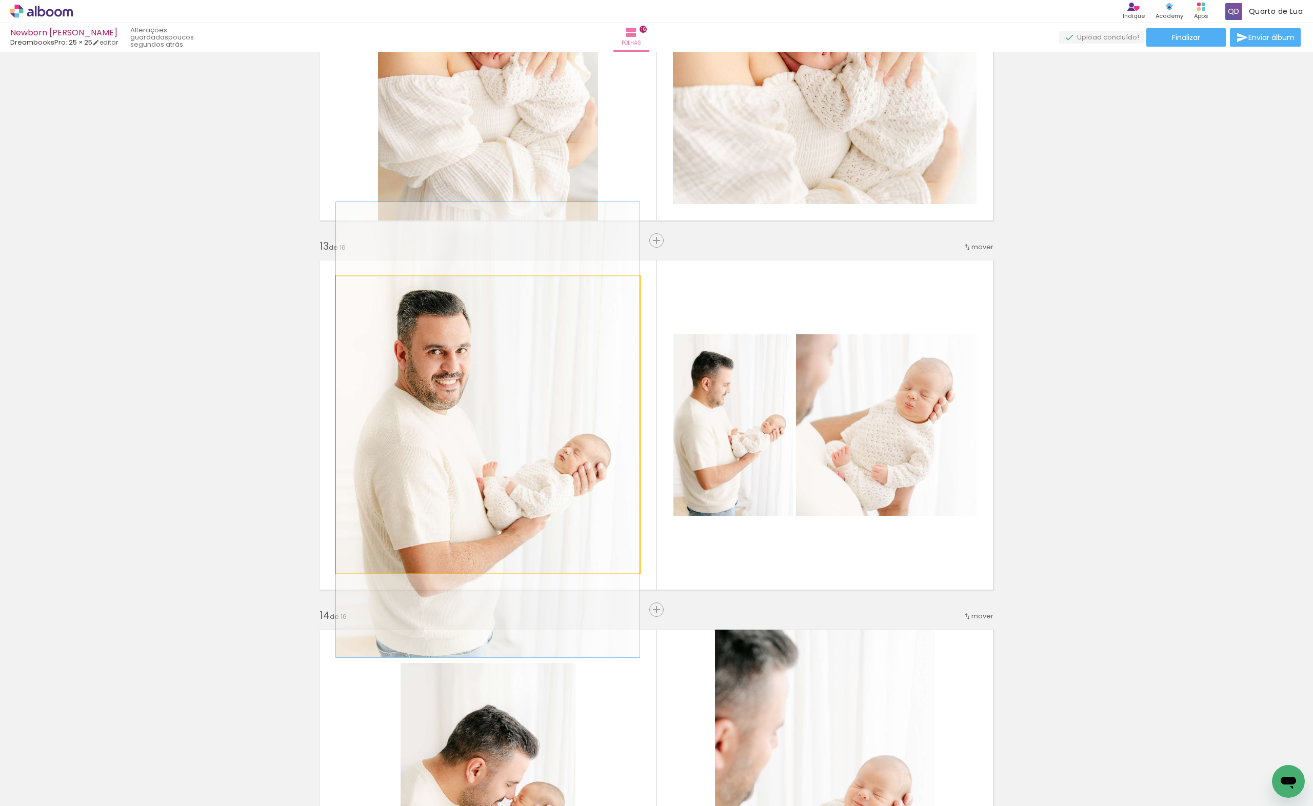
drag, startPoint x: 503, startPoint y: 429, endPoint x: 503, endPoint y: 406, distance: 22.6
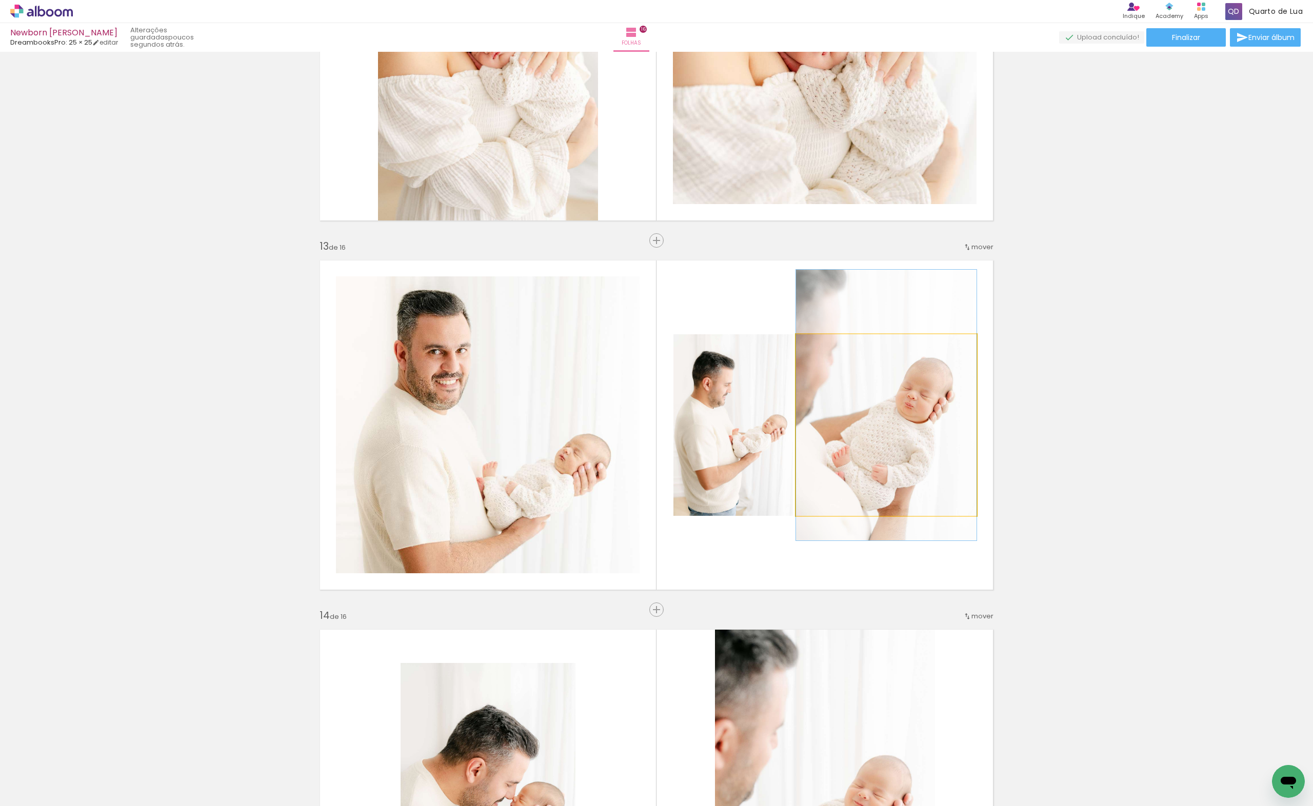
click at [930, 425] on quentale-photo at bounding box center [886, 425] width 181 height 182
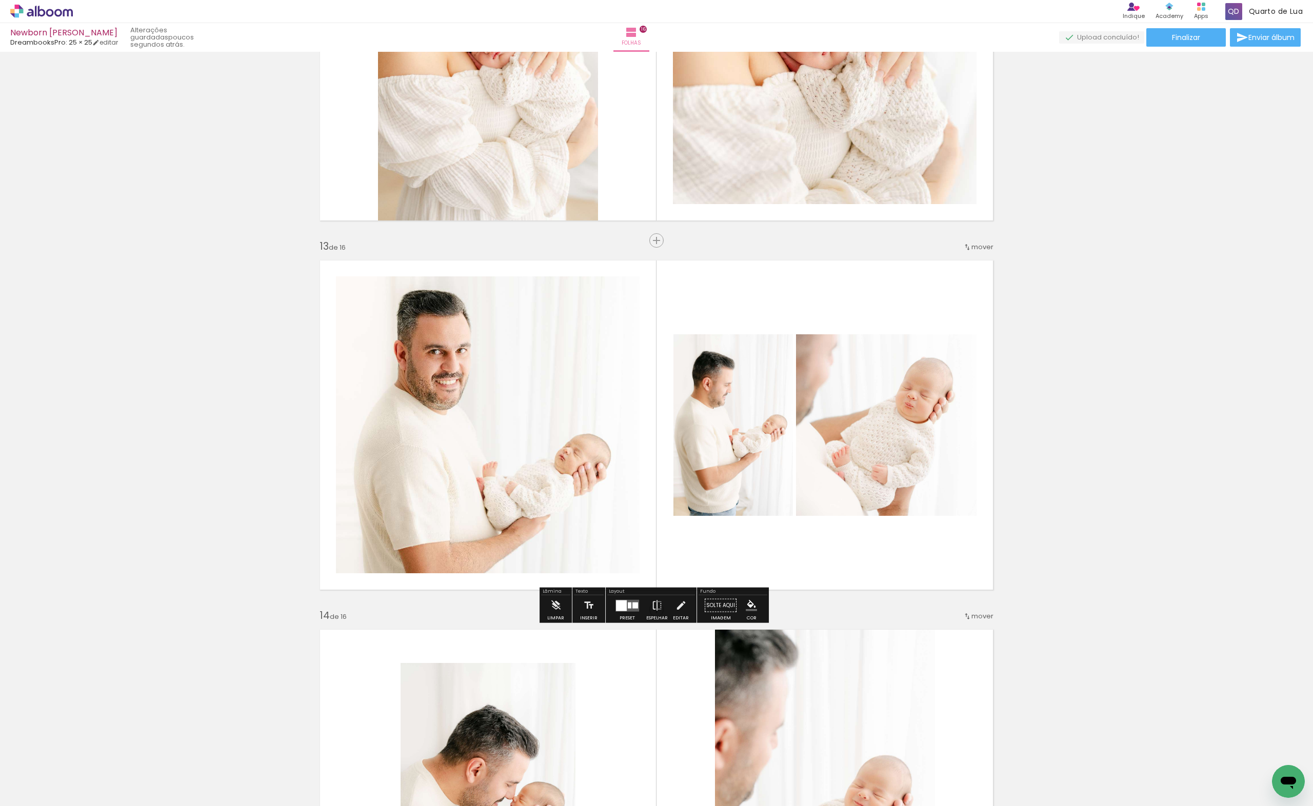
scroll to position [3849, 0]
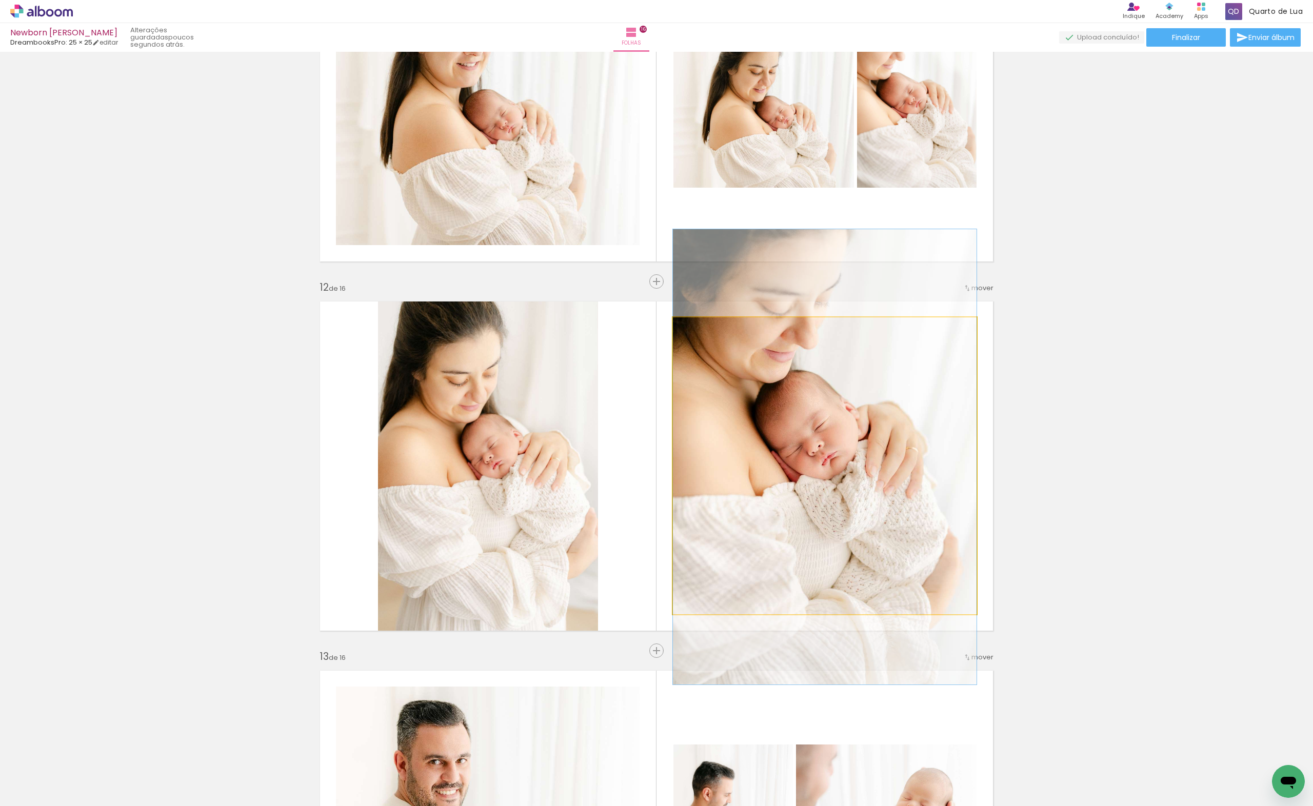
click at [741, 412] on quentale-photo at bounding box center [825, 465] width 304 height 297
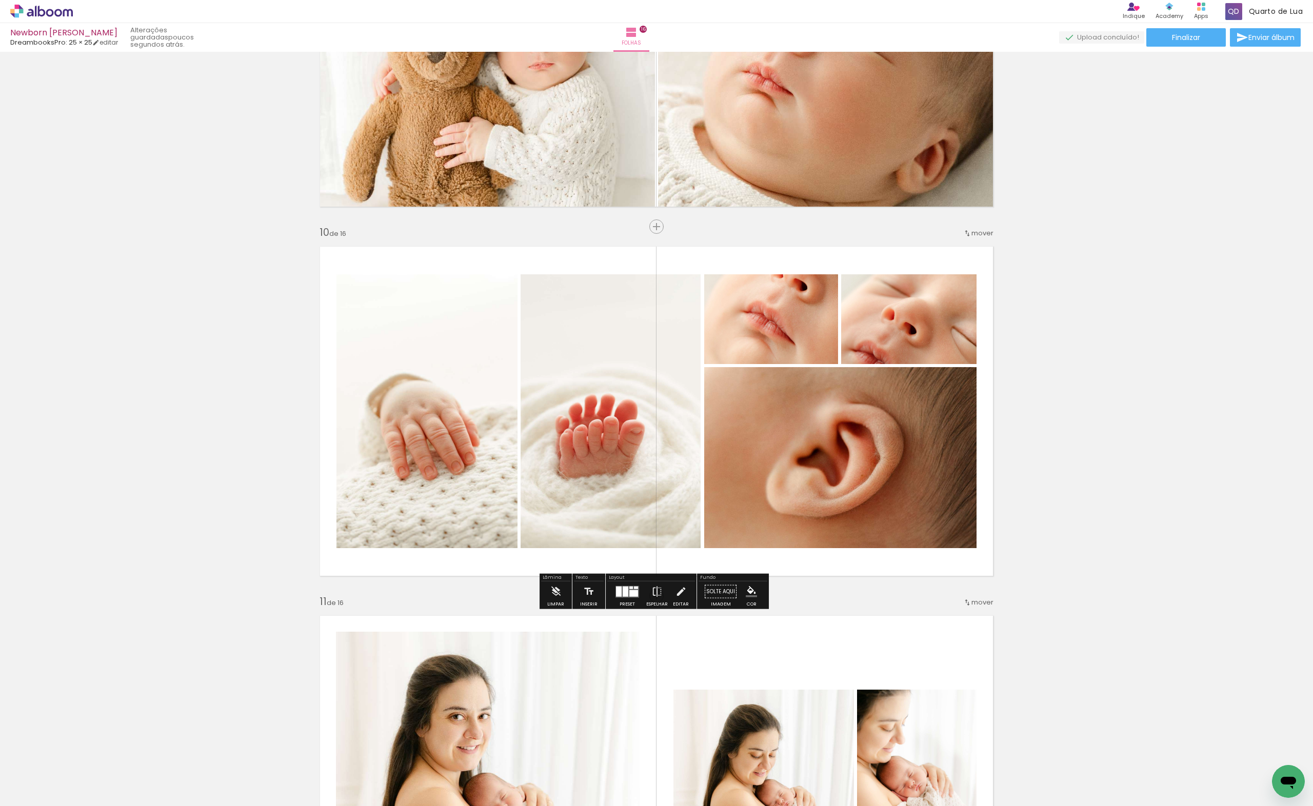
scroll to position [3029, 0]
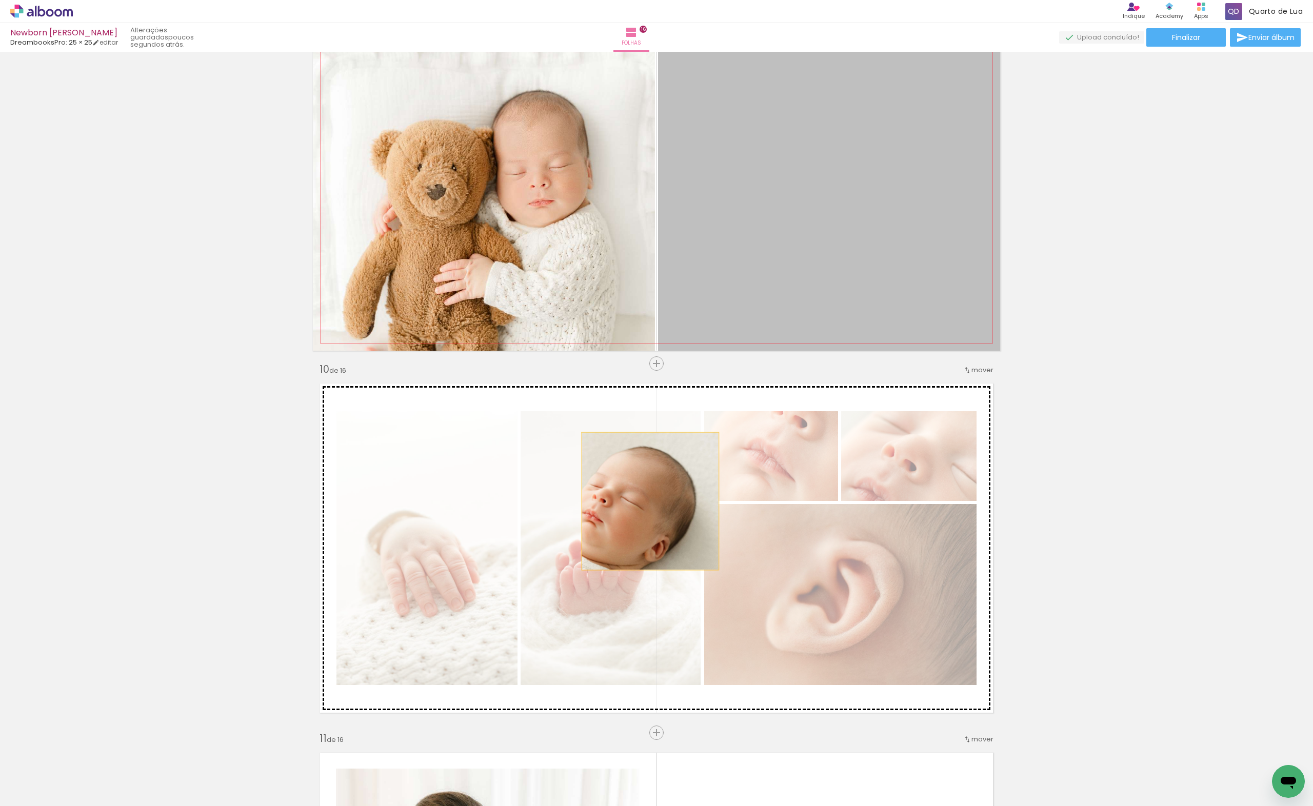
drag, startPoint x: 881, startPoint y: 206, endPoint x: 646, endPoint y: 501, distance: 377.4
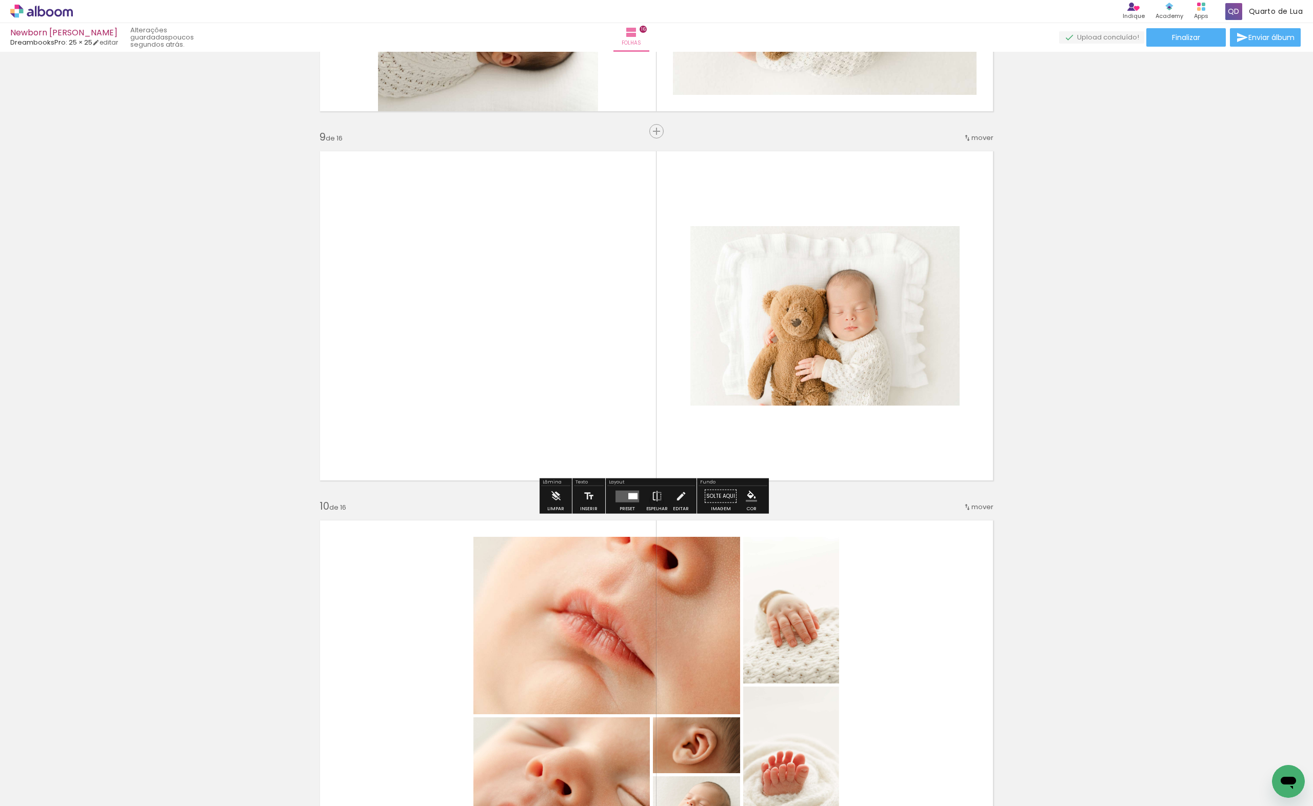
scroll to position [3302, 0]
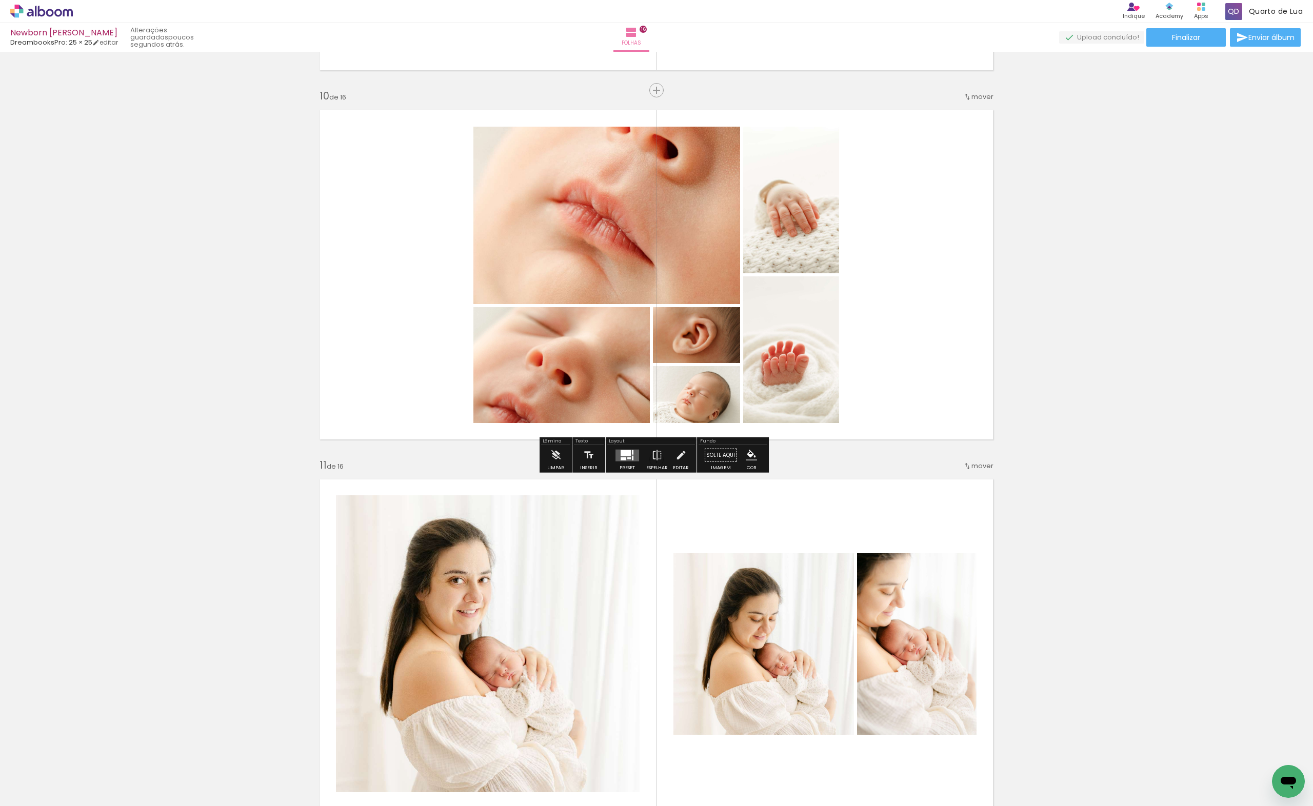
click at [624, 461] on div at bounding box center [627, 455] width 28 height 21
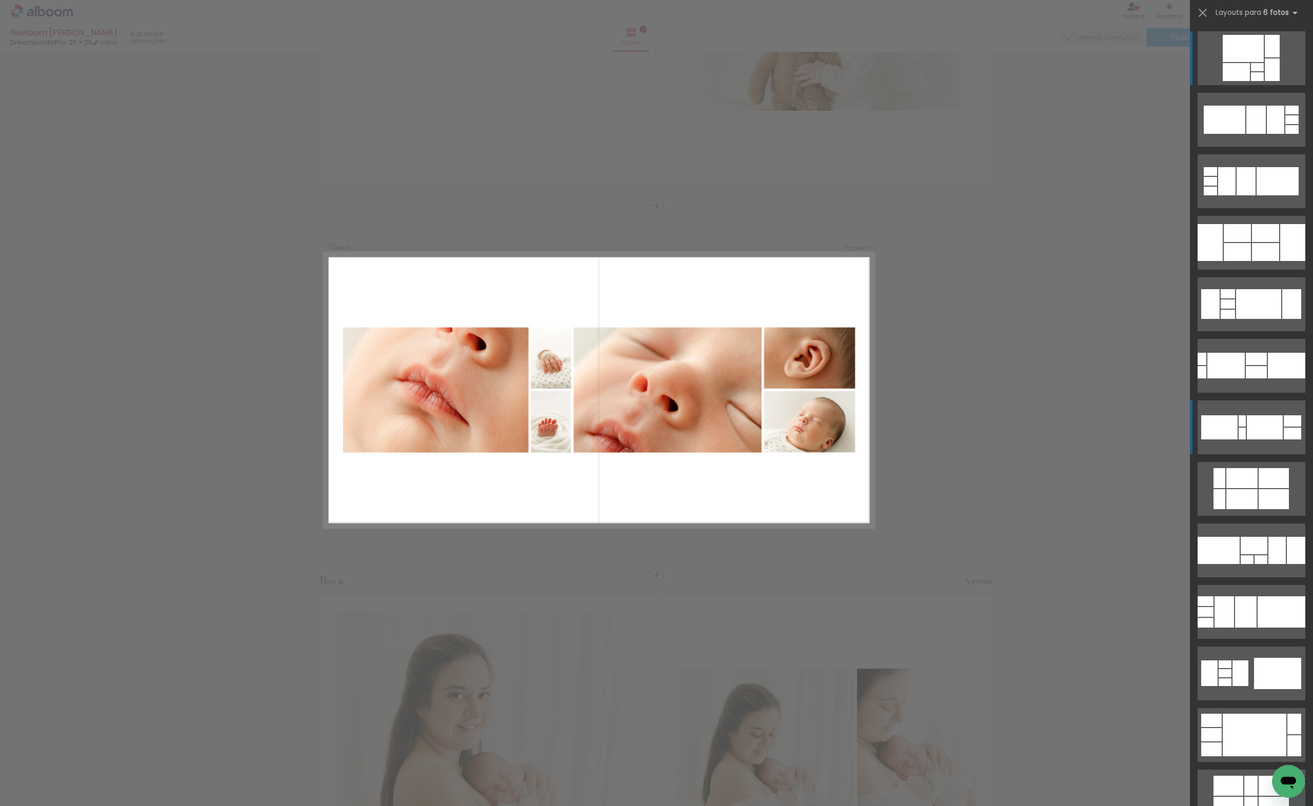
scroll to position [3180, 0]
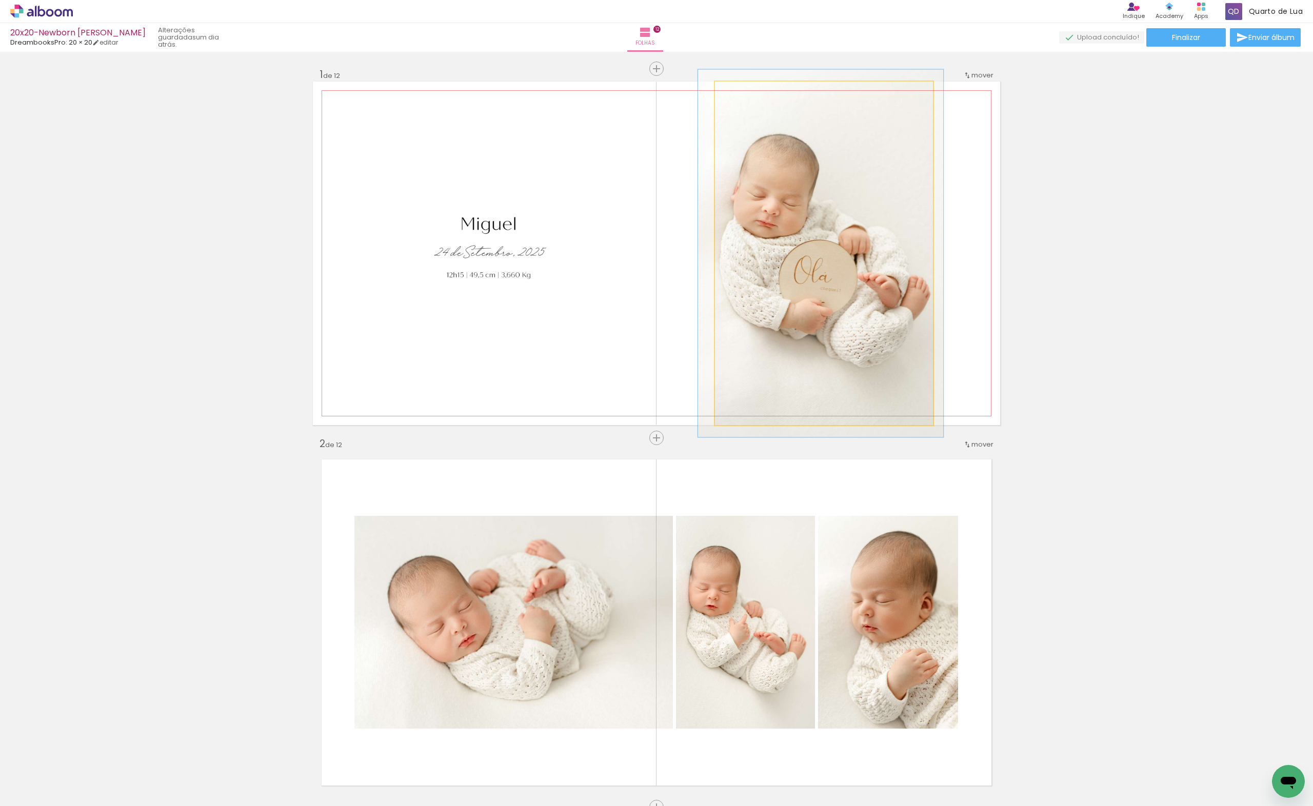
click at [833, 307] on quentale-photo at bounding box center [824, 254] width 218 height 344
drag, startPoint x: 736, startPoint y: 90, endPoint x: 717, endPoint y: 88, distance: 19.1
type paper-slider "100"
click at [718, 88] on div at bounding box center [753, 92] width 71 height 15
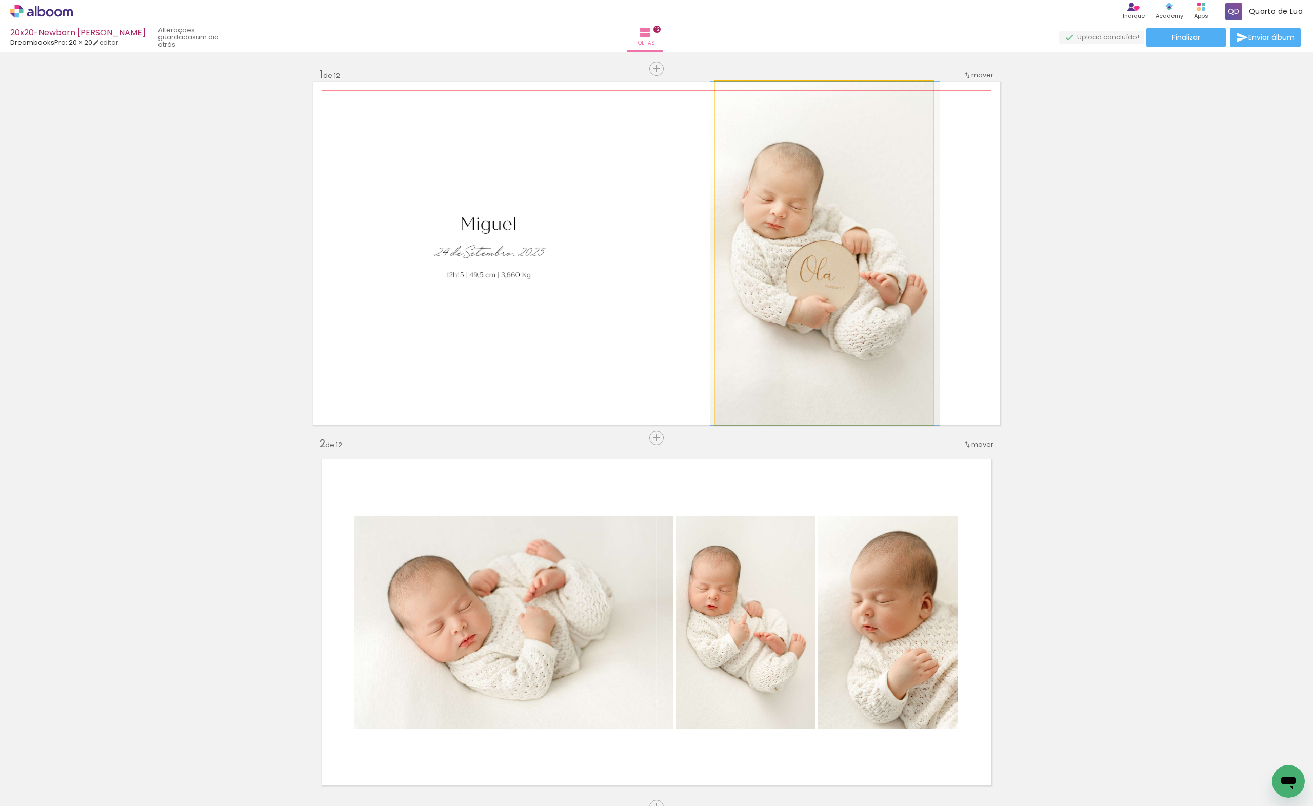
drag, startPoint x: 797, startPoint y: 299, endPoint x: 800, endPoint y: 307, distance: 8.3
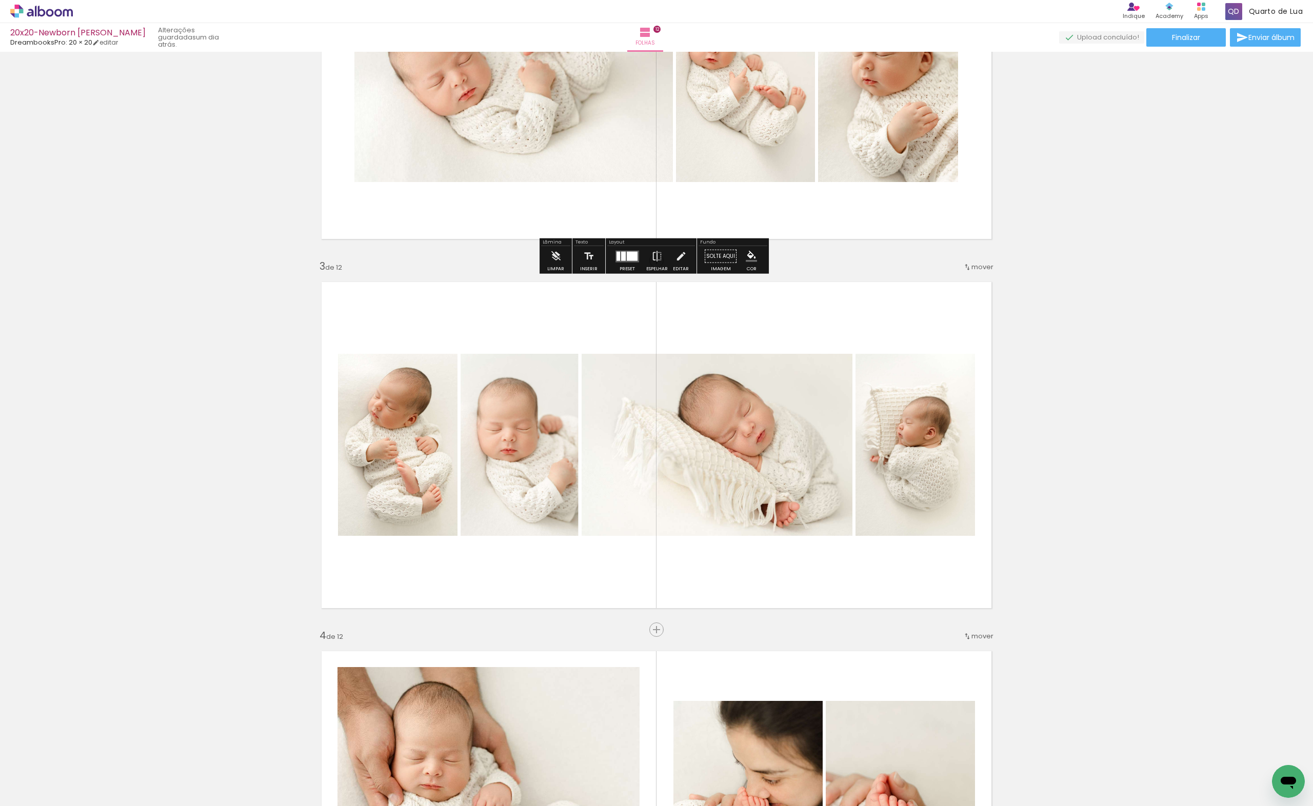
scroll to position [684, 0]
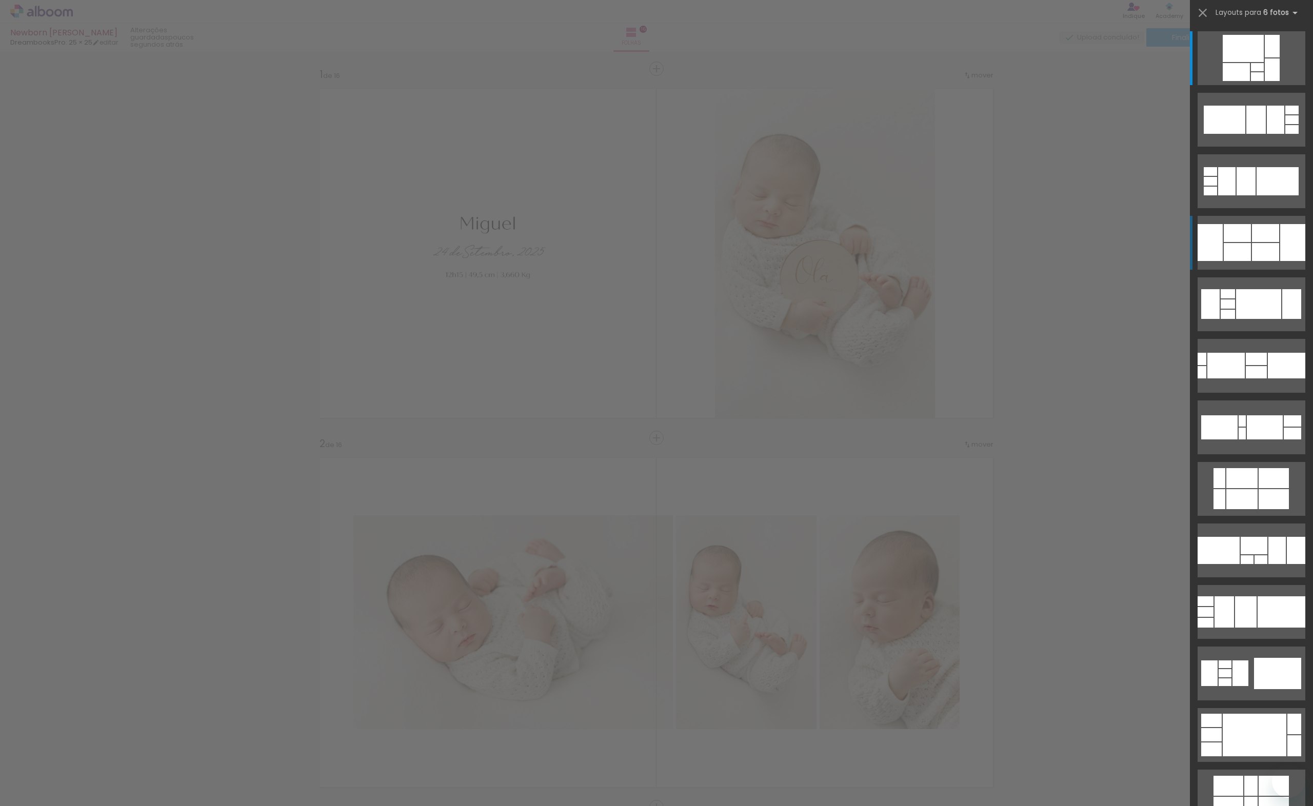
click at [1273, 230] on div at bounding box center [1265, 233] width 27 height 18
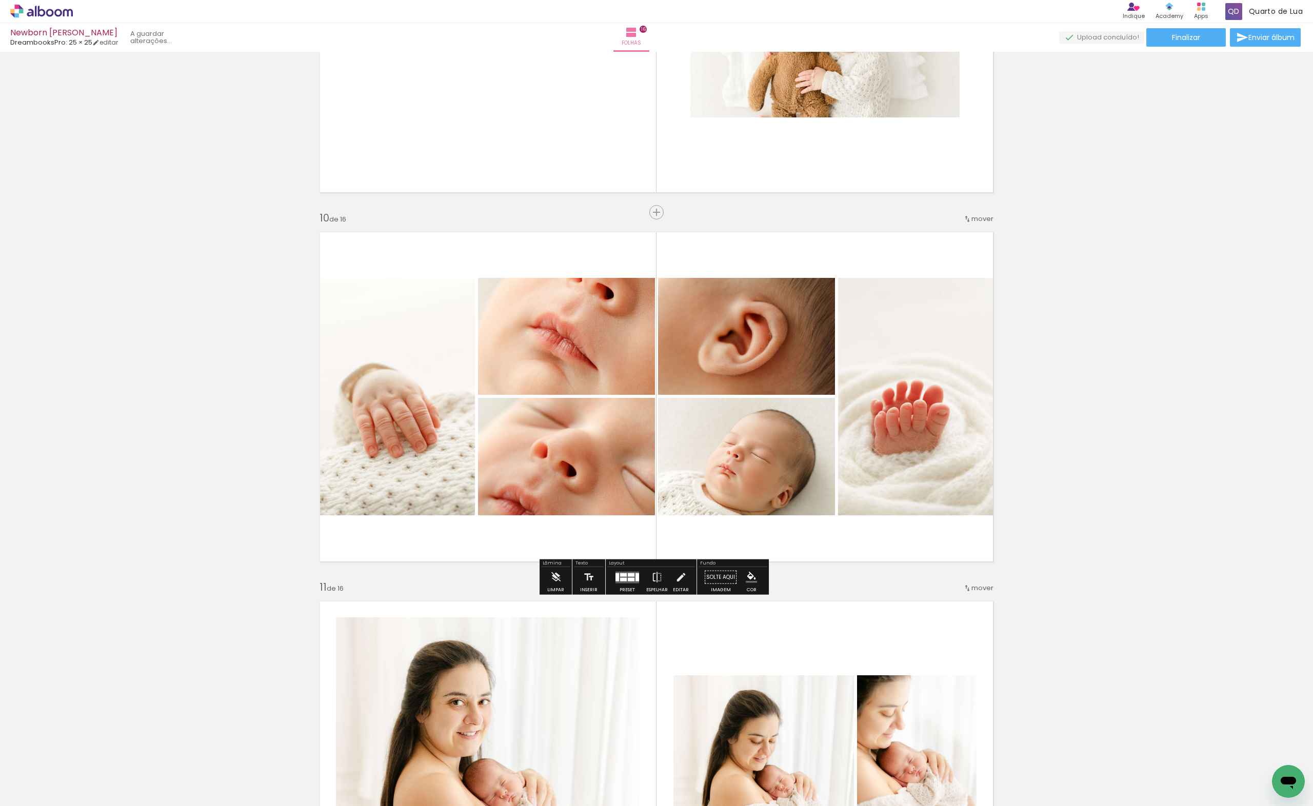
scroll to position [0, 1187]
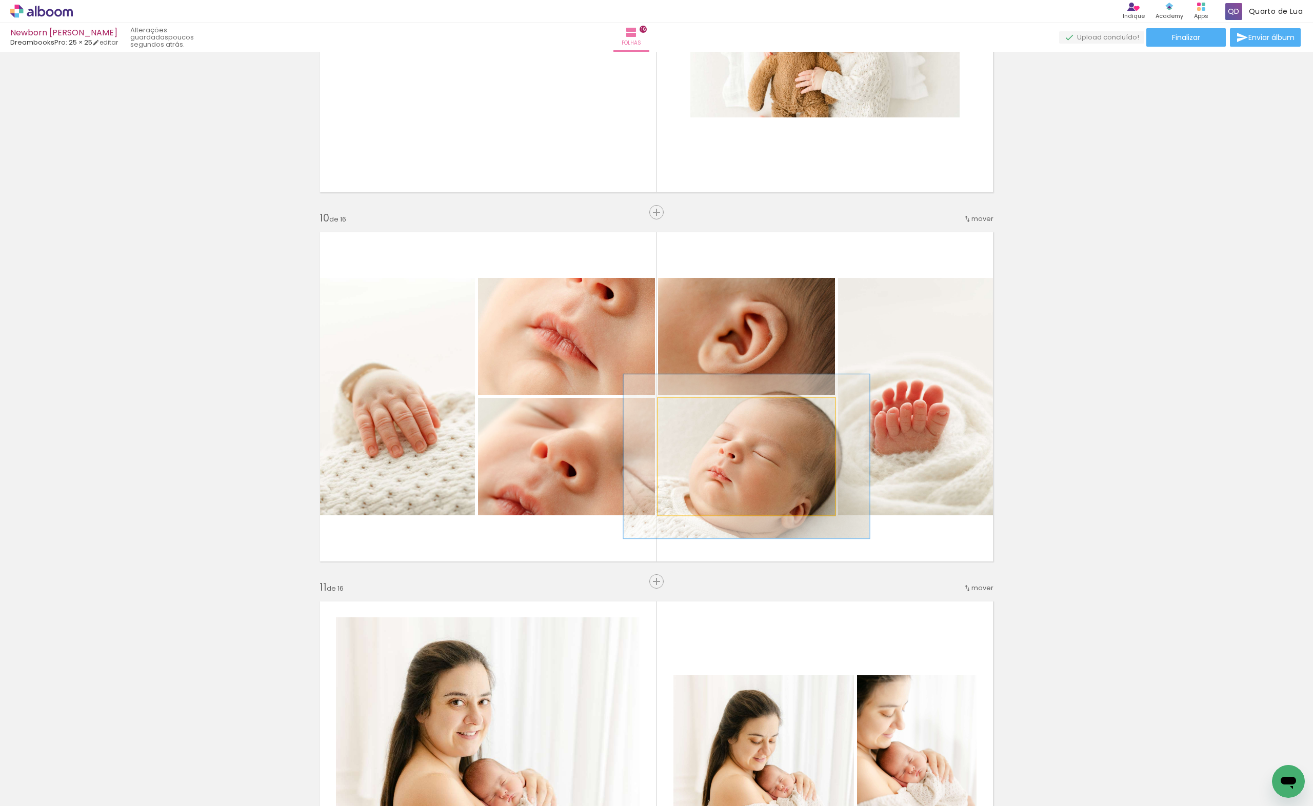
drag, startPoint x: 677, startPoint y: 412, endPoint x: 691, endPoint y: 411, distance: 13.9
click at [691, 411] on div at bounding box center [696, 409] width 16 height 16
drag, startPoint x: 787, startPoint y: 507, endPoint x: 782, endPoint y: 508, distance: 5.4
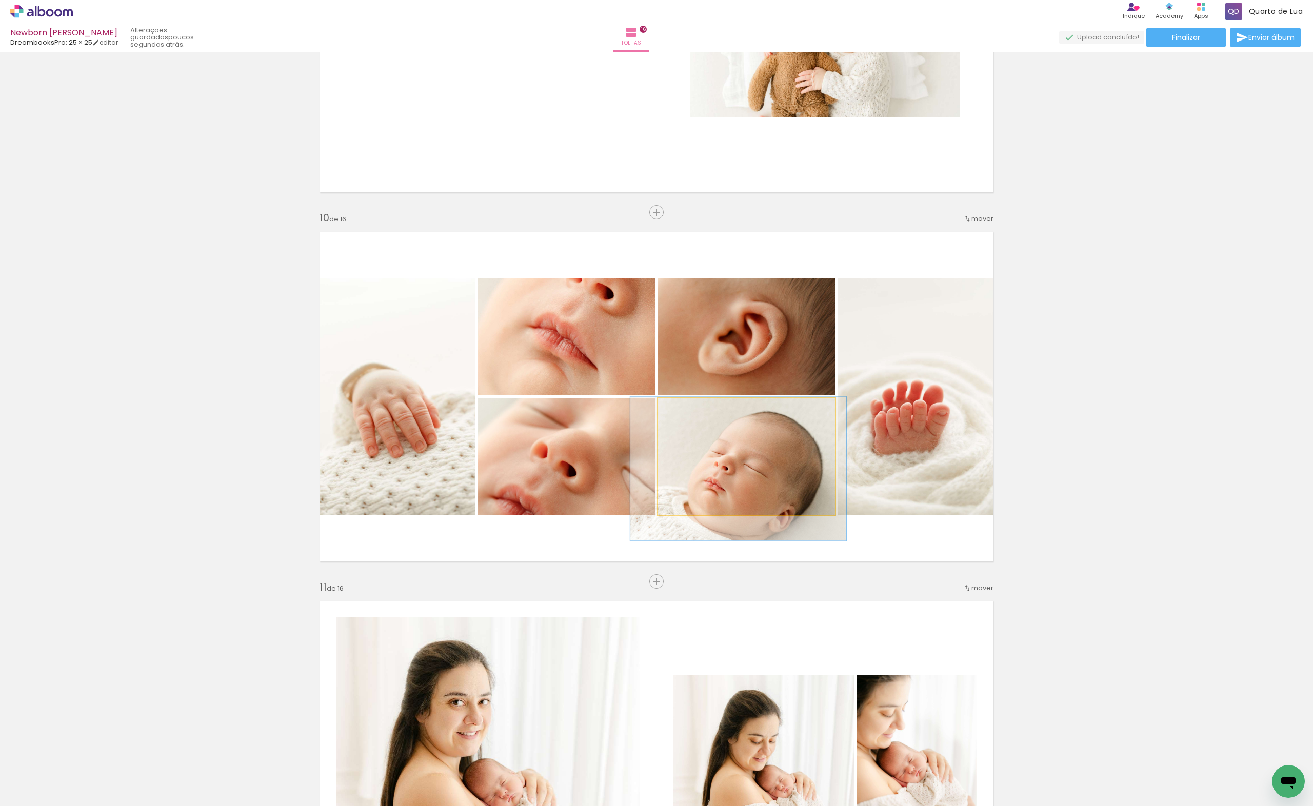
drag, startPoint x: 694, startPoint y: 411, endPoint x: 687, endPoint y: 412, distance: 6.7
type paper-slider "122"
click at [687, 412] on div at bounding box center [690, 408] width 9 height 9
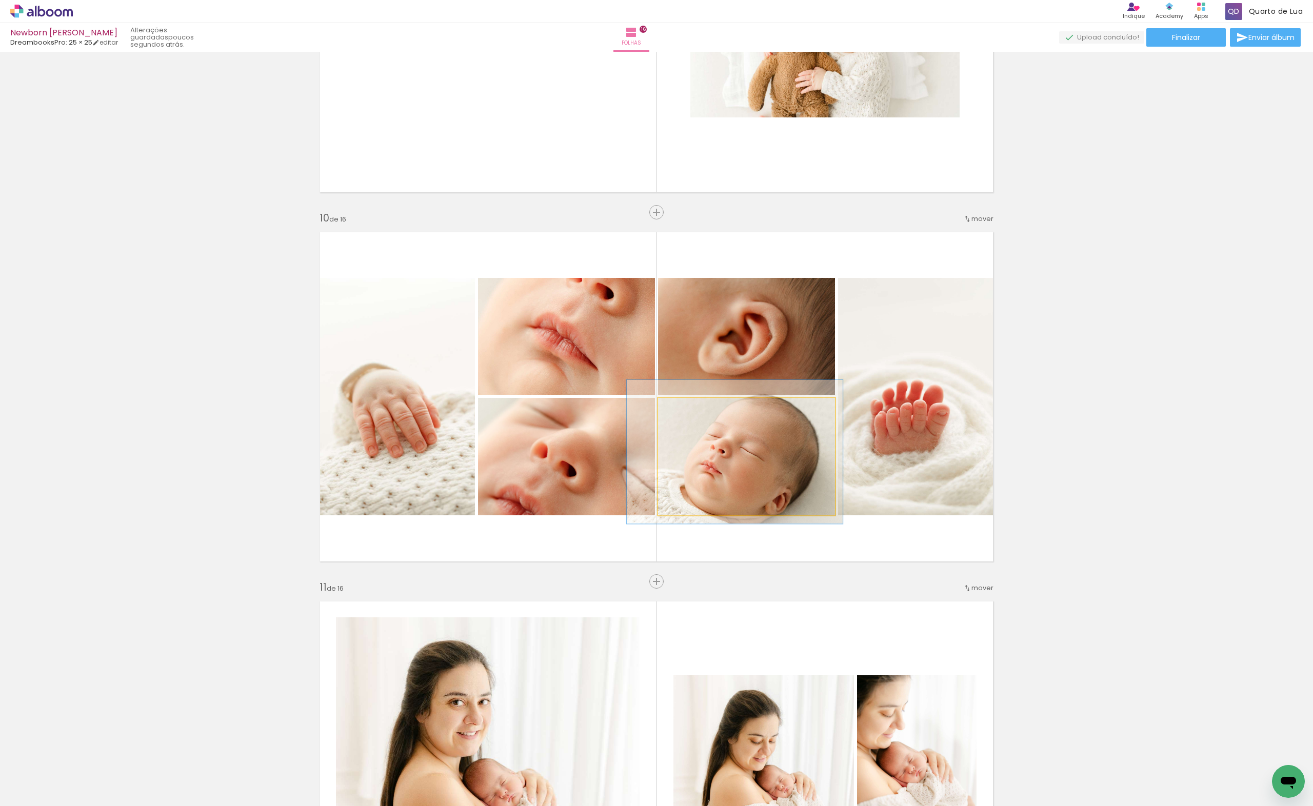
drag, startPoint x: 737, startPoint y: 440, endPoint x: 733, endPoint y: 423, distance: 17.3
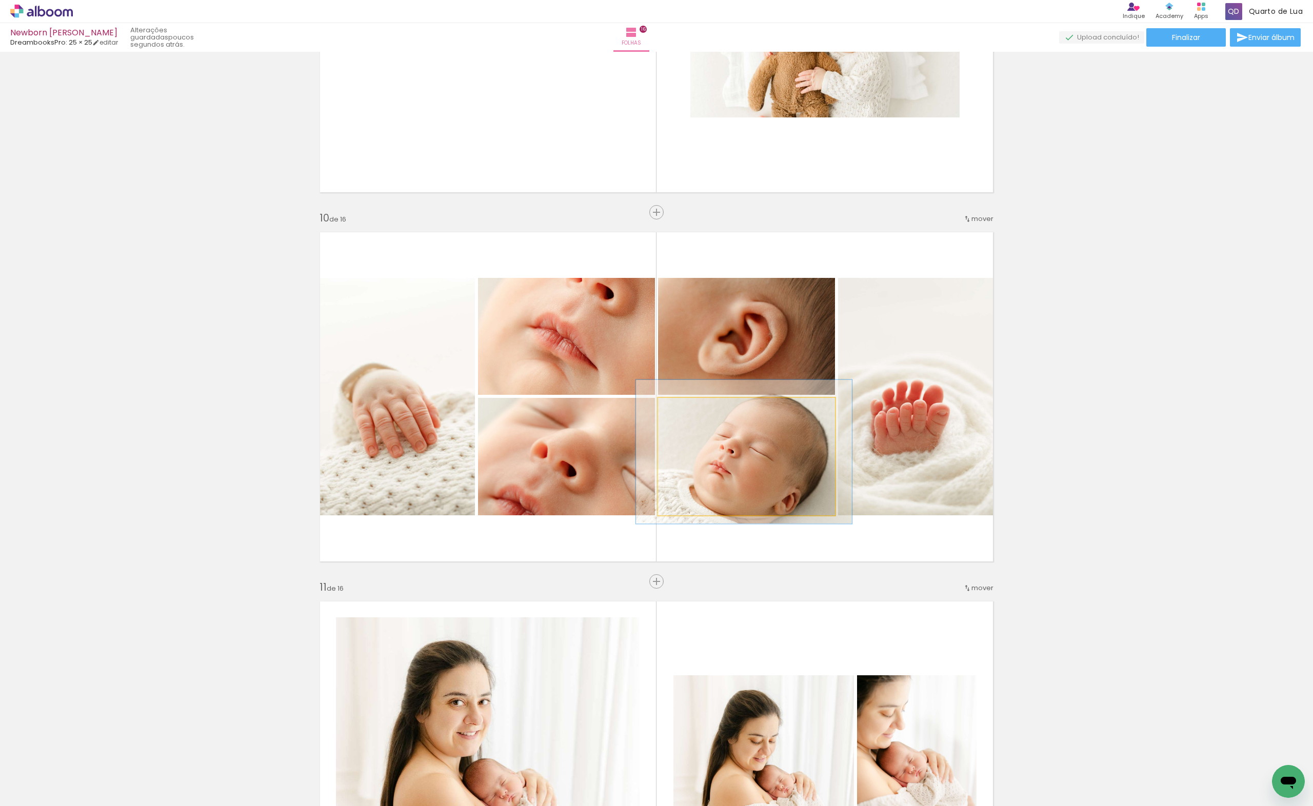
drag, startPoint x: 757, startPoint y: 435, endPoint x: 770, endPoint y: 434, distance: 13.4
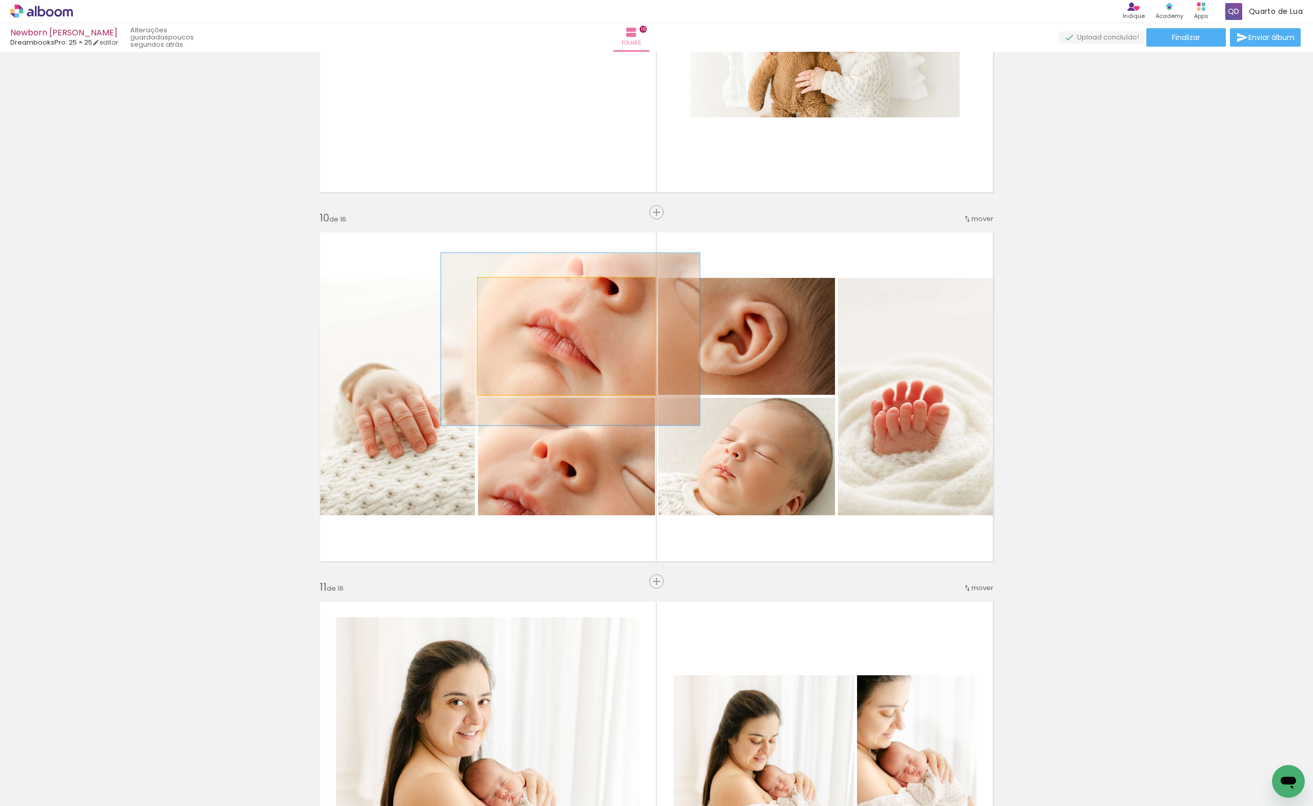
drag, startPoint x: 508, startPoint y: 288, endPoint x: 514, endPoint y: 288, distance: 6.2
type paper-slider "146"
click at [516, 288] on div at bounding box center [520, 288] width 9 height 9
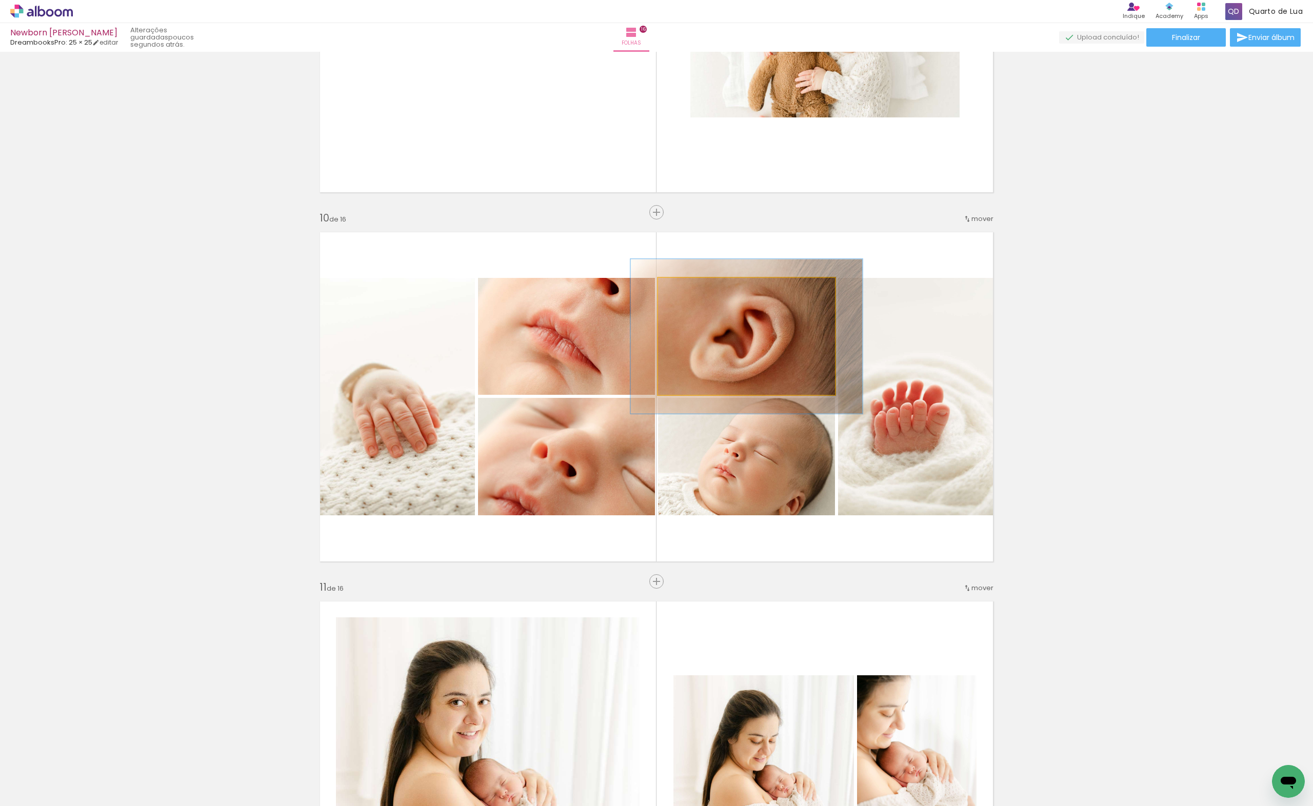
drag, startPoint x: 680, startPoint y: 287, endPoint x: 687, endPoint y: 286, distance: 7.8
type paper-slider "131"
click at [687, 286] on div at bounding box center [694, 289] width 16 height 16
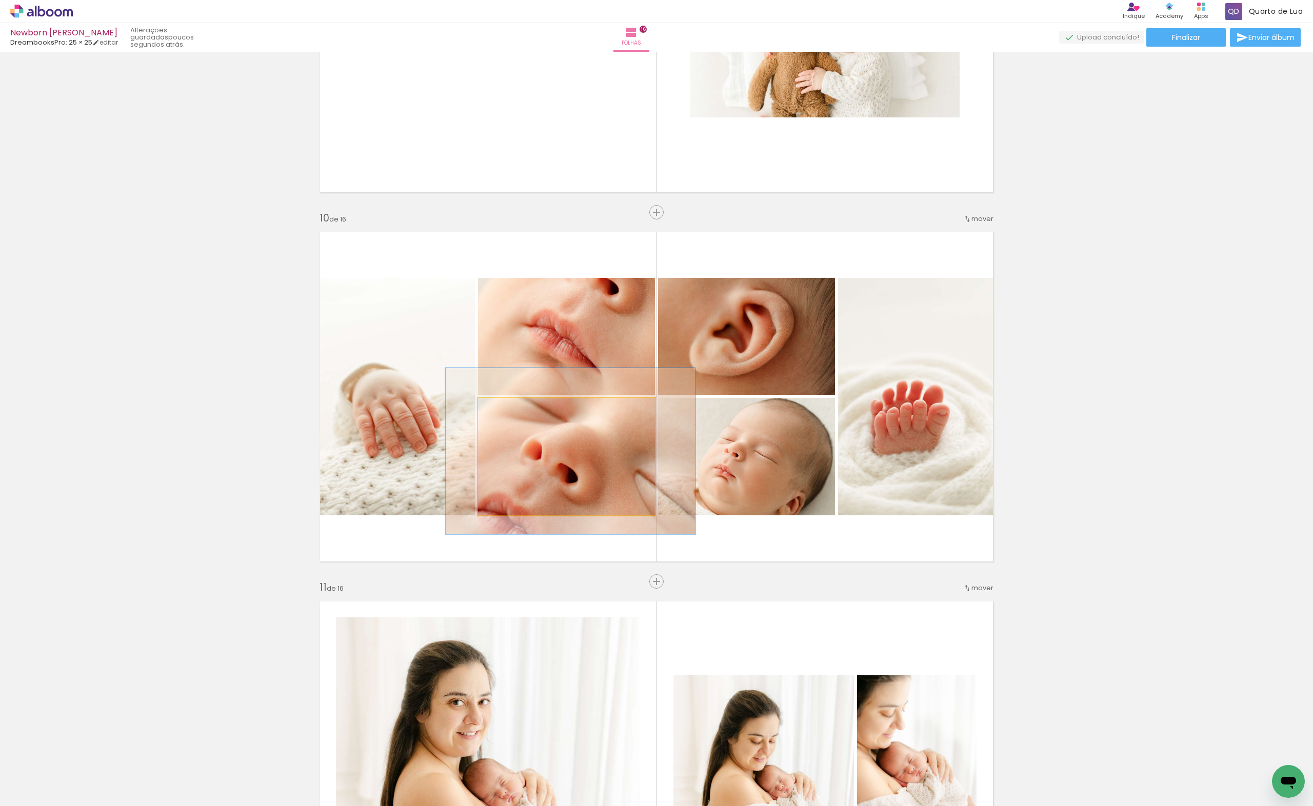
drag, startPoint x: 502, startPoint y: 410, endPoint x: 513, endPoint y: 407, distance: 11.7
type paper-slider "141"
click at [514, 407] on div at bounding box center [518, 408] width 9 height 9
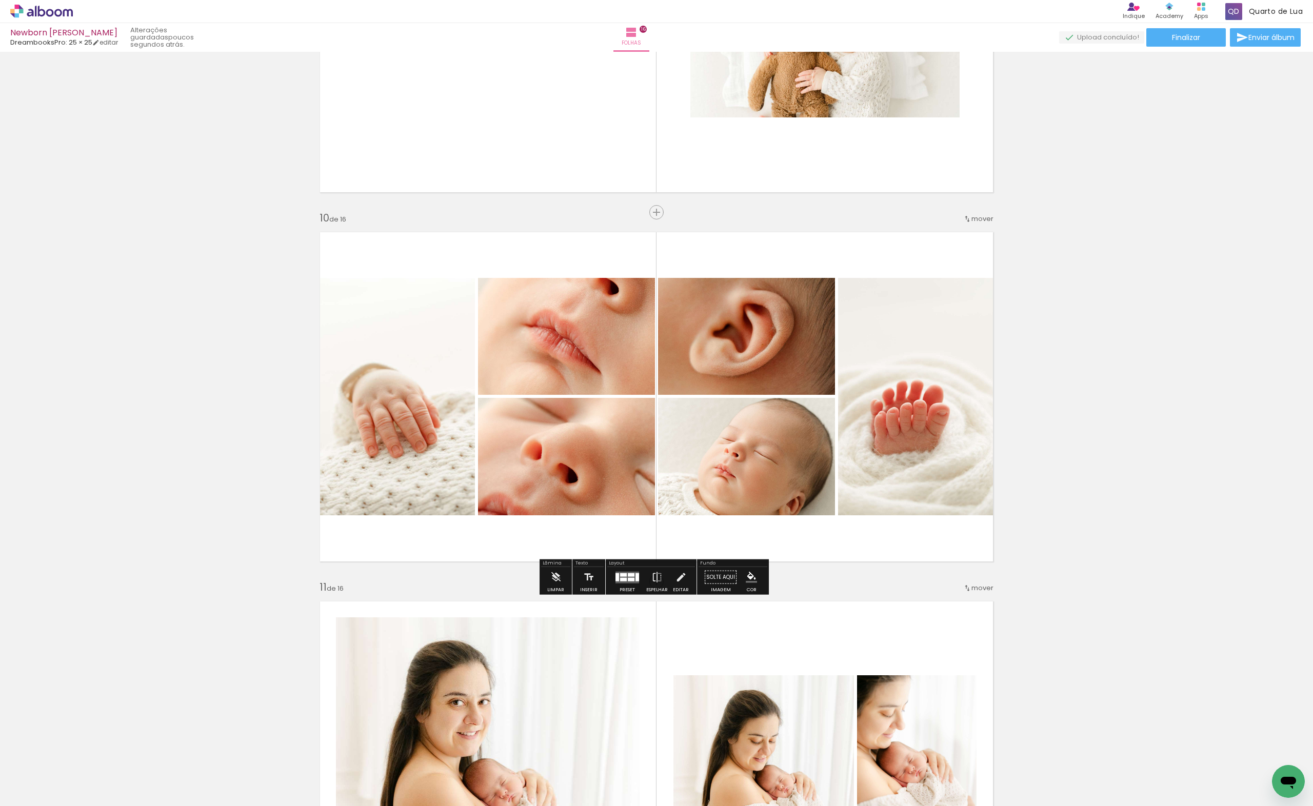
click at [884, 555] on quentale-layouter at bounding box center [656, 397] width 687 height 344
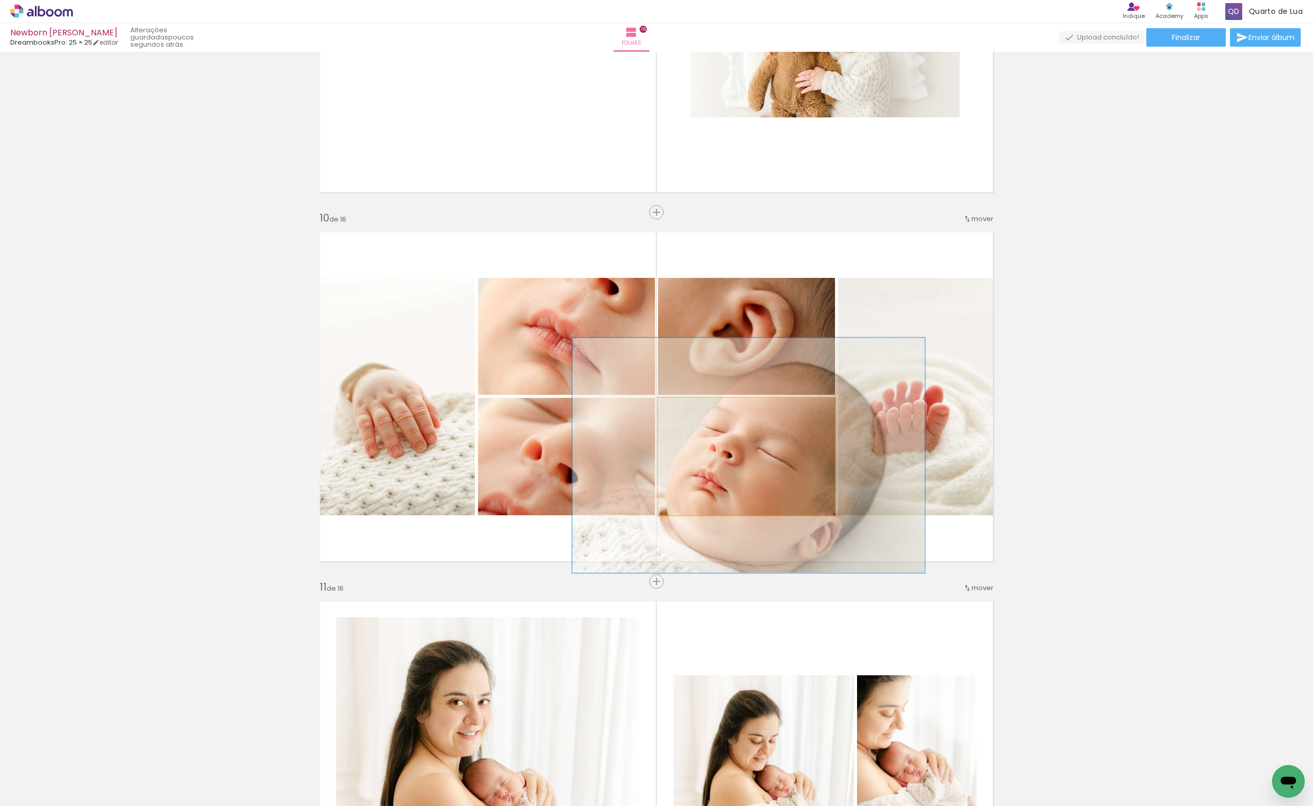
drag, startPoint x: 691, startPoint y: 411, endPoint x: 722, endPoint y: 404, distance: 31.7
type paper-slider "199"
click at [722, 404] on div at bounding box center [721, 409] width 16 height 16
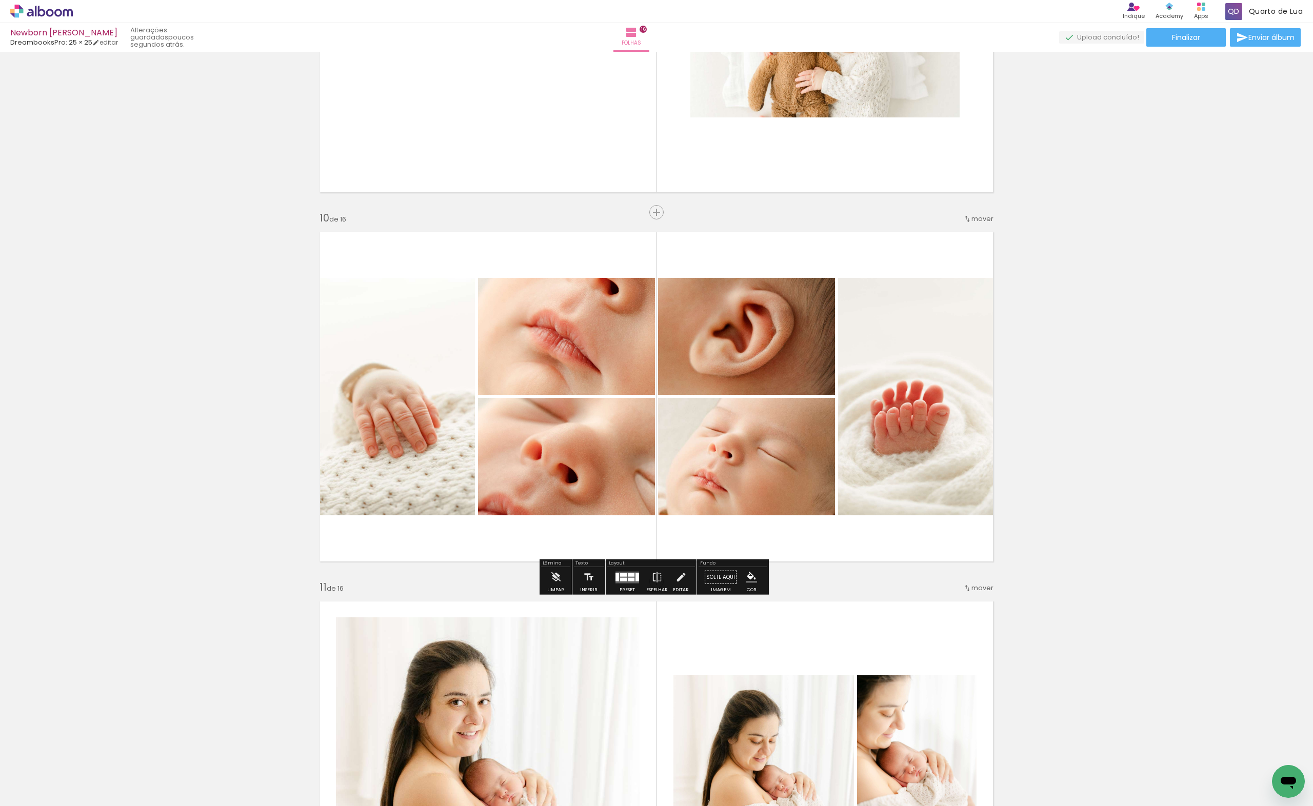
click at [1199, 439] on div "Inserir folha 1 de 16 Inserir folha 2 de 16 Inserir folha 3 de 16 Inserir folha…" at bounding box center [656, 14] width 1313 height 6279
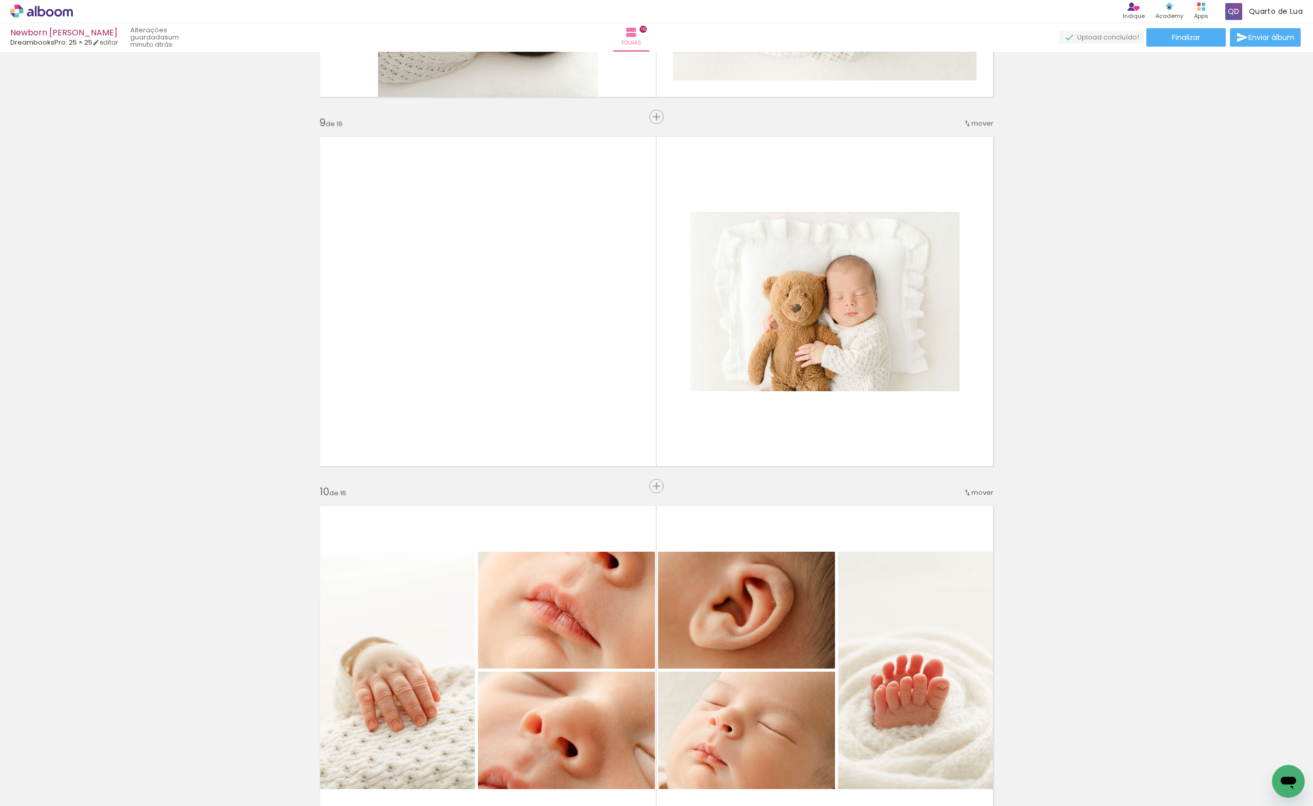
scroll to position [2496, 0]
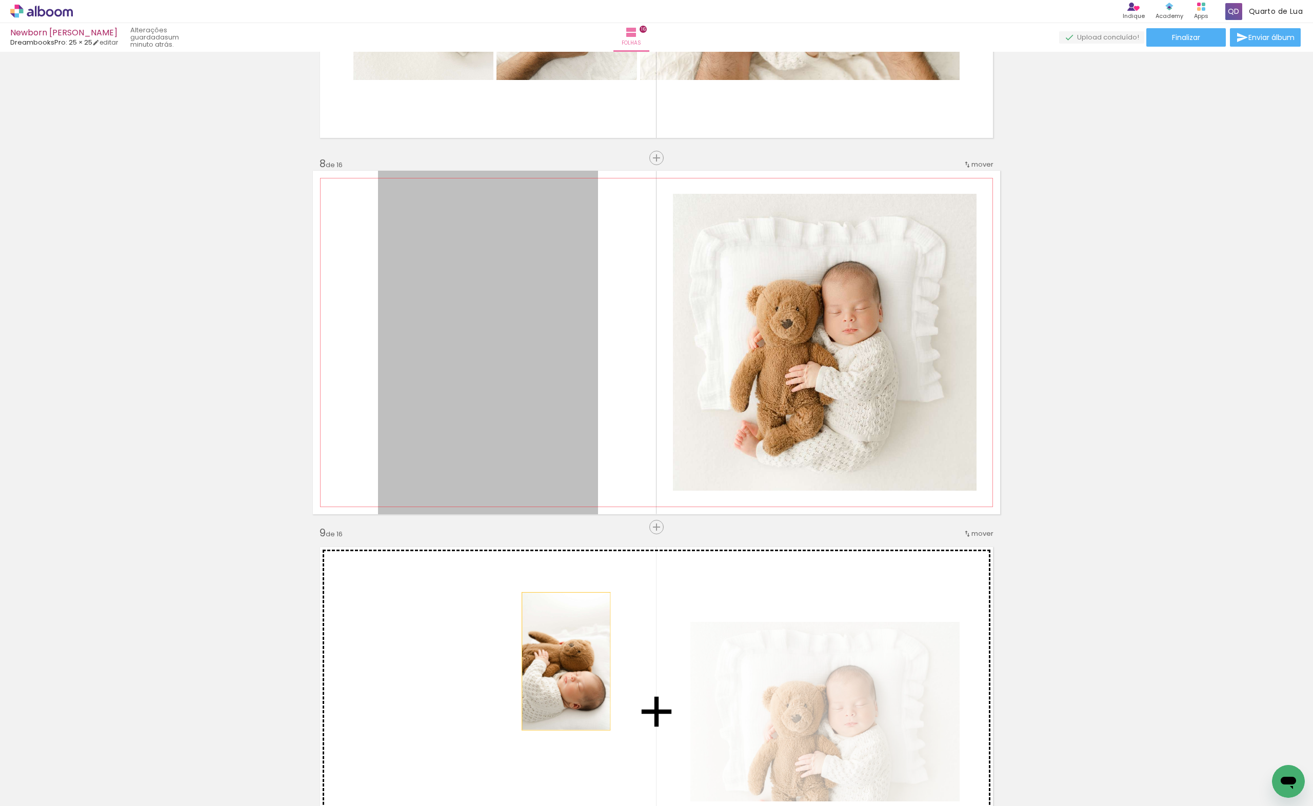
drag, startPoint x: 517, startPoint y: 348, endPoint x: 562, endPoint y: 661, distance: 316.1
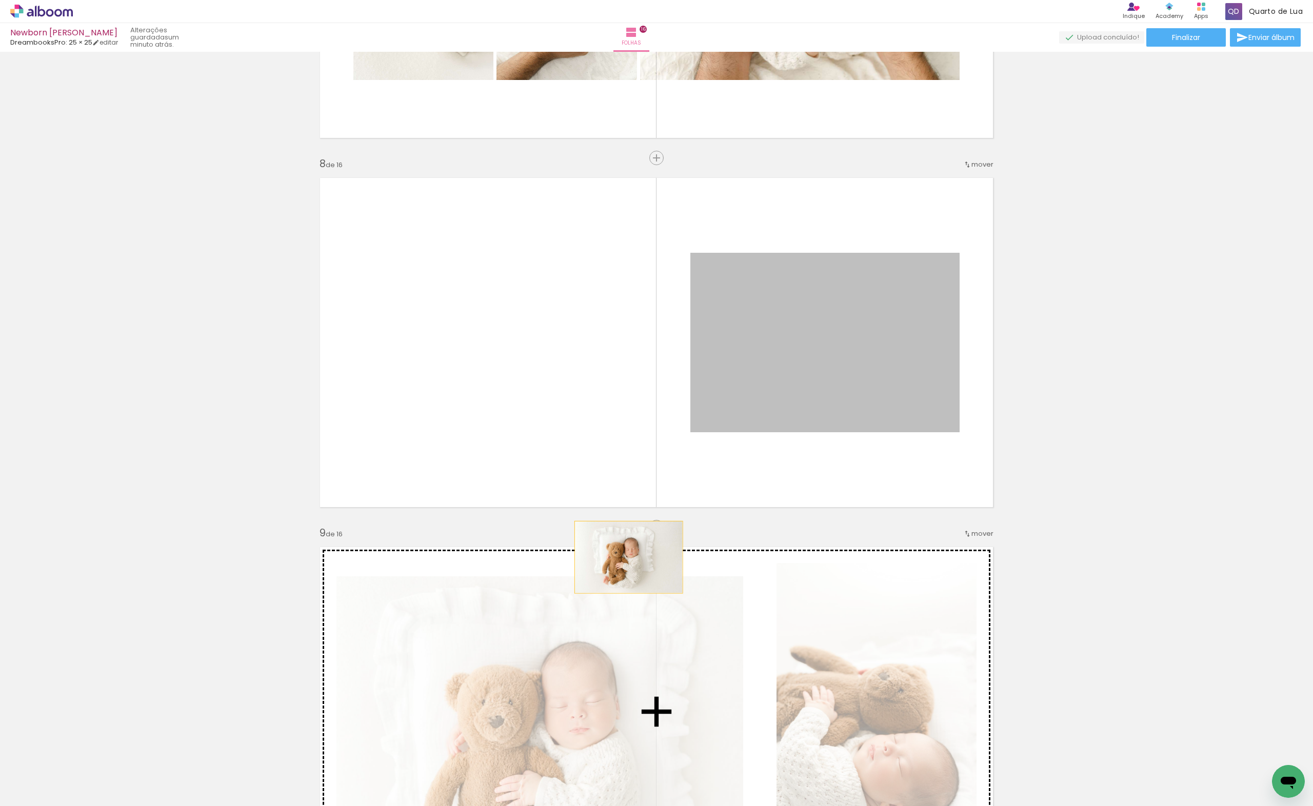
drag, startPoint x: 794, startPoint y: 321, endPoint x: 624, endPoint y: 558, distance: 291.9
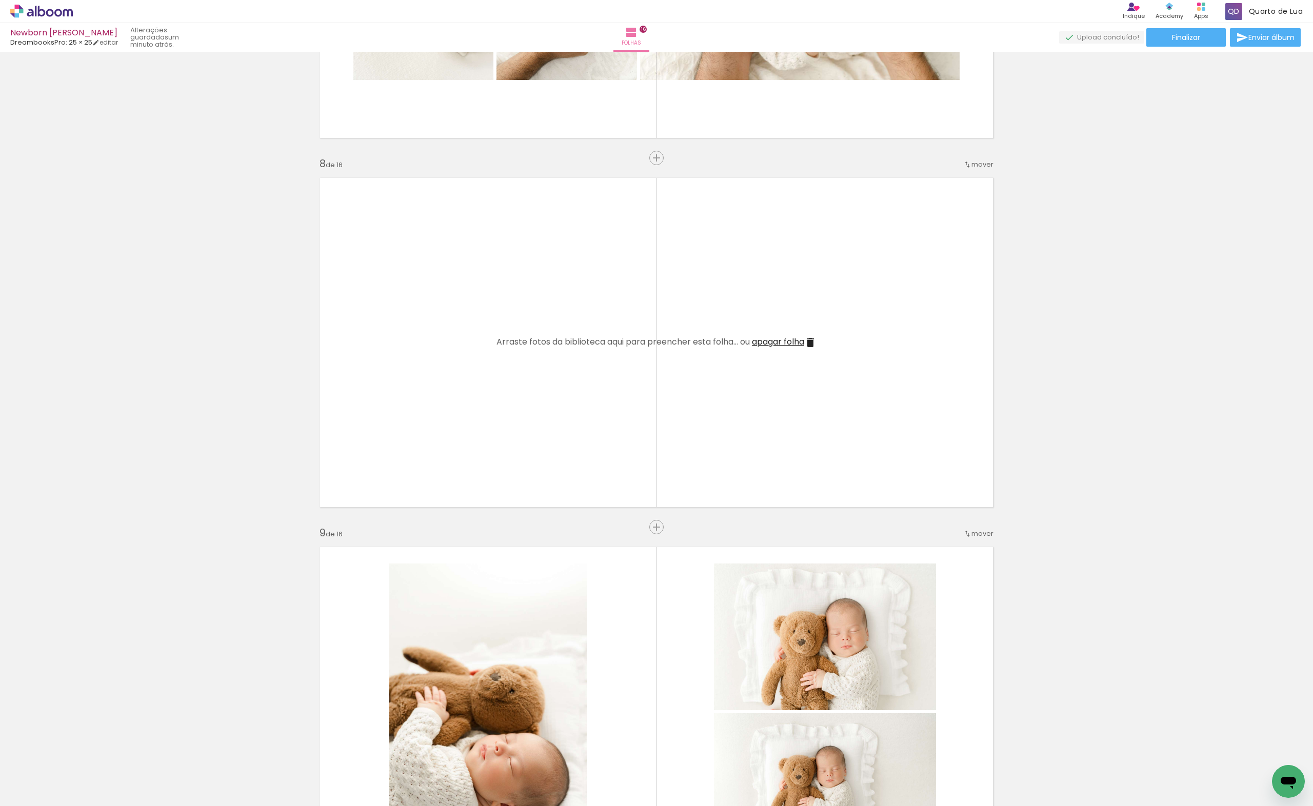
click at [784, 341] on span "apagar folha" at bounding box center [778, 342] width 52 height 12
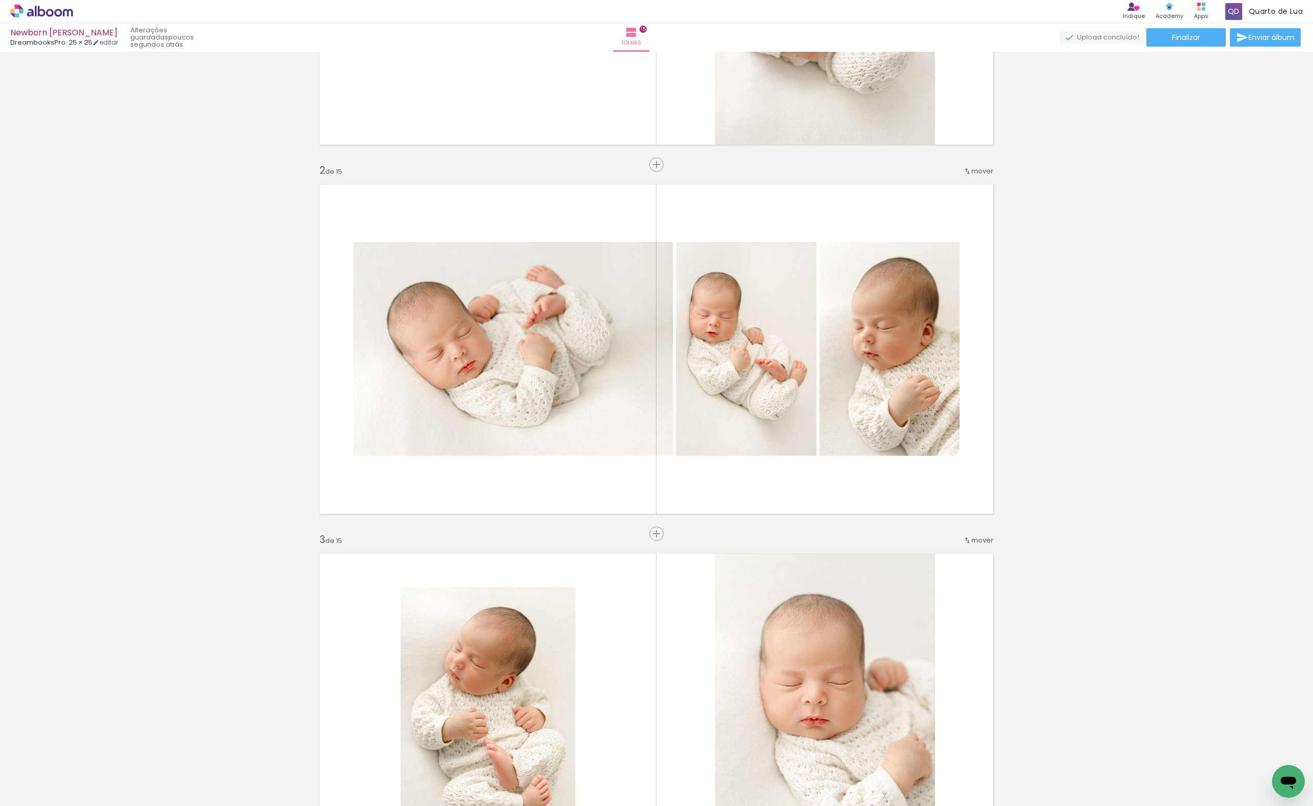
scroll to position [410, 0]
